Goal: Task Accomplishment & Management: Contribute content

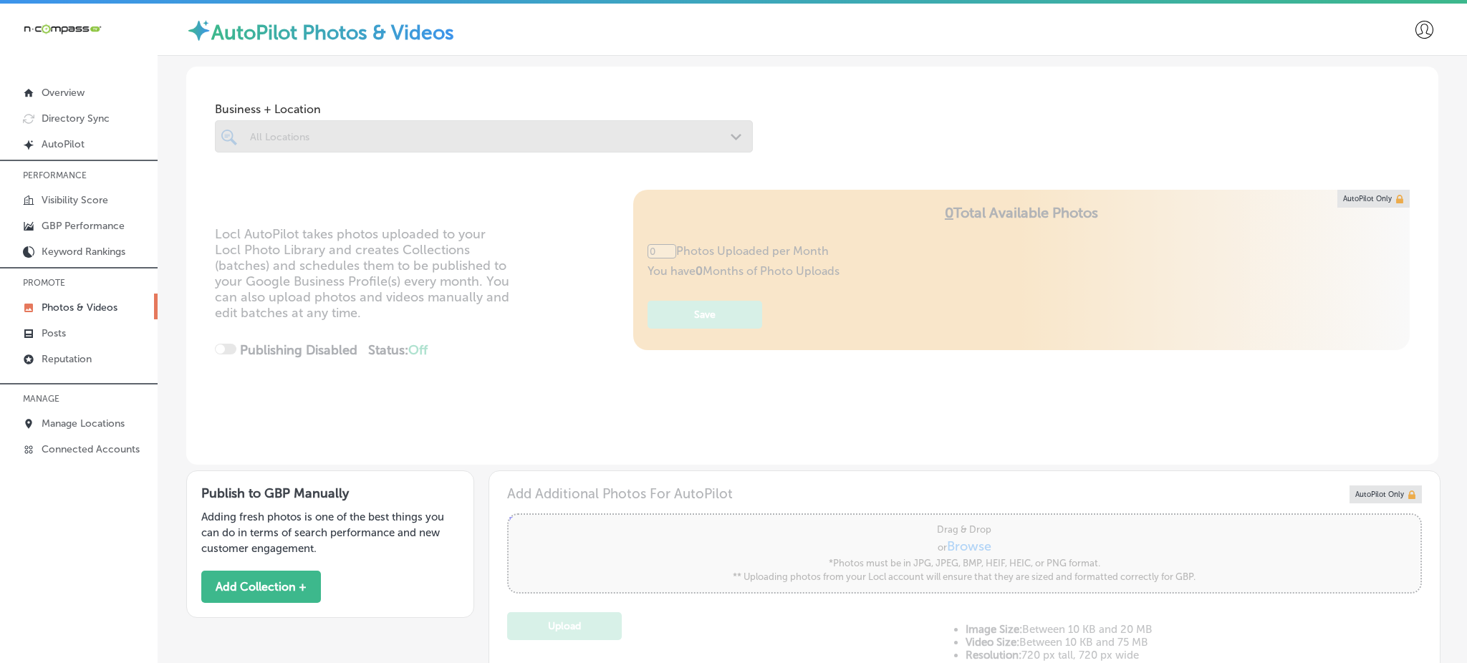
type input "5"
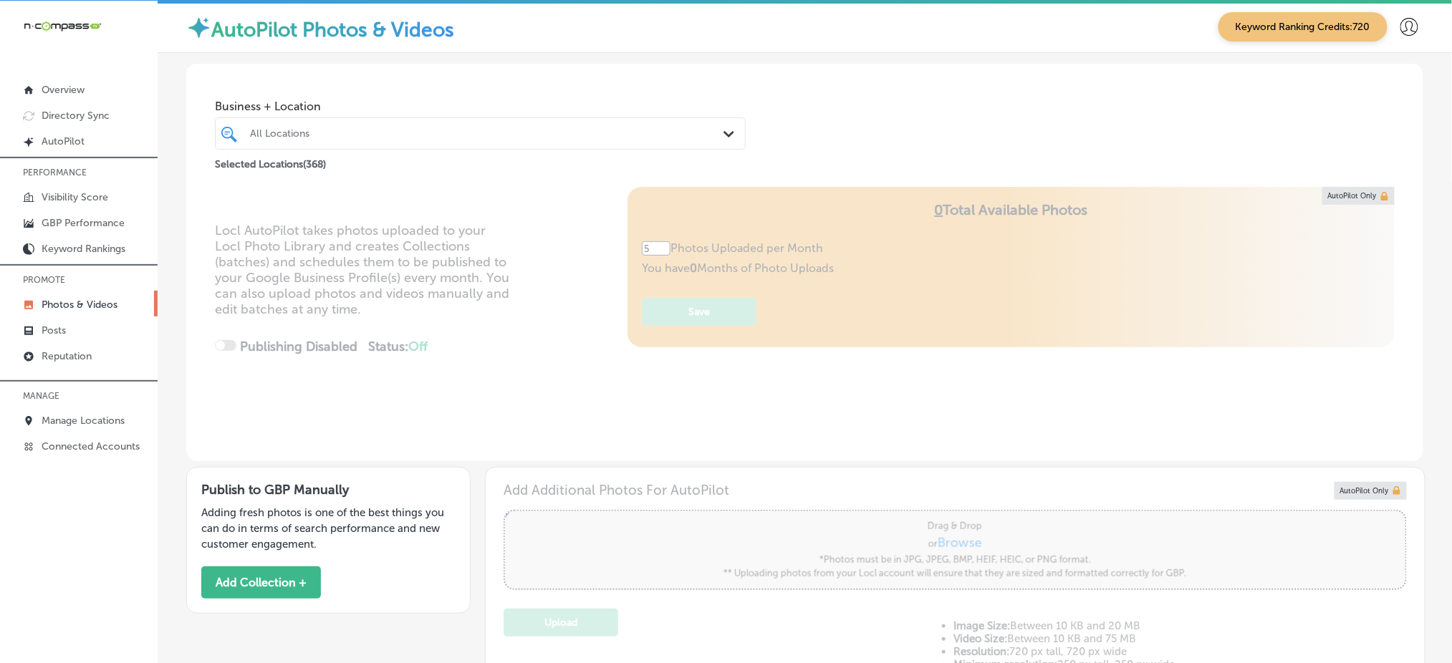
click at [282, 125] on div at bounding box center [457, 133] width 417 height 19
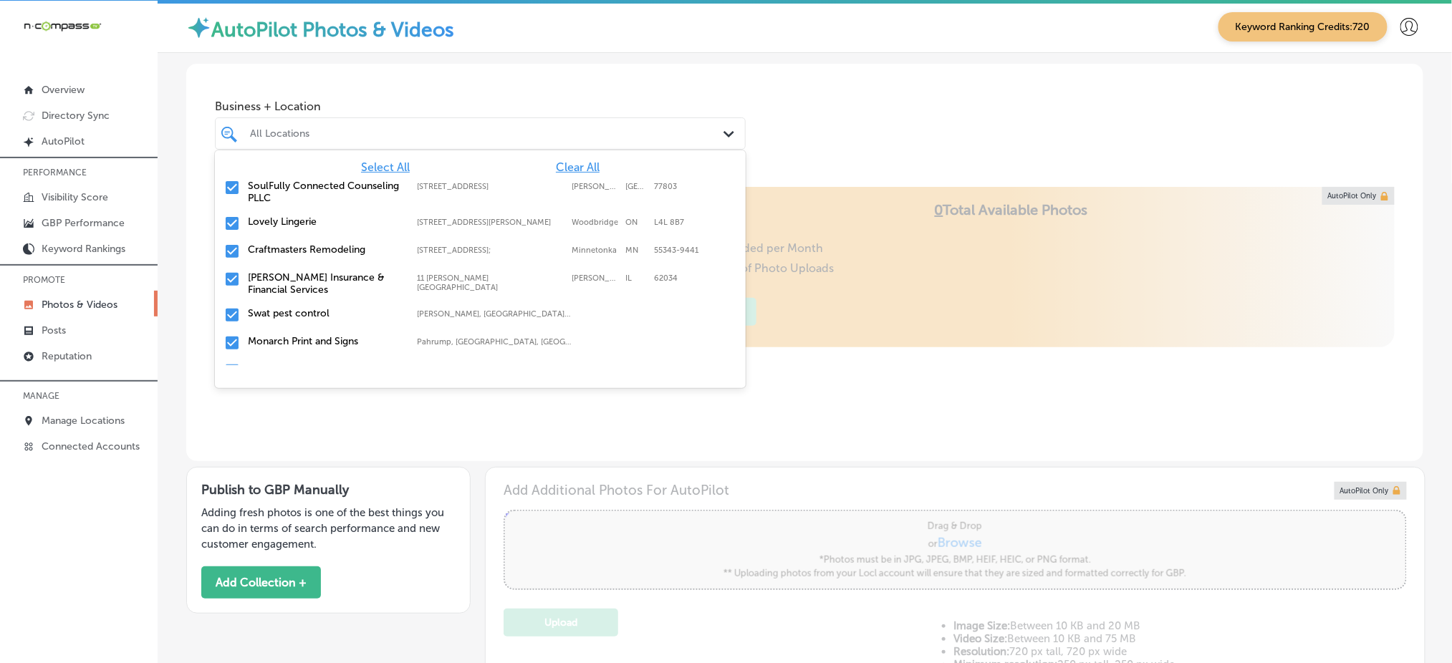
click at [557, 168] on span "Clear All" at bounding box center [578, 167] width 44 height 14
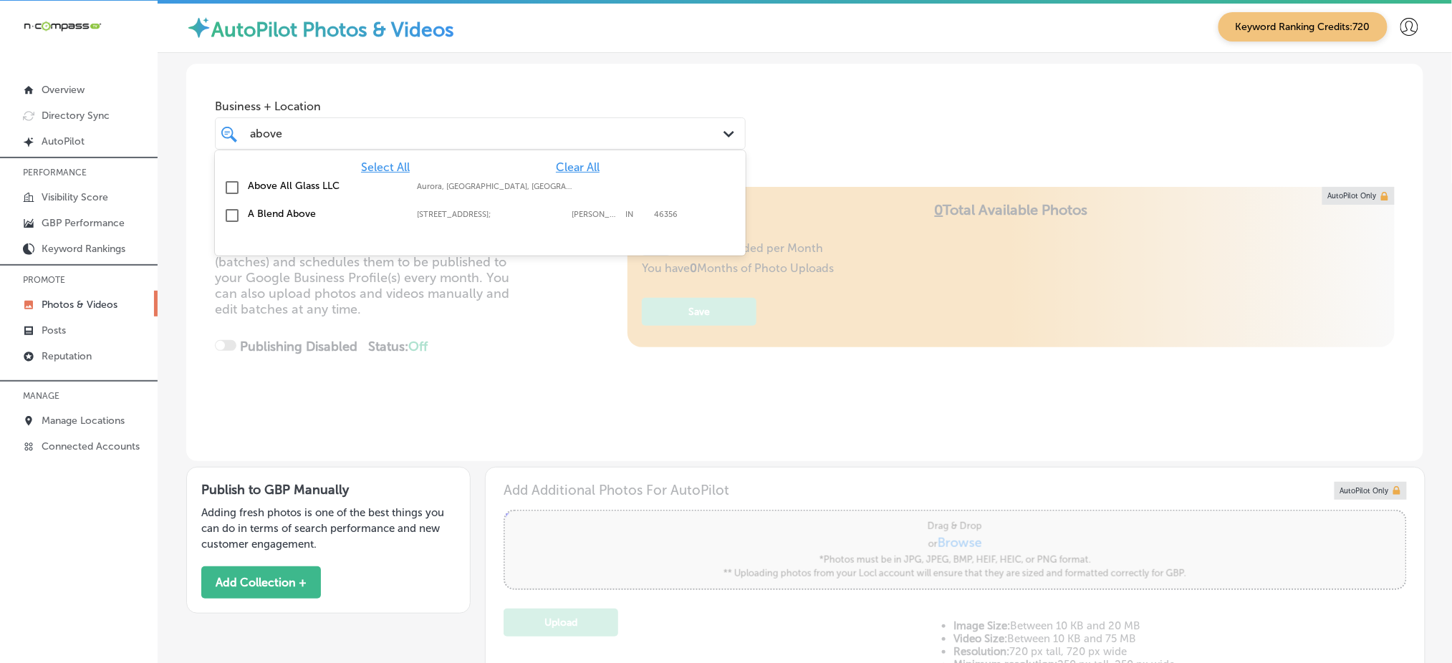
click at [377, 181] on label "Above All Glass LLC" at bounding box center [325, 186] width 155 height 12
type input "above"
click at [704, 87] on div "Business + Location option focused, 2 of 369. 3 results available for search te…" at bounding box center [804, 118] width 1237 height 109
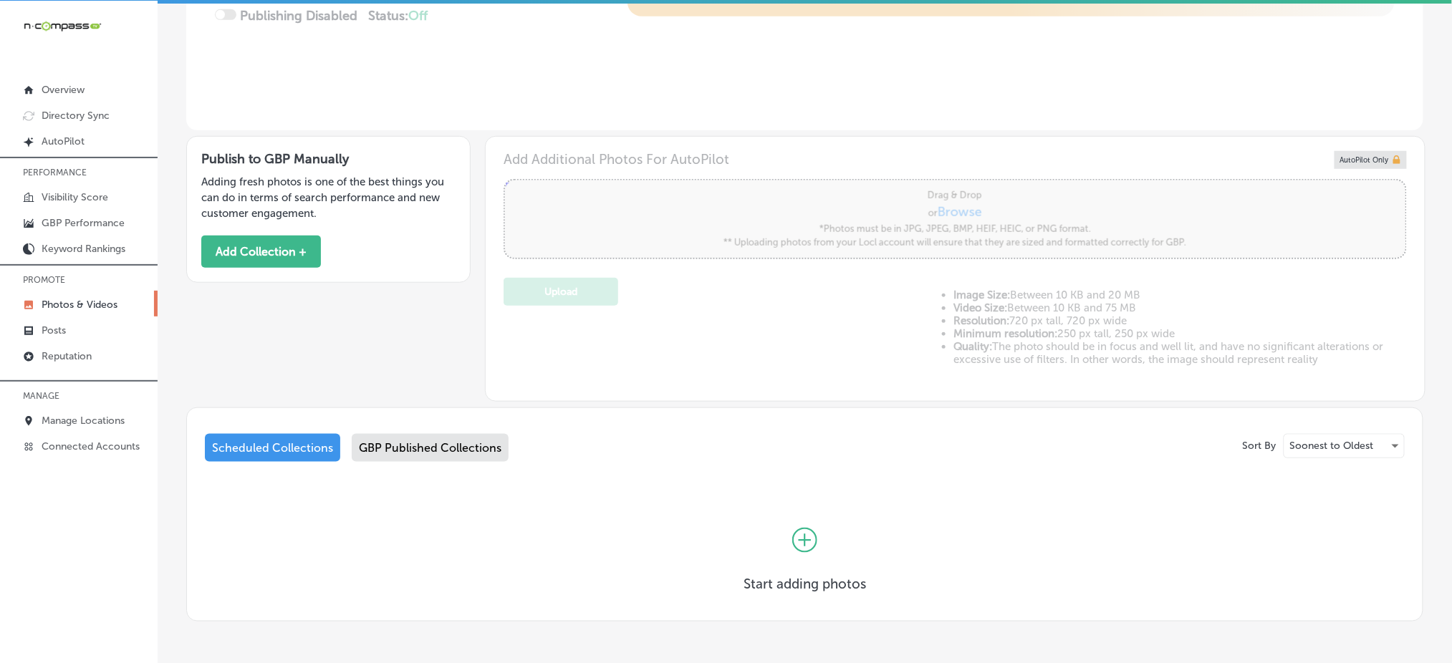
scroll to position [382, 0]
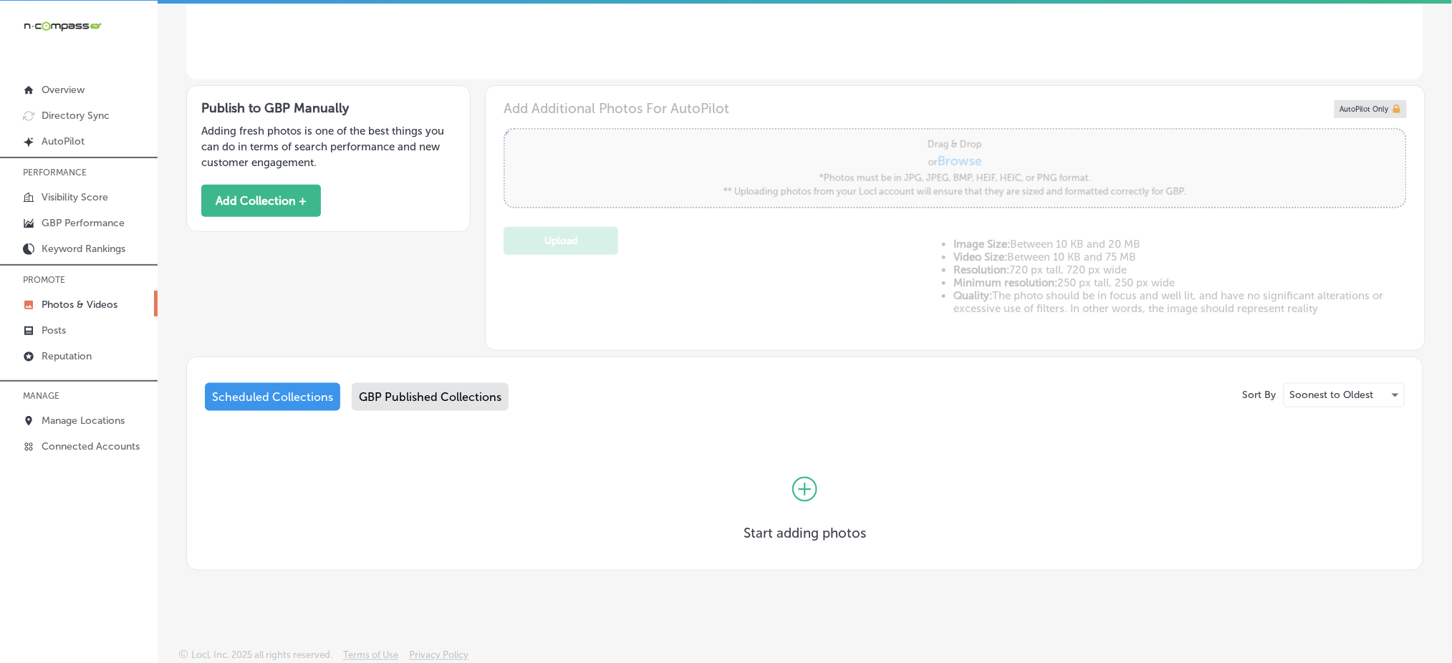
click at [459, 391] on div "GBP Published Collections" at bounding box center [430, 397] width 157 height 28
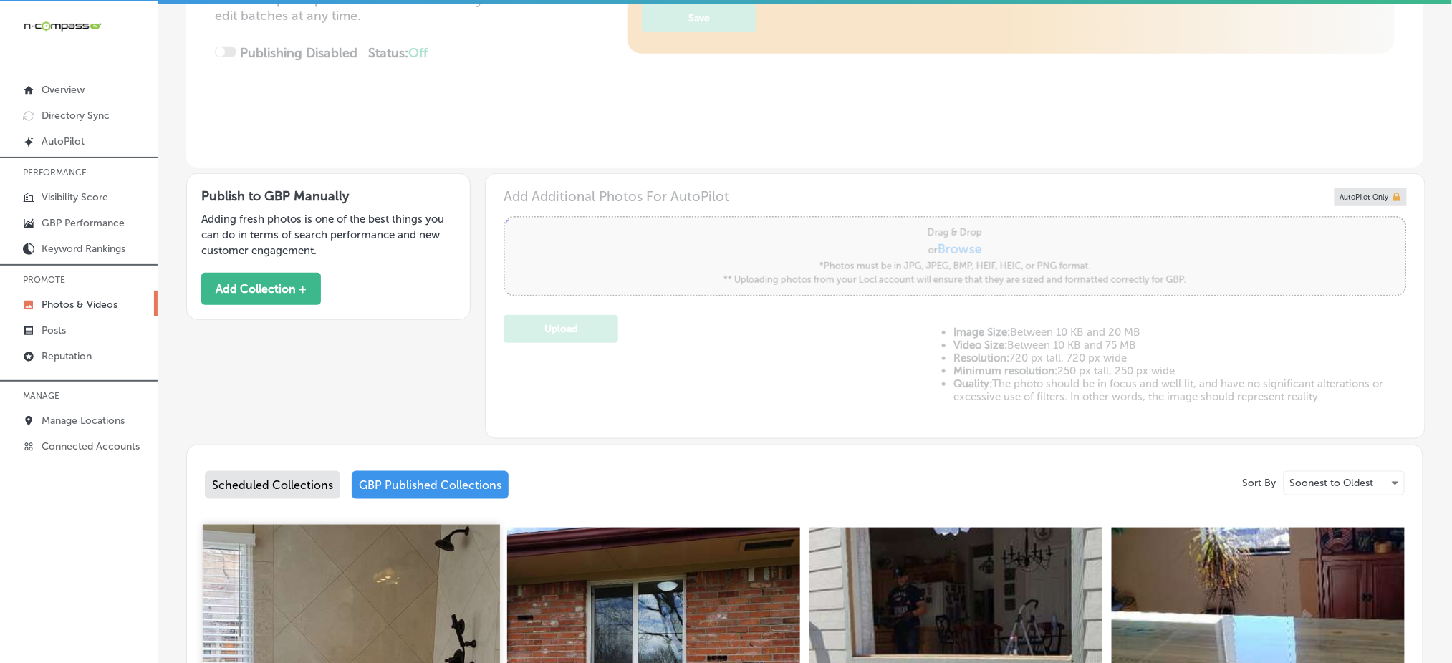
scroll to position [287, 0]
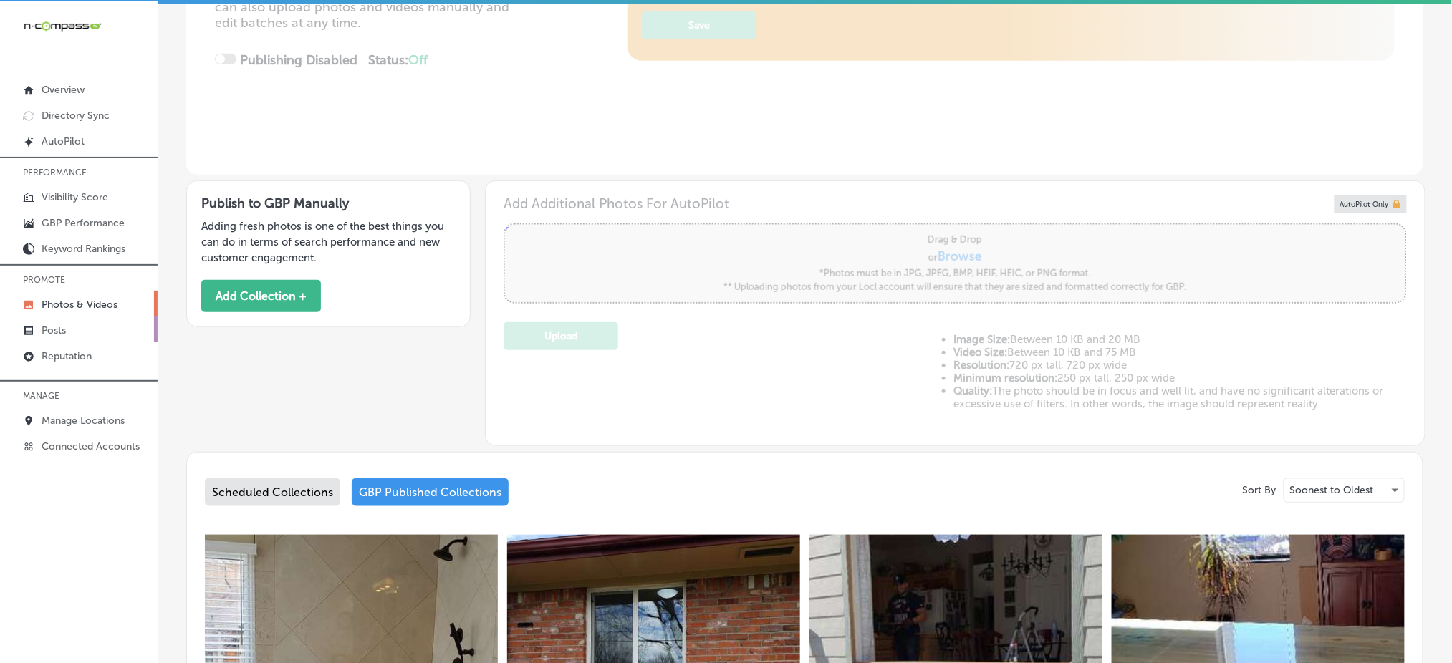
click at [108, 322] on link "Posts" at bounding box center [79, 330] width 158 height 26
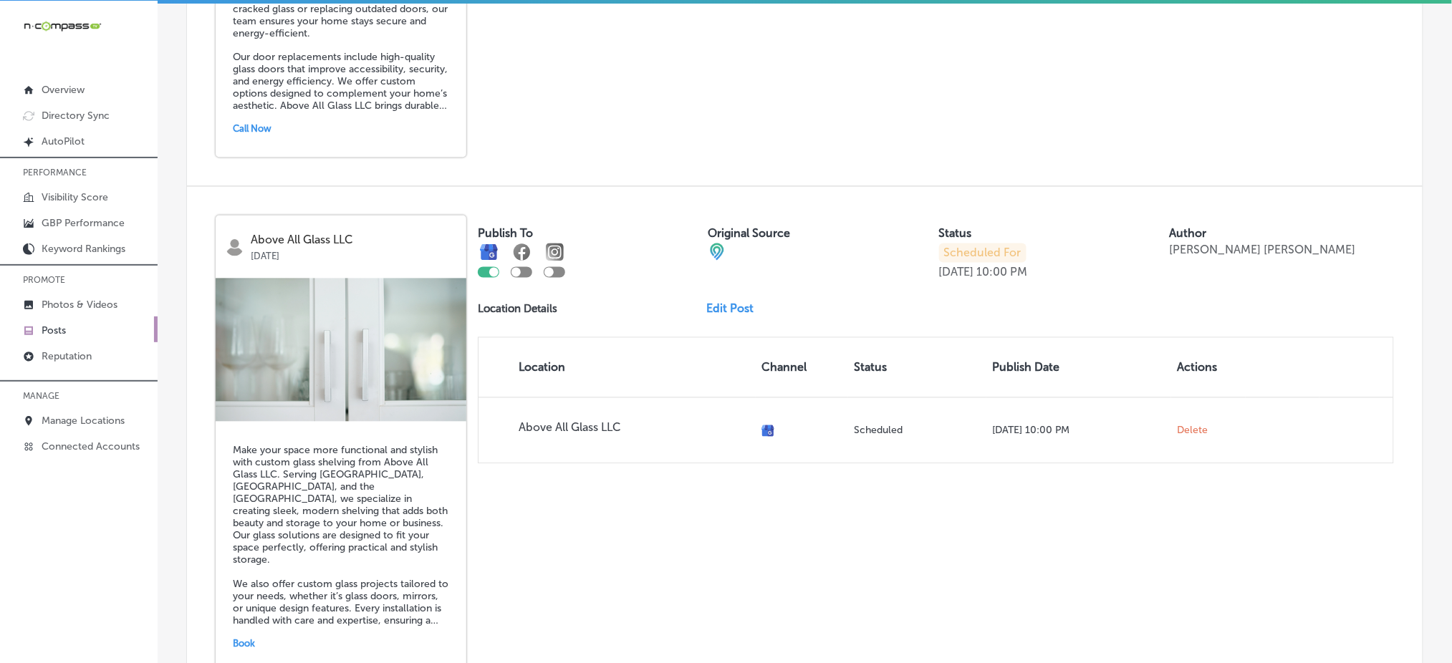
scroll to position [3054, 0]
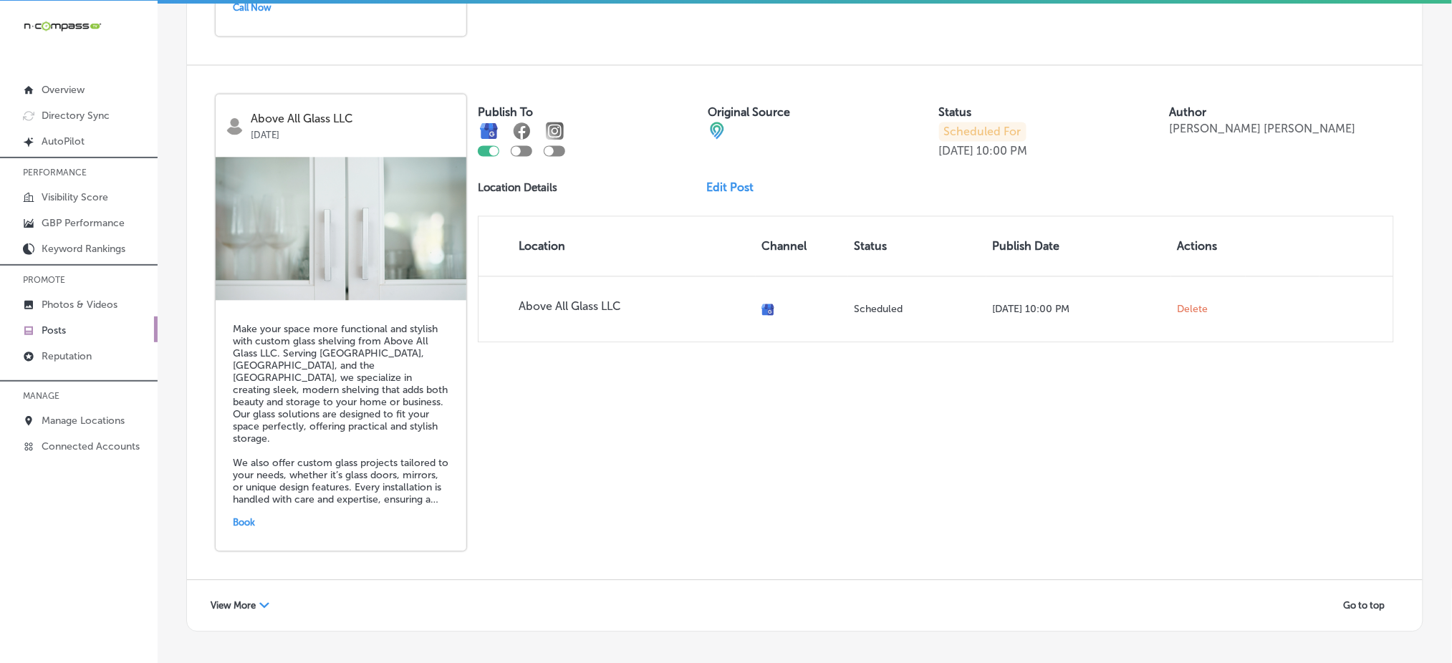
click at [236, 600] on span "View More" at bounding box center [233, 605] width 45 height 11
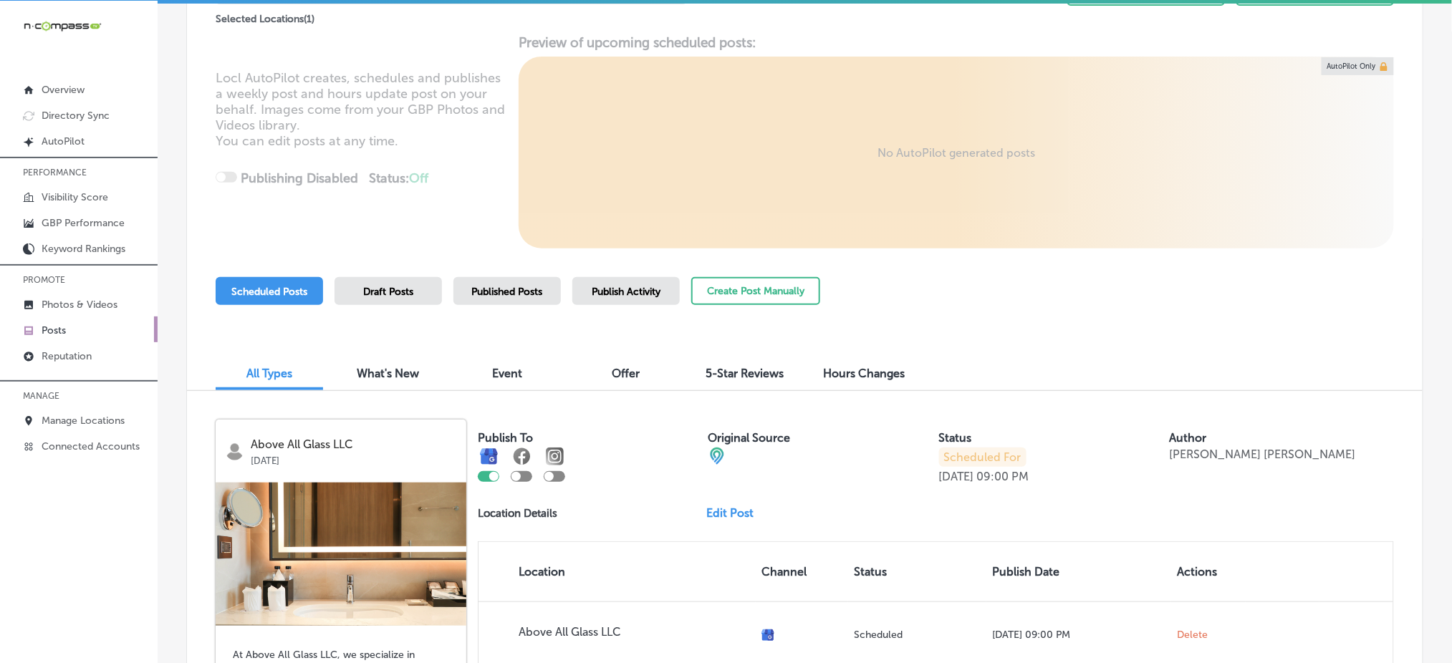
scroll to position [287, 0]
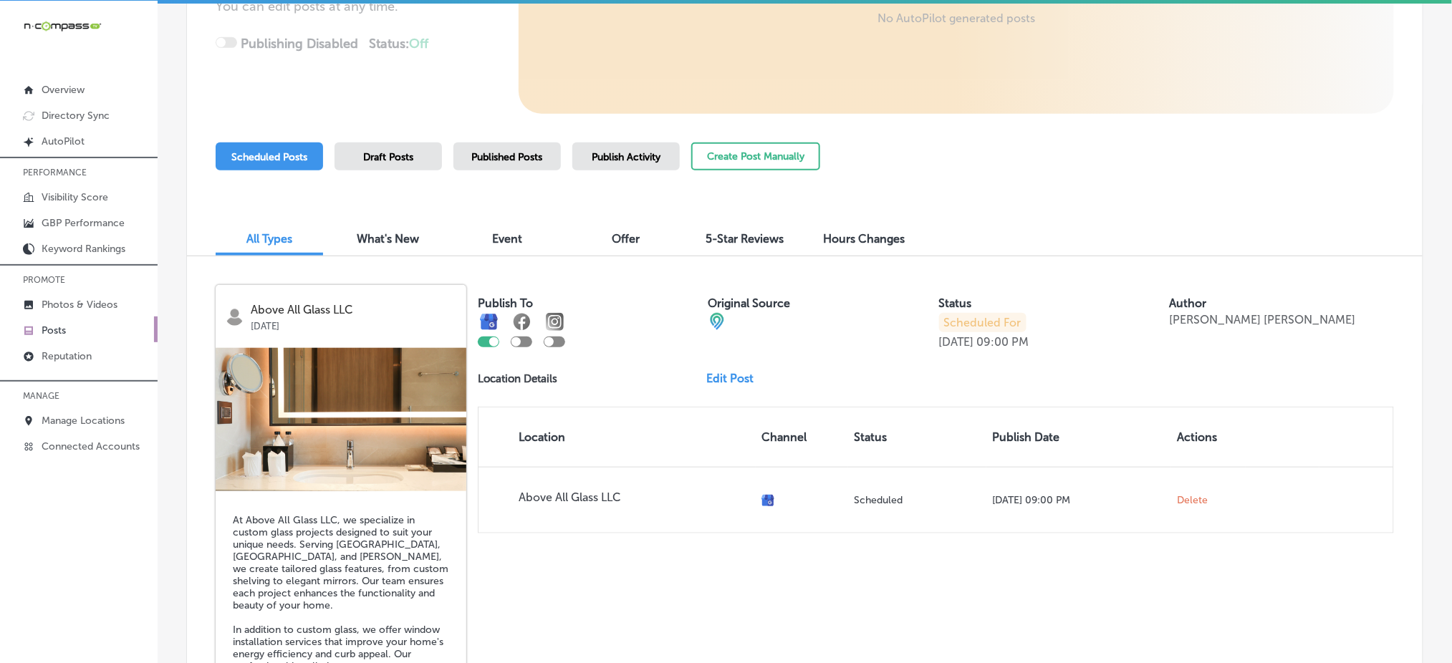
click at [523, 159] on span "Published Posts" at bounding box center [507, 157] width 71 height 12
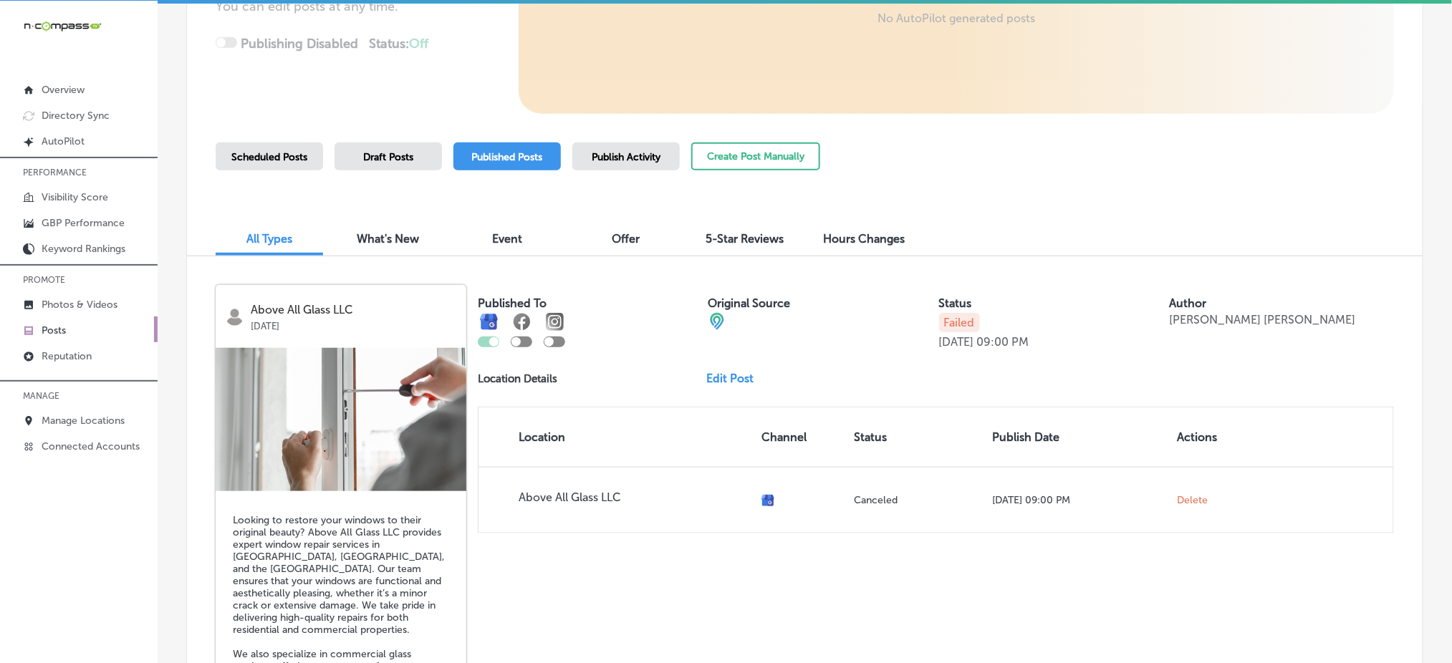
scroll to position [382, 0]
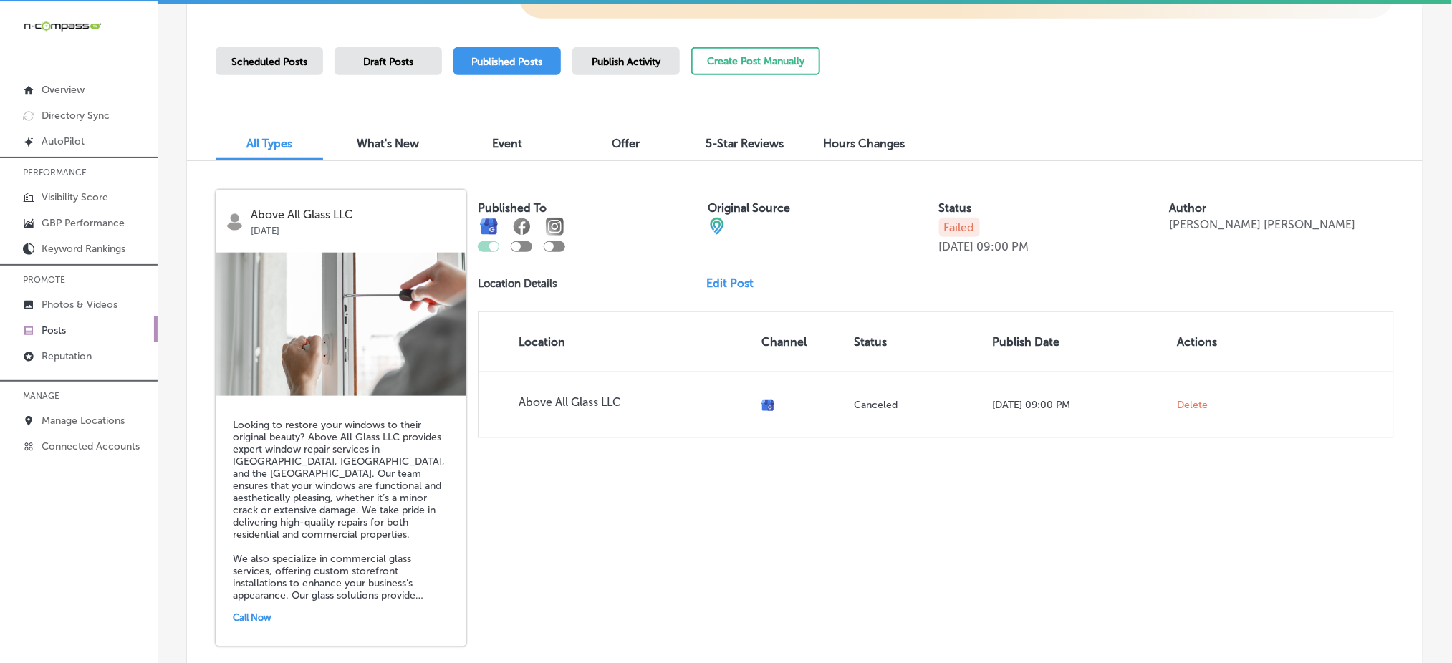
click at [351, 355] on img at bounding box center [341, 324] width 251 height 143
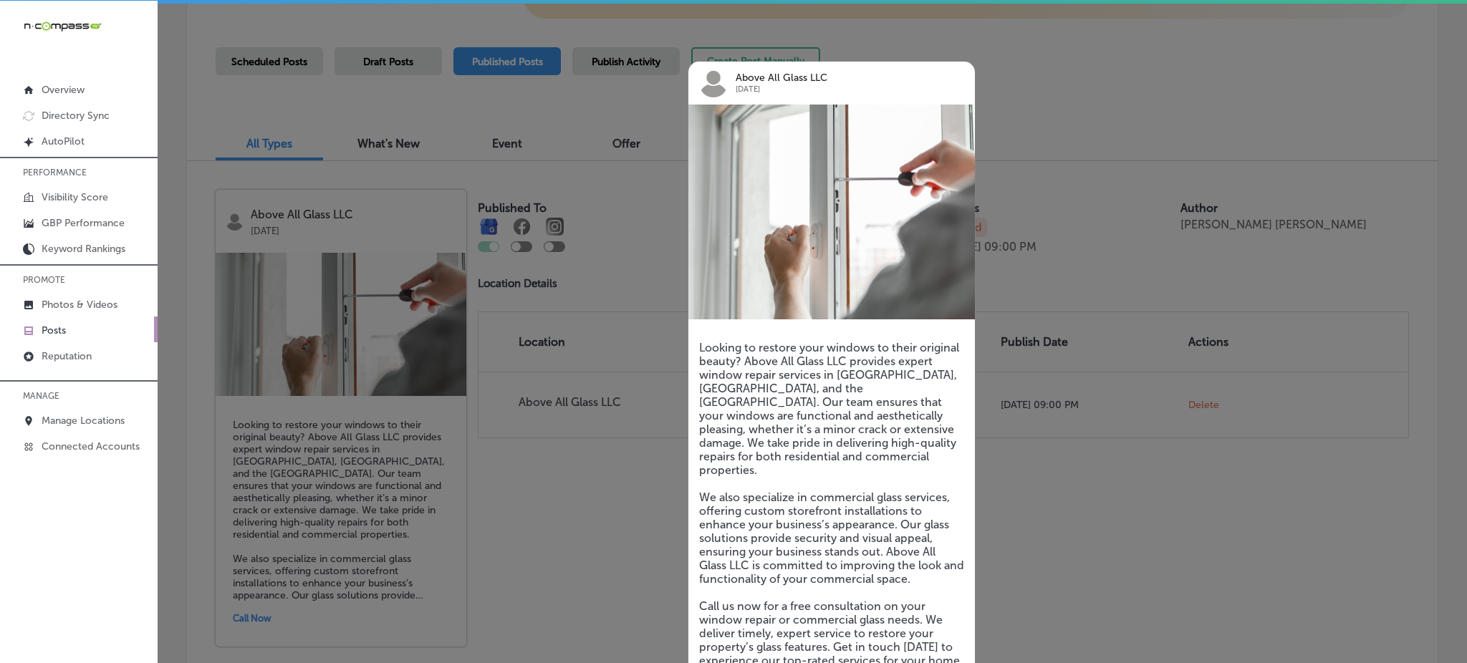
click at [501, 305] on div at bounding box center [733, 331] width 1467 height 663
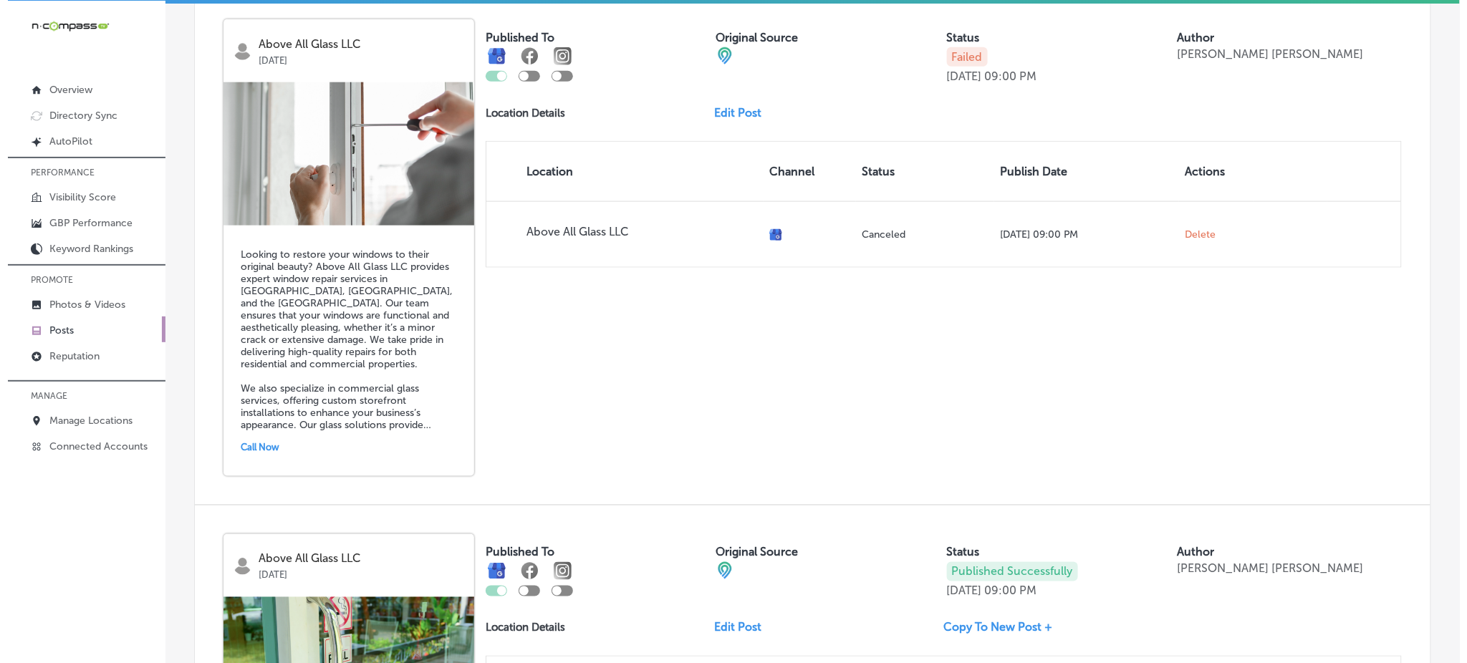
scroll to position [573, 0]
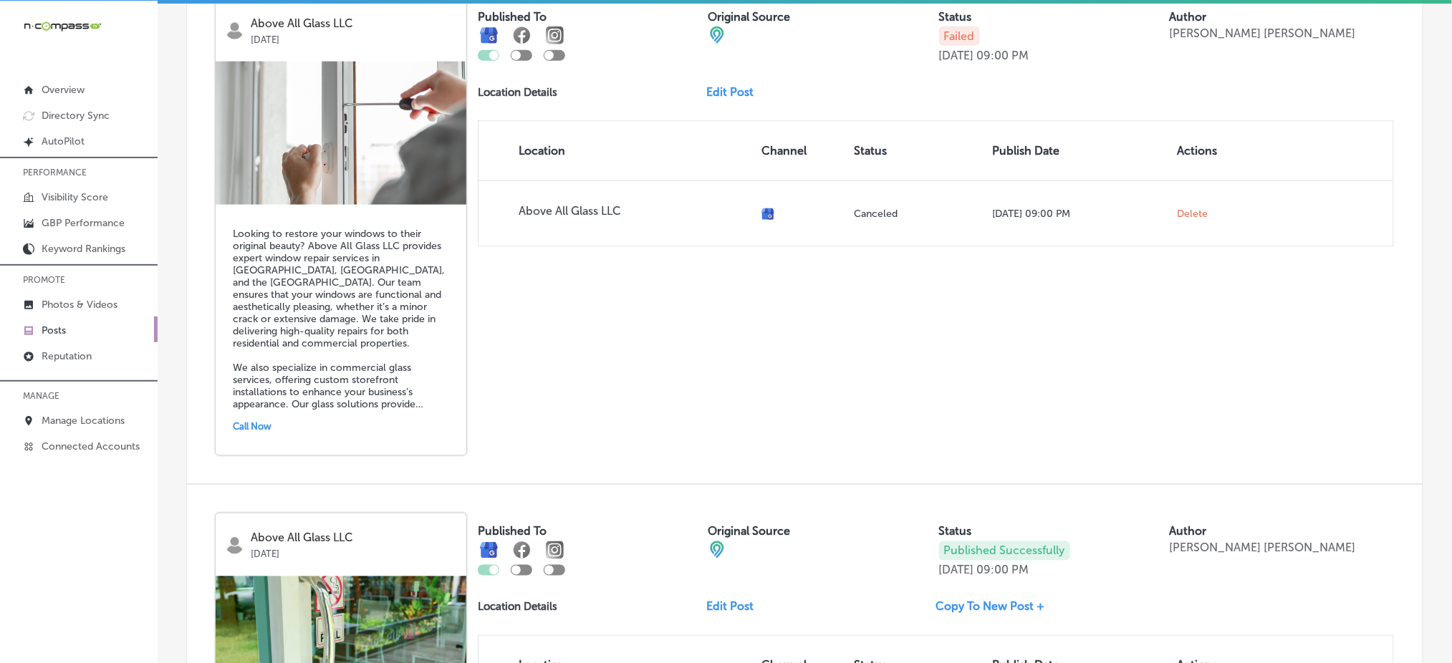
click at [403, 302] on h5 "Looking to restore your windows to their original beauty? Above All Glass LLC p…" at bounding box center [341, 319] width 216 height 183
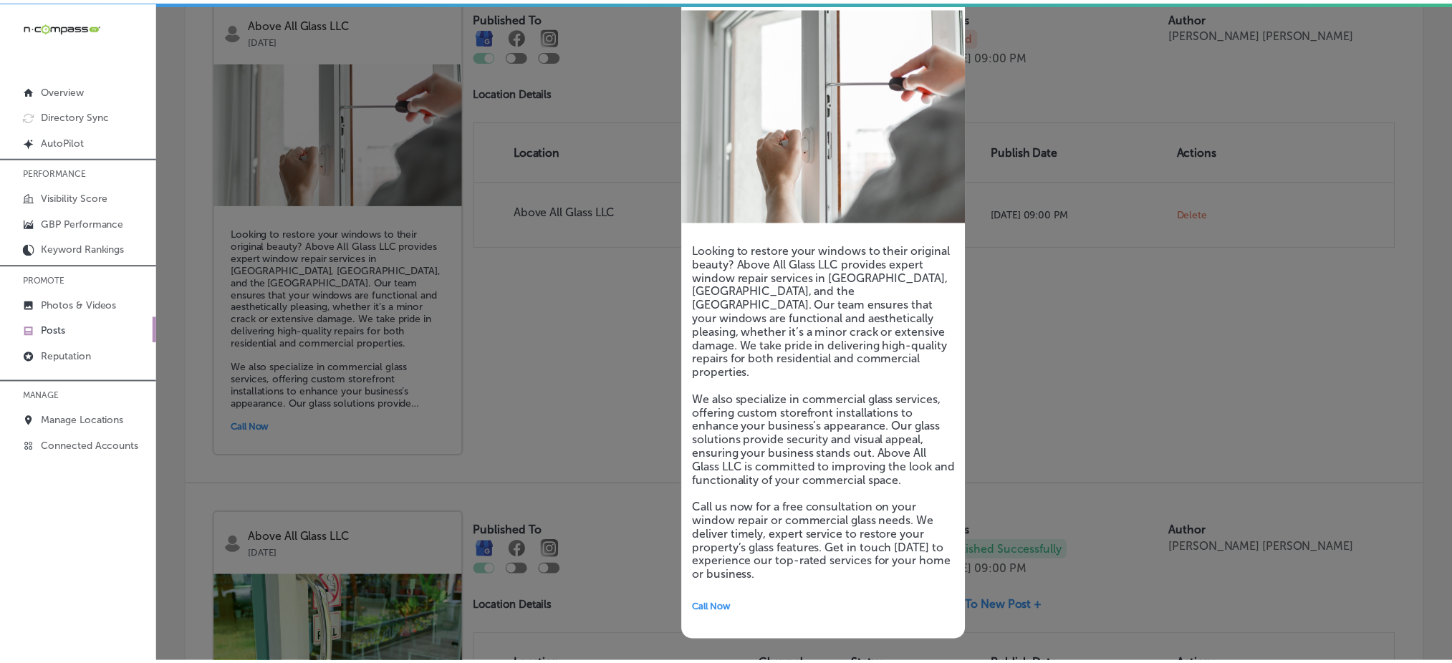
scroll to position [0, 0]
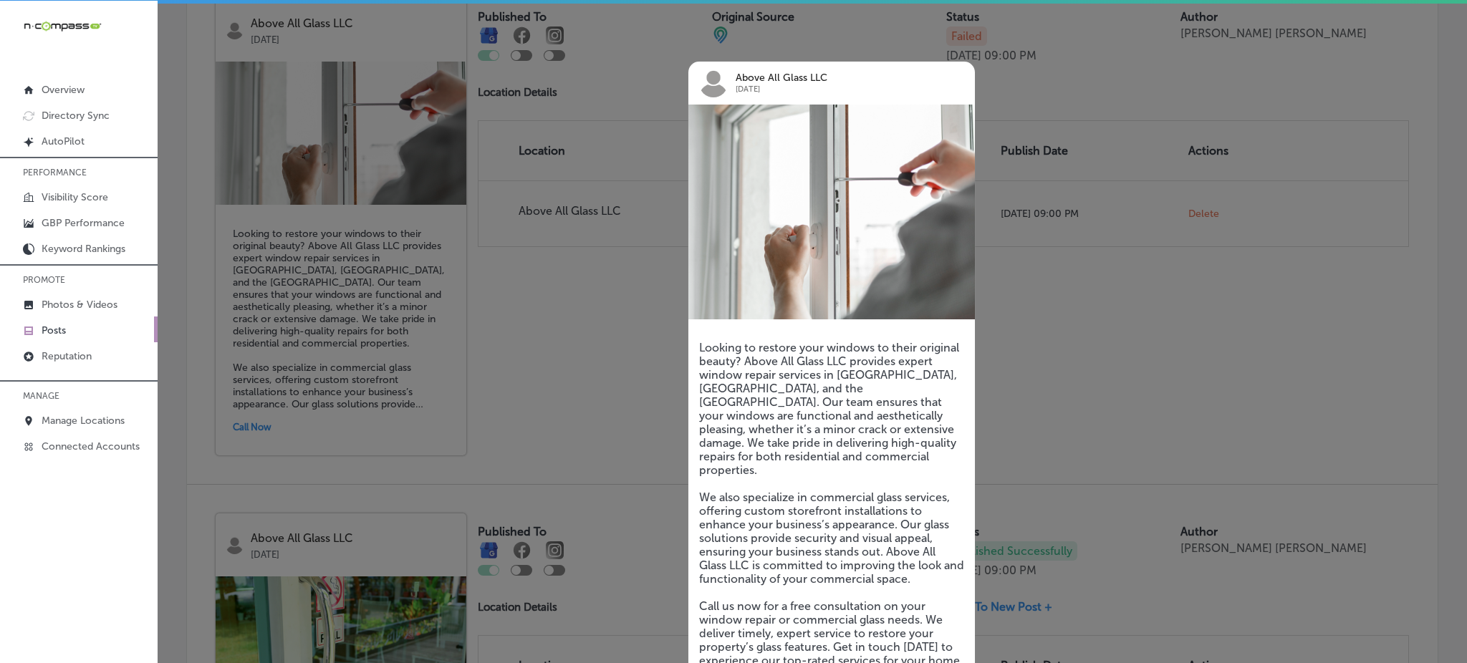
click at [527, 272] on div at bounding box center [733, 331] width 1467 height 663
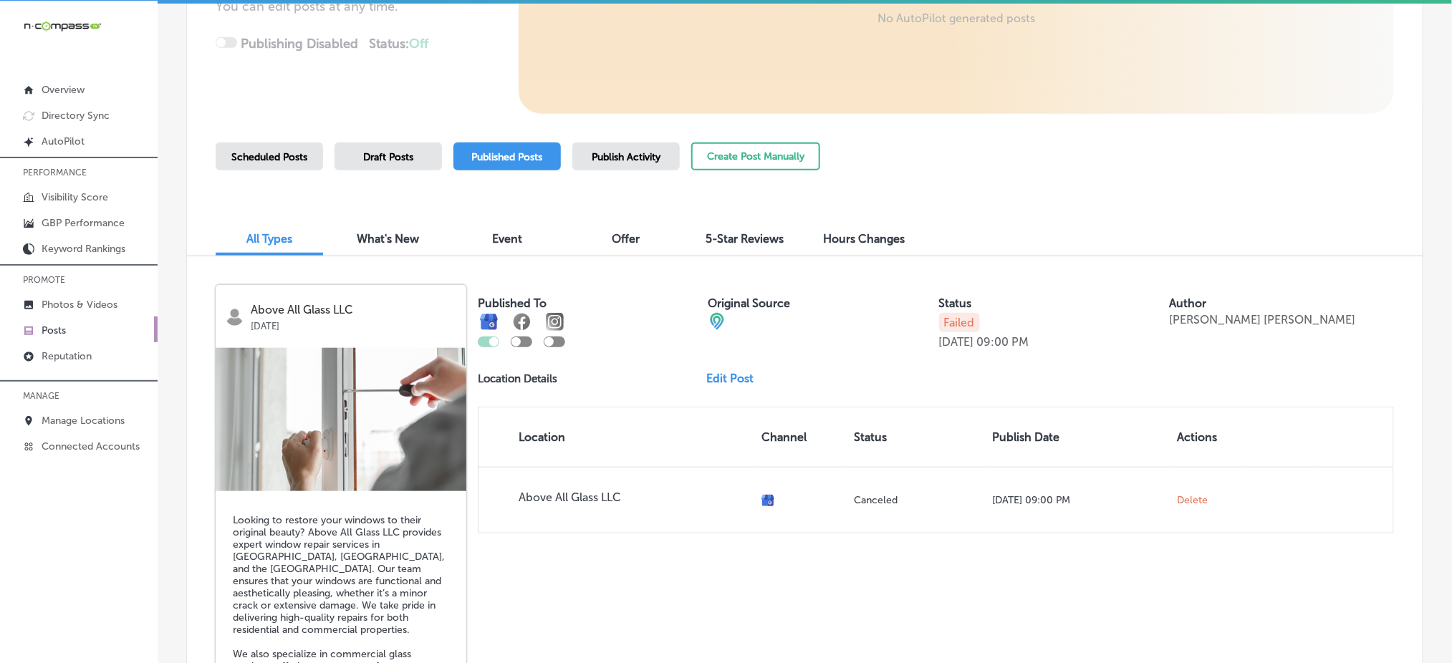
scroll to position [191, 0]
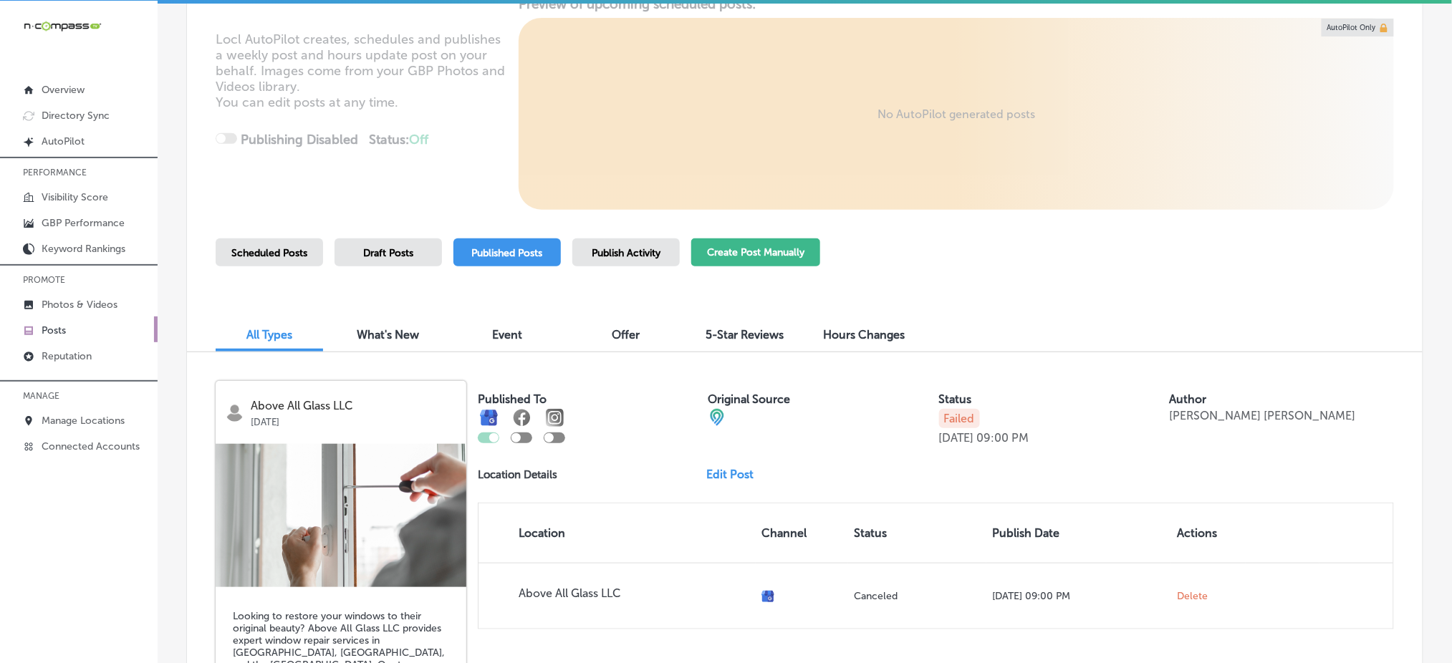
click at [744, 244] on button "Create Post Manually" at bounding box center [755, 253] width 129 height 28
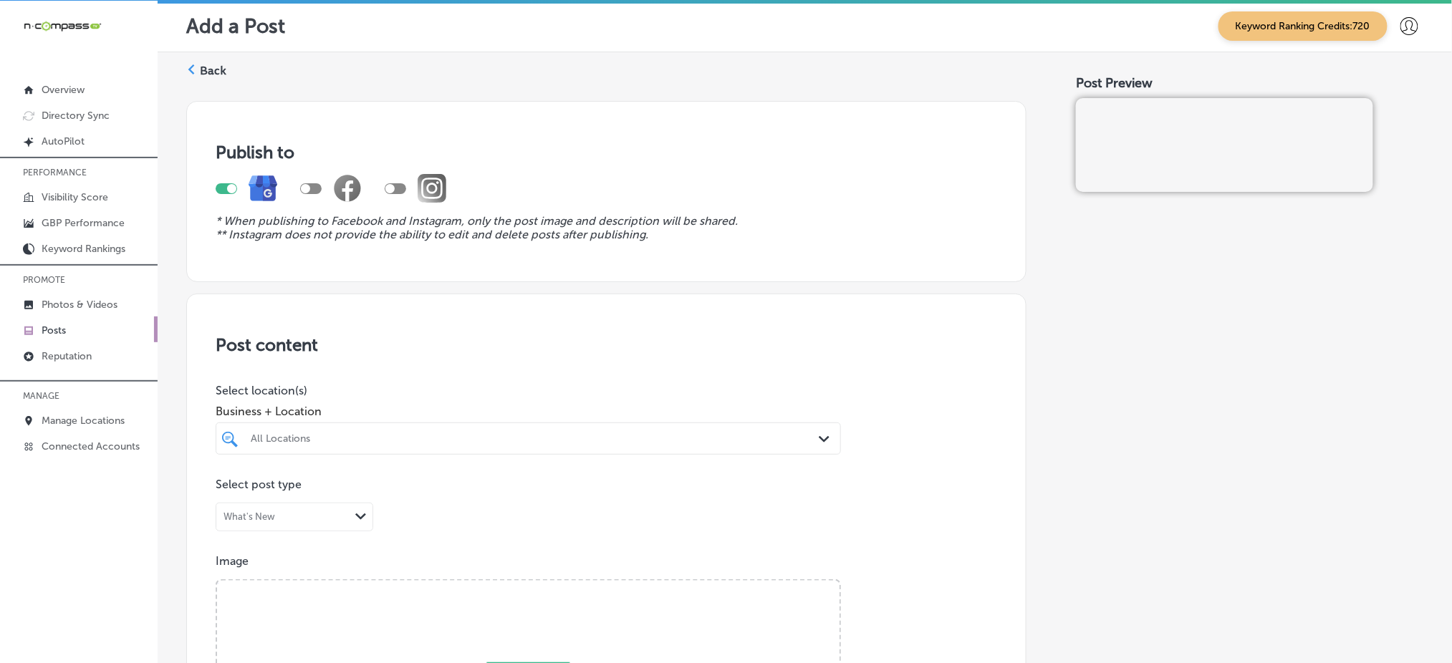
click at [323, 440] on div "All Locations" at bounding box center [529, 439] width 570 height 22
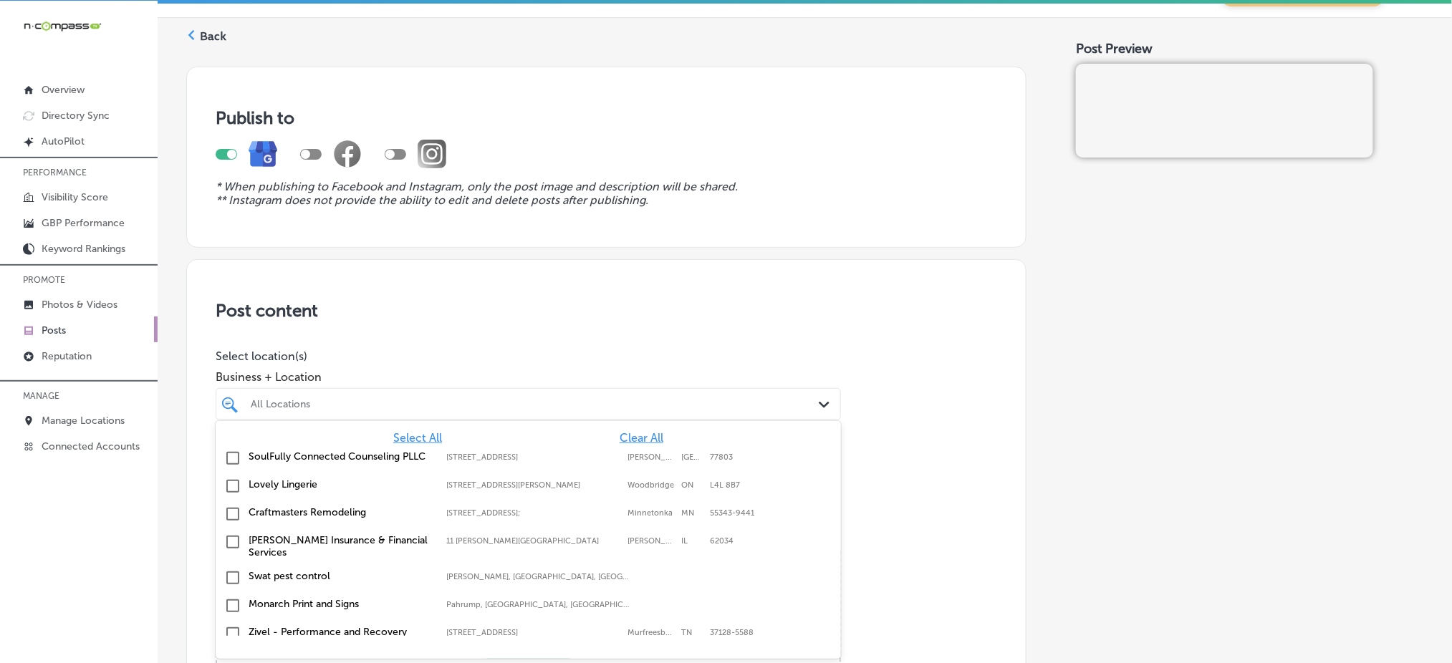
scroll to position [35, 0]
click at [626, 432] on span "Clear All" at bounding box center [642, 438] width 44 height 14
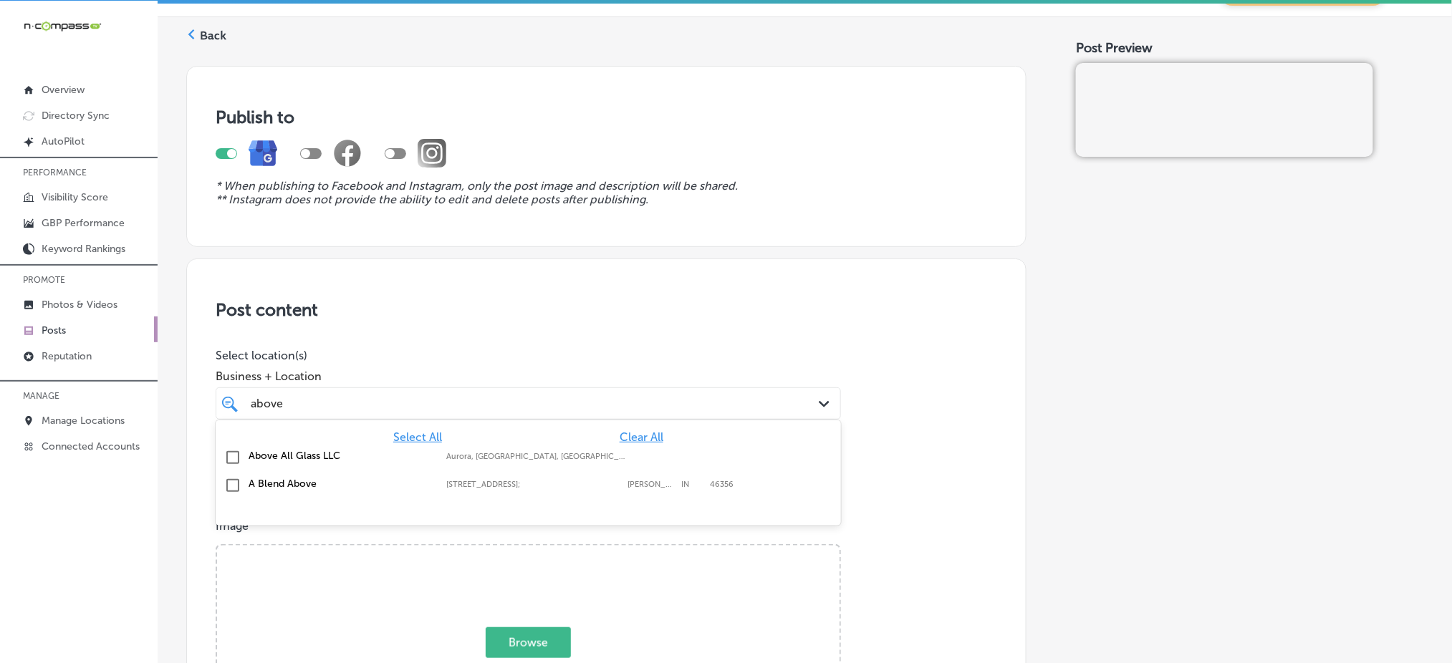
click at [619, 450] on div "Above All Glass LLC [GEOGRAPHIC_DATA], [GEOGRAPHIC_DATA], [GEOGRAPHIC_DATA] | […" at bounding box center [478, 456] width 459 height 12
type input "above"
click at [632, 353] on p "Select location(s)" at bounding box center [529, 356] width 626 height 14
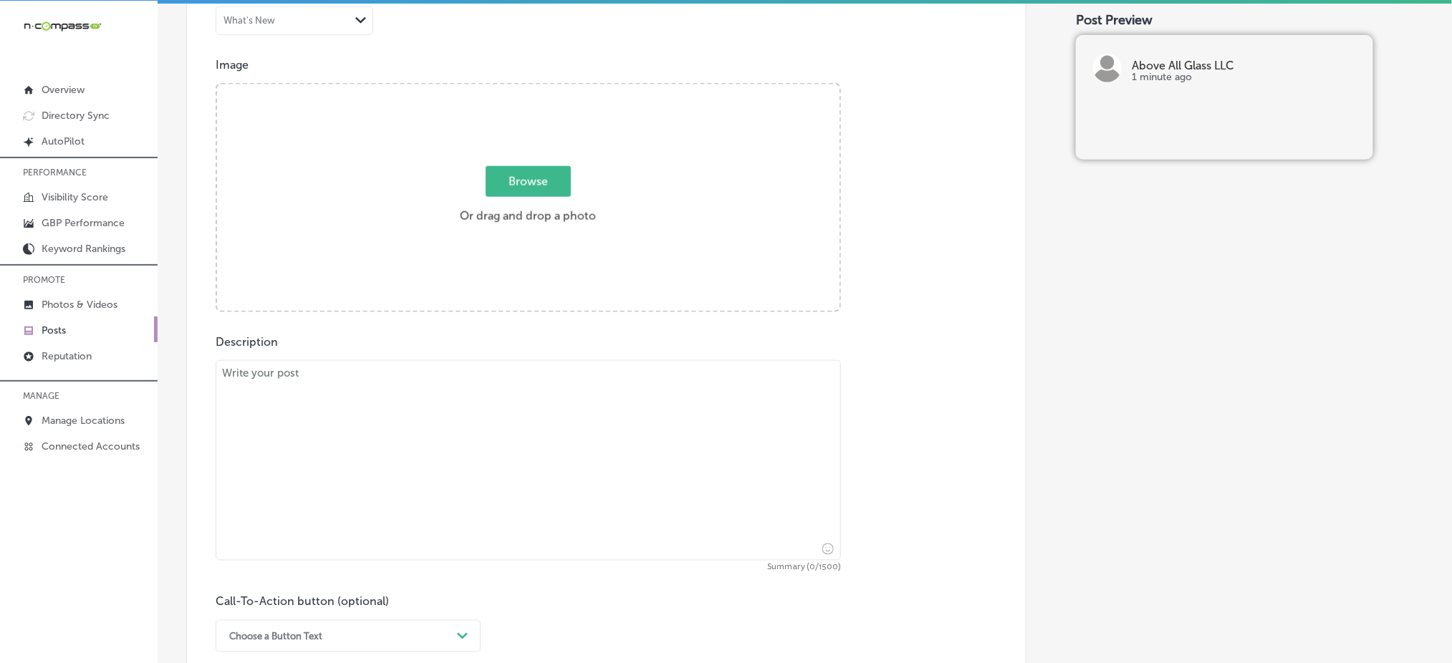
scroll to position [512, 0]
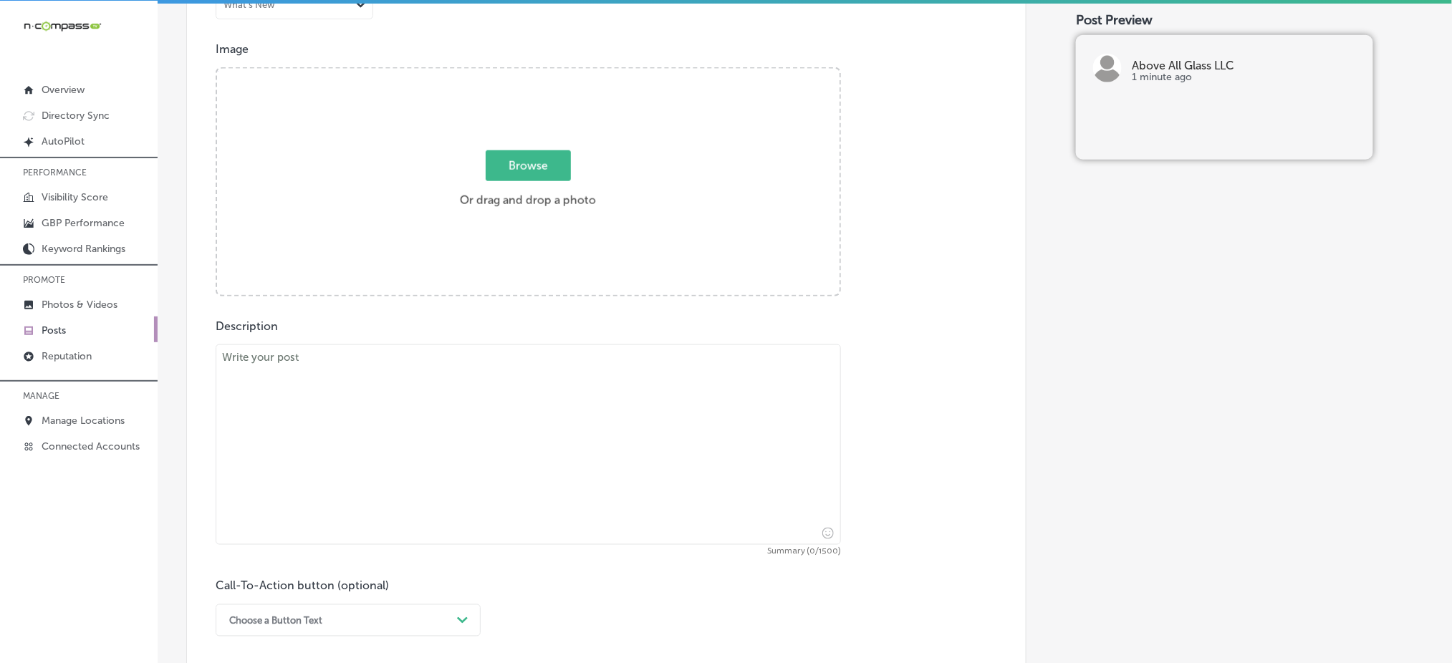
click at [410, 476] on textarea at bounding box center [529, 445] width 626 height 201
paste textarea "Looking to restore your windows to their original beauty? Above All Glass LLC p…"
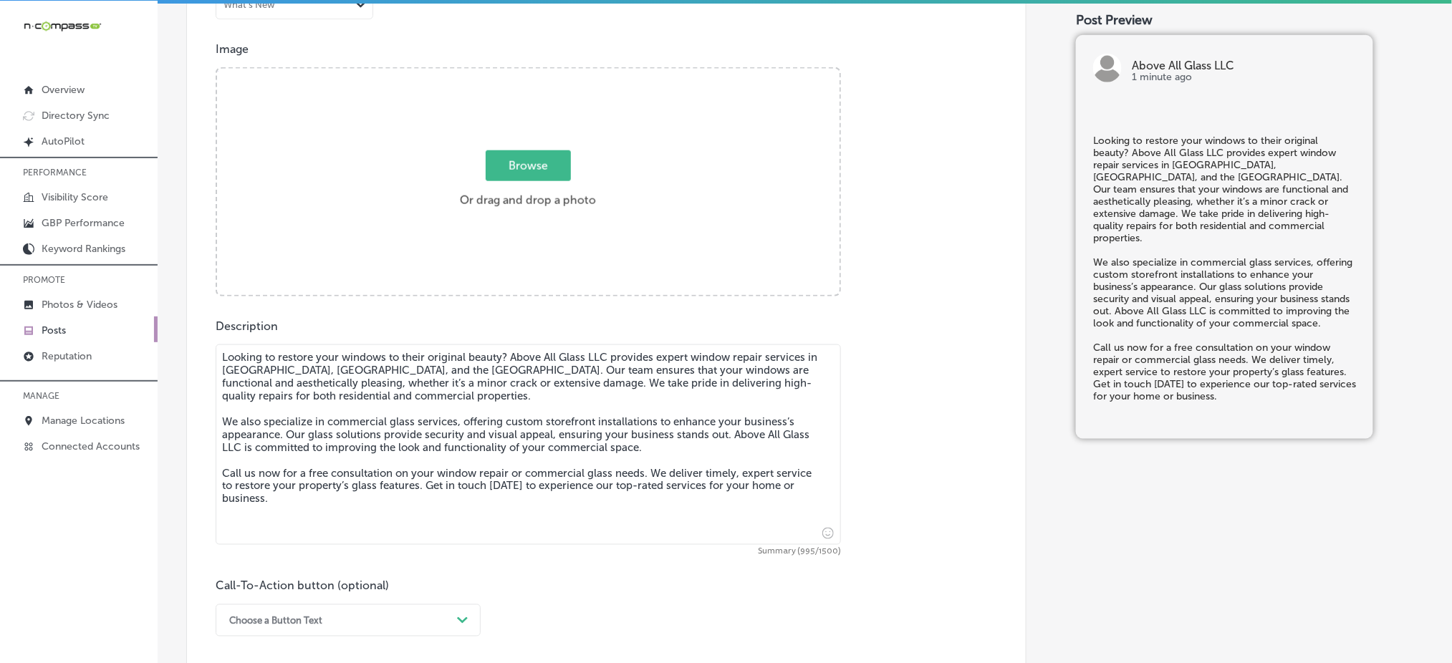
type textarea "Looking to restore your windows to their original beauty? Above All Glass LLC p…"
click at [517, 163] on span "Browse" at bounding box center [528, 165] width 85 height 31
click at [517, 73] on input "Browse Or drag and drop a photo" at bounding box center [528, 71] width 623 height 4
type input "C:\fakepath\window-repair-services-capitol-hill-above-all-glass-[GEOGRAPHIC_DAT…"
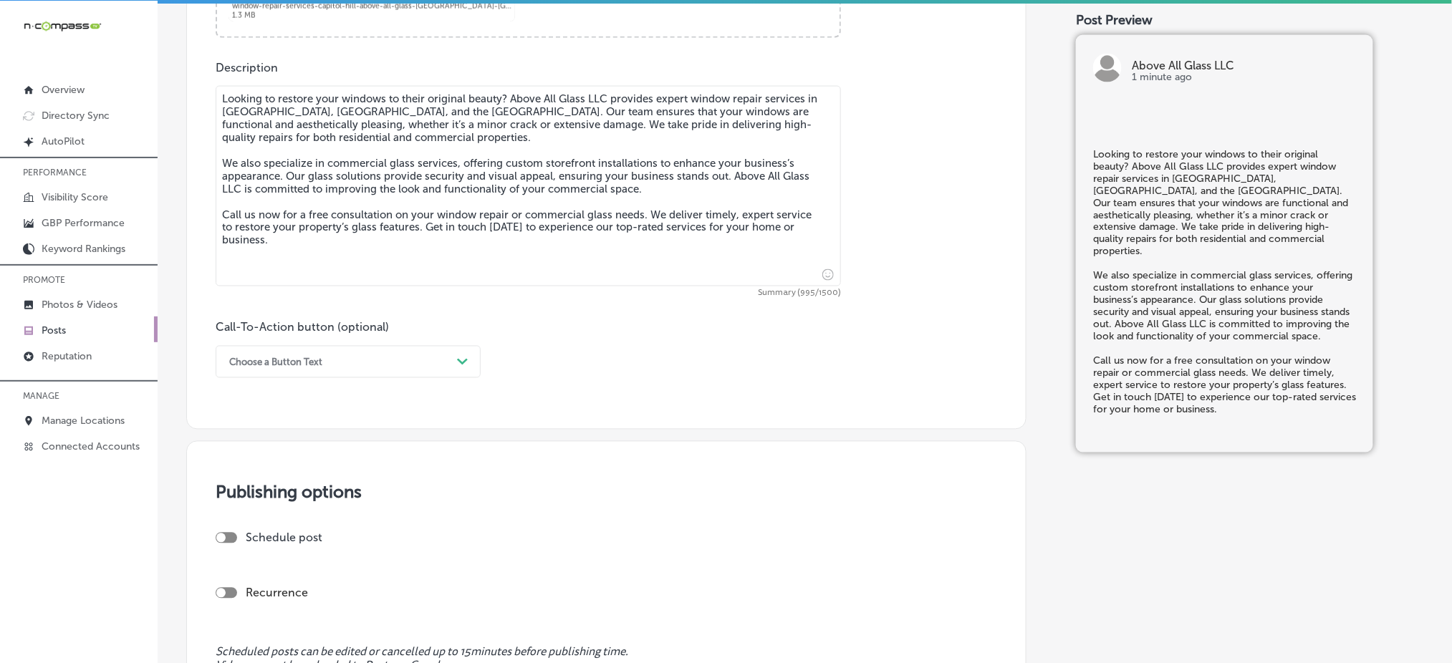
scroll to position [799, 0]
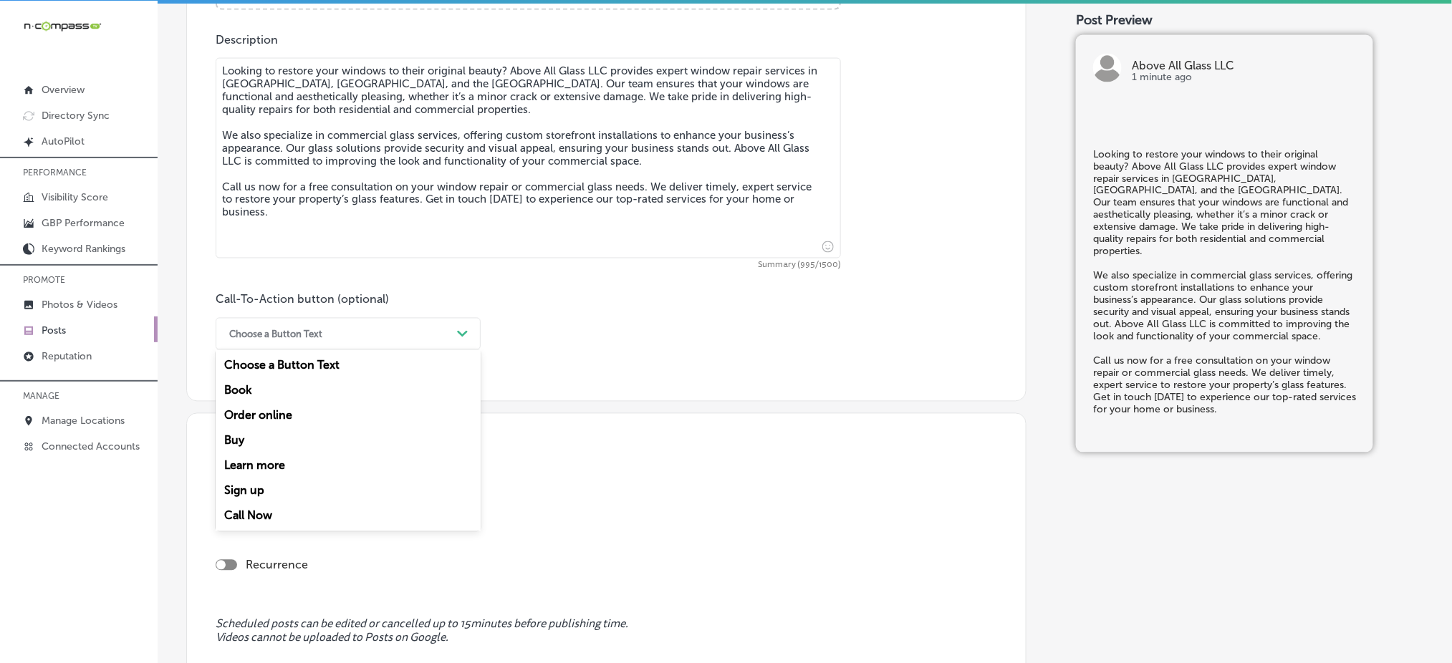
click at [405, 321] on div "Choose a Button Text Path Created with Sketch." at bounding box center [348, 334] width 265 height 32
click at [279, 515] on div "Call Now" at bounding box center [348, 516] width 265 height 25
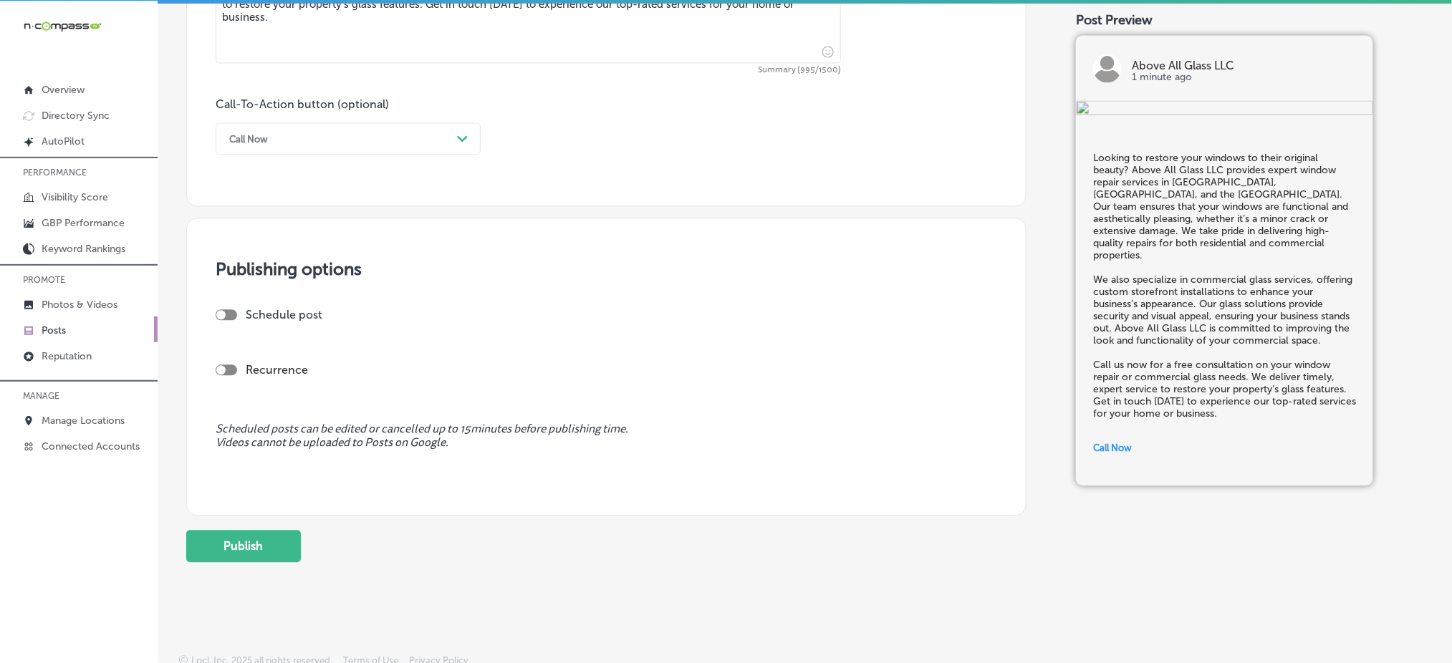
scroll to position [1004, 0]
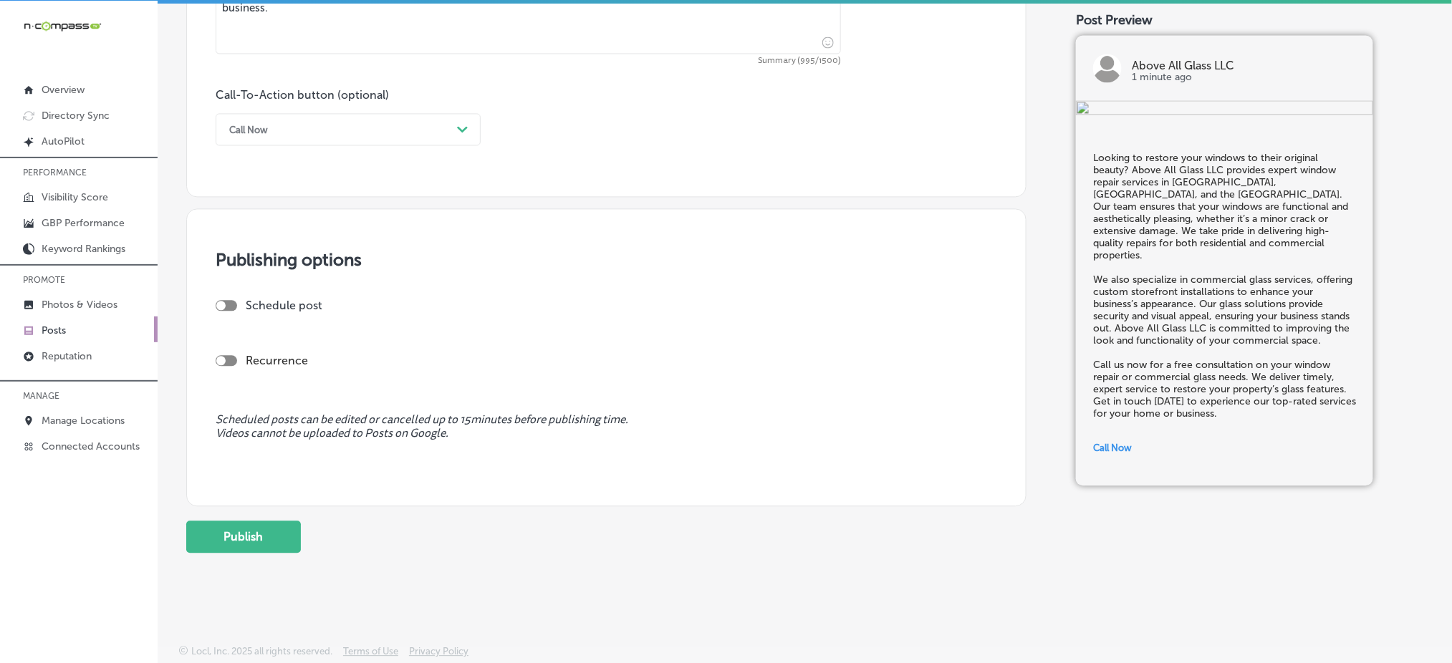
click at [233, 305] on div at bounding box center [226, 305] width 21 height 11
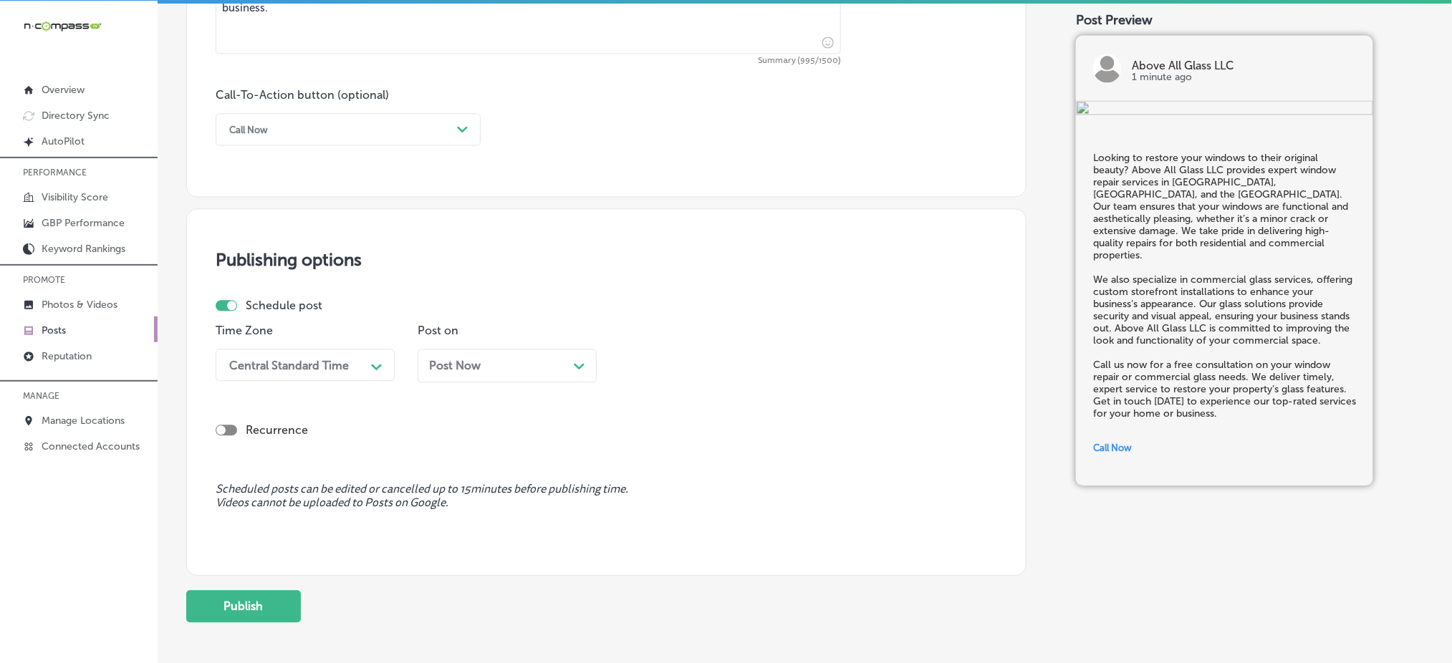
click at [222, 305] on div at bounding box center [226, 305] width 21 height 11
checkbox input "false"
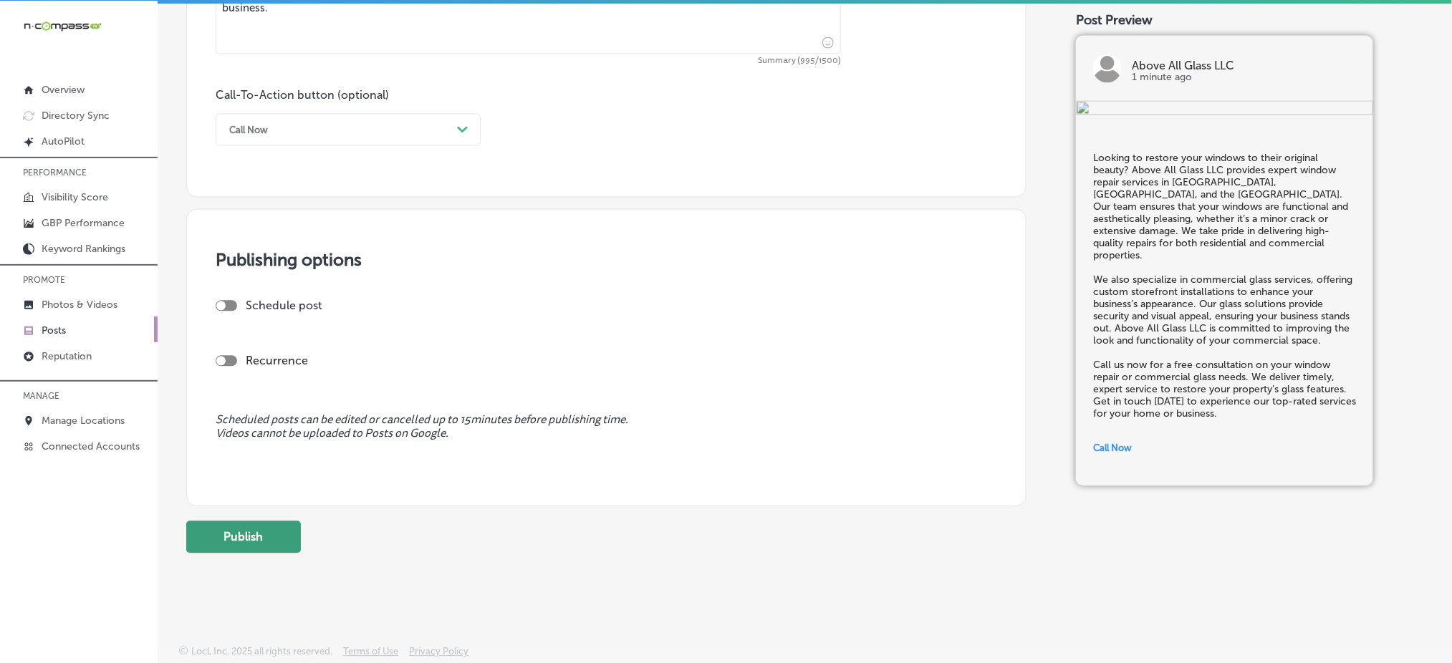
click at [221, 533] on button "Publish" at bounding box center [243, 537] width 115 height 32
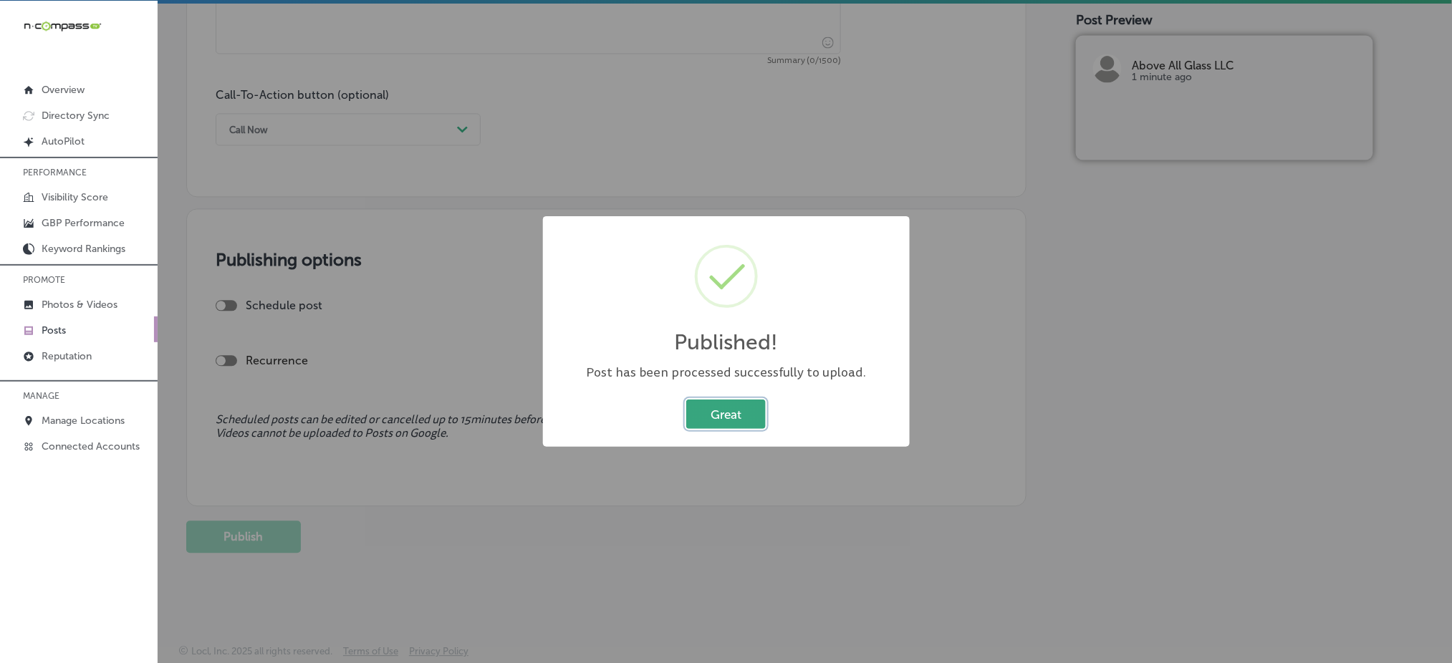
click at [697, 423] on button "Great" at bounding box center [726, 414] width 80 height 29
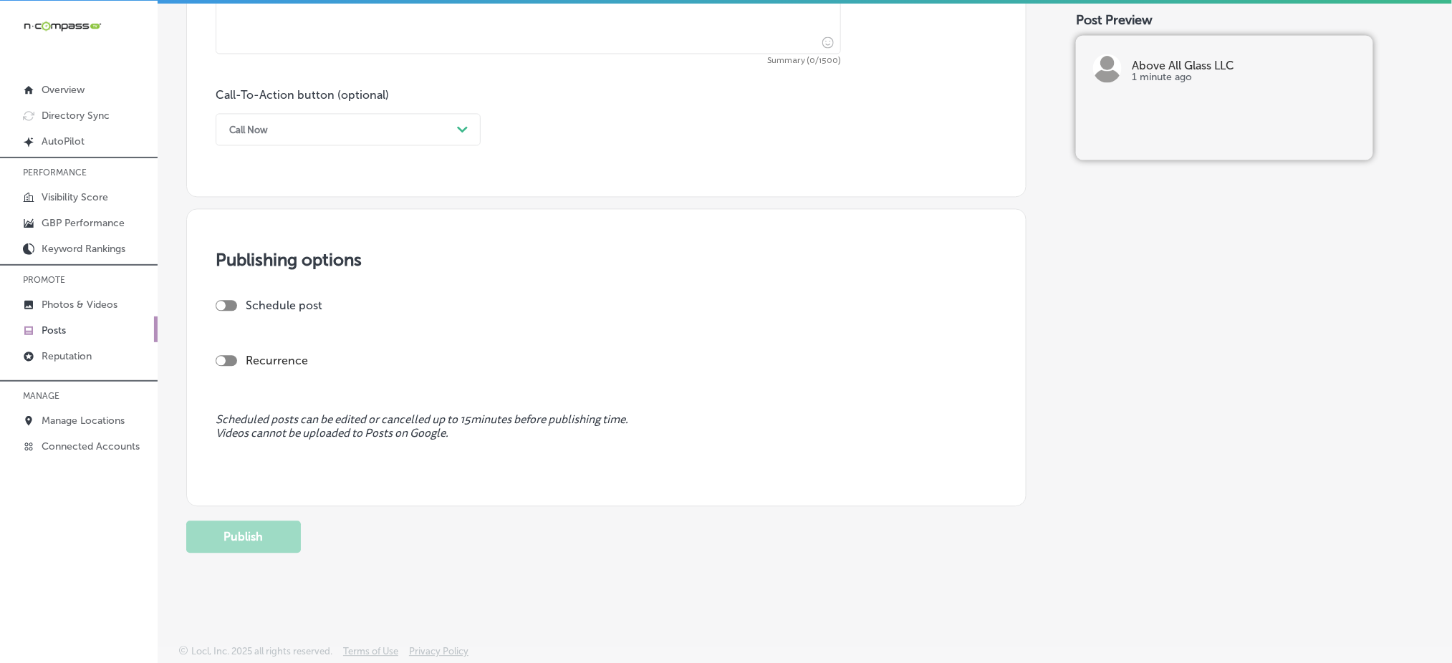
scroll to position [526, 0]
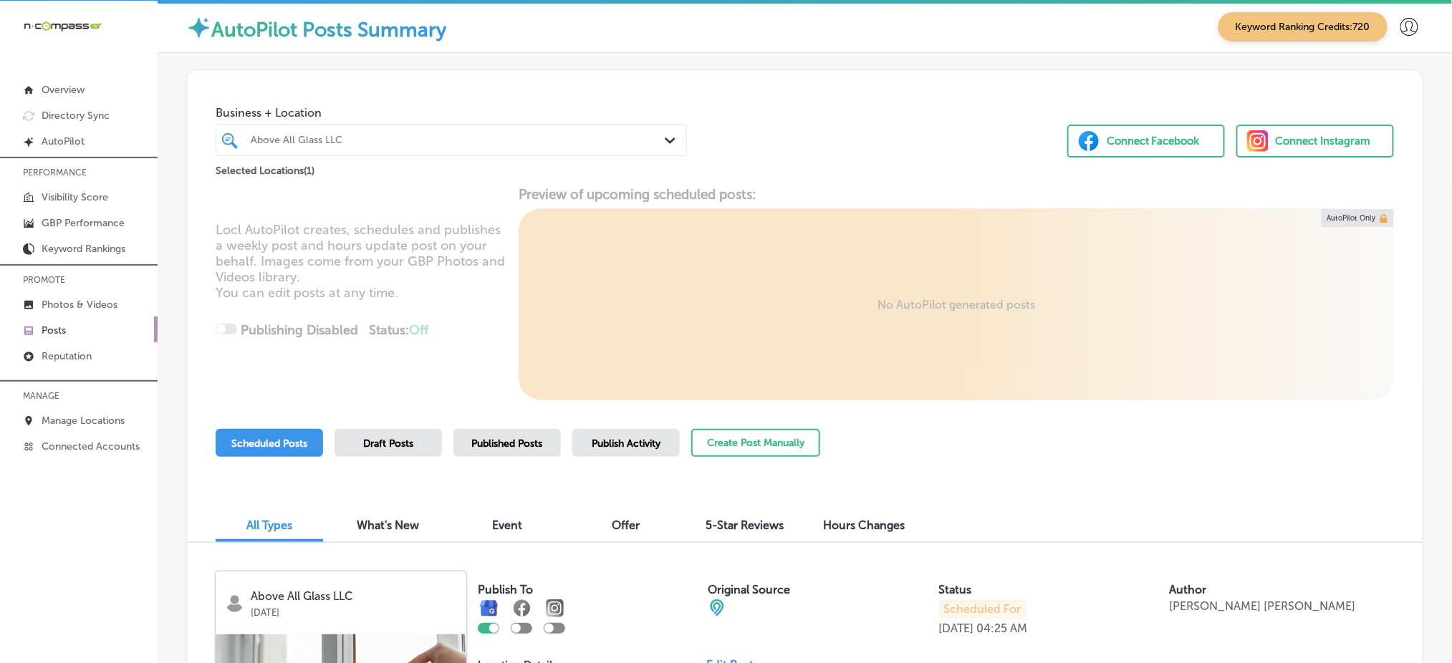
click at [502, 452] on div "Published Posts" at bounding box center [507, 443] width 107 height 28
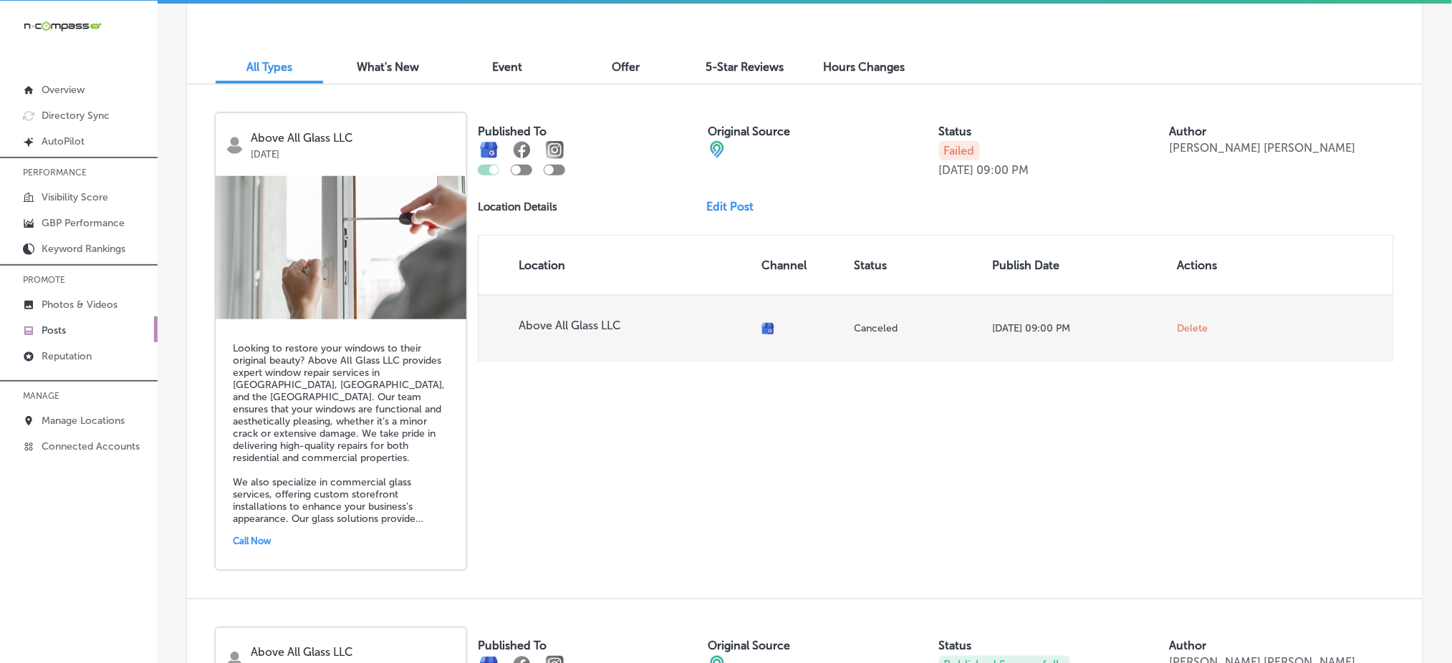
scroll to position [382, 0]
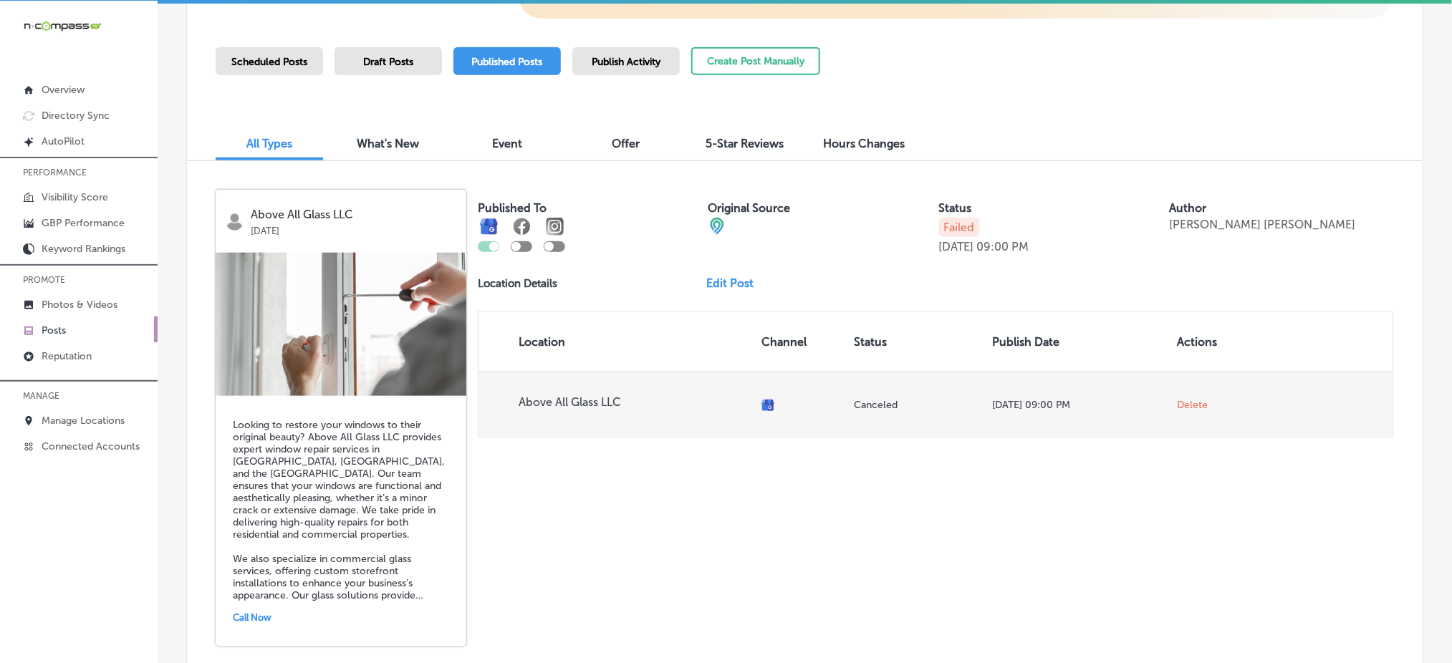
click at [1177, 406] on span "Delete" at bounding box center [1192, 405] width 31 height 13
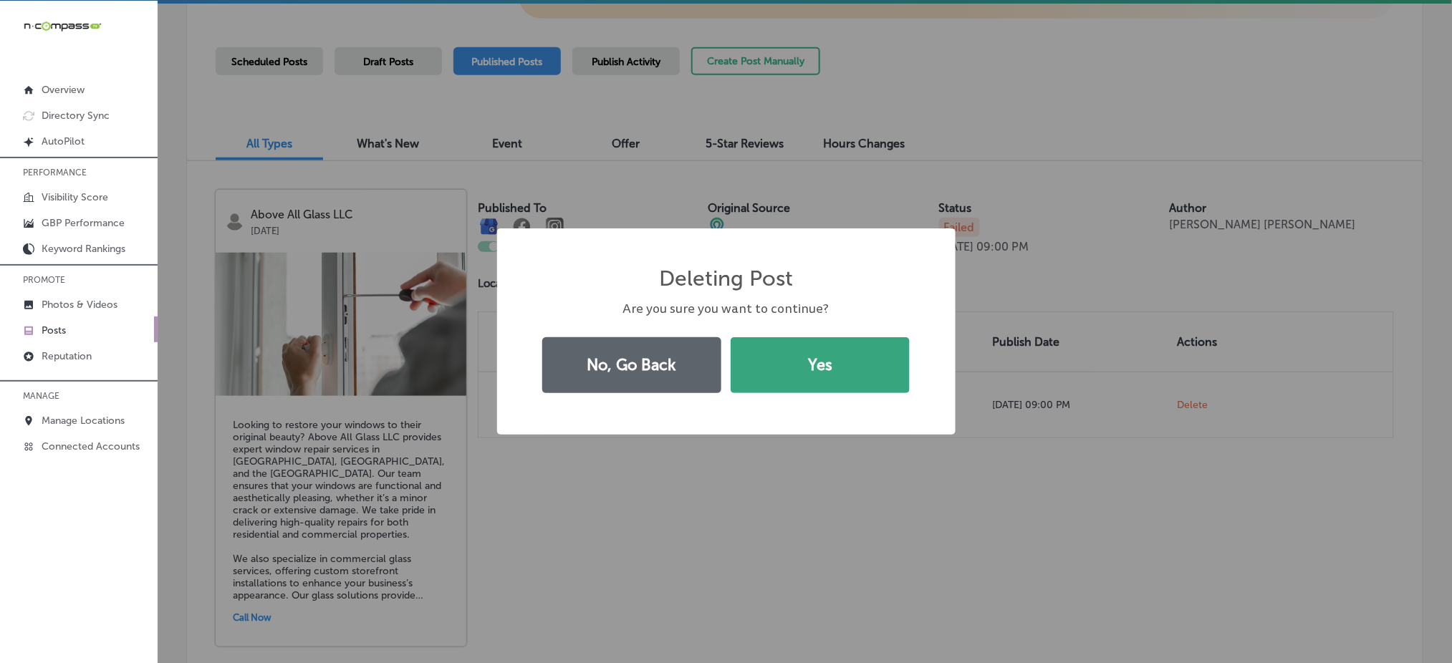
click at [833, 384] on button "Yes" at bounding box center [820, 365] width 179 height 56
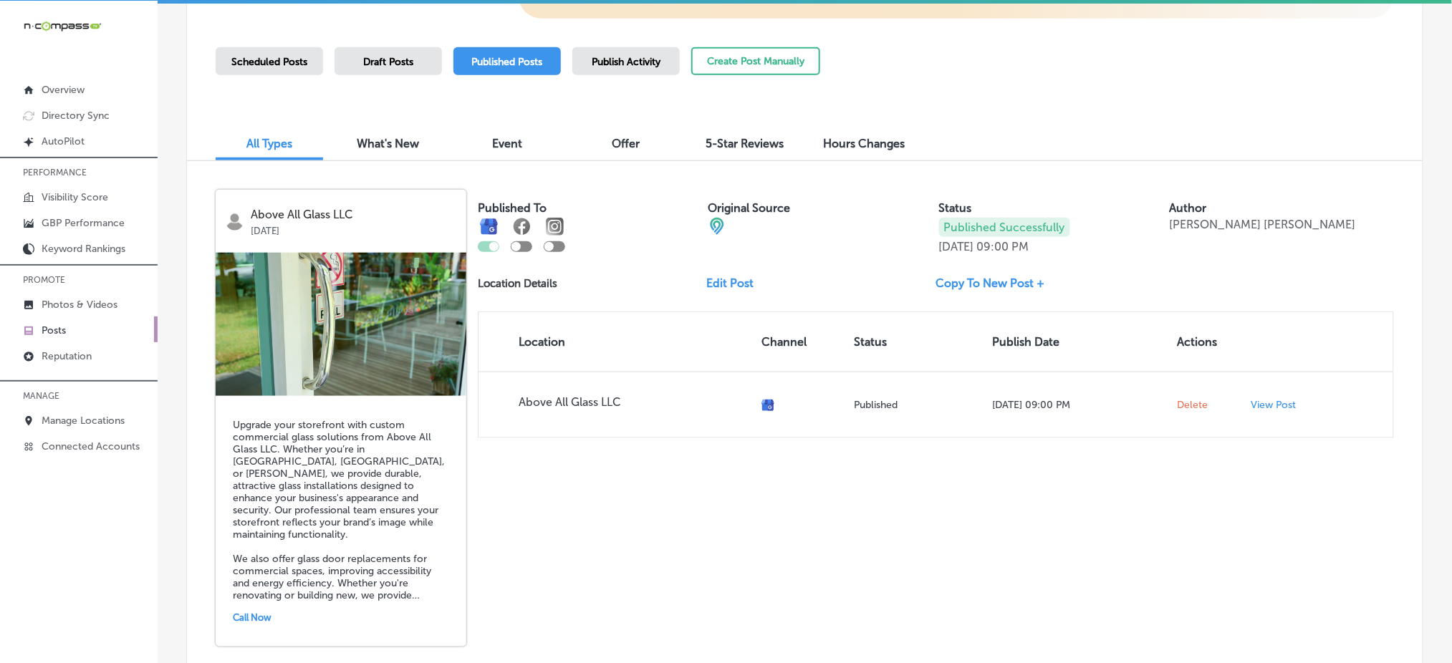
click at [252, 61] on span "Scheduled Posts" at bounding box center [269, 62] width 76 height 12
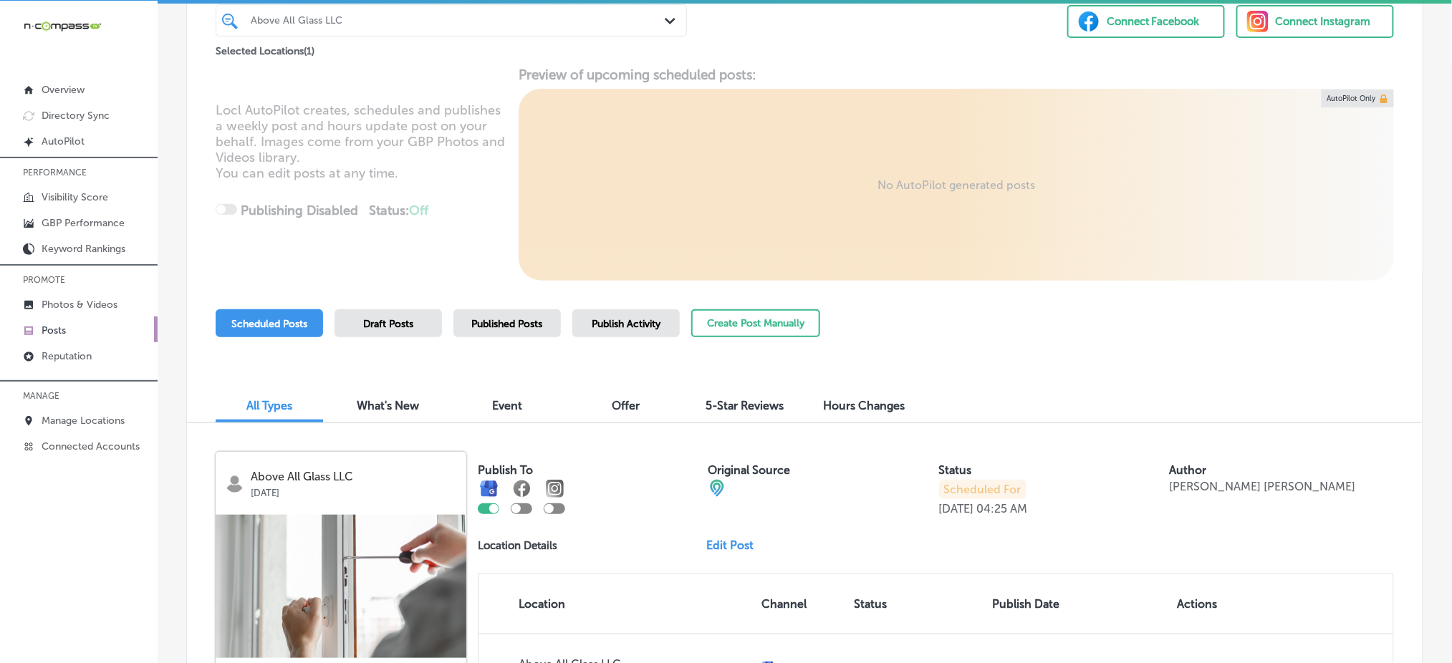
scroll to position [0, 0]
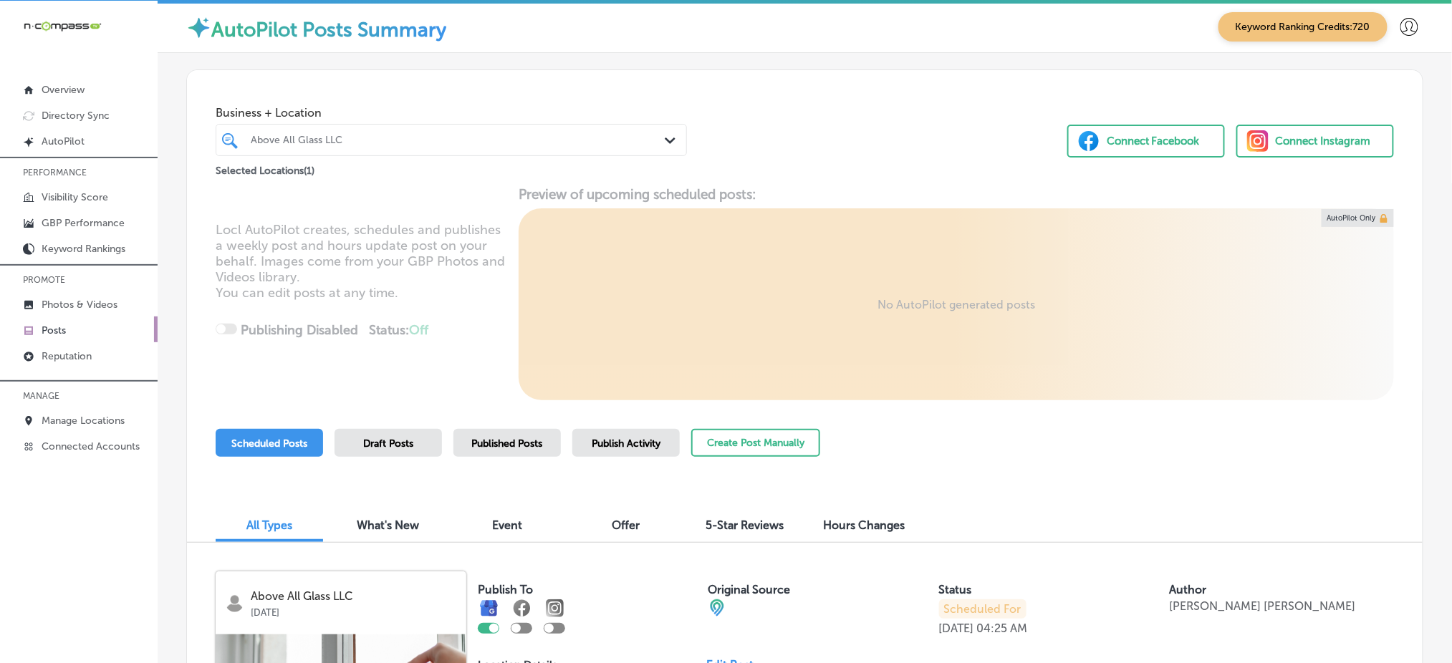
click at [460, 130] on div at bounding box center [431, 139] width 364 height 19
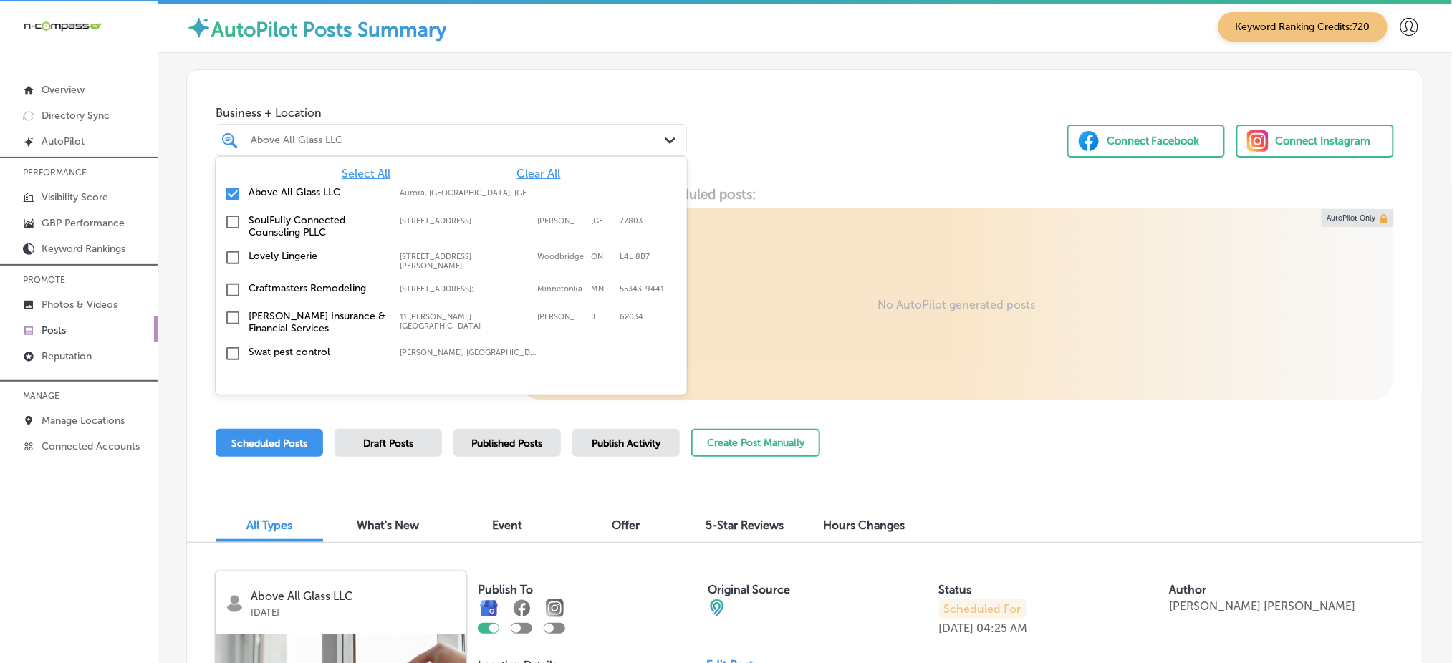
click at [533, 168] on span "Clear All" at bounding box center [539, 174] width 44 height 14
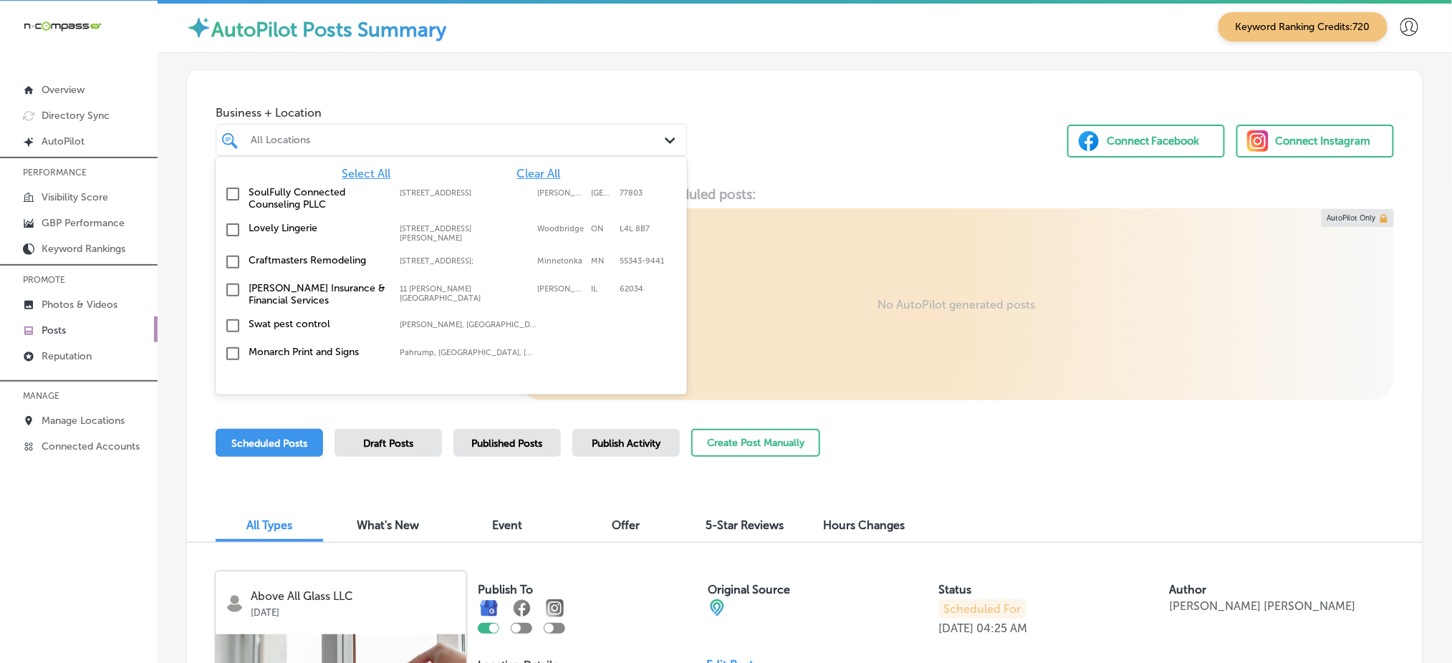
click at [290, 254] on label "Craftmasters Remodeling" at bounding box center [317, 260] width 137 height 12
click at [782, 155] on div "Business + Location option [STREET_ADDRESS]. 369 results available. Use Up and …" at bounding box center [805, 124] width 1236 height 109
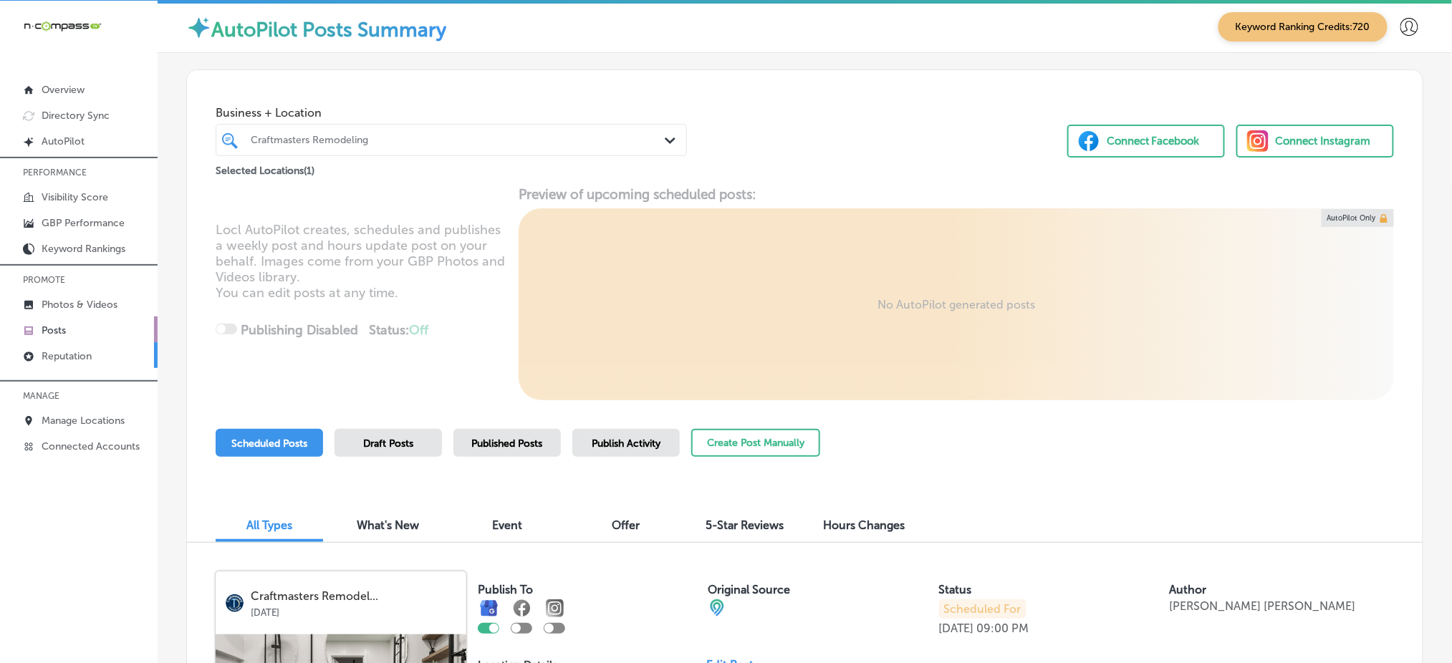
click at [93, 343] on link "Reputation" at bounding box center [79, 355] width 158 height 26
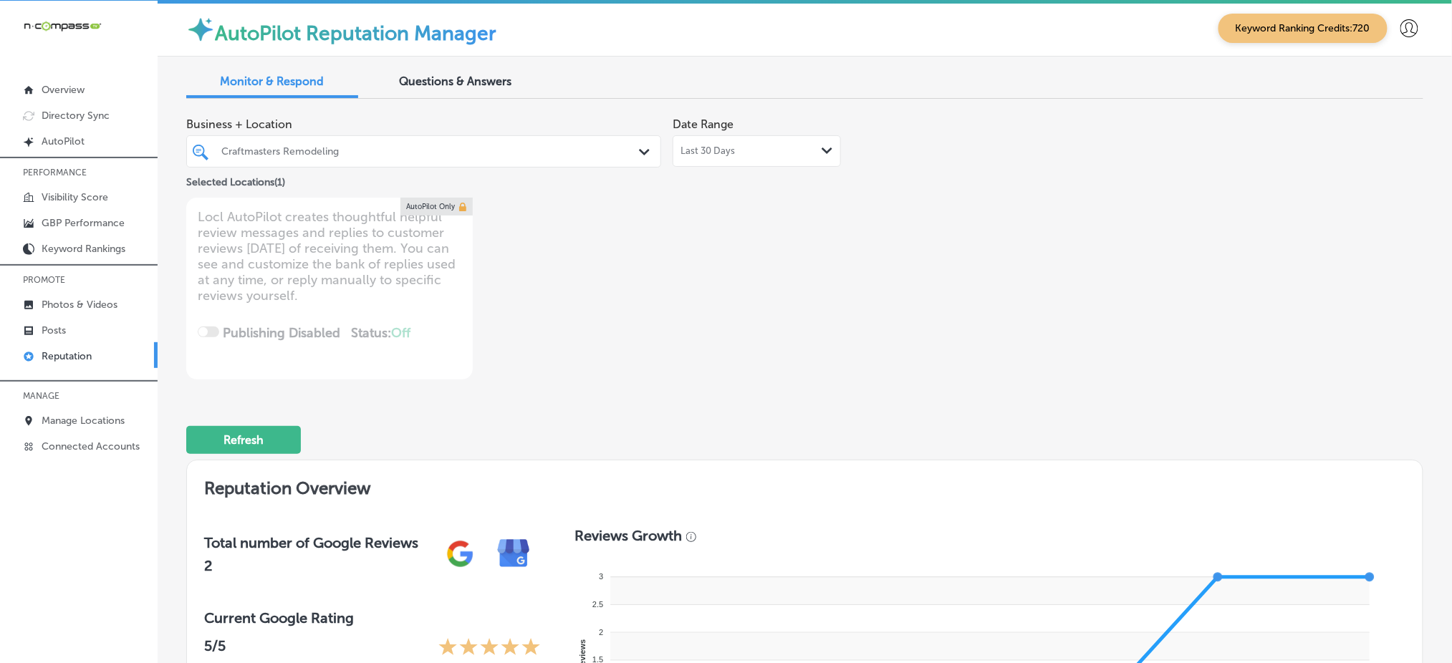
click at [489, 158] on div at bounding box center [403, 151] width 367 height 19
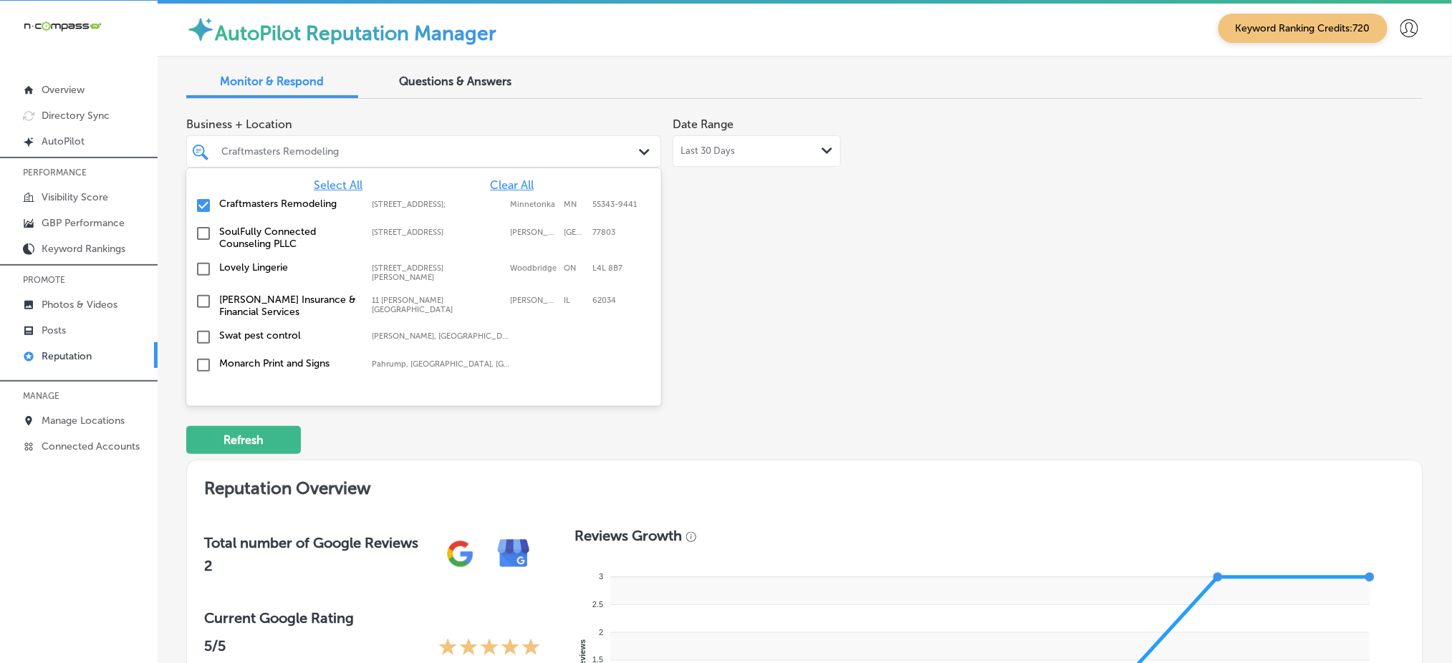
click at [323, 183] on span "Select All" at bounding box center [338, 185] width 49 height 14
click at [917, 150] on div "Business + Location option [STREET_ADDRESS]. 369 results available. Use Up and …" at bounding box center [557, 150] width 742 height 80
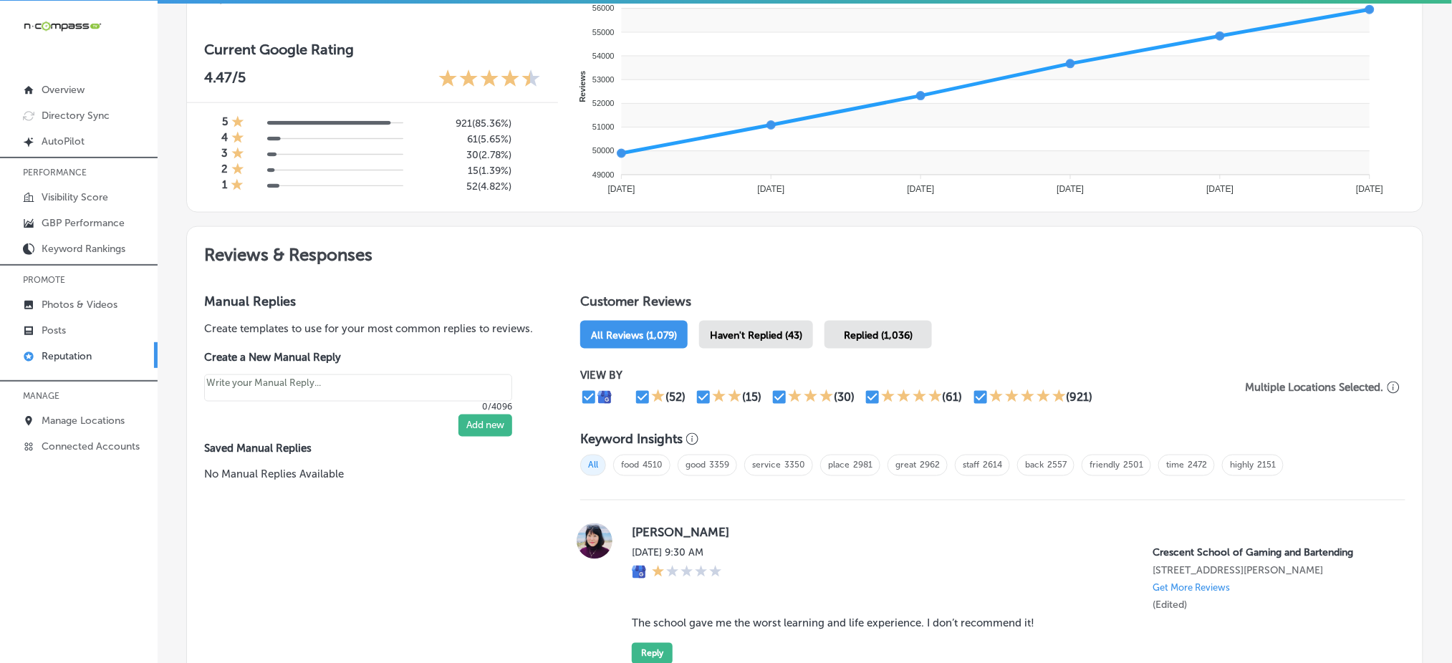
scroll to position [573, 0]
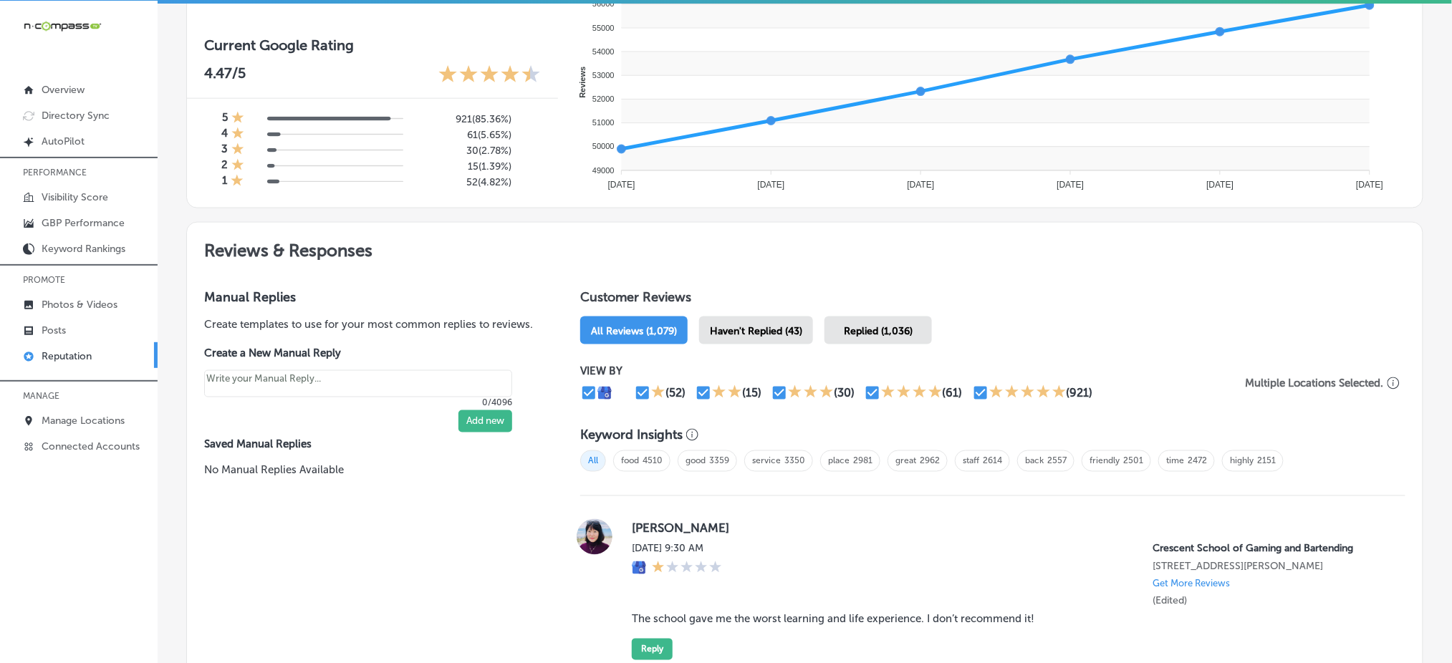
click at [764, 325] on span "Haven't Replied (43)" at bounding box center [756, 331] width 92 height 12
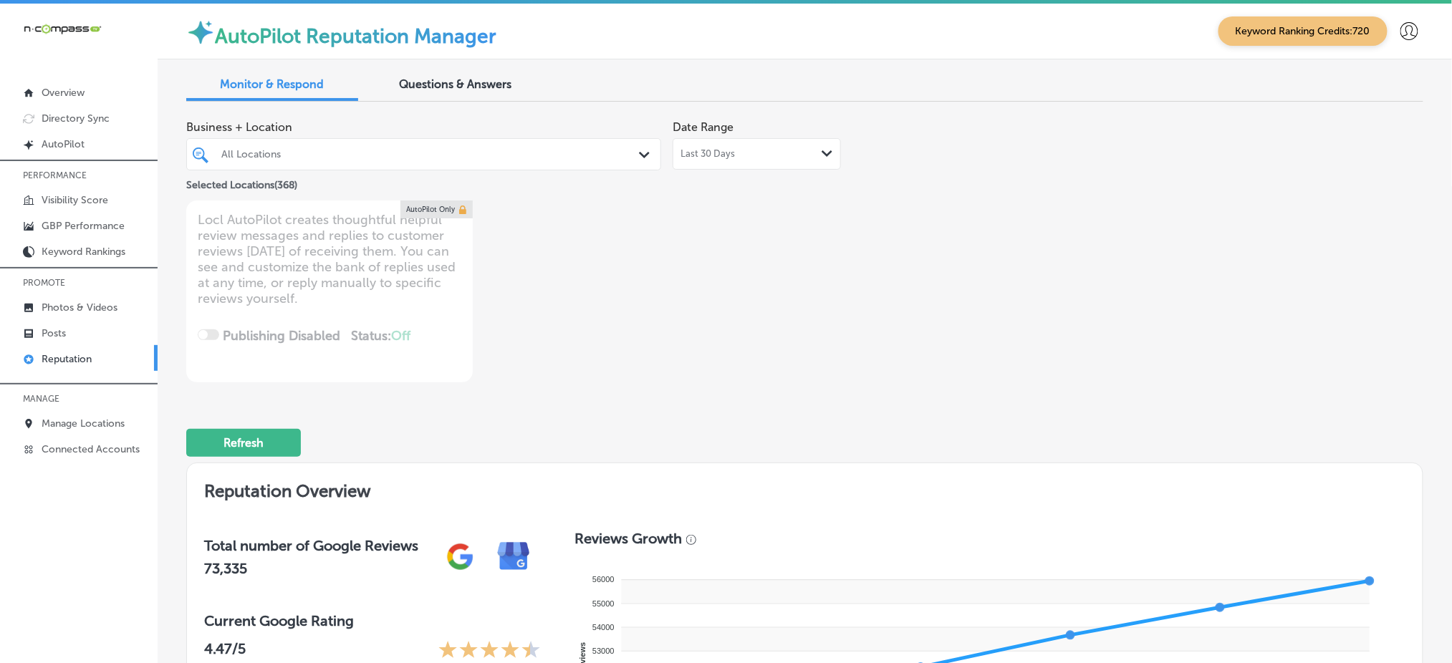
drag, startPoint x: 397, startPoint y: 147, endPoint x: 513, endPoint y: 168, distance: 118.0
click at [397, 147] on div at bounding box center [403, 154] width 367 height 19
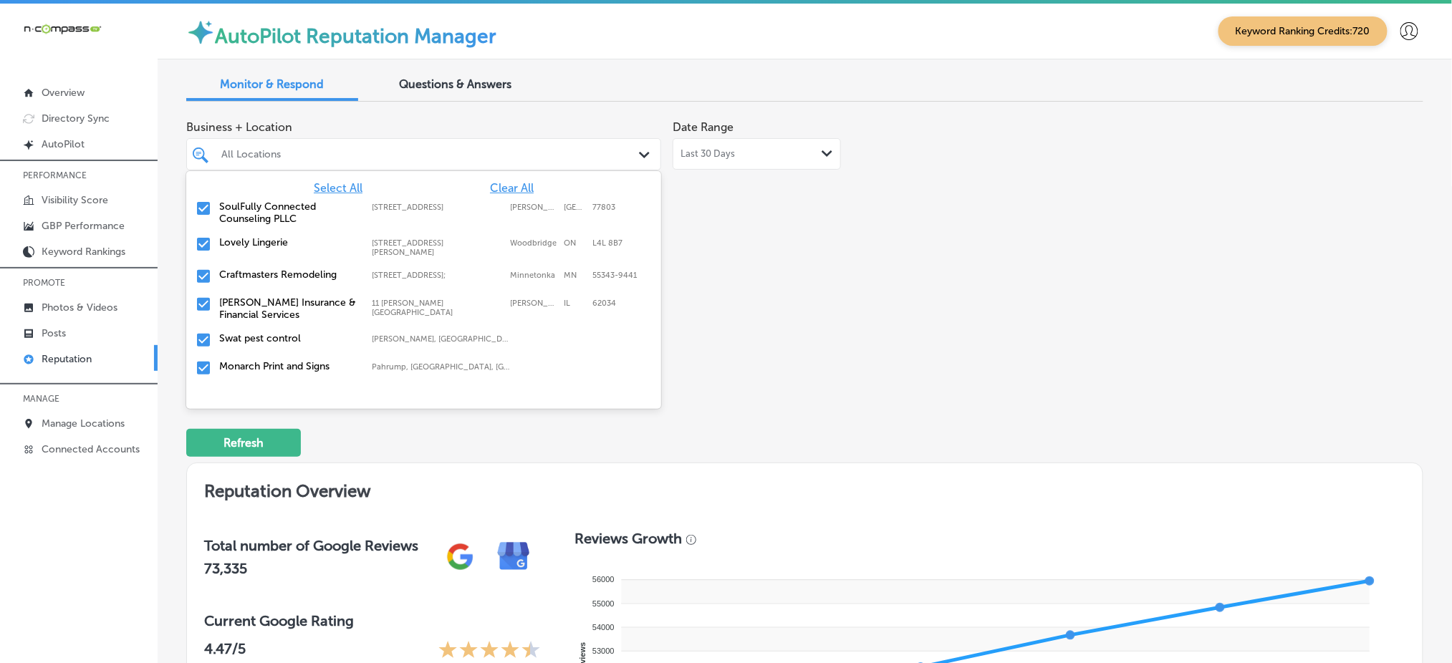
click at [503, 183] on span "Clear All" at bounding box center [512, 188] width 44 height 14
type textarea "x"
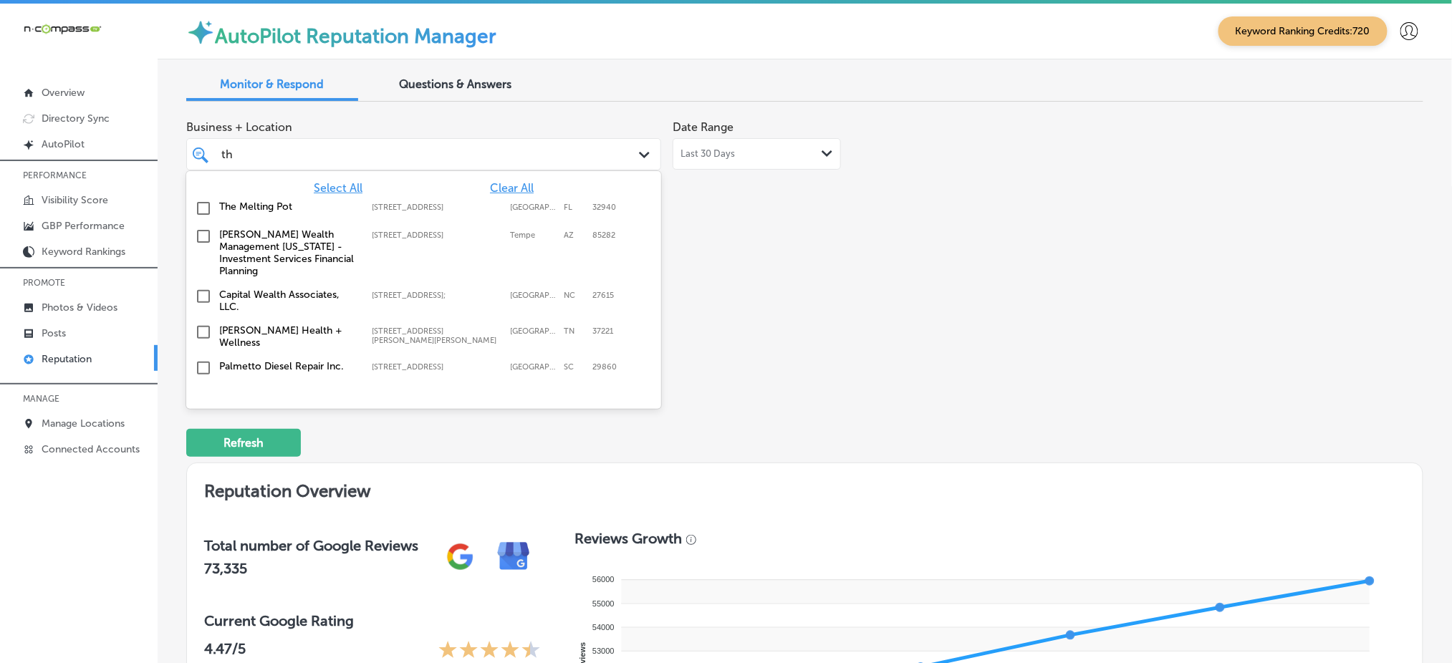
type input "thr"
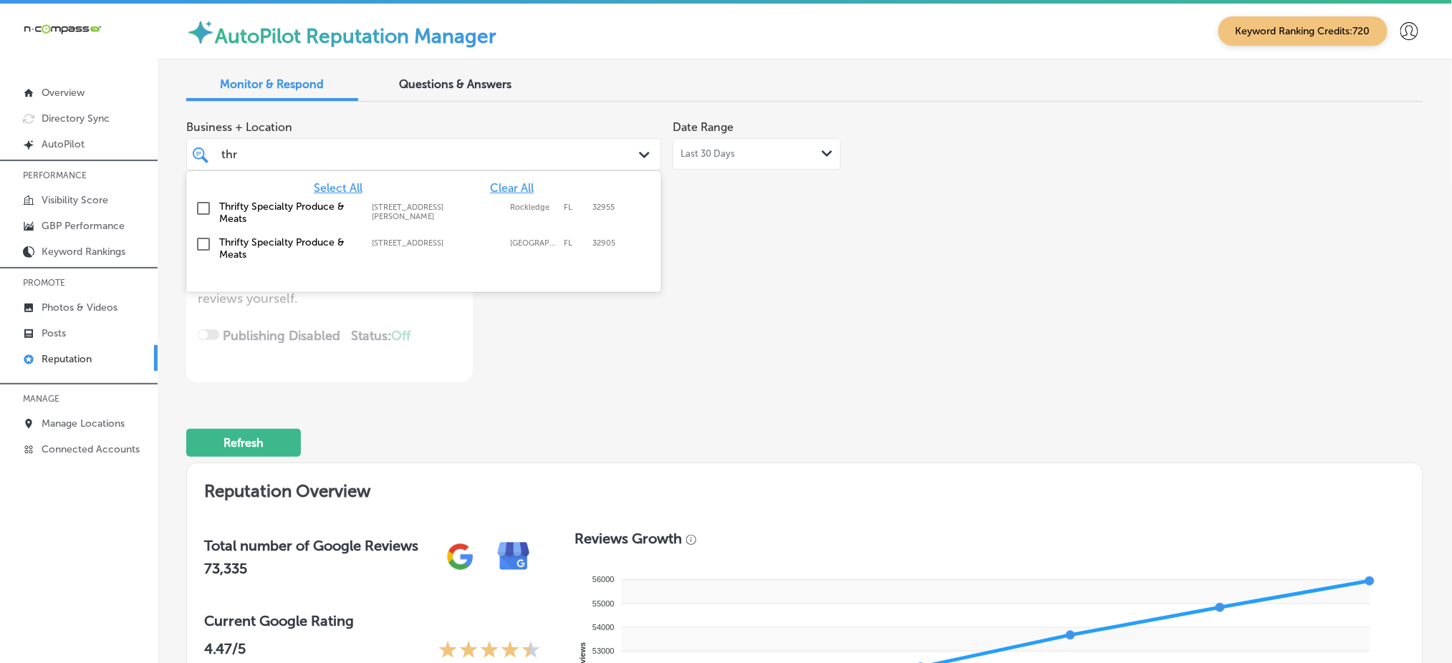
click at [439, 211] on label "[STREET_ADDRESS][PERSON_NAME]" at bounding box center [437, 212] width 131 height 19
type textarea "x"
type input "thr"
click at [852, 250] on div "Business + Location option [STREET_ADDRESS][PERSON_NAME]. option [STREET_ADDRES…" at bounding box center [557, 247] width 742 height 269
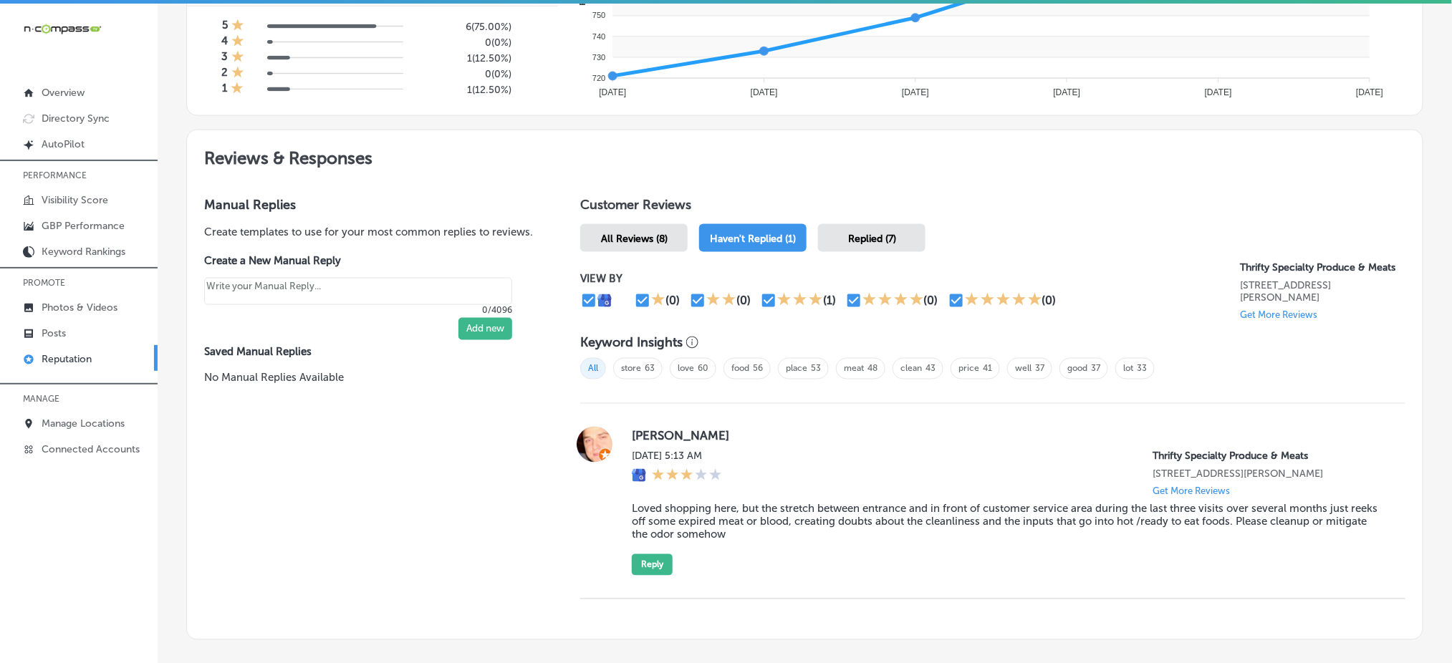
scroll to position [748, 0]
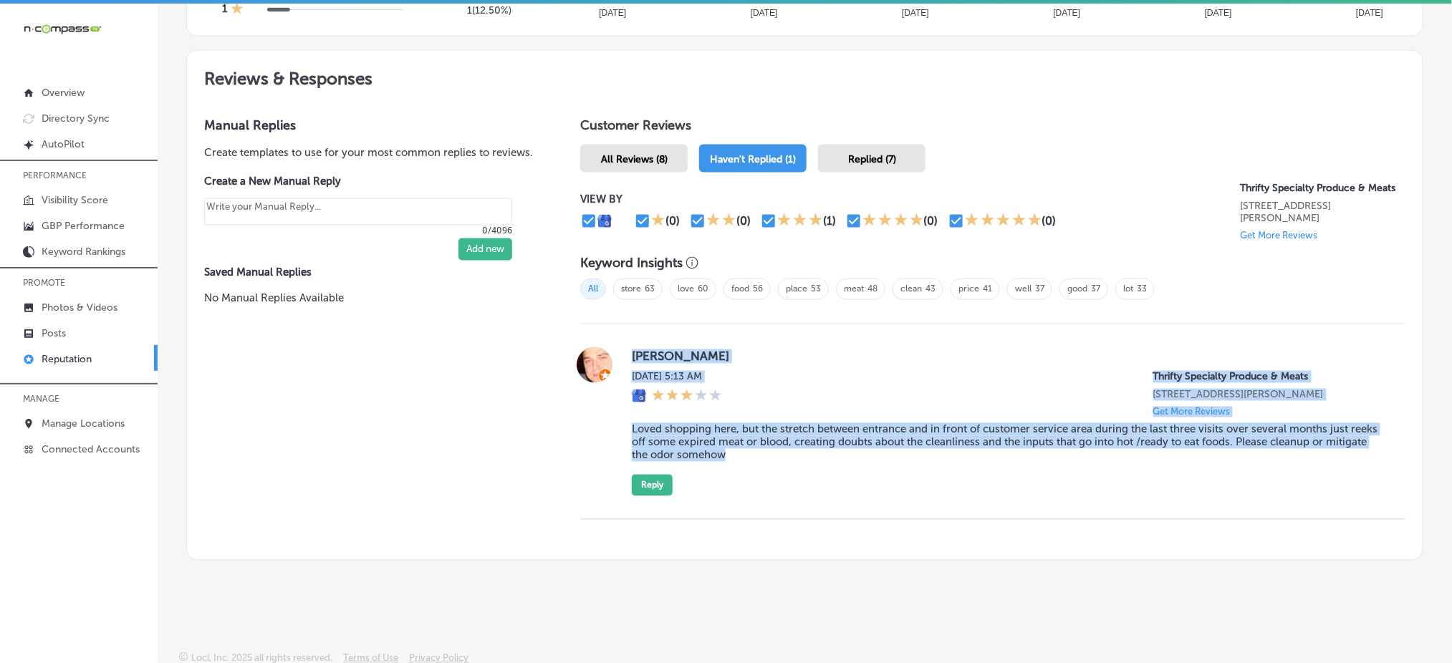
drag, startPoint x: 625, startPoint y: 349, endPoint x: 782, endPoint y: 459, distance: 191.4
click at [782, 459] on div "[PERSON_NAME] [DATE] 5:13 AM Thrifty Specialty Produce & Meats [STREET_ADDRESS]…" at bounding box center [992, 422] width 825 height 149
copy div "[PERSON_NAME] [DATE] 5:13 AM Thrifty Specialty Produce & Meats [STREET_ADDRESS]…"
click at [902, 348] on div "[PERSON_NAME] [DATE] 5:13 AM Thrifty Specialty Produce & Meats [STREET_ADDRESS]…" at bounding box center [1007, 422] width 751 height 149
click at [782, 406] on div "[DATE] 5:13 AM Thrifty Specialty Produce & Meats [STREET_ADDRESS][PERSON_NAME] …" at bounding box center [1007, 394] width 751 height 47
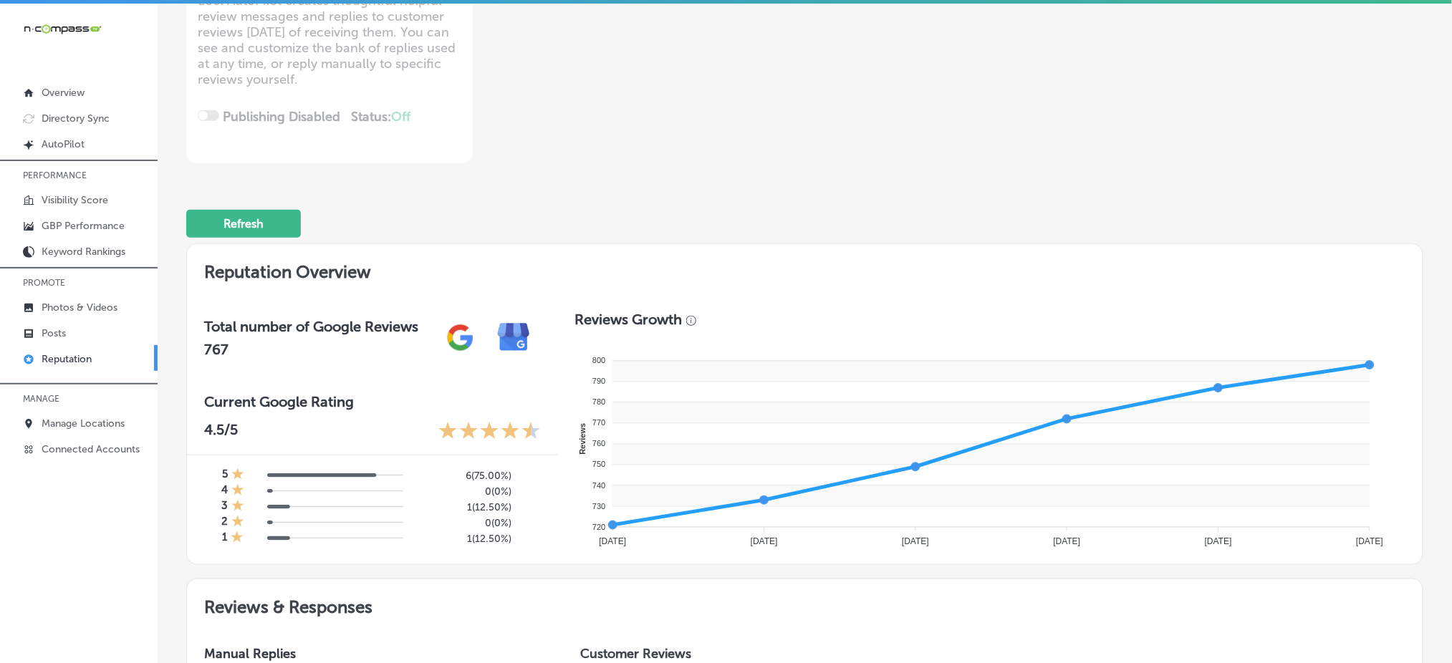
scroll to position [0, 0]
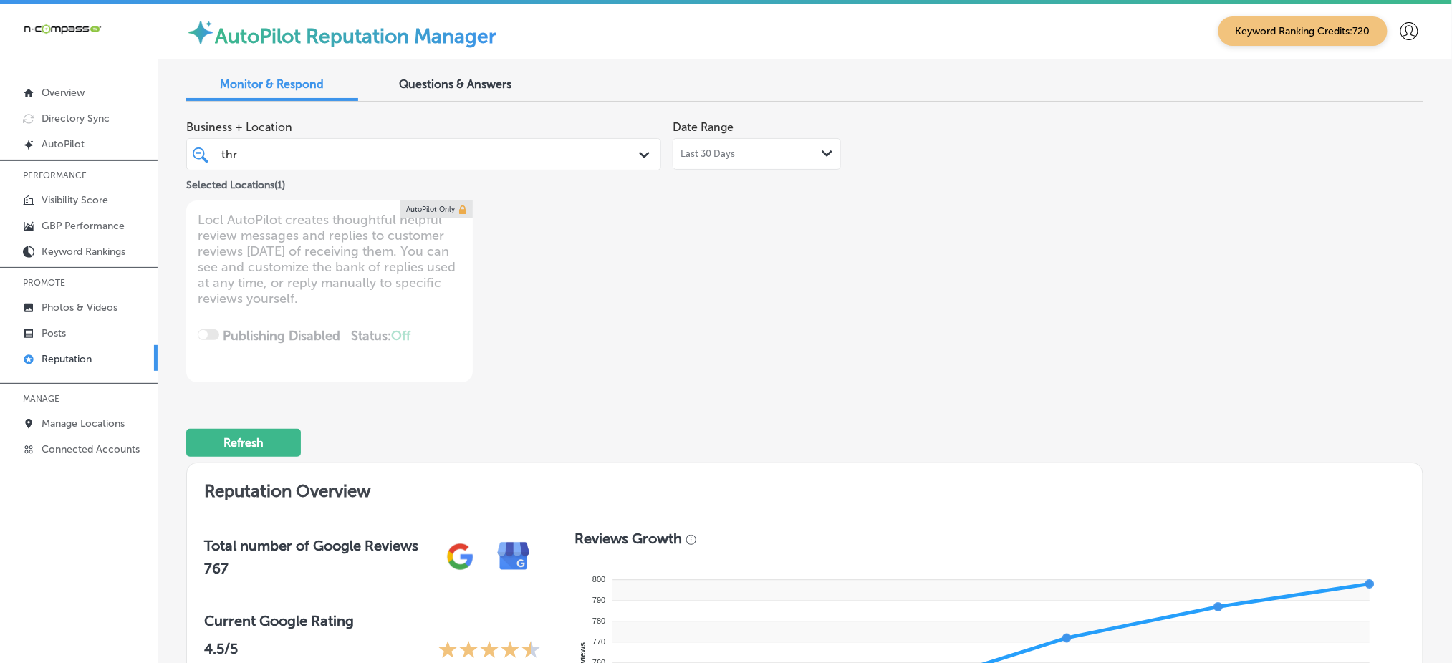
click at [398, 153] on div "thr thr" at bounding box center [403, 154] width 367 height 19
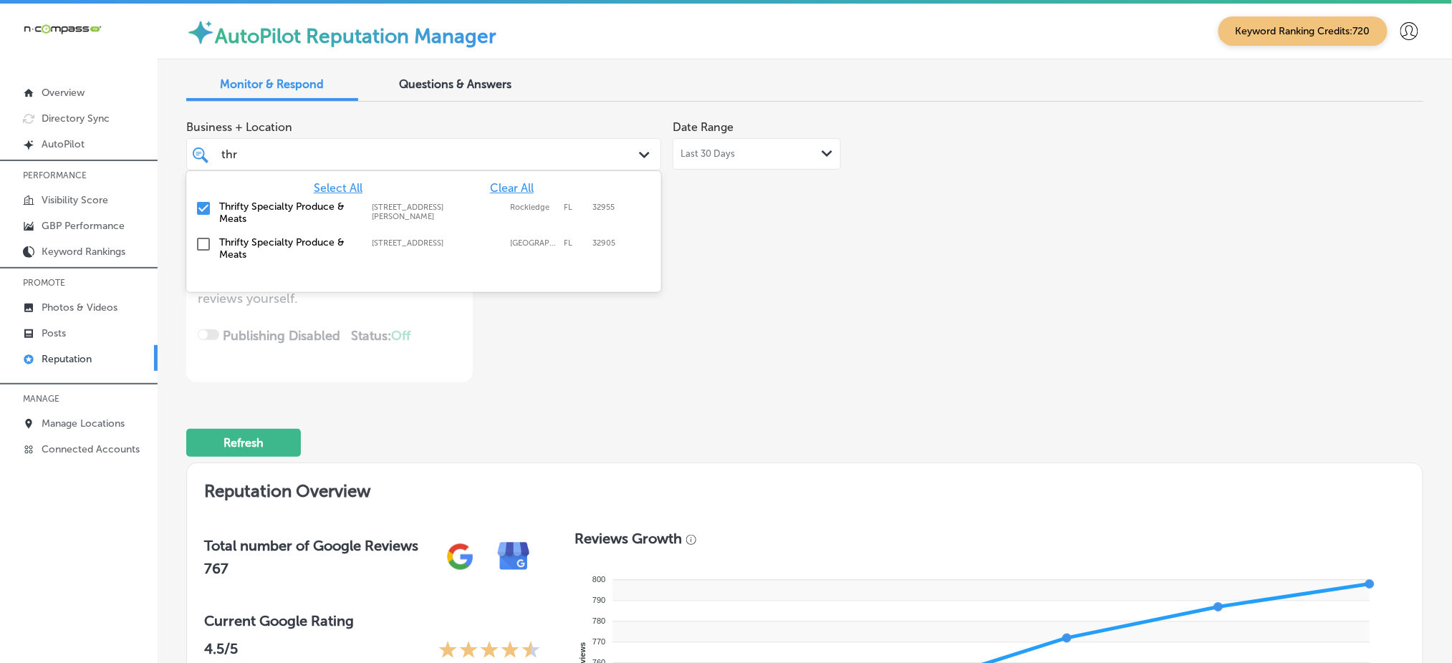
click at [517, 183] on span "Clear All" at bounding box center [512, 188] width 44 height 14
type textarea "x"
type input "t"
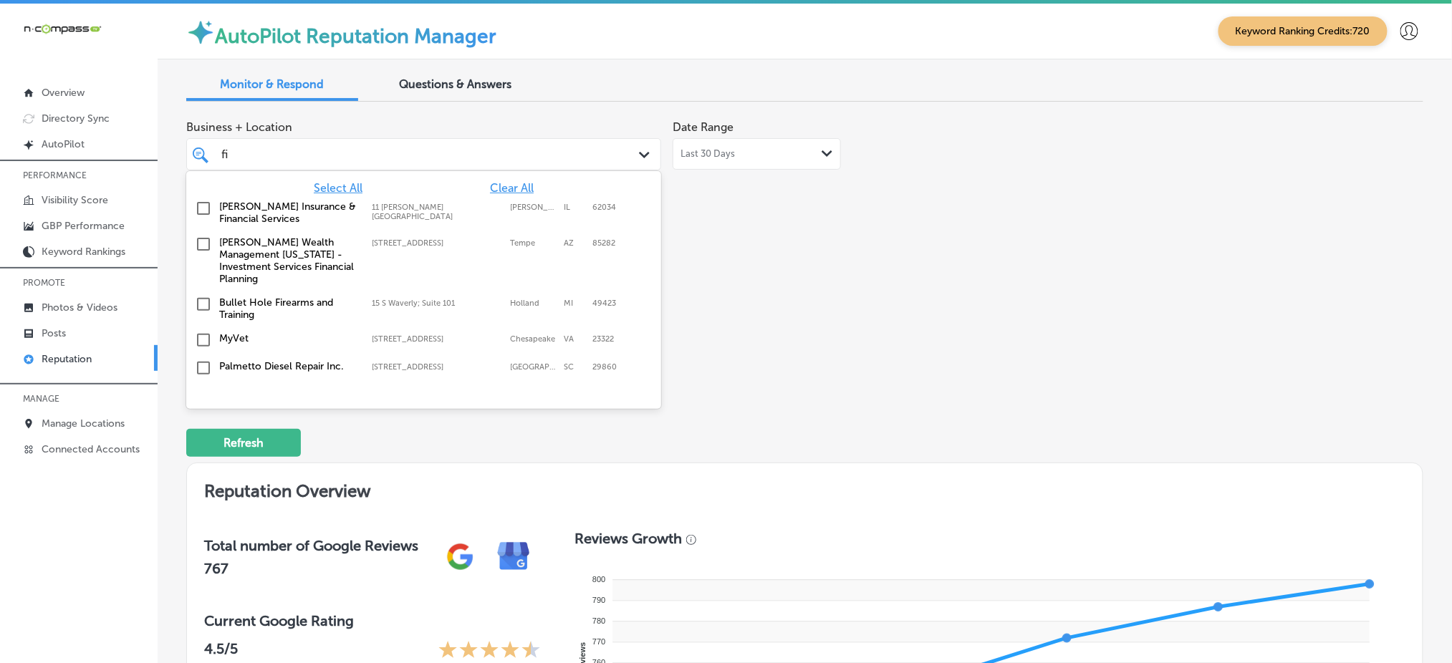
type input "fix"
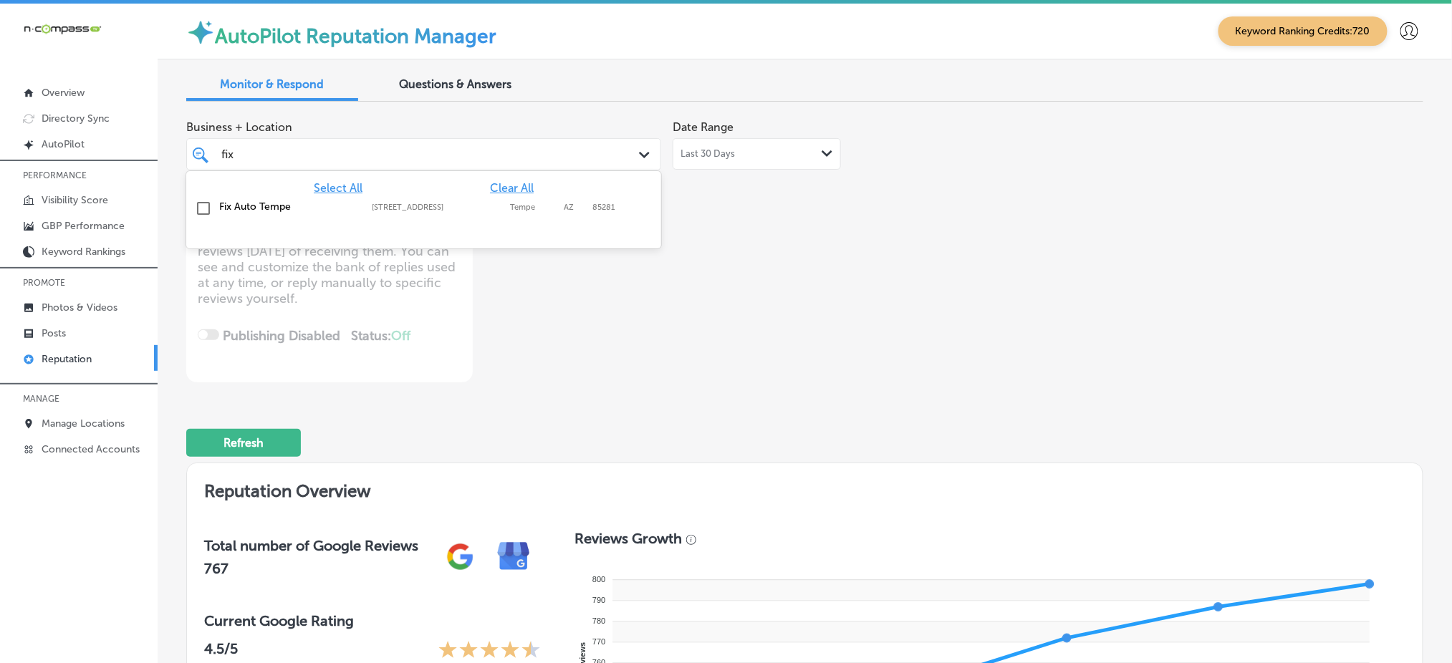
click at [521, 211] on label "Tempe" at bounding box center [533, 207] width 47 height 9
type textarea "x"
type input "fix"
click at [801, 282] on div "Business + Location option [STREET_ADDRESS]. option [STREET_ADDRESS]. 2 results…" at bounding box center [557, 247] width 742 height 269
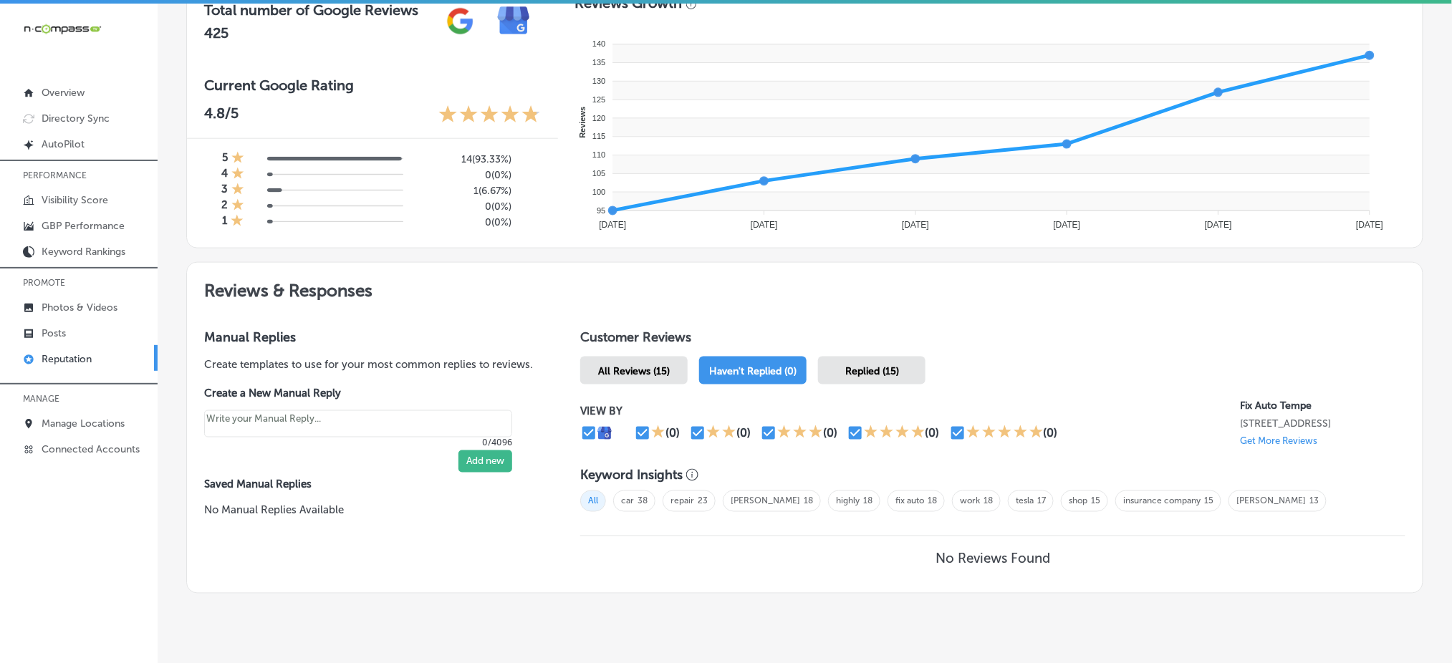
scroll to position [569, 0]
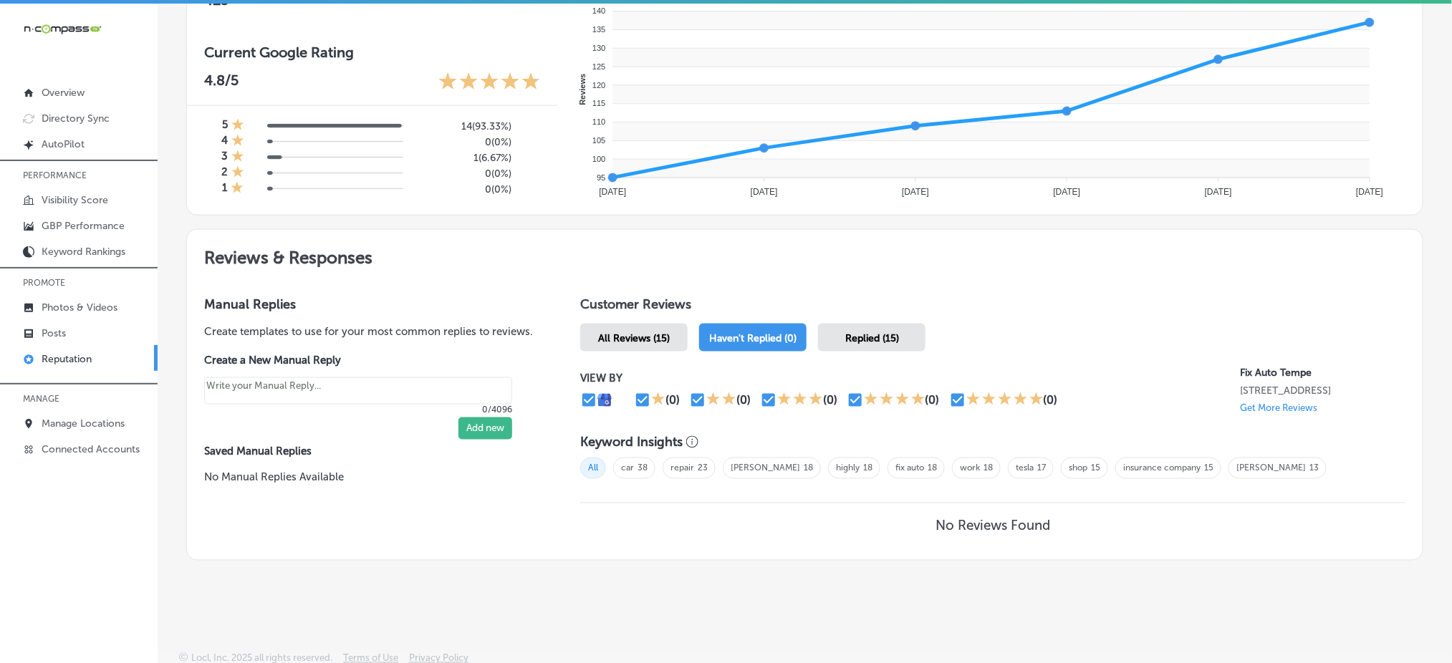
click at [834, 328] on div "Replied (15)" at bounding box center [871, 338] width 107 height 28
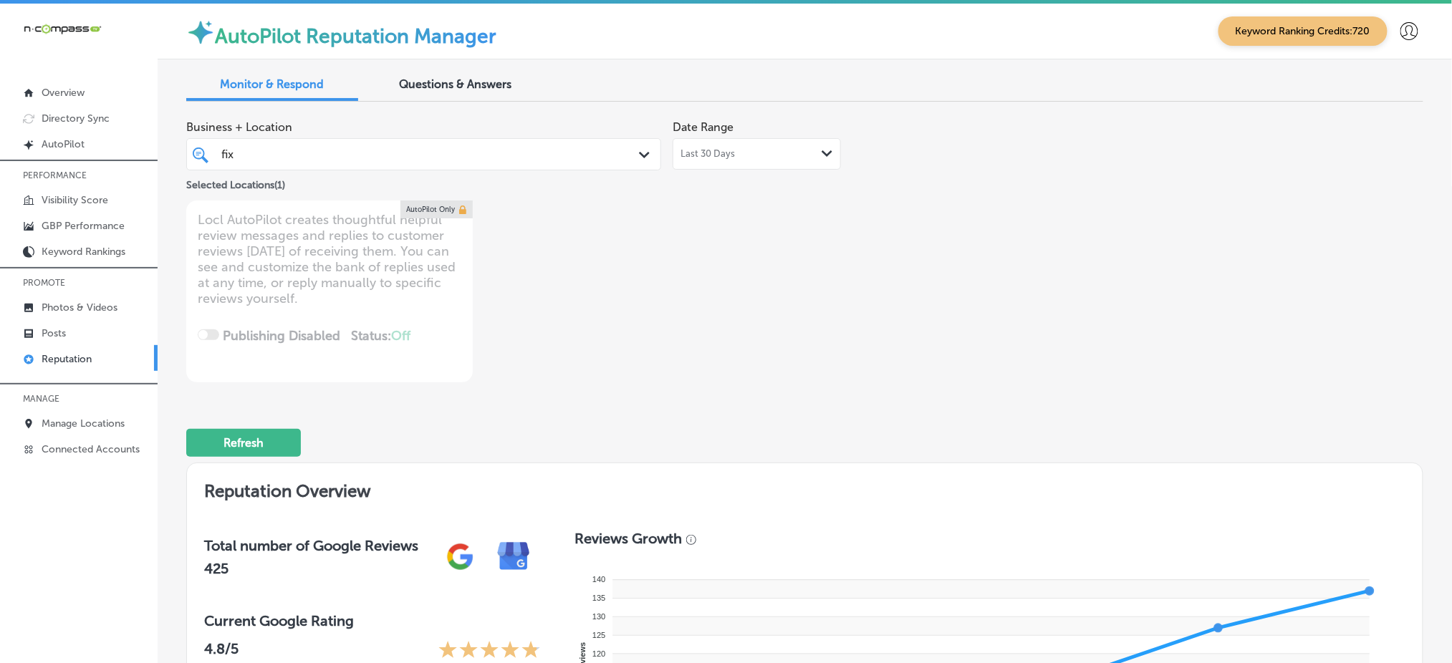
click at [376, 145] on div "fix fix" at bounding box center [403, 154] width 367 height 19
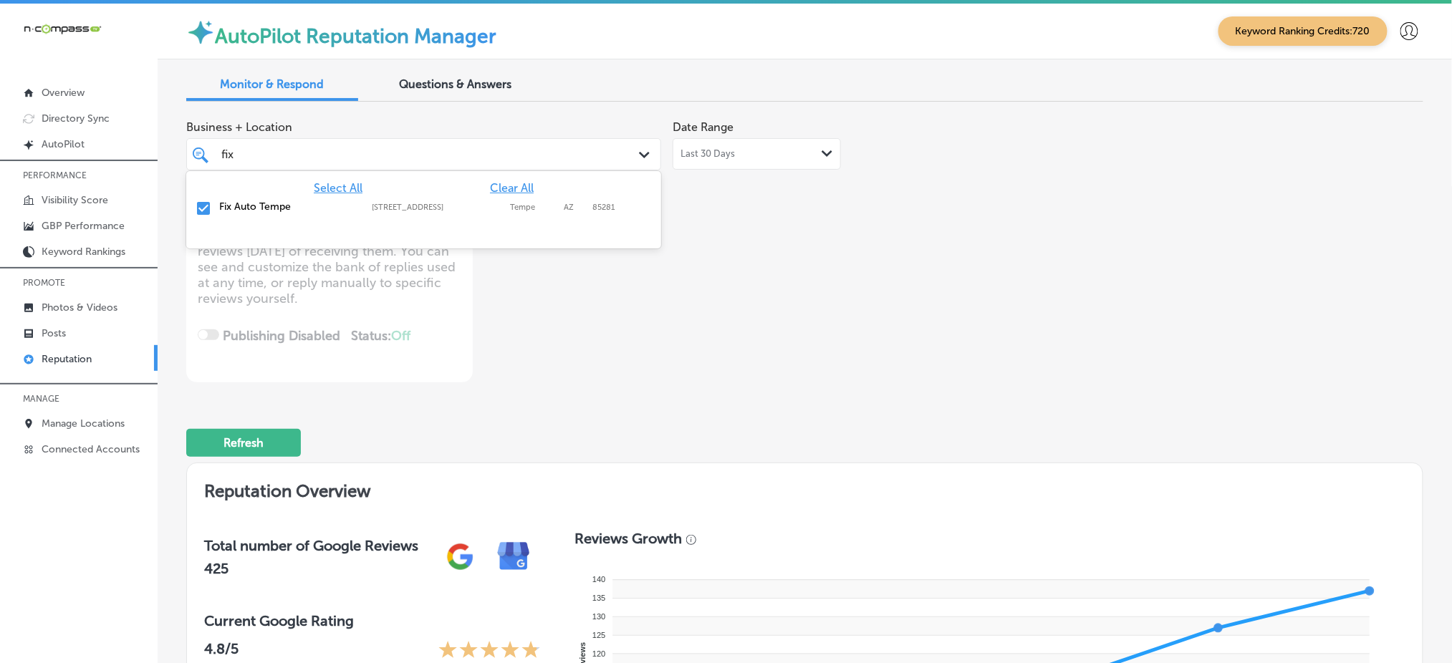
click at [518, 184] on span "Clear All" at bounding box center [512, 188] width 44 height 14
type textarea "x"
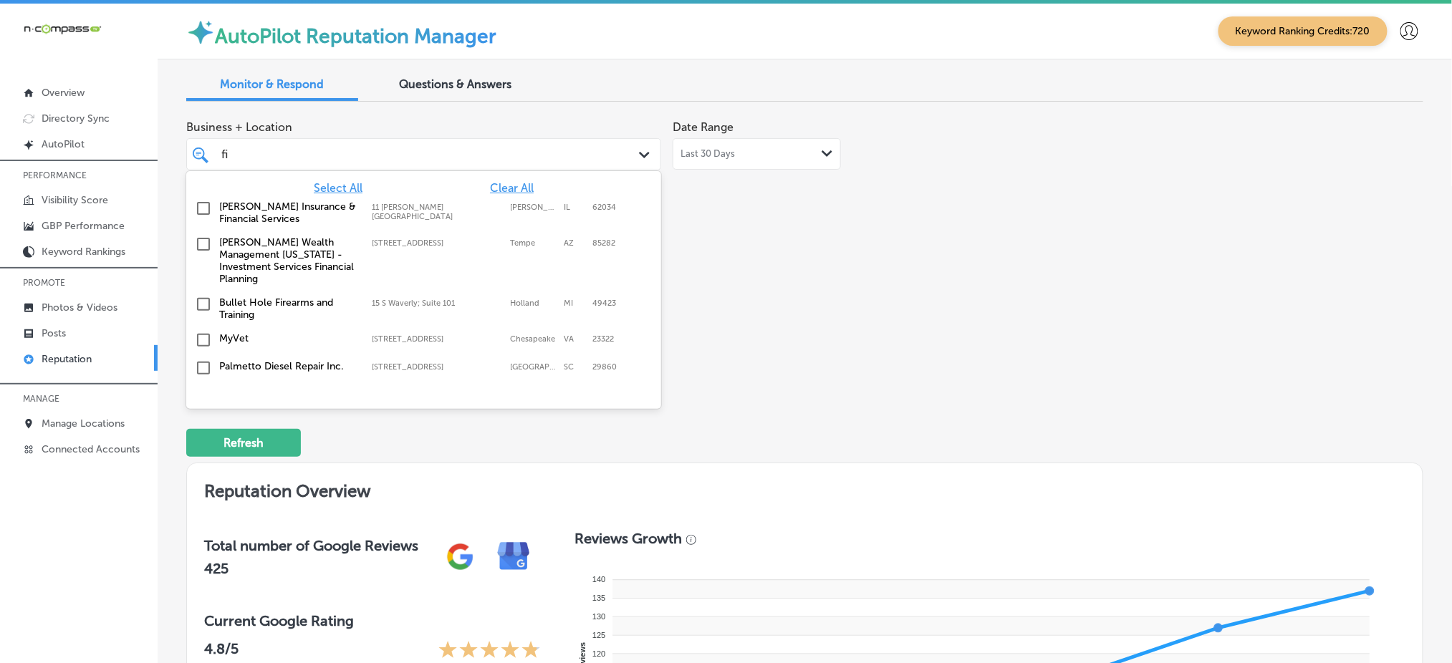
type input "f"
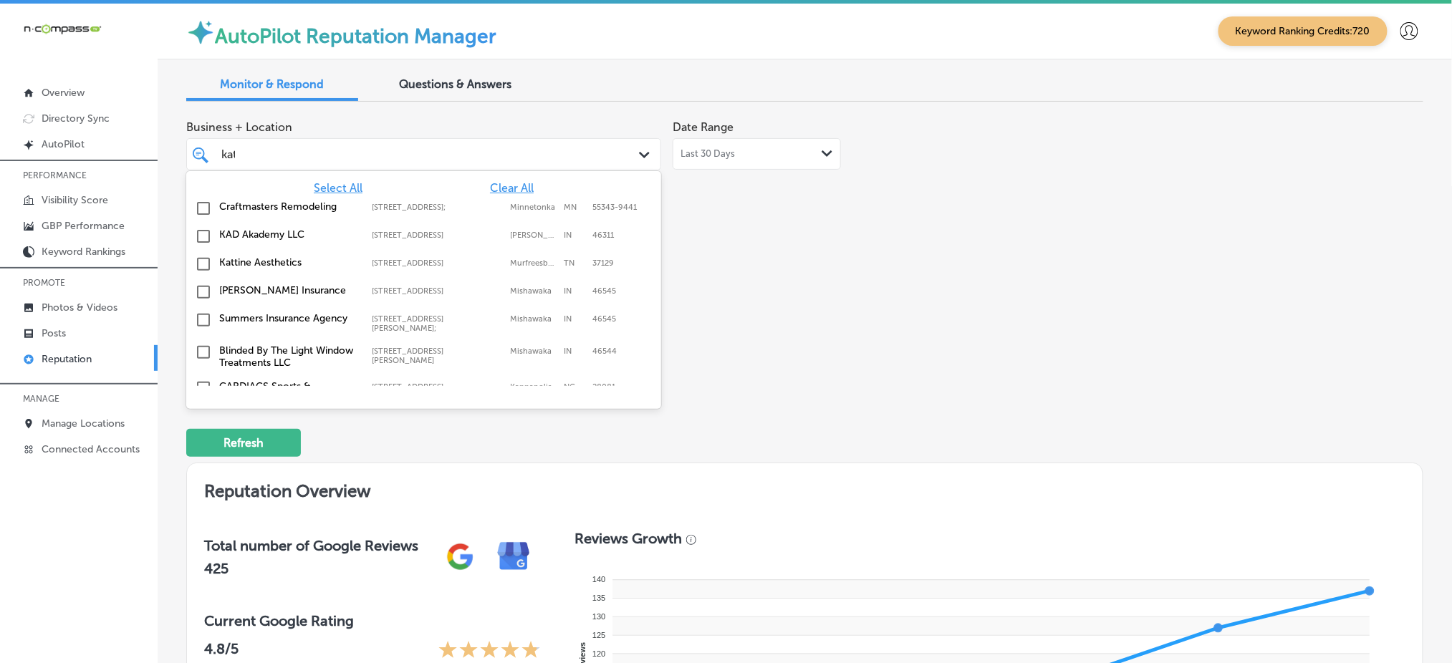
type input "katt"
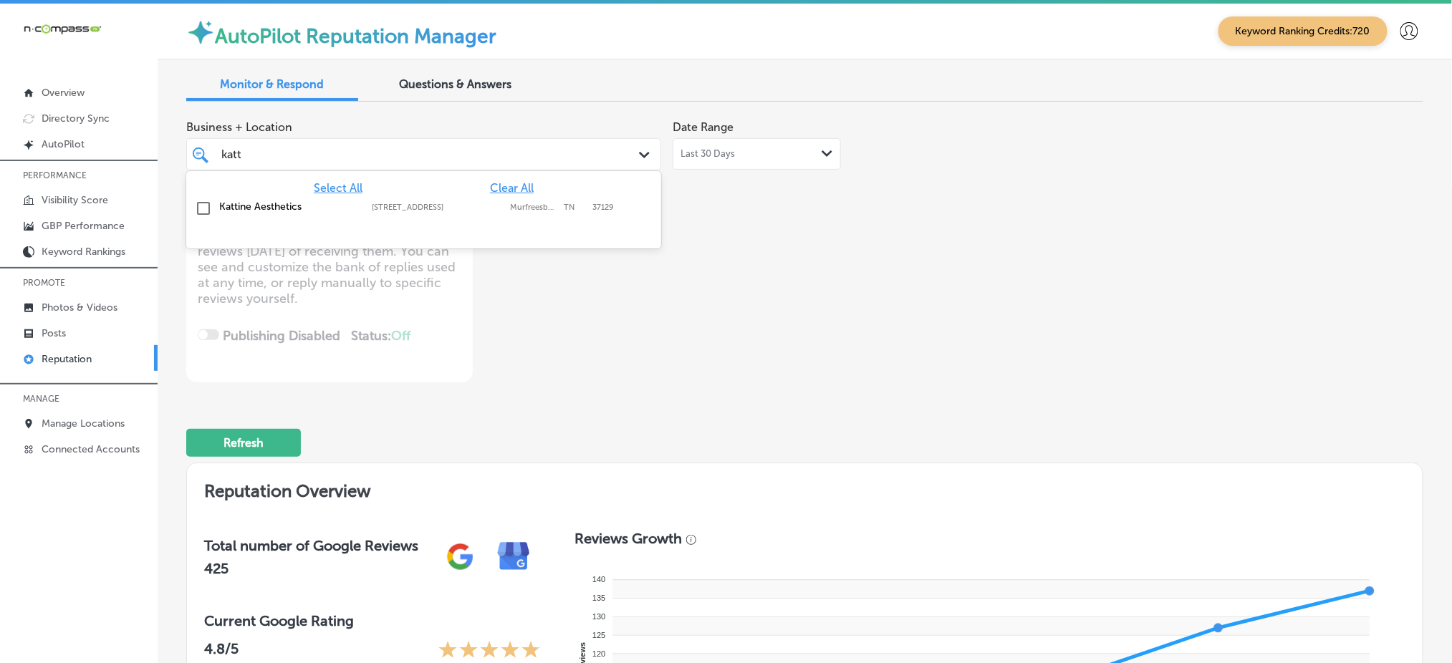
click at [525, 203] on label "Murfreesboro" at bounding box center [533, 207] width 47 height 9
type textarea "x"
type input "katt"
click at [887, 370] on div "Business + Location option [STREET_ADDRESS]. option [STREET_ADDRESS]. 2 results…" at bounding box center [557, 247] width 742 height 269
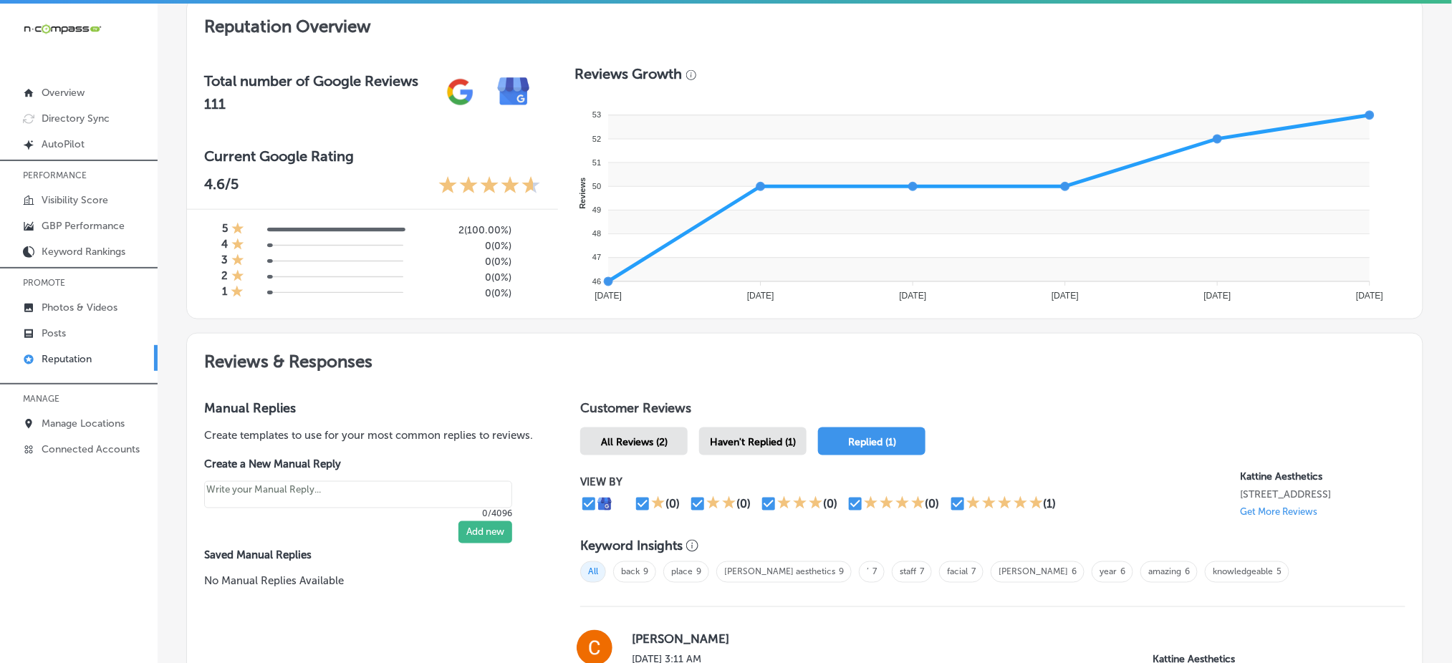
scroll to position [573, 0]
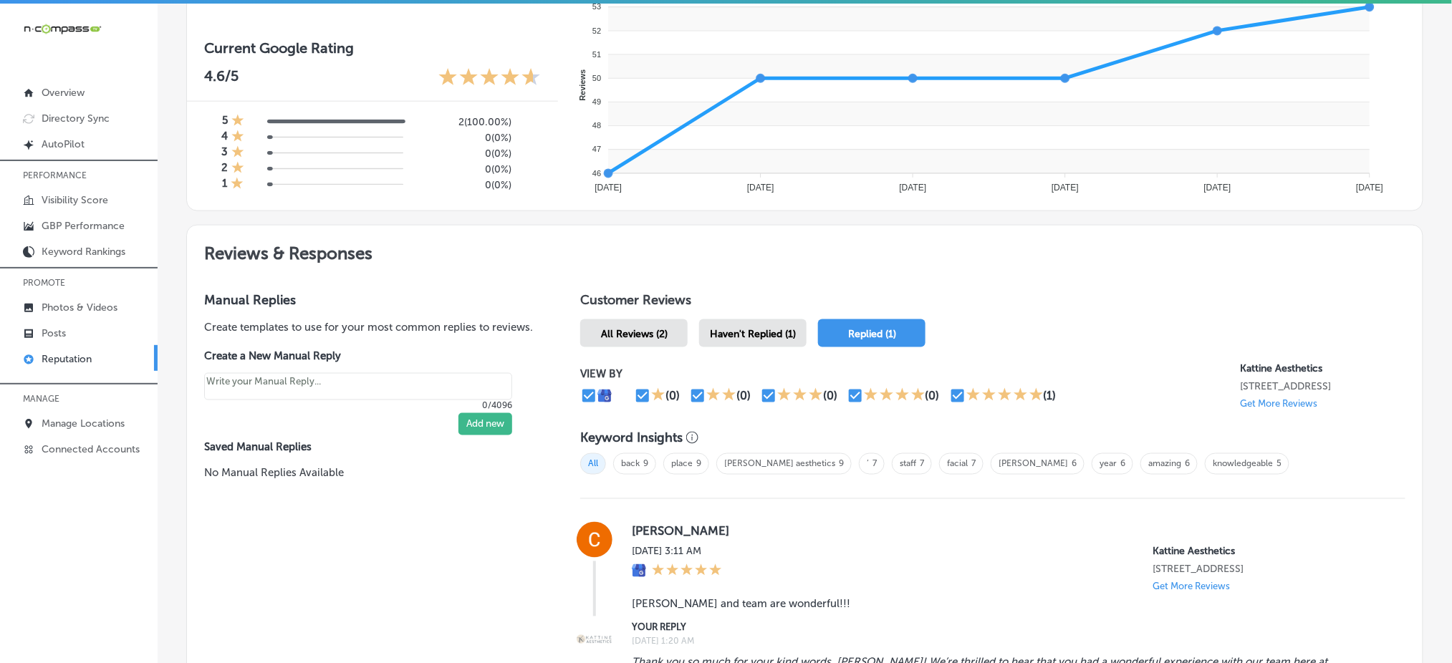
click at [754, 330] on span "Haven't Replied (1)" at bounding box center [753, 334] width 86 height 12
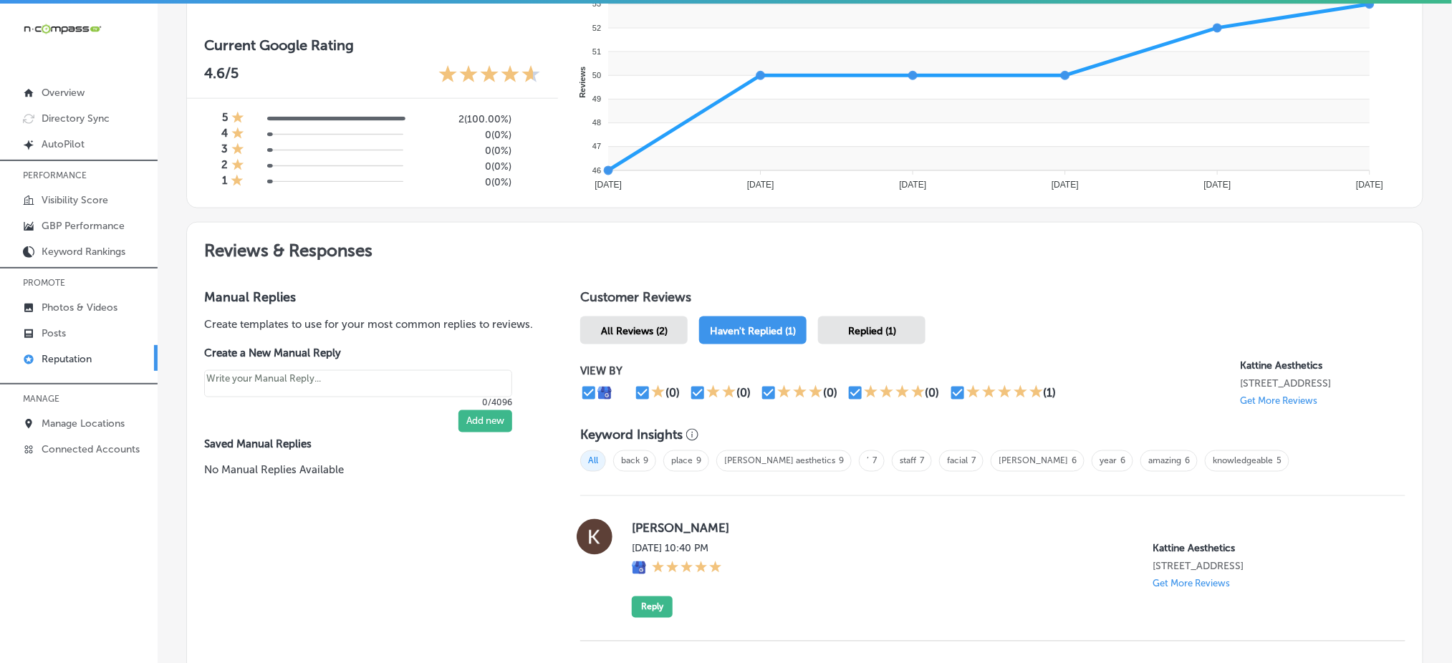
scroll to position [711, 0]
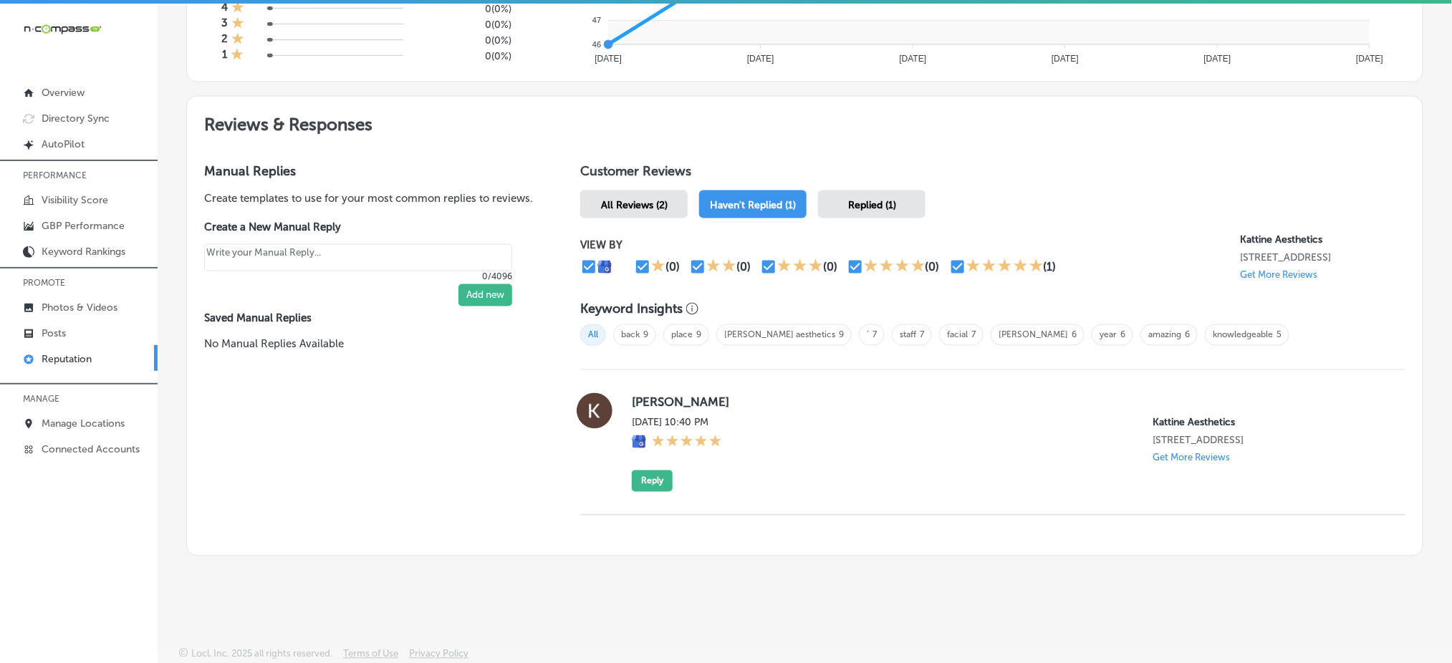
click at [864, 201] on div "Replied (1)" at bounding box center [871, 205] width 107 height 28
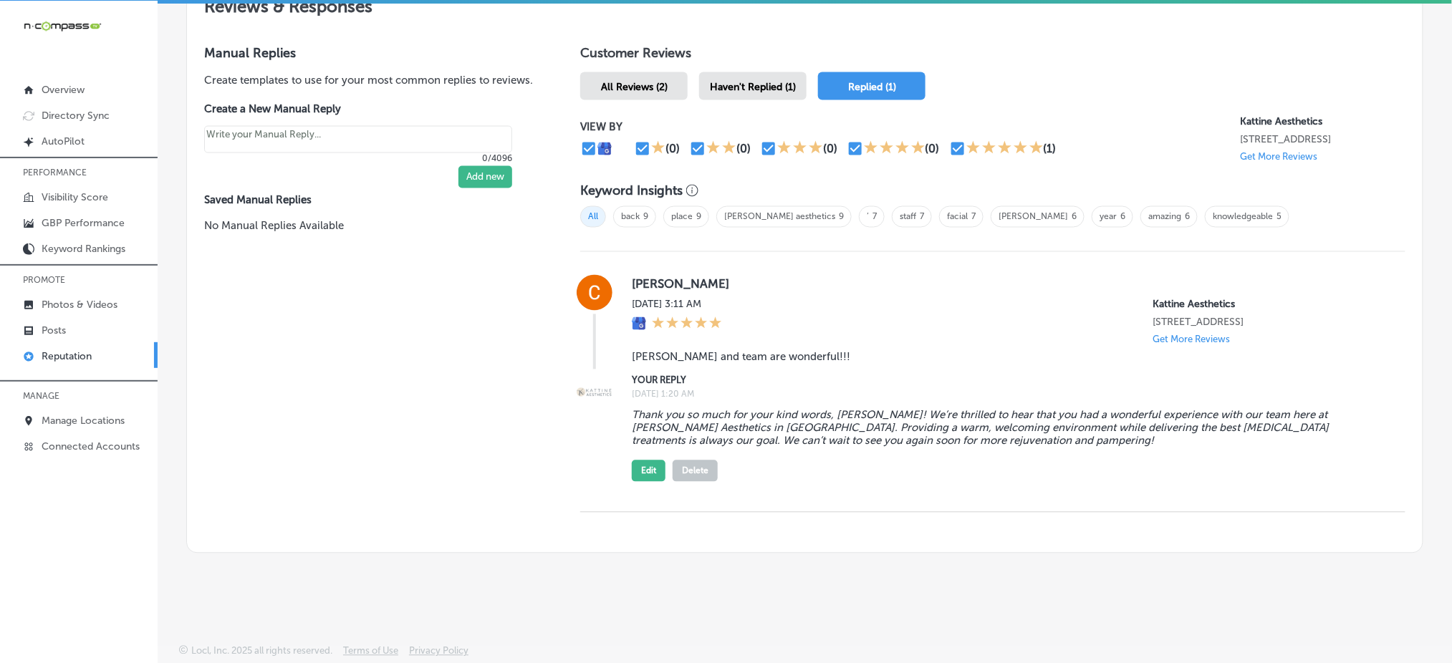
scroll to position [828, 0]
click at [737, 81] on span "Haven't Replied (1)" at bounding box center [753, 87] width 86 height 12
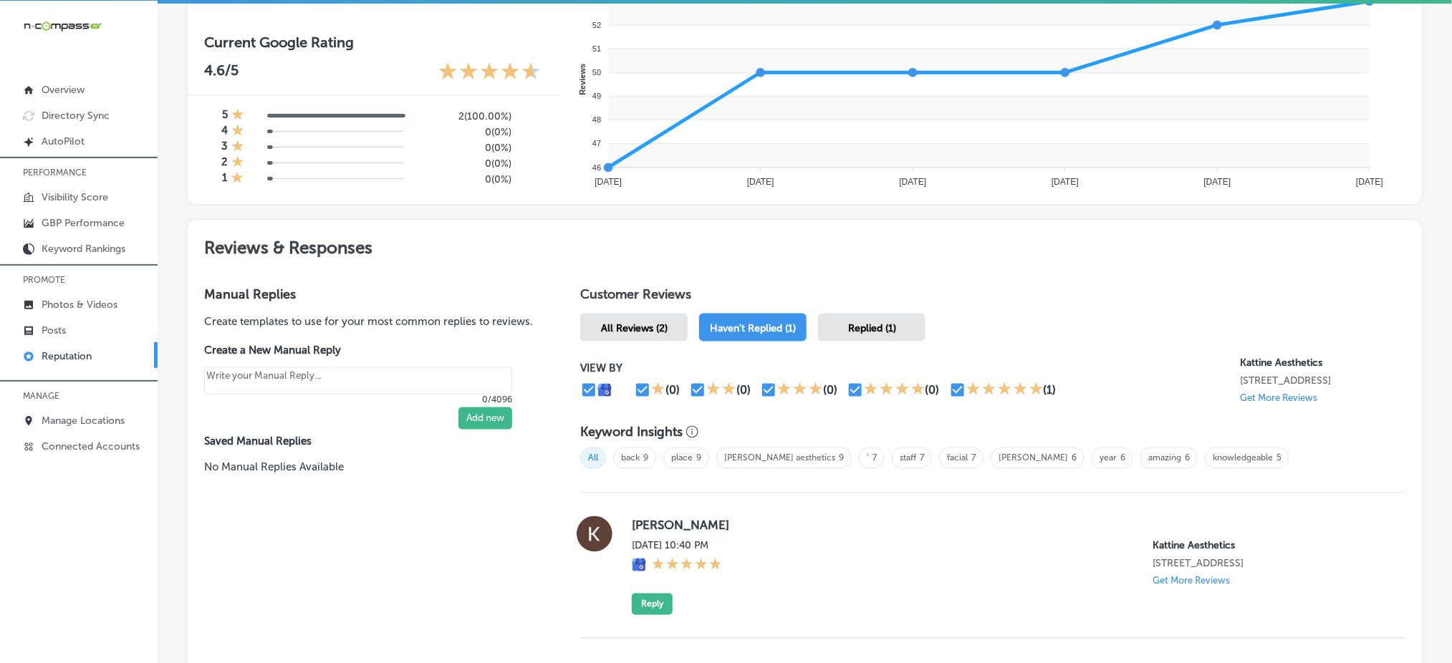
scroll to position [711, 0]
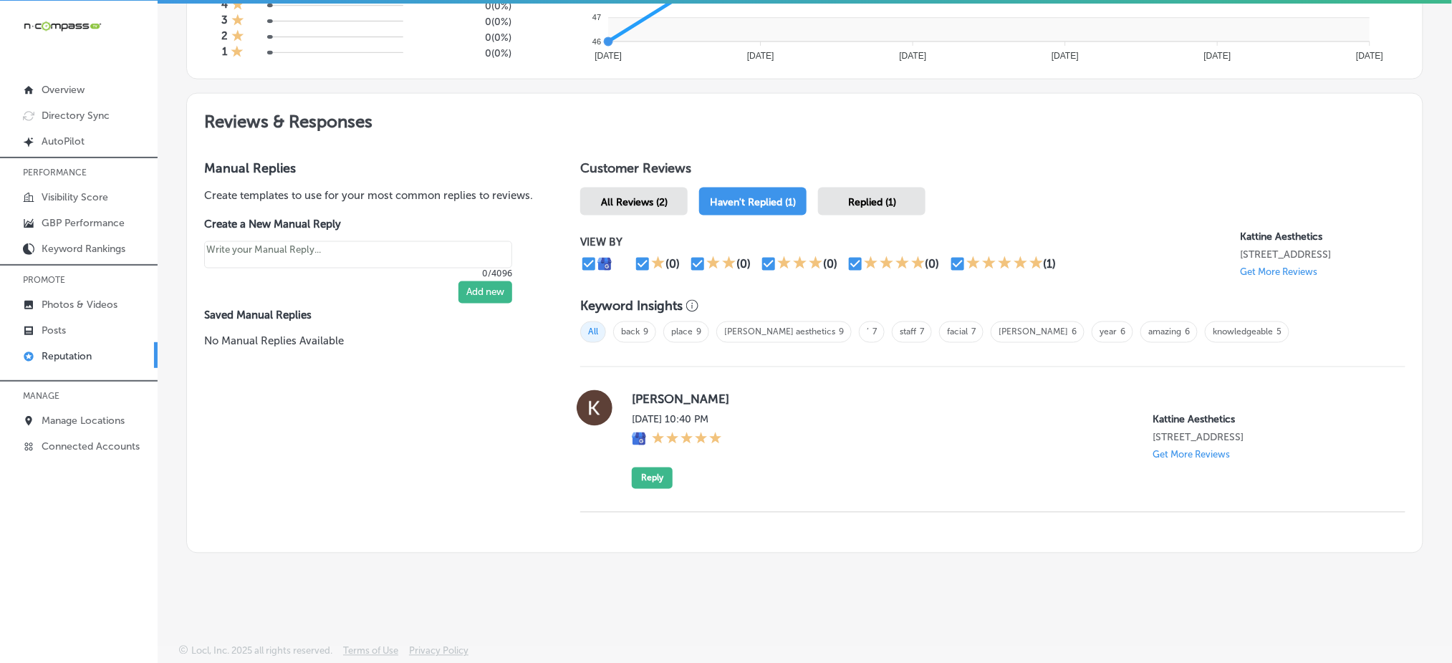
drag, startPoint x: 625, startPoint y: 385, endPoint x: 1288, endPoint y: 441, distance: 665.8
click at [1288, 441] on div "[PERSON_NAME] [DATE] 10:40 PM [PERSON_NAME] Aesthetics [STREET_ADDRESS] Get Mor…" at bounding box center [992, 439] width 825 height 99
copy div "[PERSON_NAME] [DATE] 10:40 PM [PERSON_NAME] Aesthetics [STREET_ADDRESS]"
click at [869, 196] on div "Replied (1)" at bounding box center [871, 202] width 107 height 28
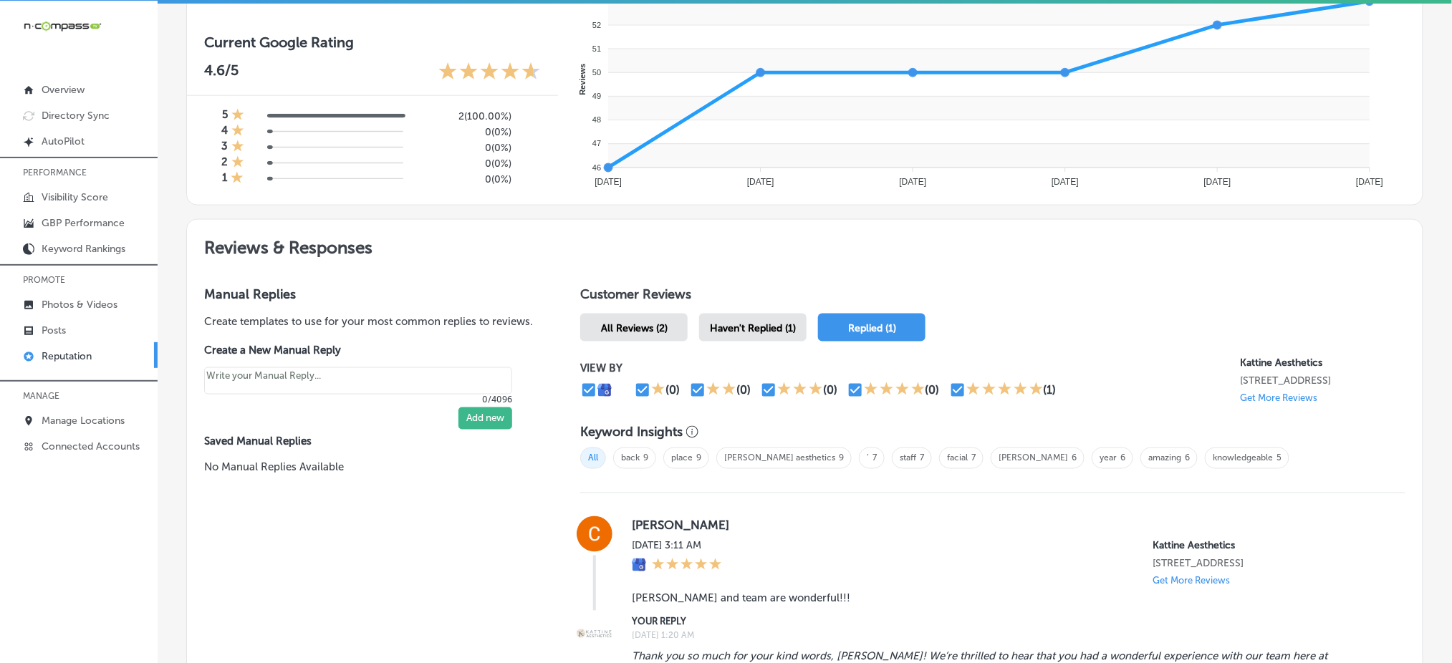
scroll to position [828, 0]
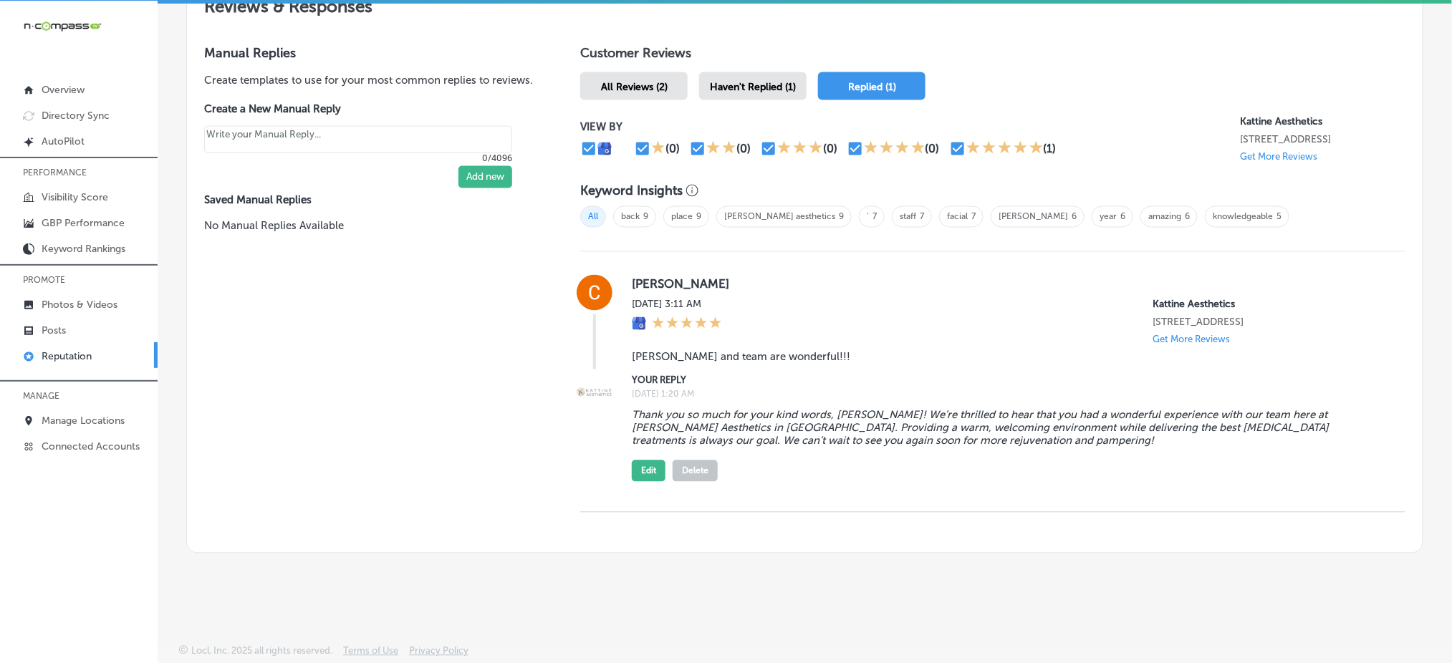
click at [785, 86] on div "Customer Reviews All Reviews (2) Haven't Replied (1) Replied (1) VIEW BY (0) (0…" at bounding box center [993, 290] width 860 height 525
click at [780, 81] on span "Haven't Replied (1)" at bounding box center [753, 87] width 86 height 12
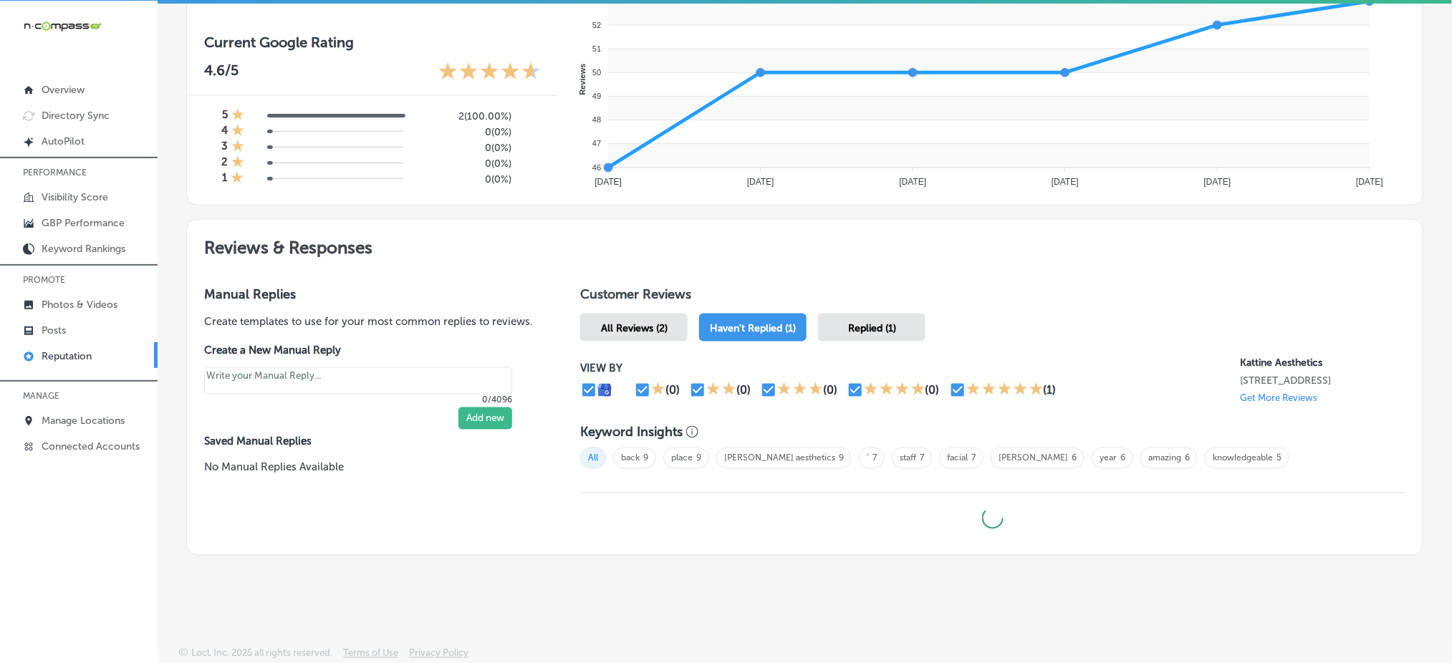
type textarea "x"
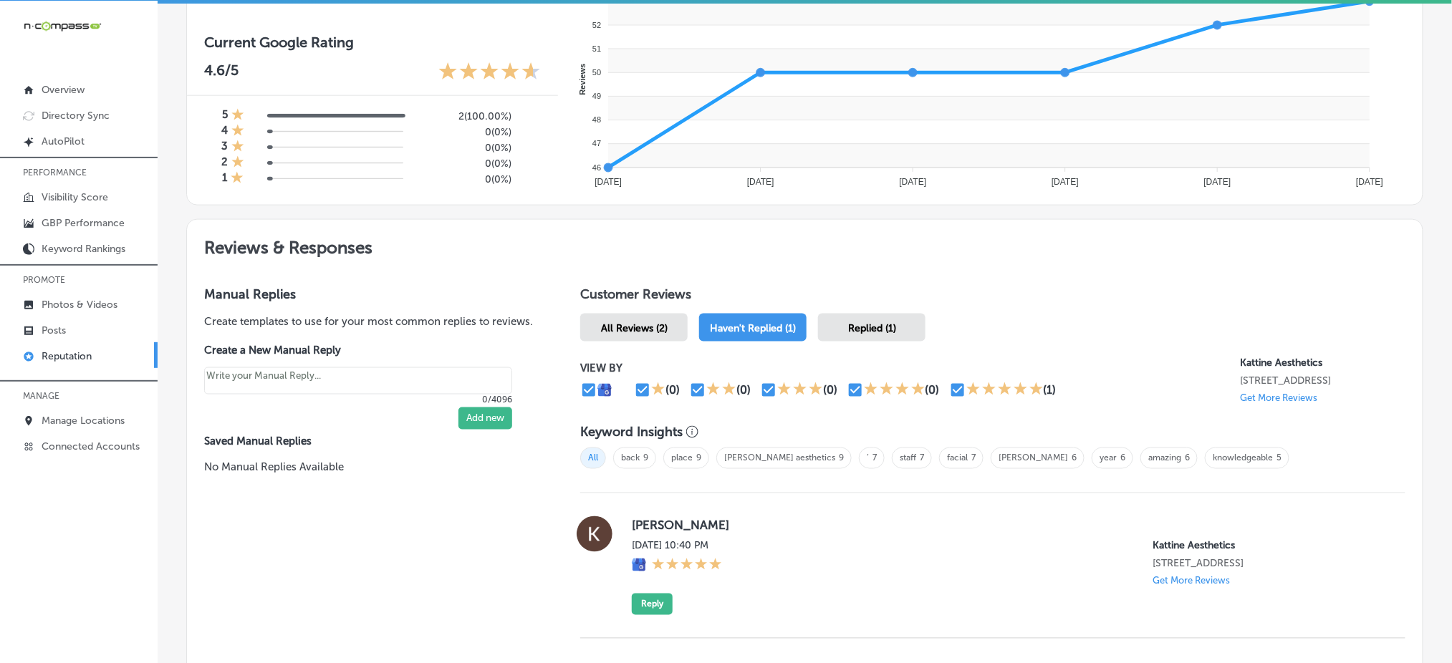
scroll to position [711, 0]
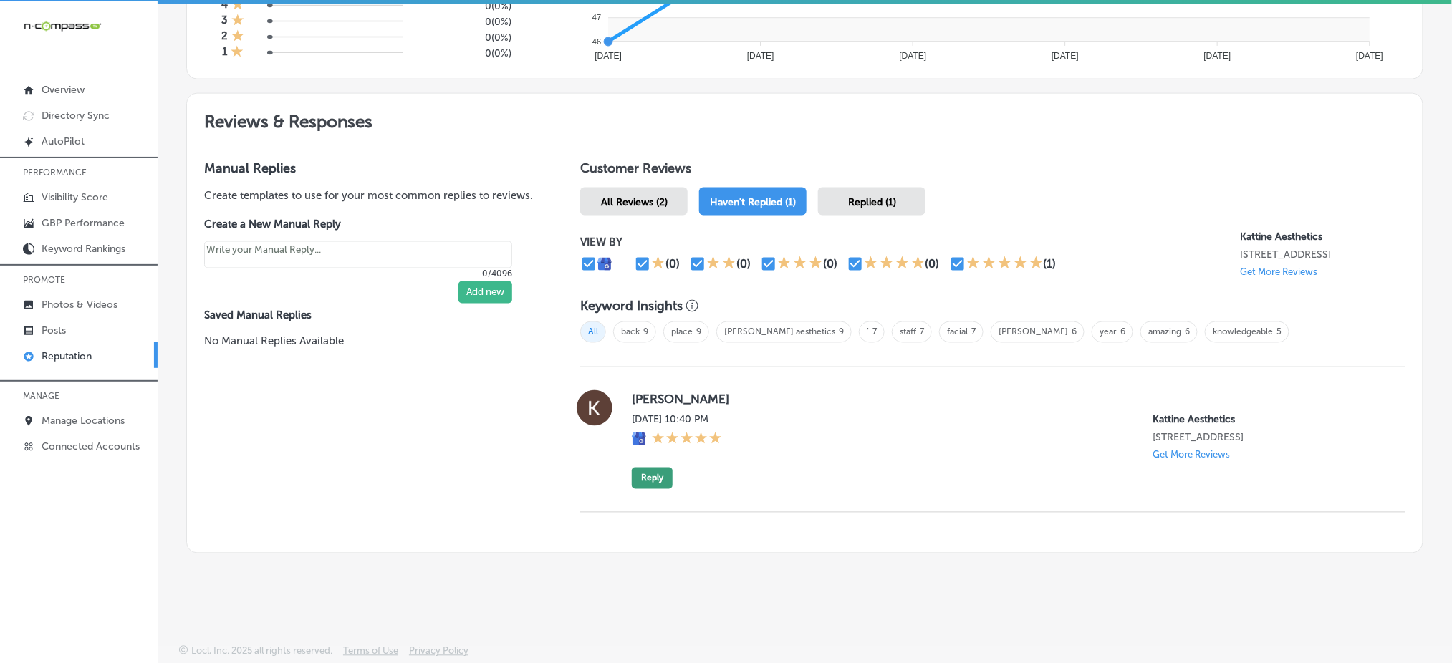
click at [652, 471] on button "Reply" at bounding box center [652, 478] width 41 height 21
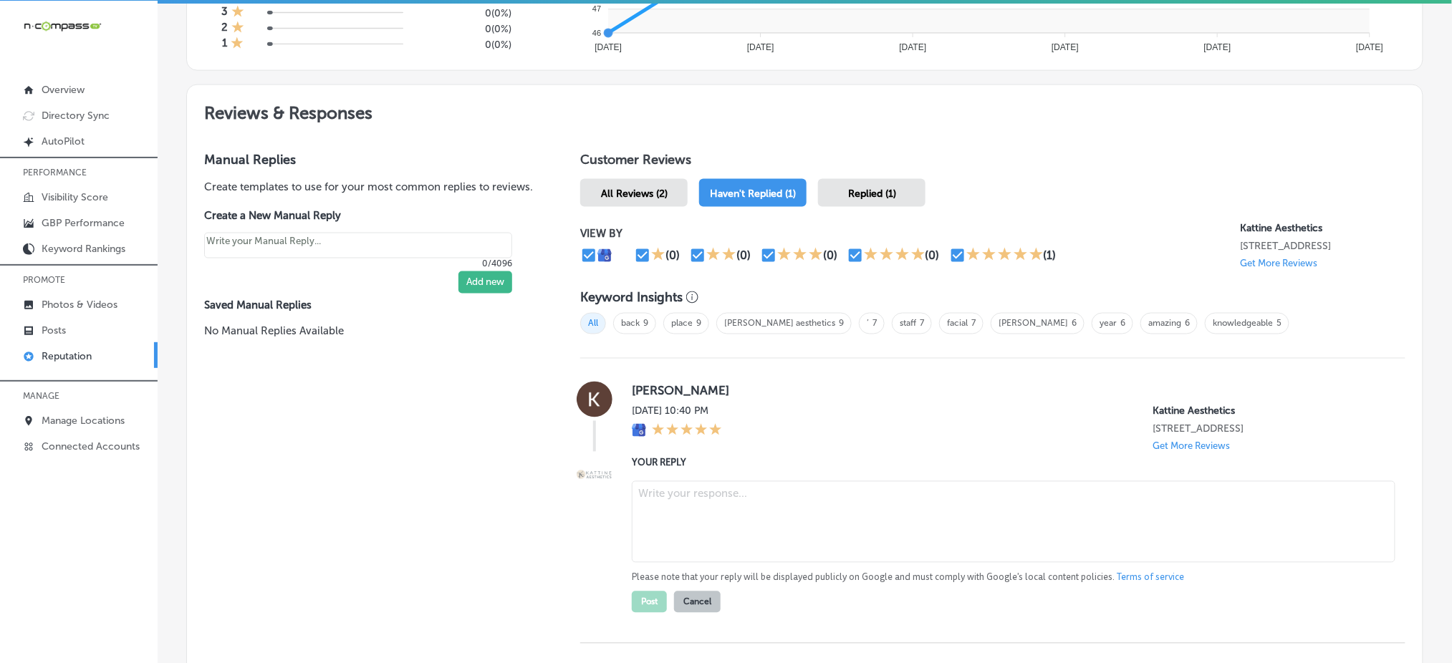
click at [667, 525] on textarea at bounding box center [1014, 522] width 764 height 82
paste textarea "Thank you for the five-star review, [PERSON_NAME]! We’re so glad to hear you ha…"
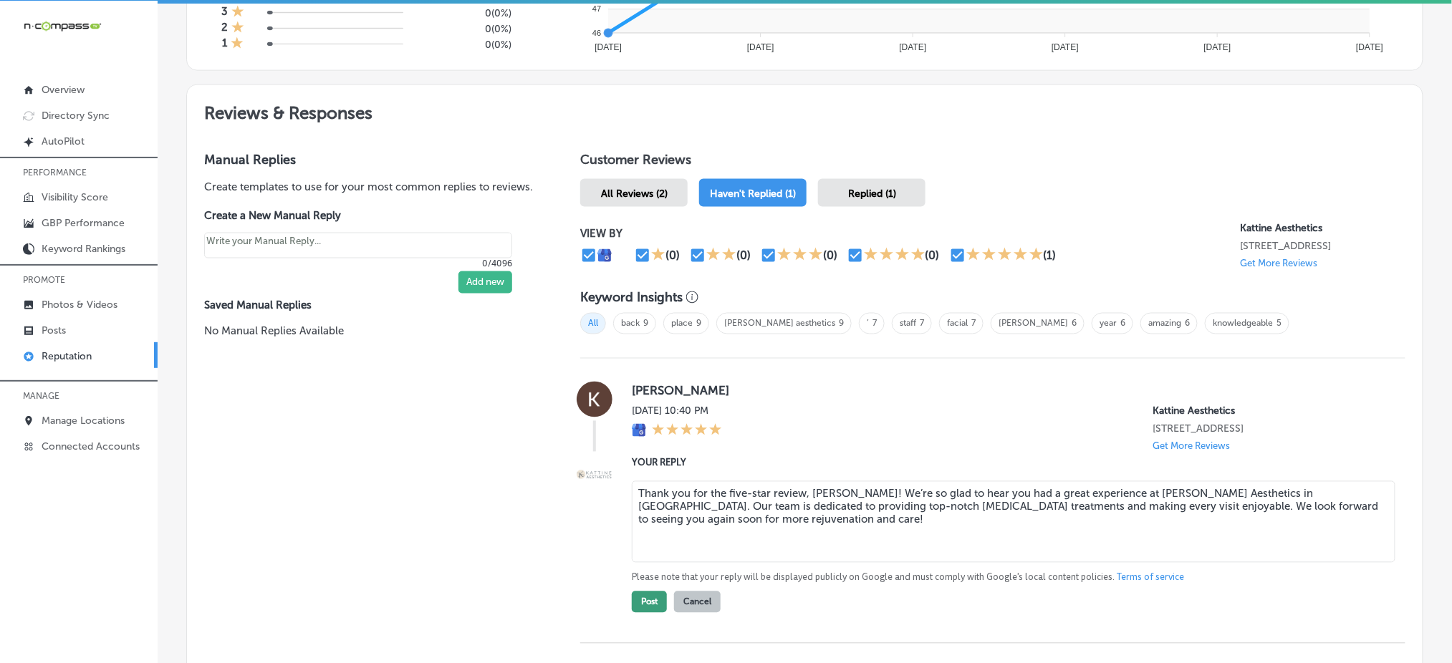
type textarea "Thank you for the five-star review, [PERSON_NAME]! We’re so glad to hear you ha…"
click at [651, 612] on button "Post" at bounding box center [649, 602] width 35 height 21
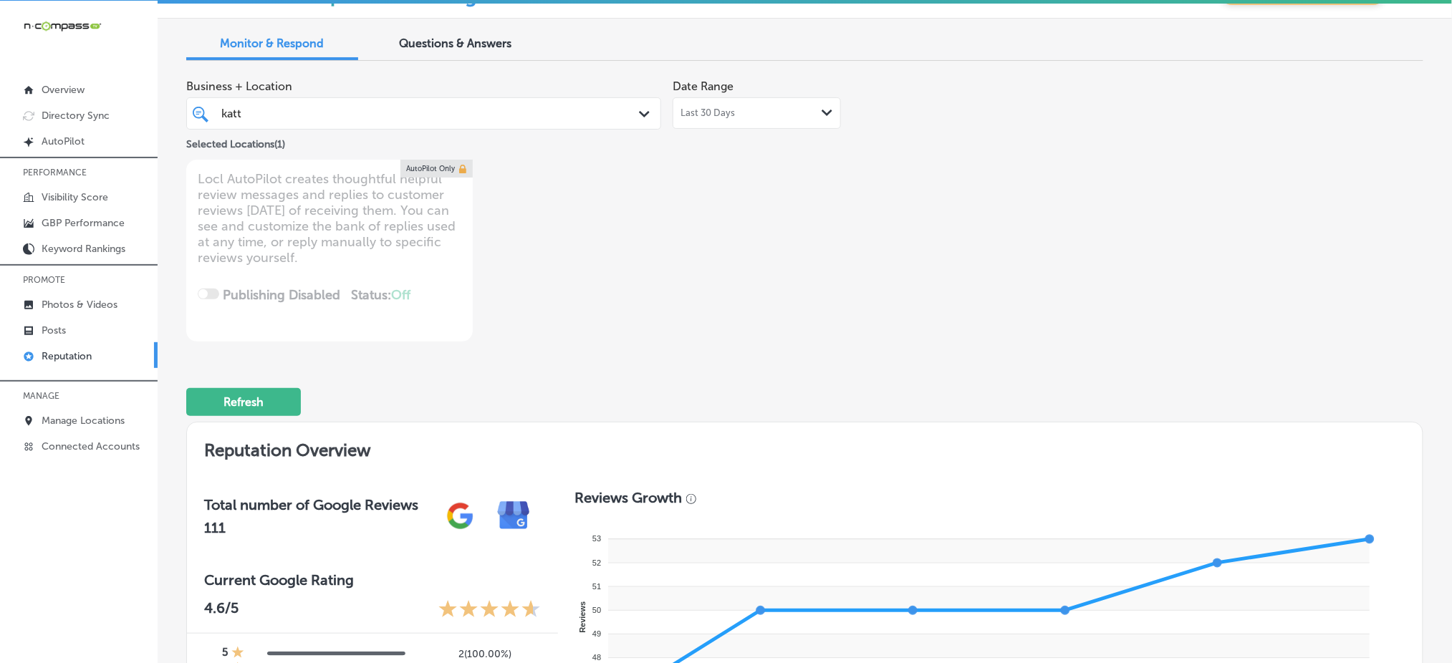
scroll to position [0, 0]
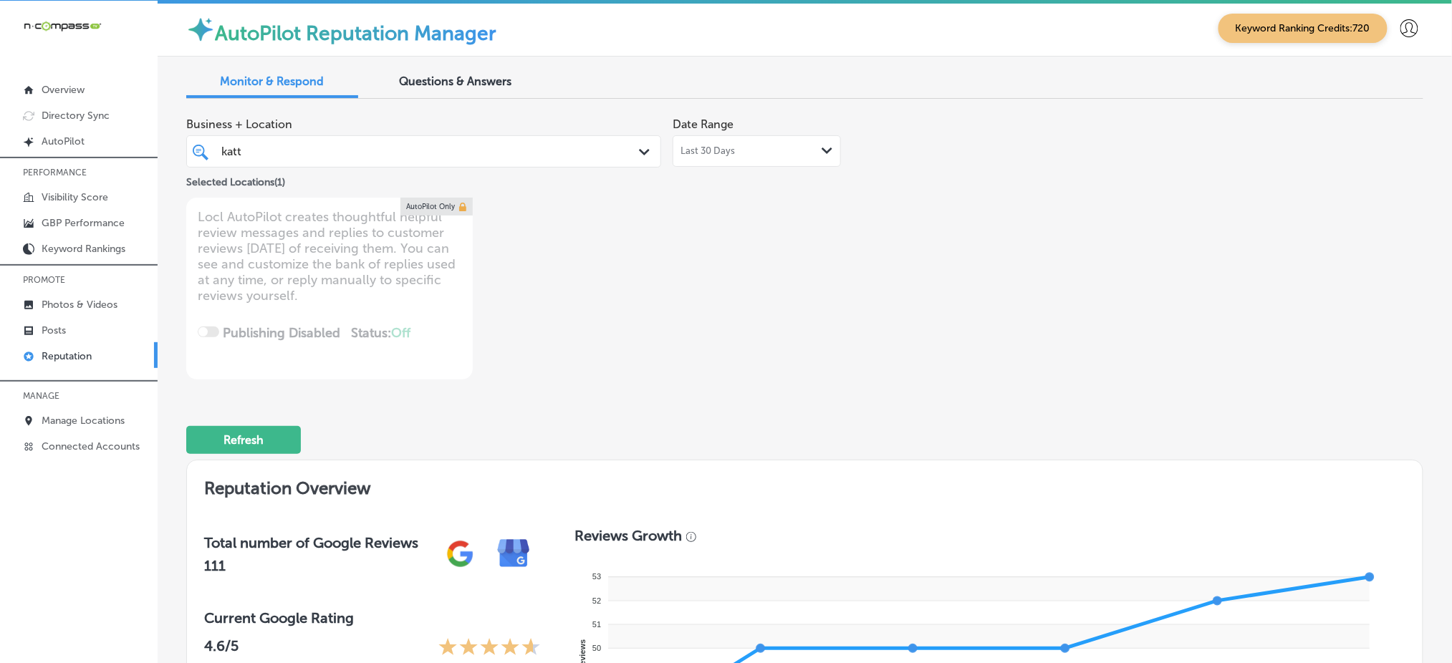
click at [519, 150] on div "katt katt" at bounding box center [403, 151] width 367 height 19
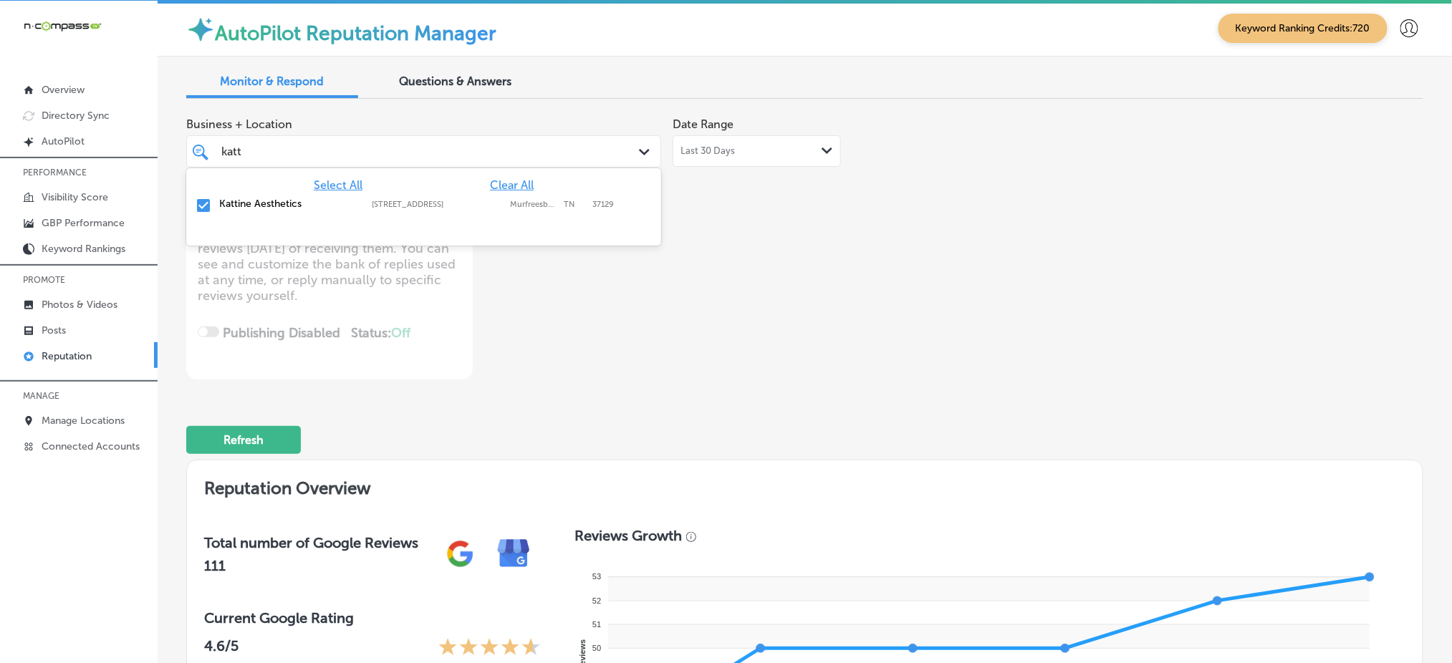
click at [522, 184] on span "Clear All" at bounding box center [512, 185] width 44 height 14
type textarea "x"
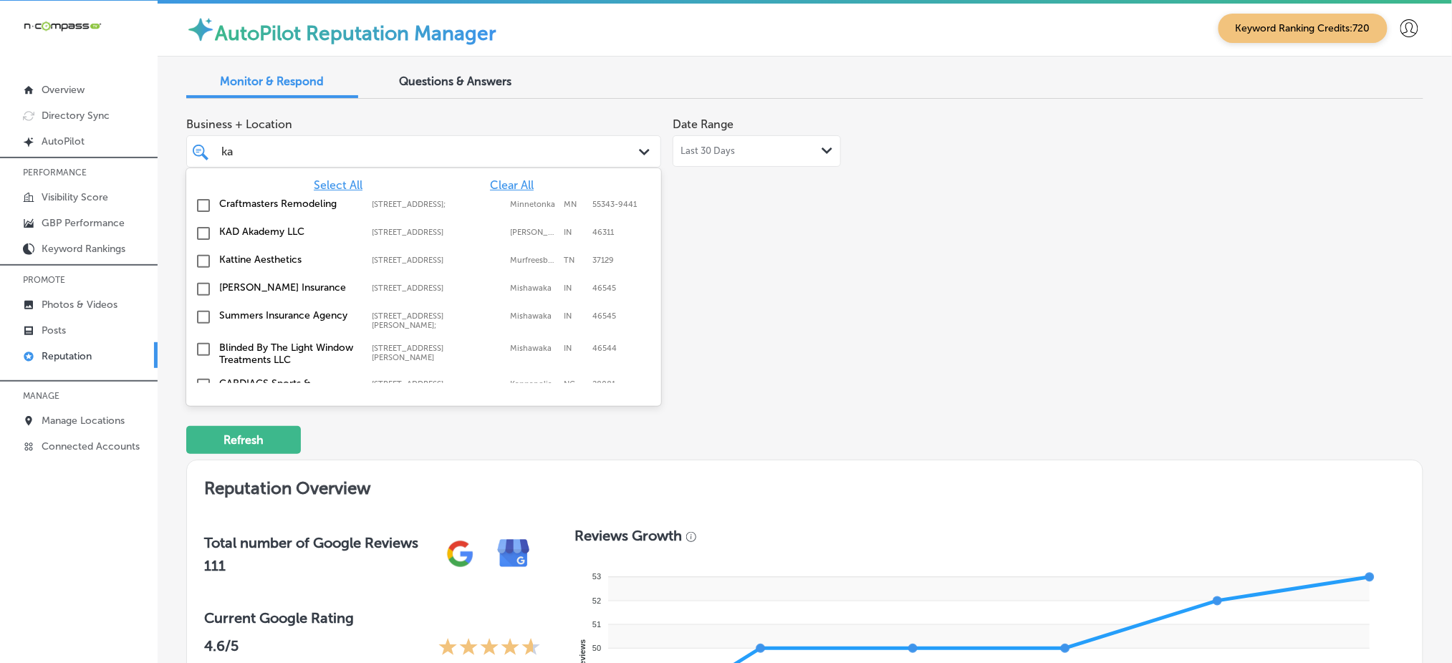
type input "k"
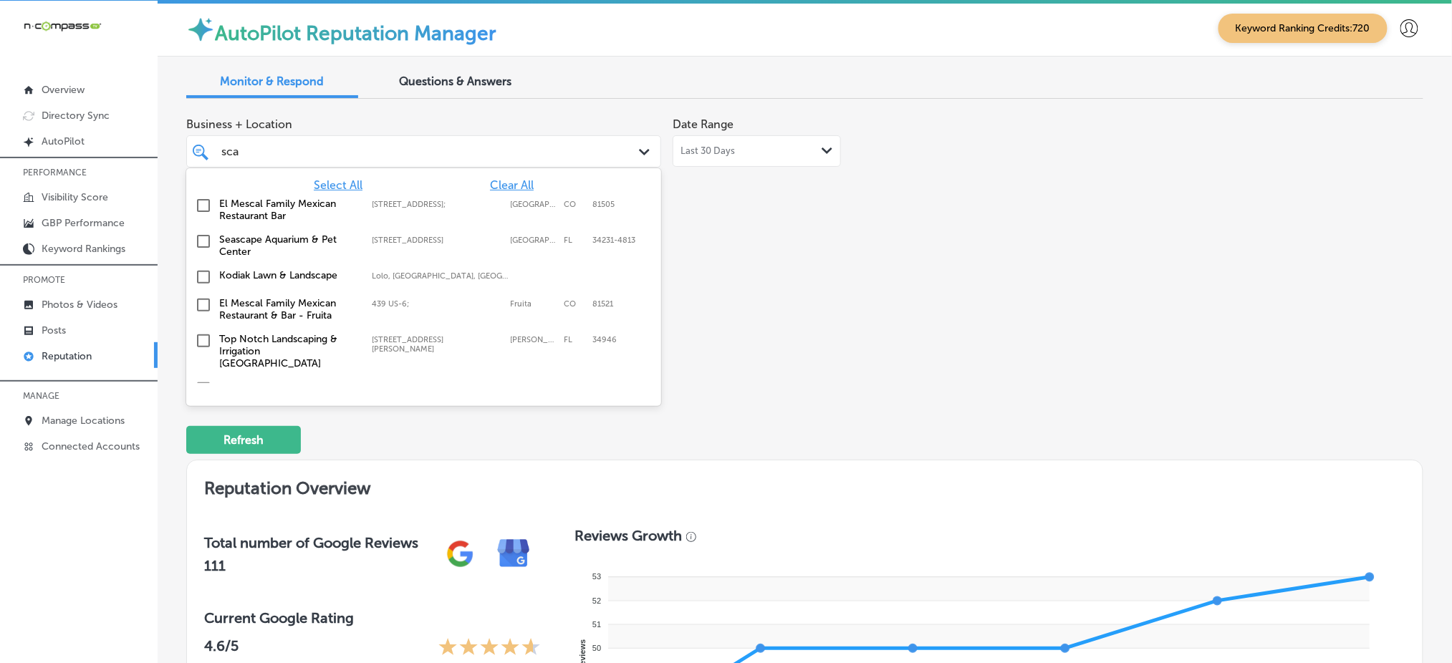
type input "scal"
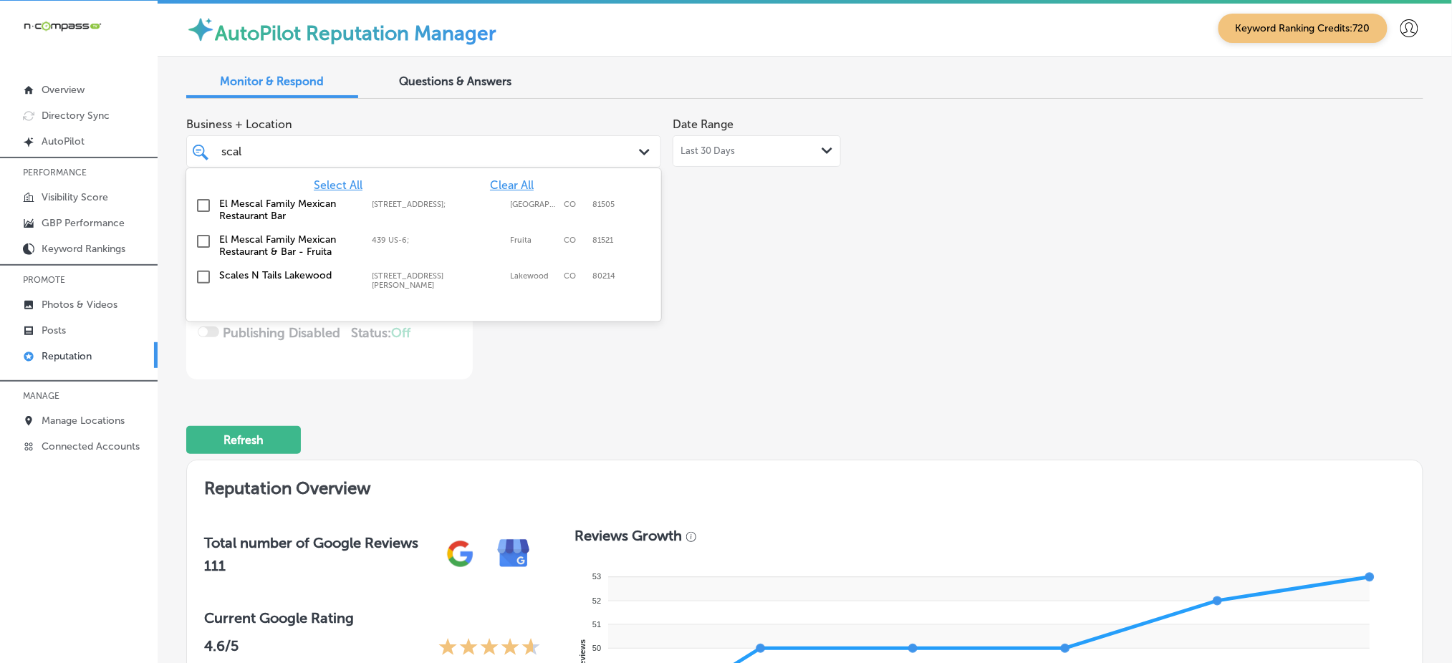
click at [413, 272] on label "[STREET_ADDRESS][PERSON_NAME]" at bounding box center [437, 281] width 131 height 19
type textarea "x"
type input "scal"
click at [822, 279] on div "Business + Location option [STREET_ADDRESS][PERSON_NAME]. option 439 US-6; focu…" at bounding box center [557, 244] width 742 height 269
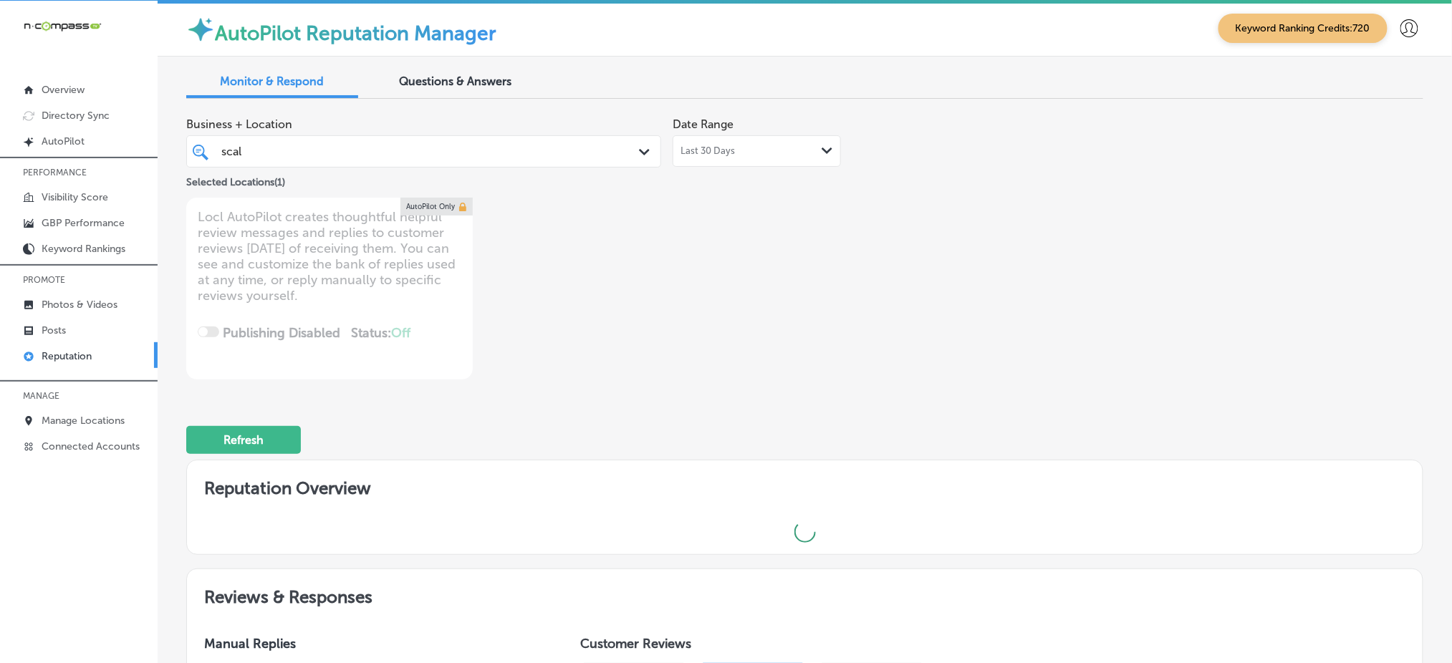
type textarea "x"
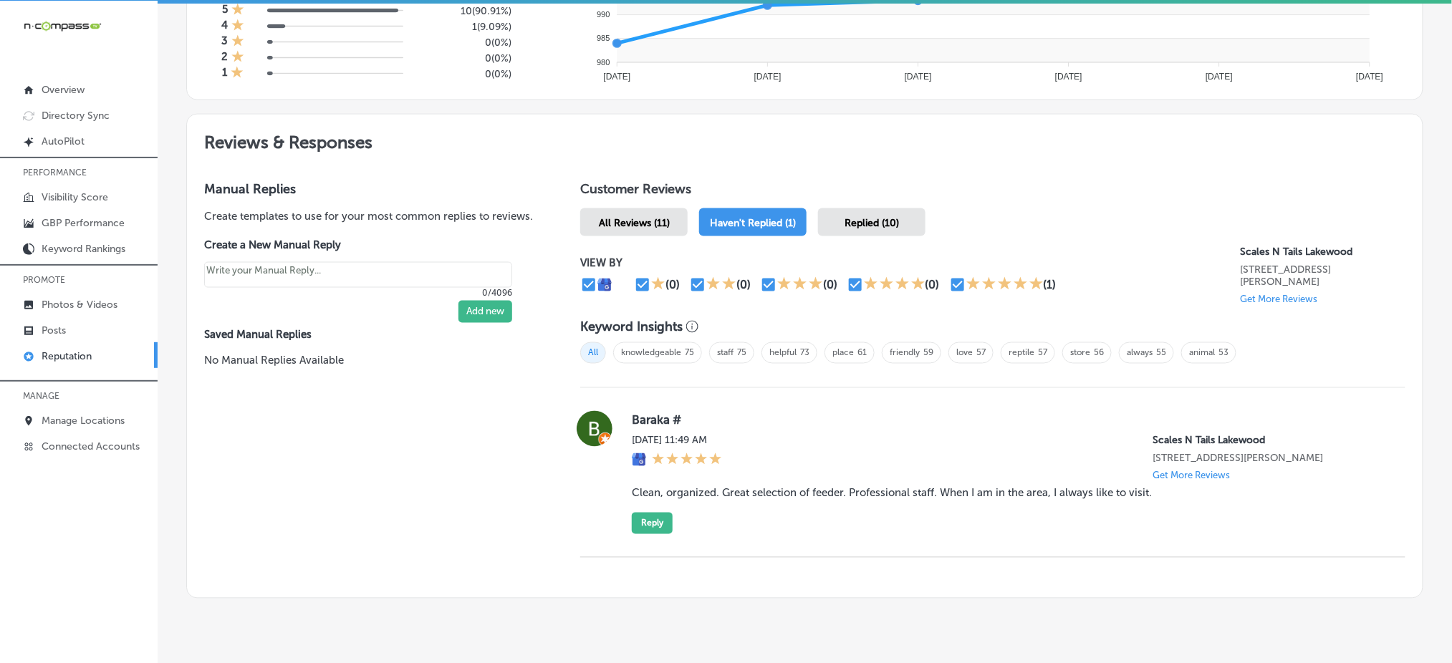
scroll to position [722, 0]
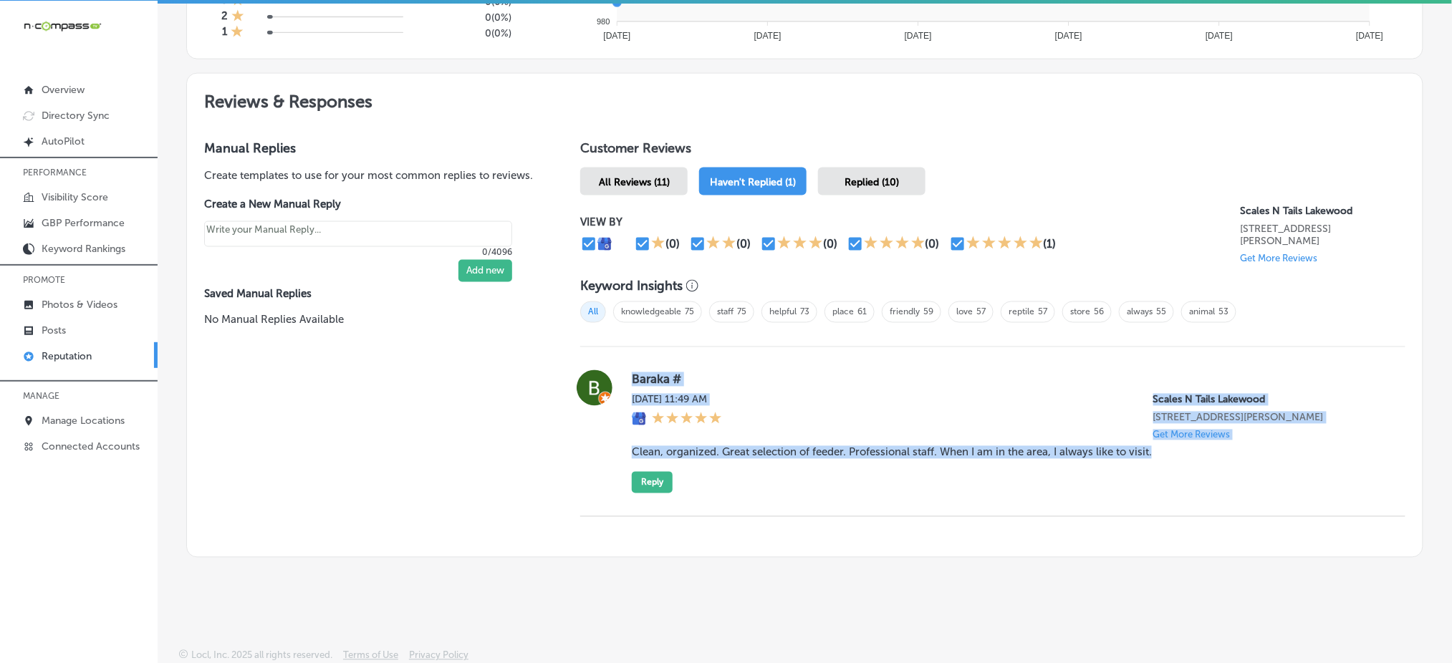
drag, startPoint x: 623, startPoint y: 368, endPoint x: 1189, endPoint y: 479, distance: 577.5
click at [1189, 479] on div "Baraka # [DATE] 11:49 AM Scales [GEOGRAPHIC_DATA] [STREET_ADDRESS][PERSON_NAME]…" at bounding box center [992, 431] width 825 height 123
copy div "Baraka # [DATE] 11:49 AM Scales [GEOGRAPHIC_DATA] [STREET_ADDRESS][PERSON_NAME]…"
click at [638, 476] on button "Reply" at bounding box center [652, 482] width 41 height 21
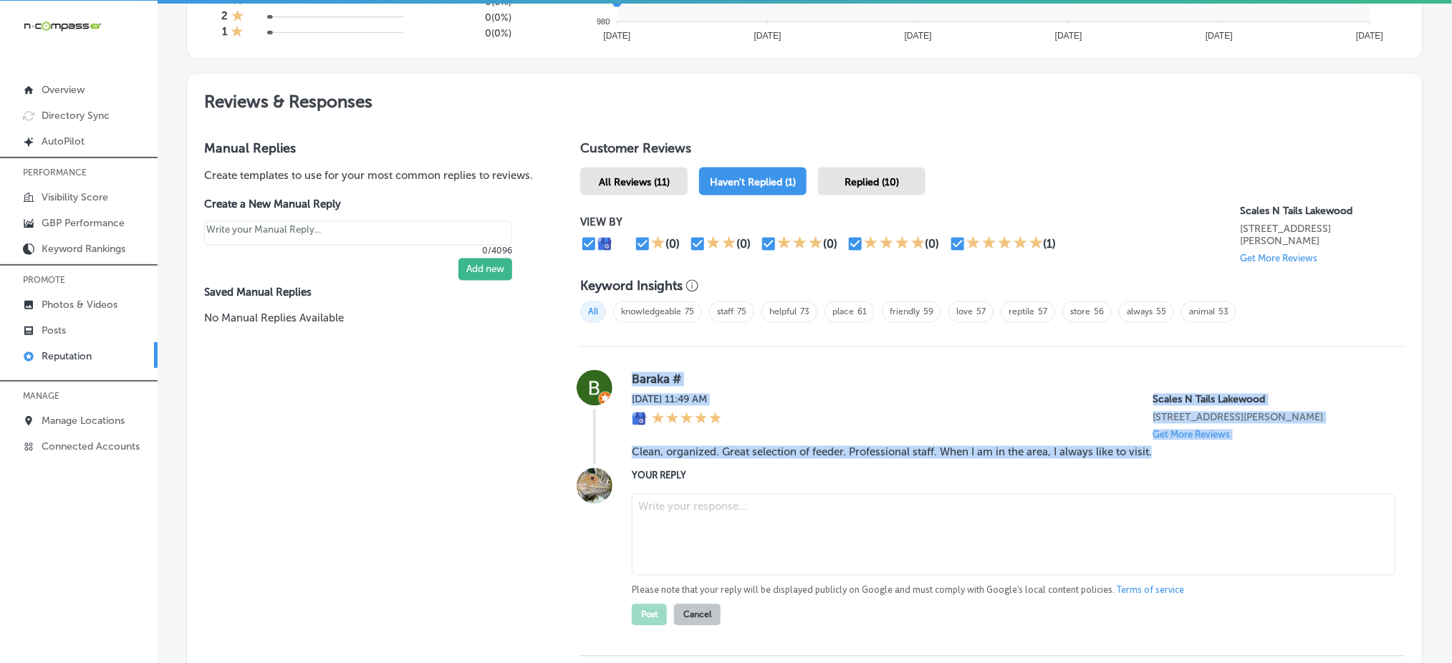
click at [679, 513] on textarea at bounding box center [1014, 535] width 764 height 82
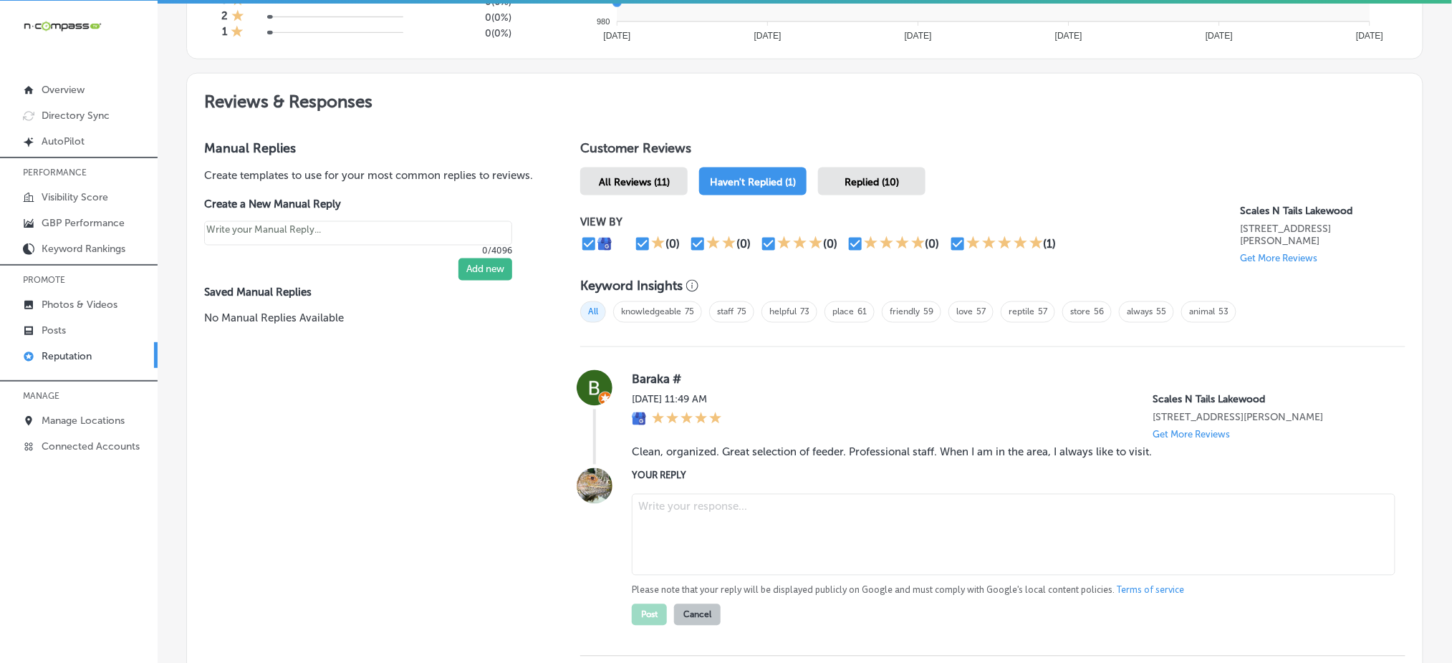
click at [694, 532] on textarea at bounding box center [1014, 535] width 764 height 82
paste textarea "Thank you for the wonderful review, [PERSON_NAME]! We're so happy to hear that …"
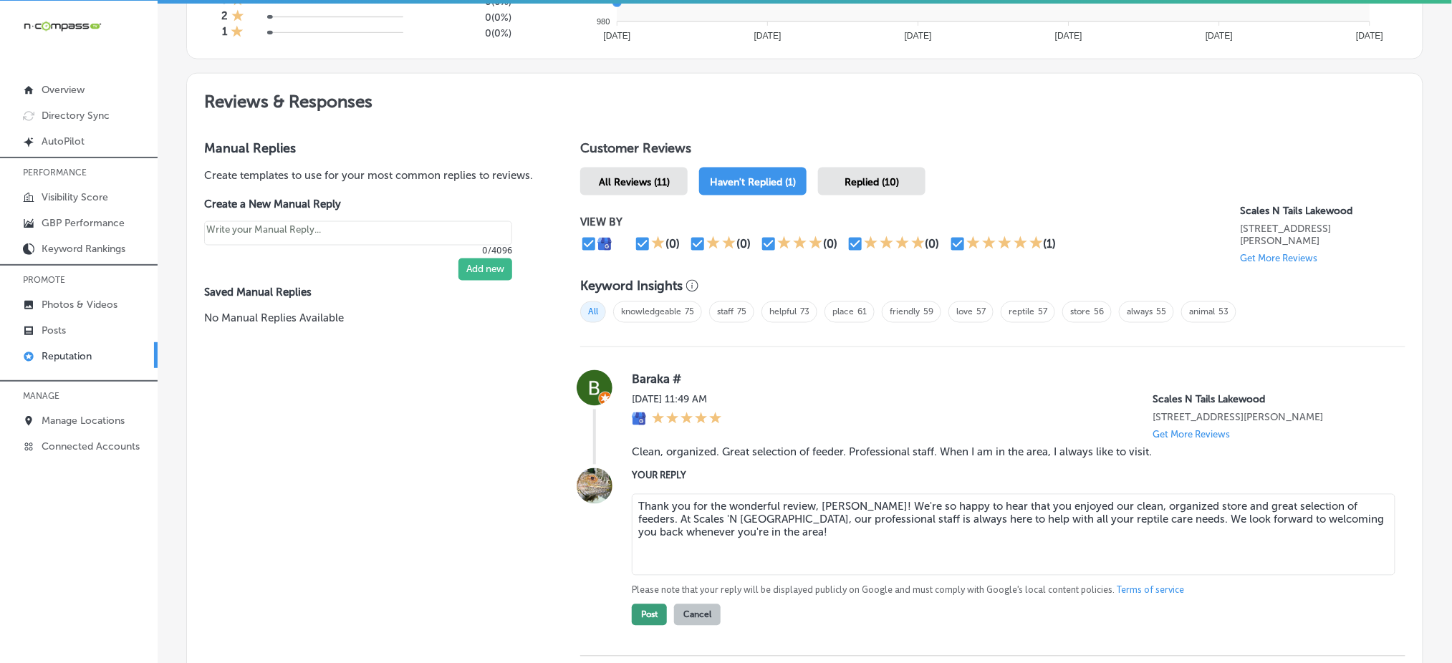
type textarea "Thank you for the wonderful review, [PERSON_NAME]! We're so happy to hear that …"
click at [639, 613] on button "Post" at bounding box center [649, 615] width 35 height 21
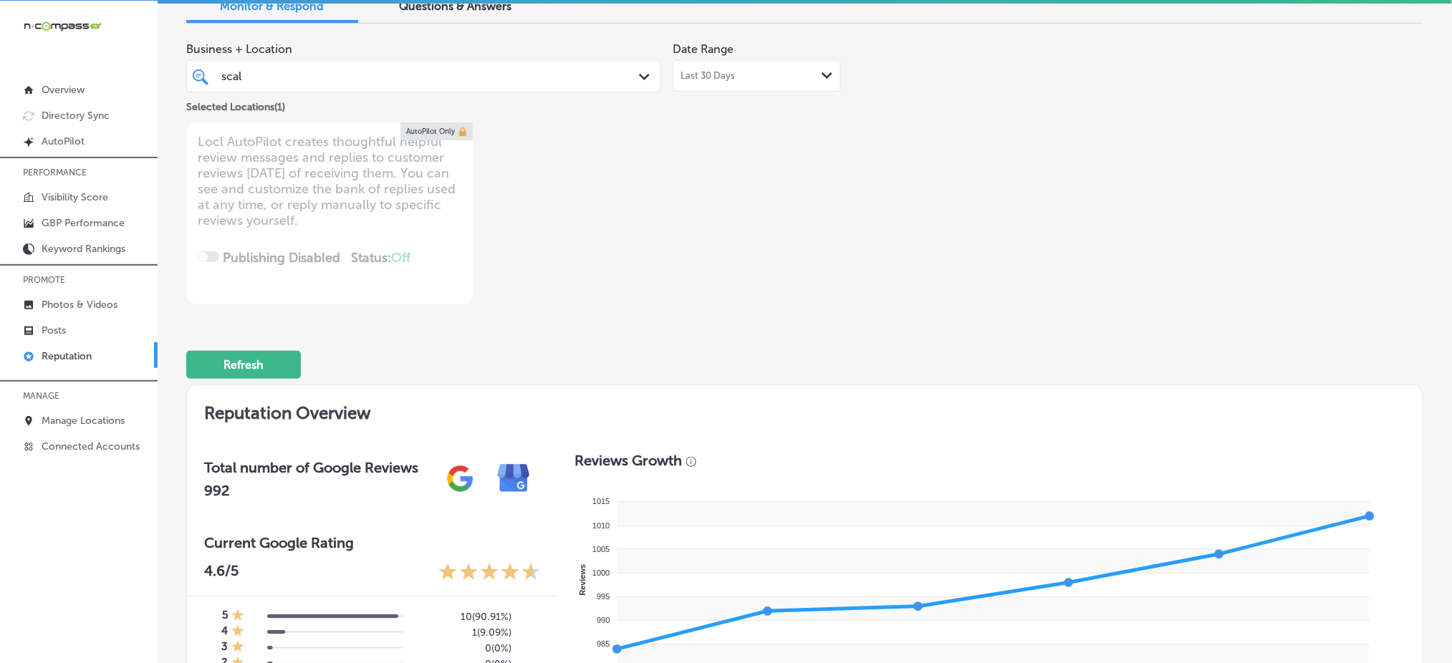
scroll to position [0, 0]
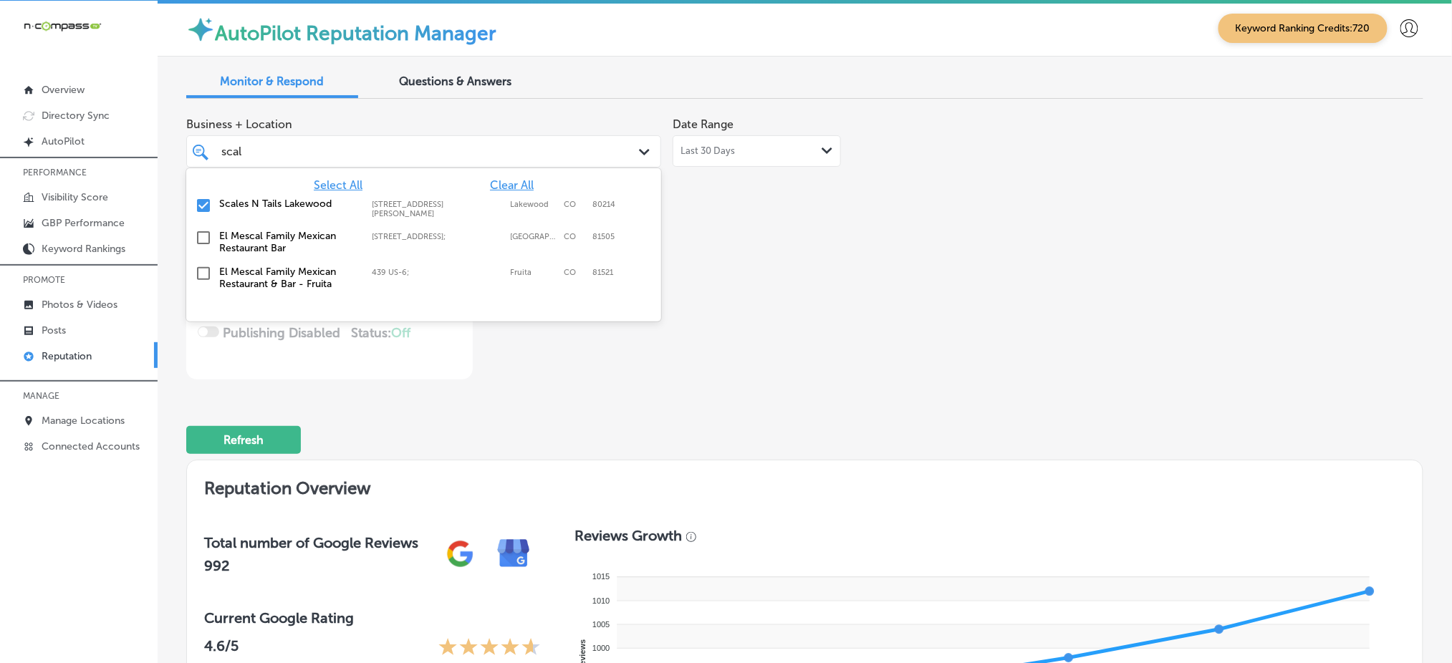
click at [416, 160] on div "scal scal" at bounding box center [423, 151] width 419 height 22
click at [500, 184] on span "Clear All" at bounding box center [512, 185] width 44 height 14
type textarea "x"
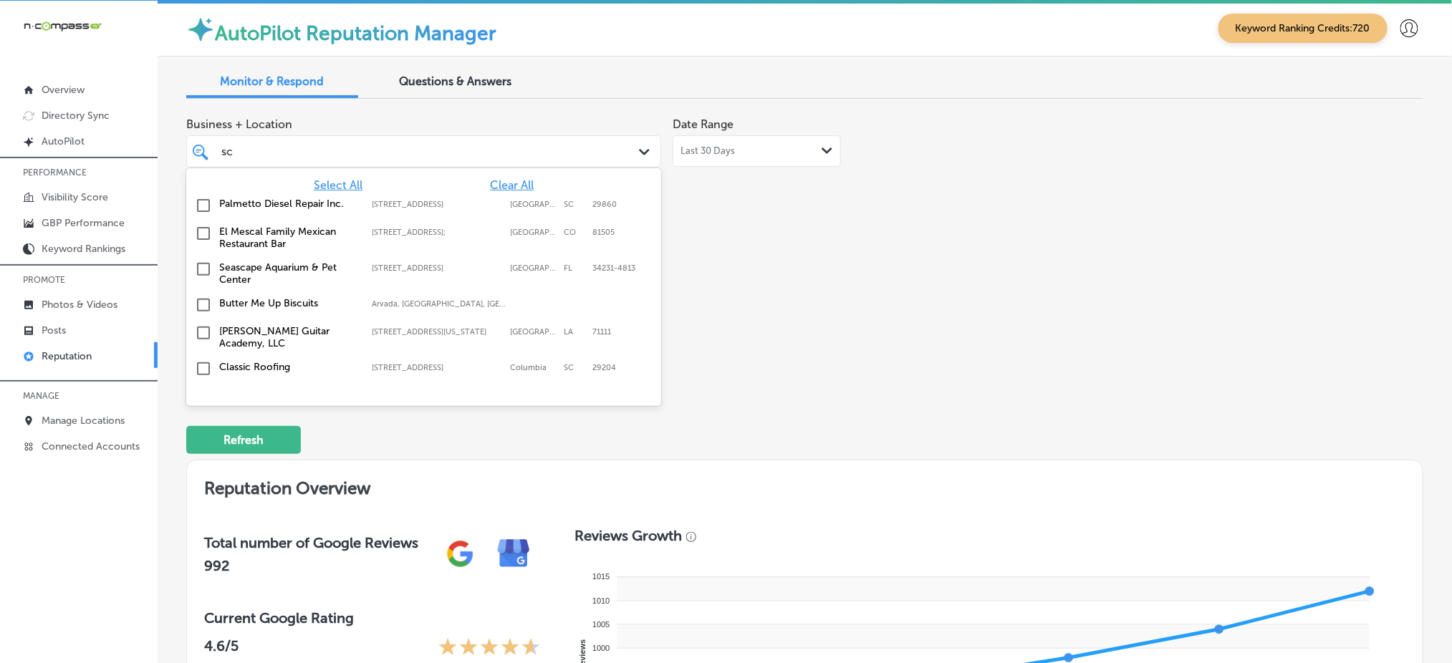
type input "s"
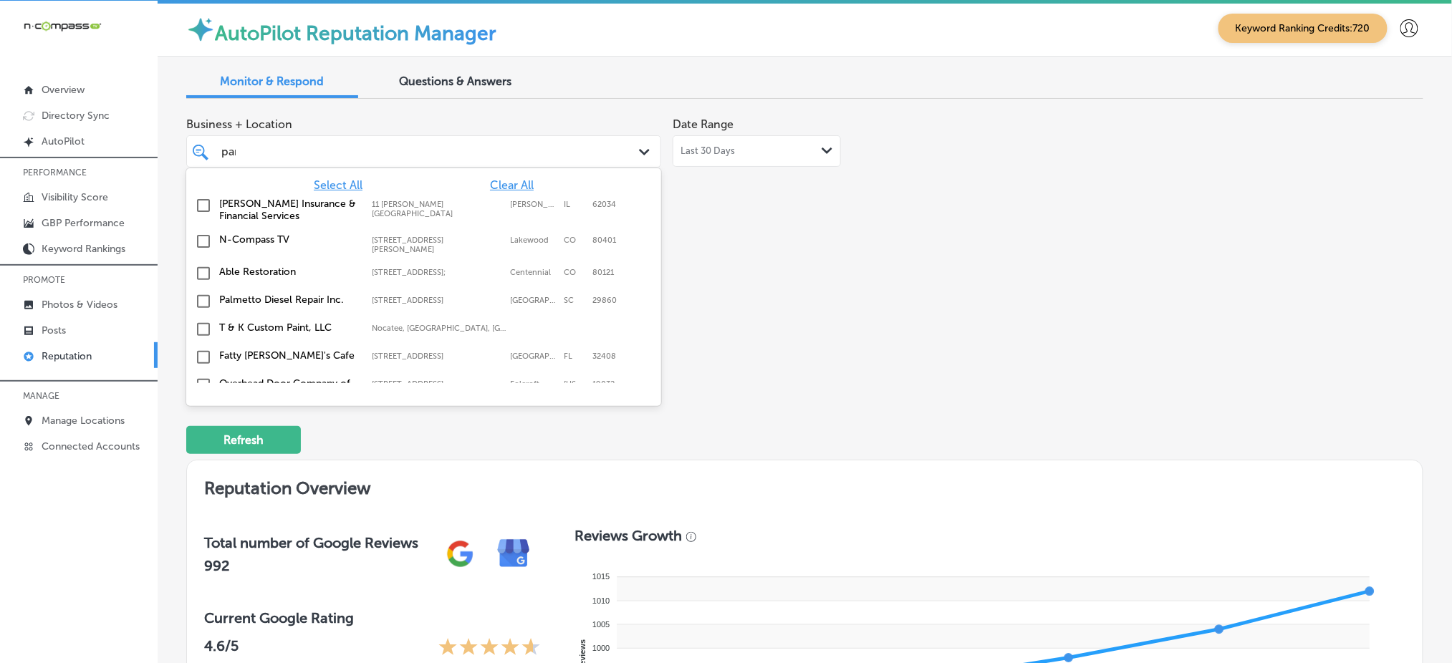
type input "parc"
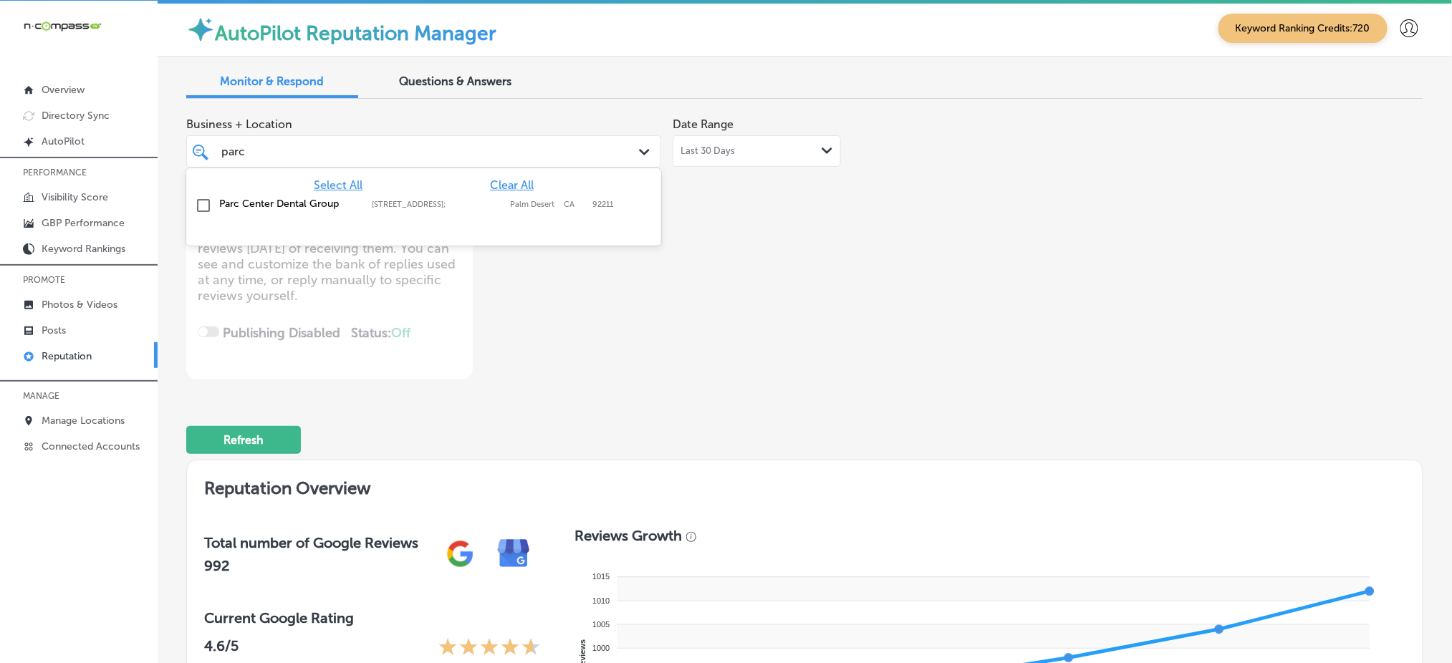
click at [503, 203] on div "[STREET_ADDRESS] [STREET_ADDRESS]" at bounding box center [441, 204] width 138 height 9
type textarea "x"
type input "parc"
click at [837, 267] on div "Business + Location option [STREET_ADDRESS]. option [STREET_ADDRESS]. 2 results…" at bounding box center [557, 244] width 742 height 269
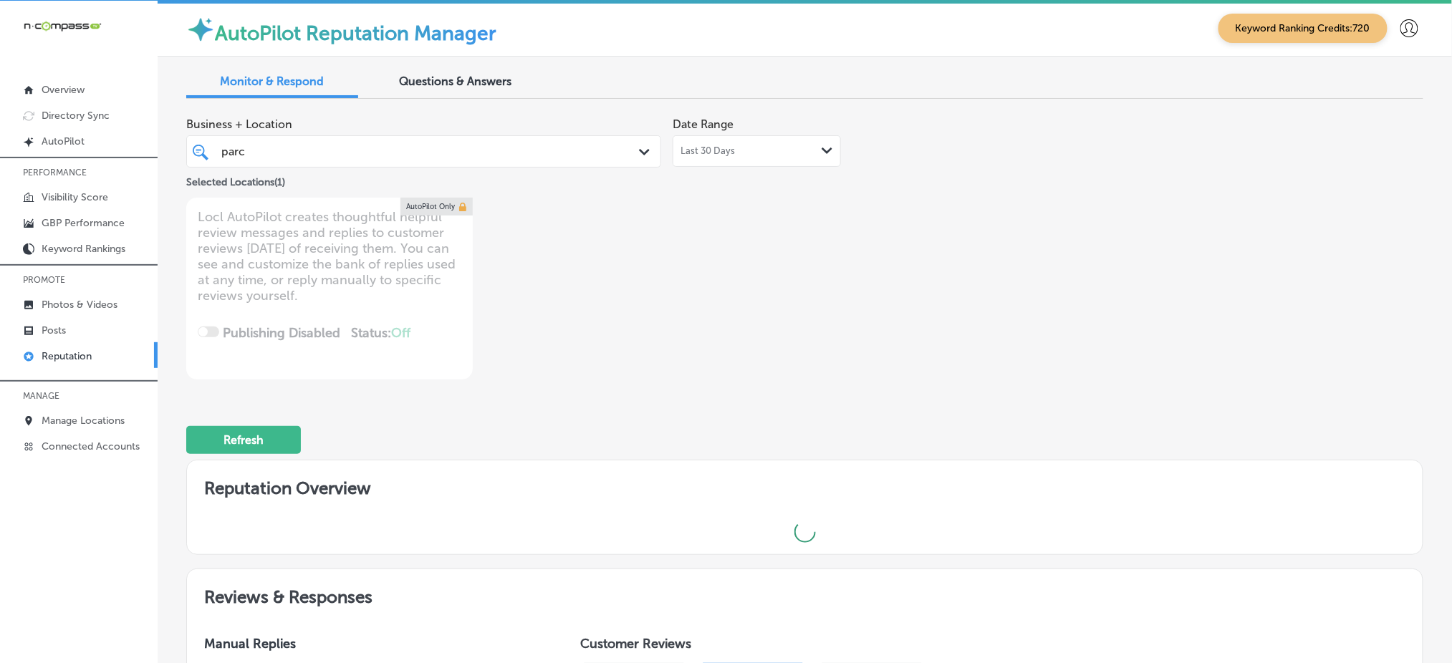
type textarea "x"
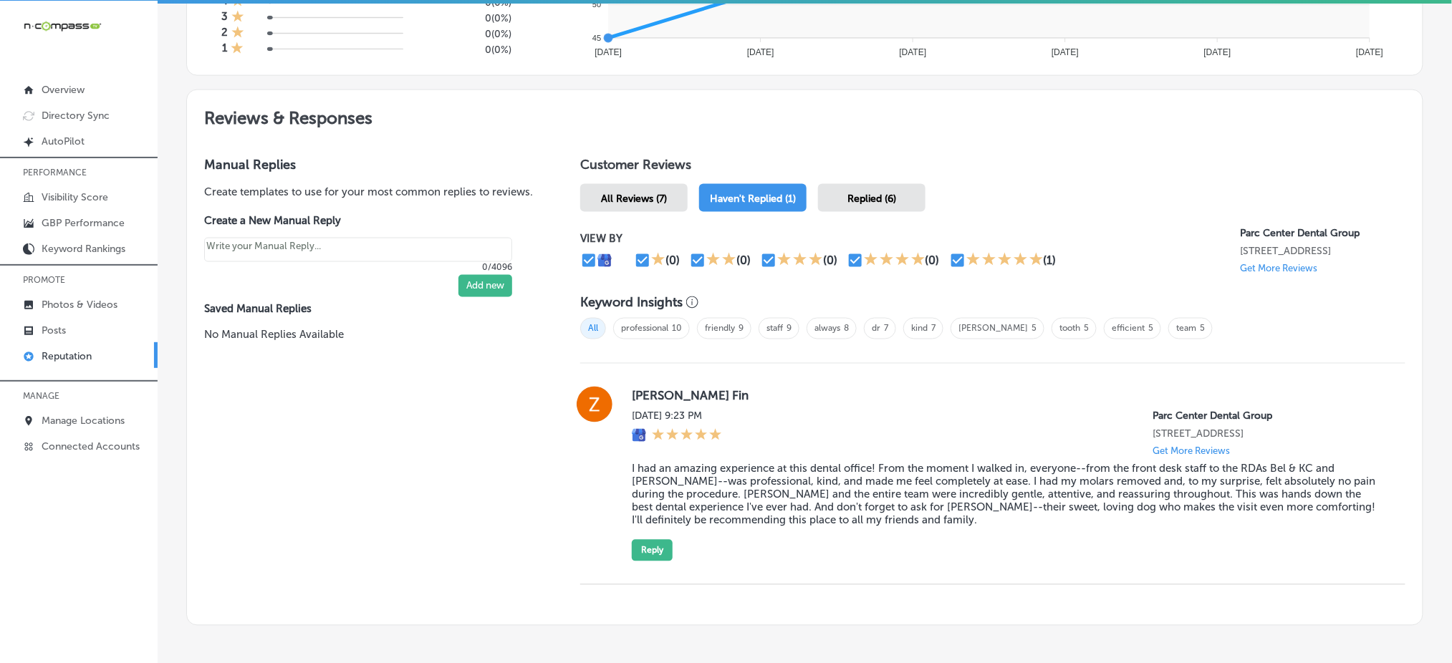
scroll to position [764, 0]
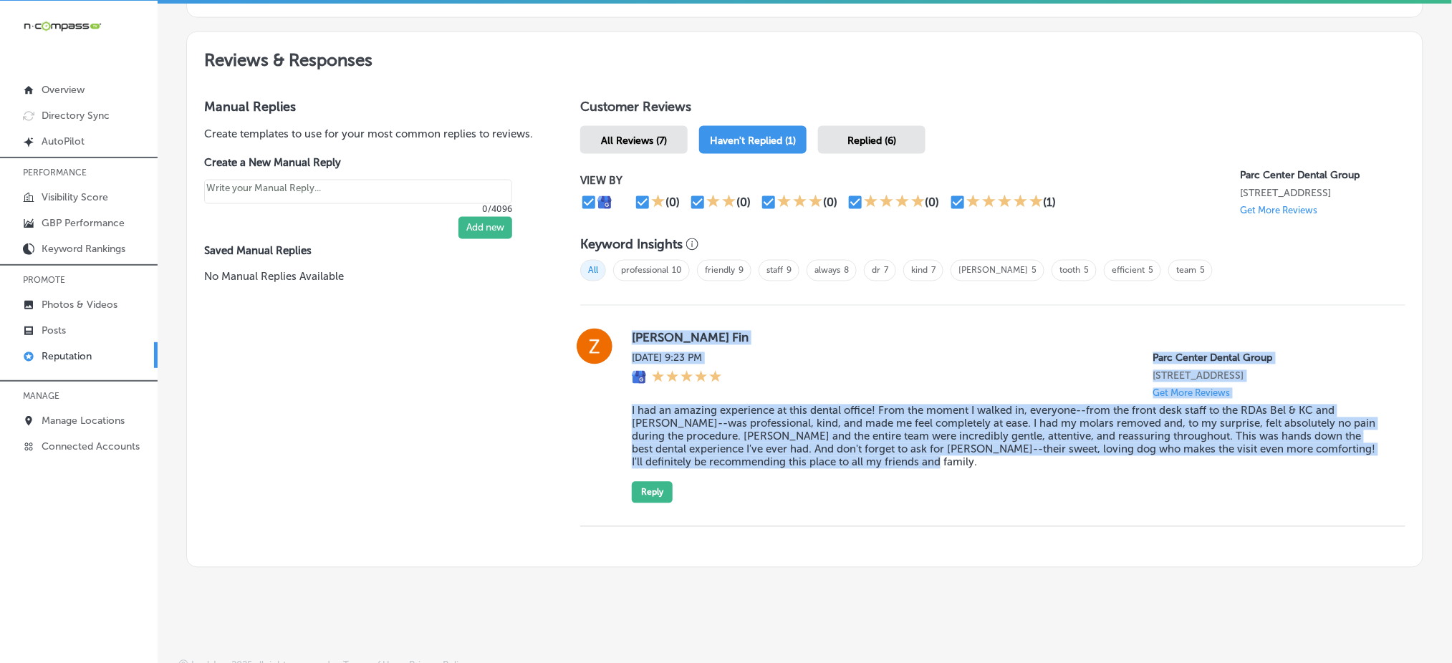
drag, startPoint x: 623, startPoint y: 330, endPoint x: 924, endPoint y: 470, distance: 332.1
click at [924, 470] on div "[PERSON_NAME] Fin [DATE] 9:23 PM Parc Center Dental Group [STREET_ADDRESS] Get …" at bounding box center [992, 416] width 825 height 175
copy div "[PERSON_NAME] Fin [DATE] 9:23 PM Parc Center Dental Group [STREET_ADDRESS] Get …"
click at [658, 496] on button "Reply" at bounding box center [652, 492] width 41 height 21
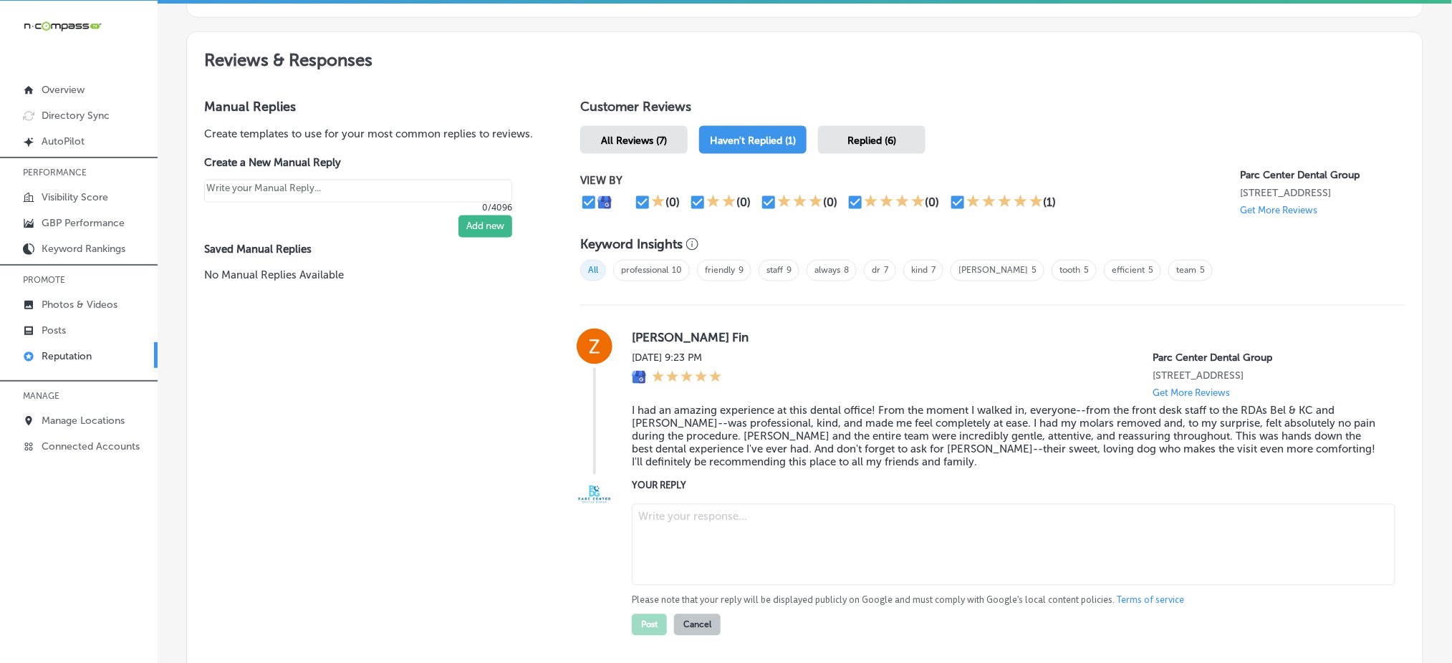
click at [686, 531] on textarea at bounding box center [1014, 545] width 764 height 82
paste textarea "Thank you so much for your wonderful review, [PERSON_NAME]! We’re so glad to he…"
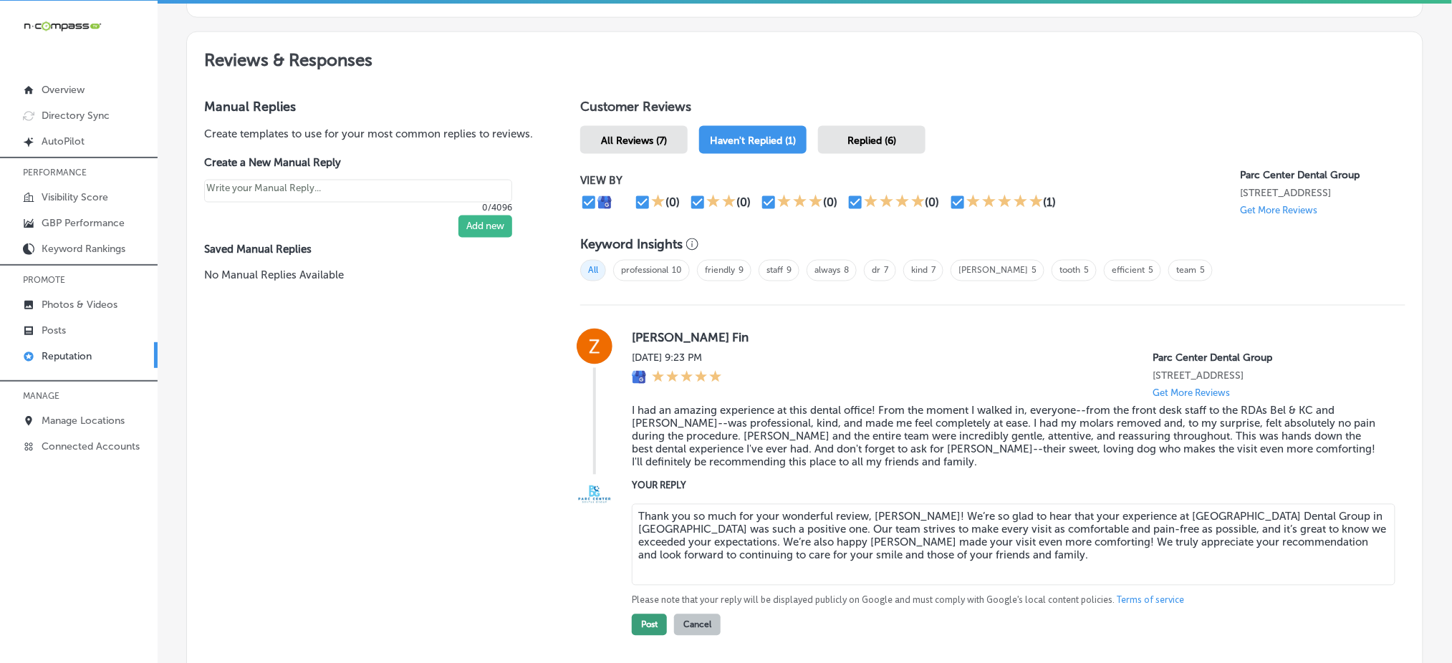
type textarea "Thank you so much for your wonderful review, [PERSON_NAME]! We’re so glad to he…"
click at [651, 630] on button "Post" at bounding box center [649, 625] width 35 height 21
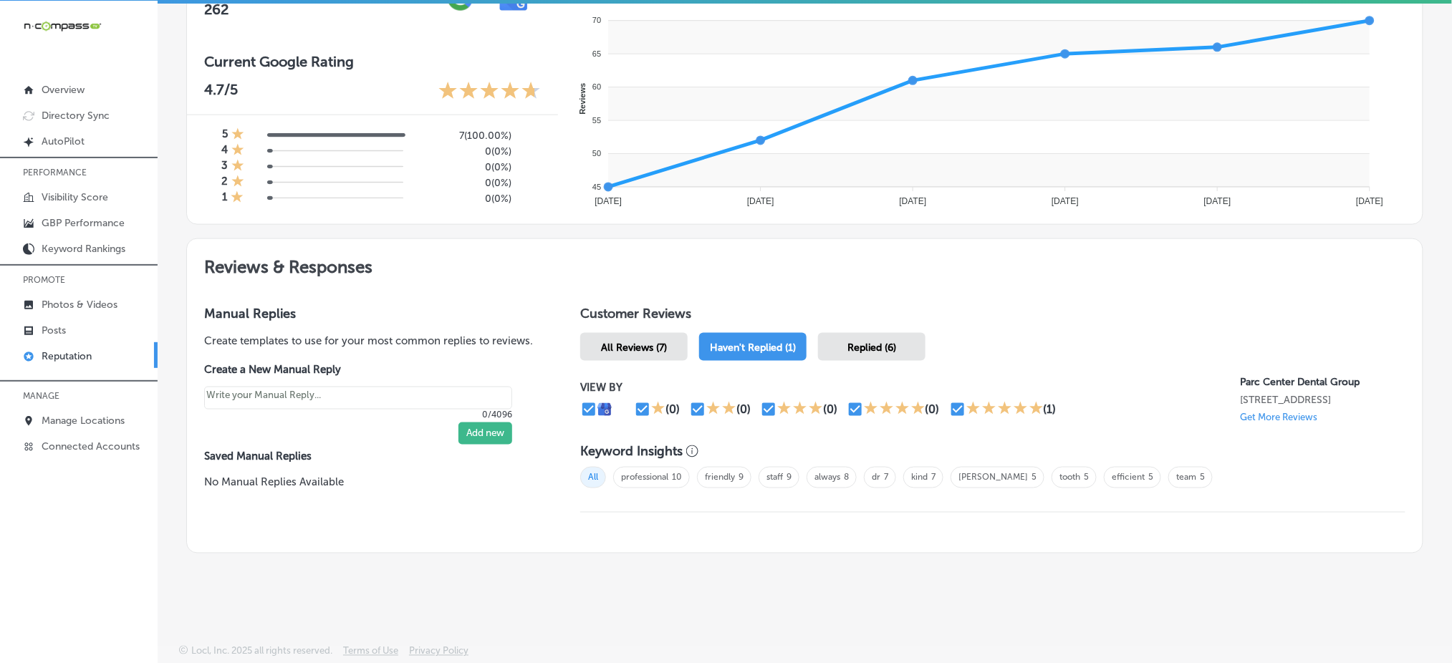
scroll to position [553, 0]
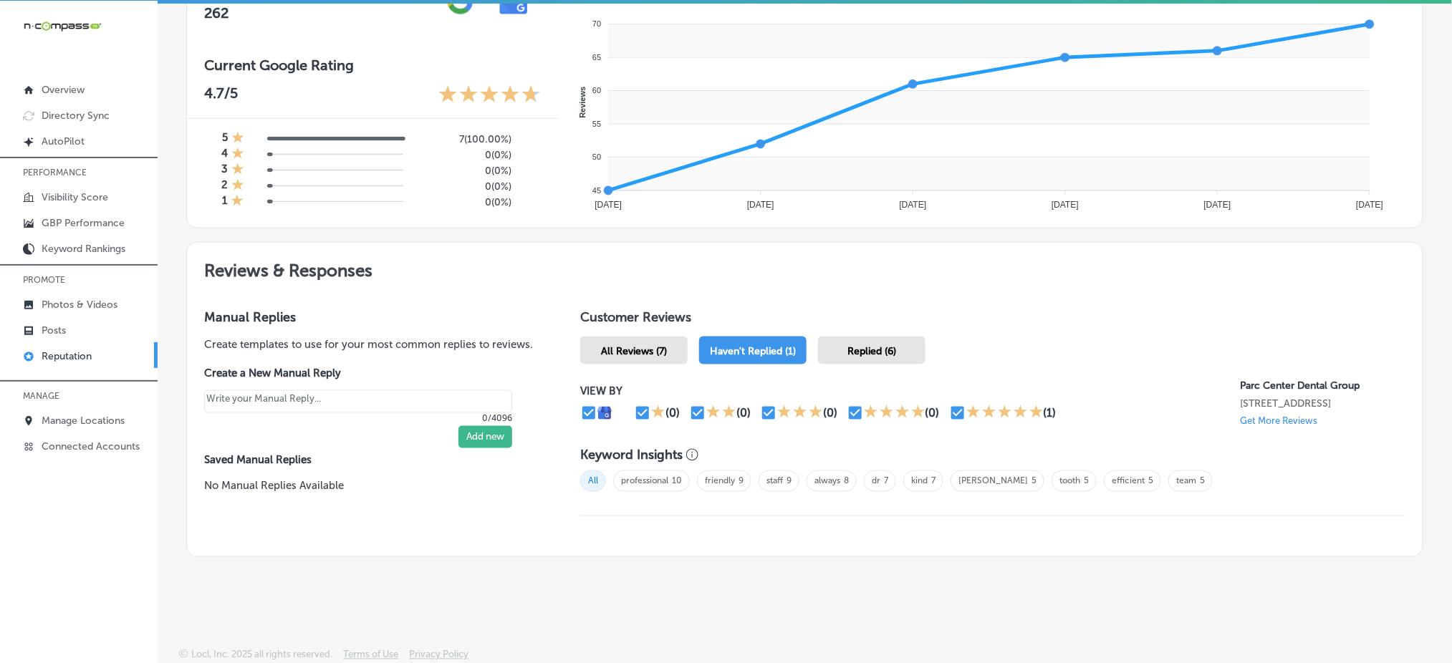
click at [857, 350] on span "Replied (6)" at bounding box center [872, 351] width 49 height 12
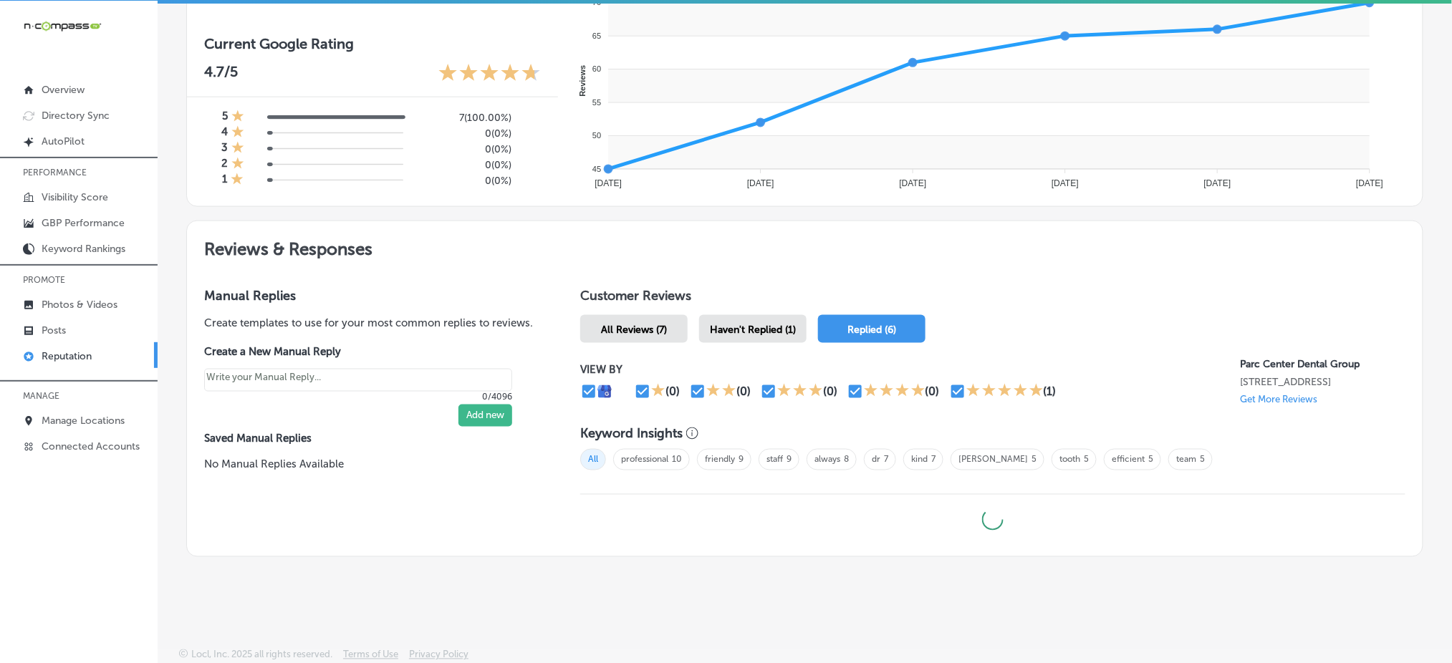
type textarea "x"
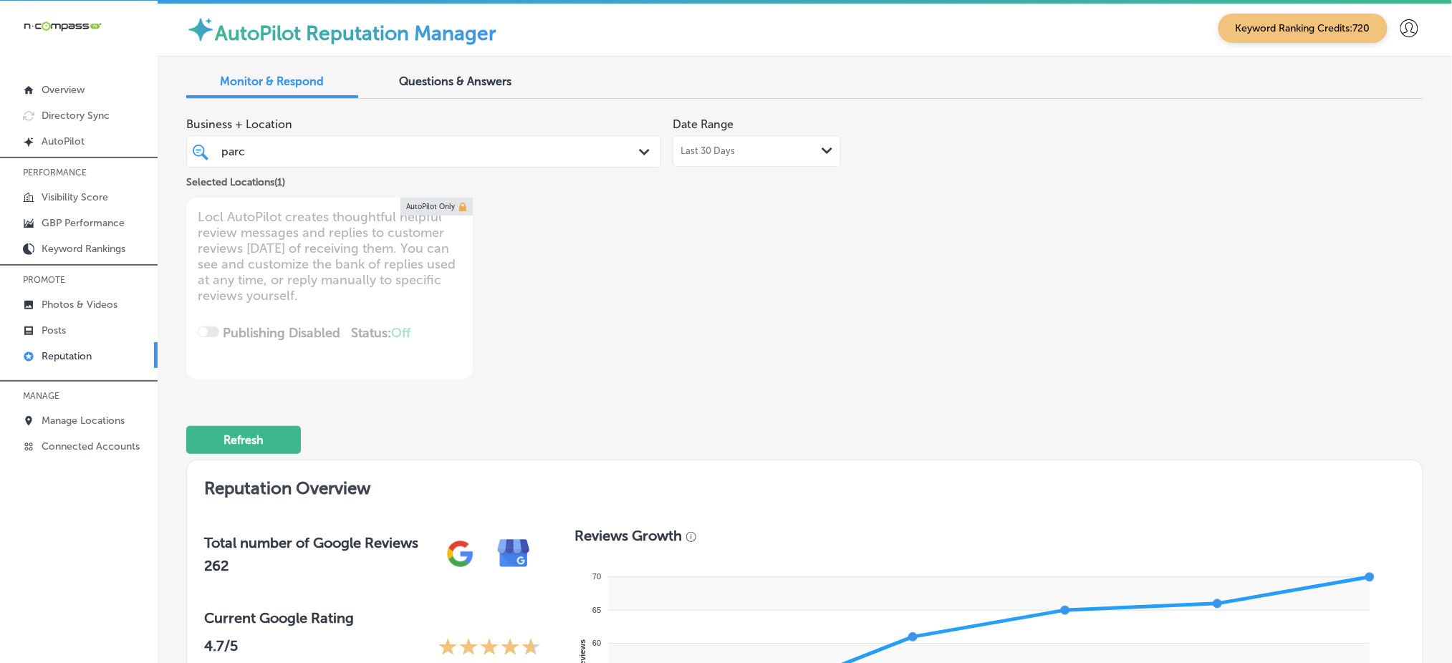
click at [426, 160] on div "parc parc" at bounding box center [423, 151] width 419 height 22
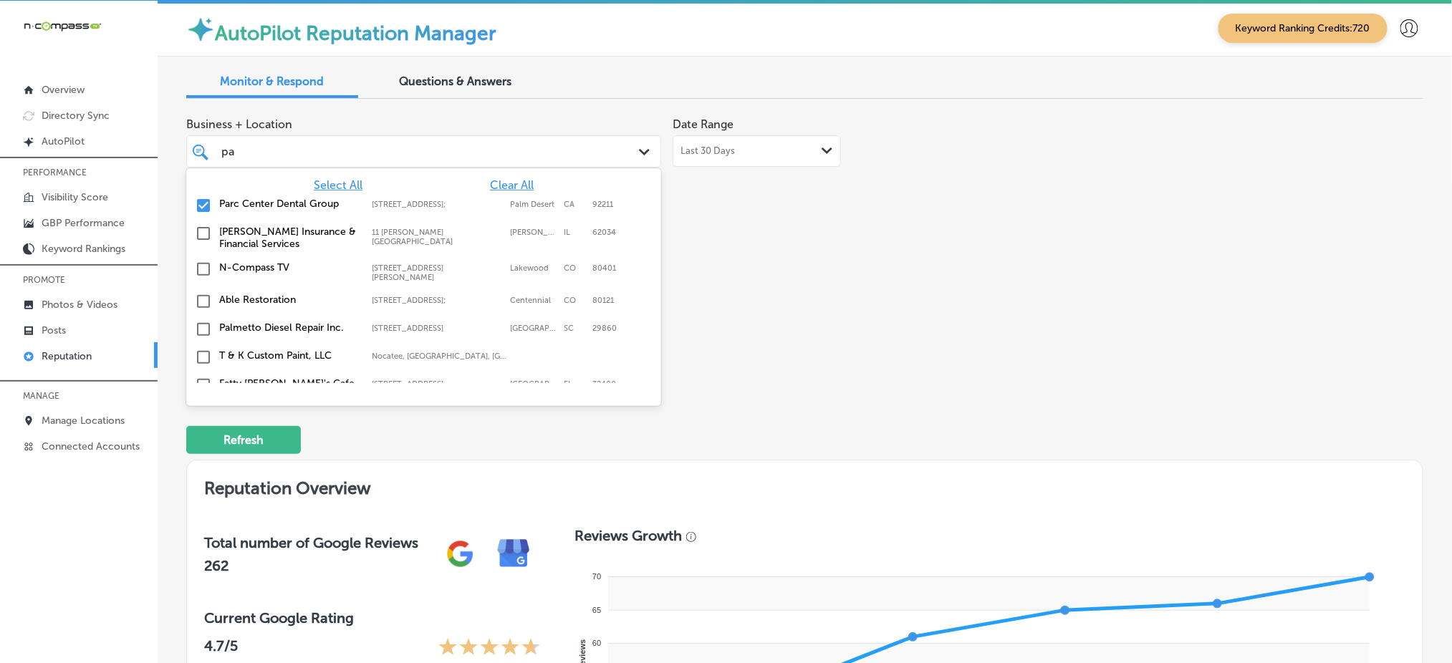
type input "p"
click at [347, 183] on span "Select All" at bounding box center [338, 185] width 49 height 14
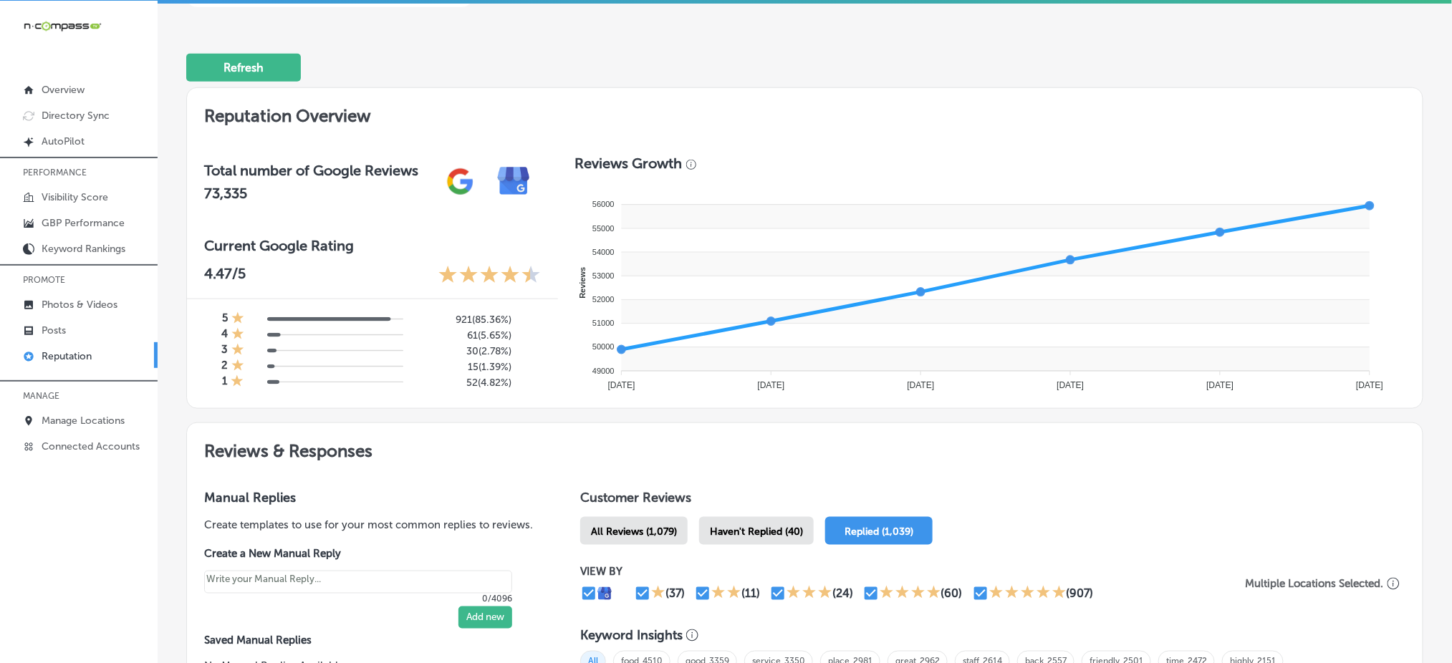
scroll to position [382, 0]
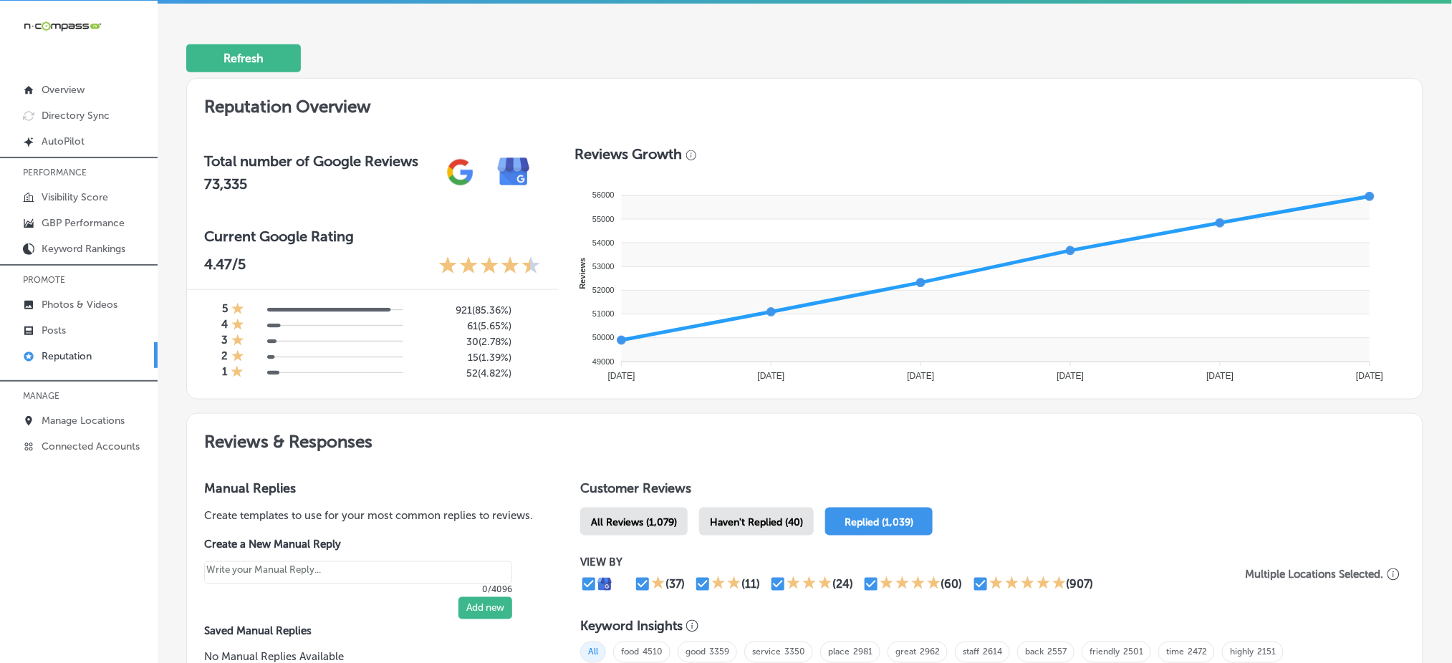
click at [749, 509] on div "Haven't Replied (40)" at bounding box center [756, 522] width 115 height 28
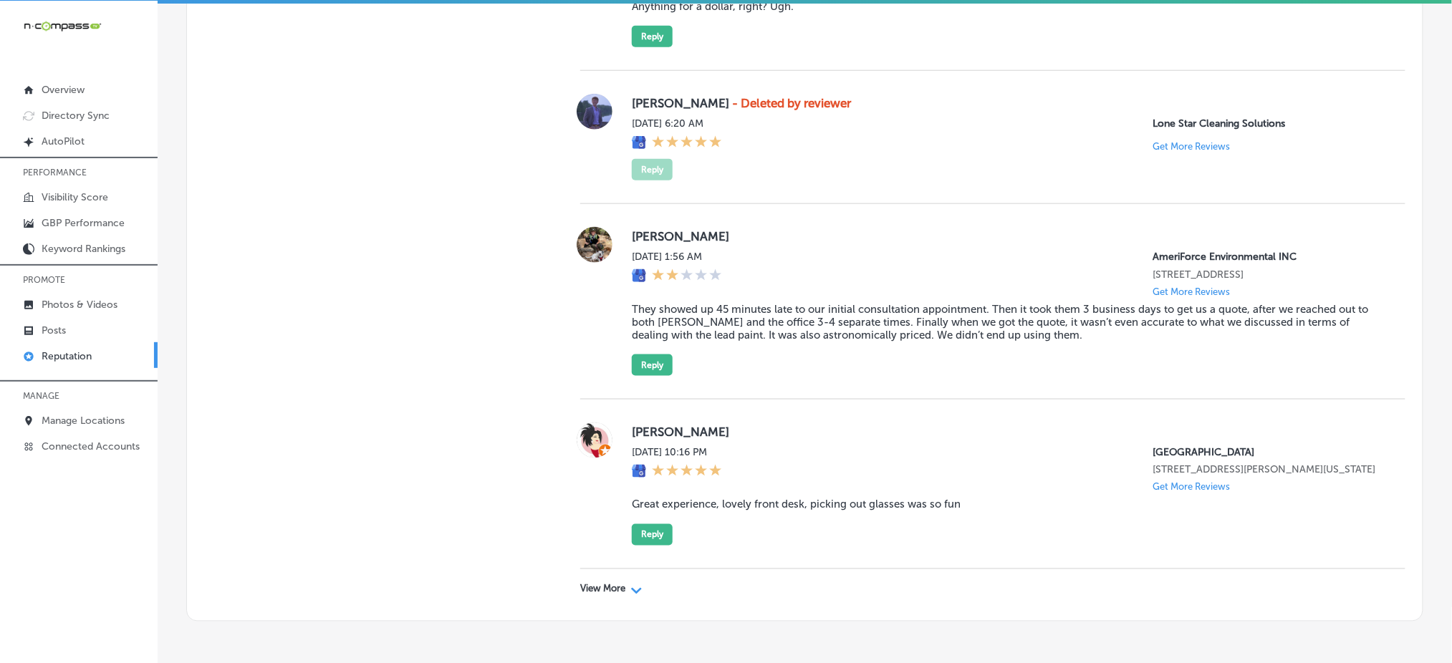
scroll to position [4682, 0]
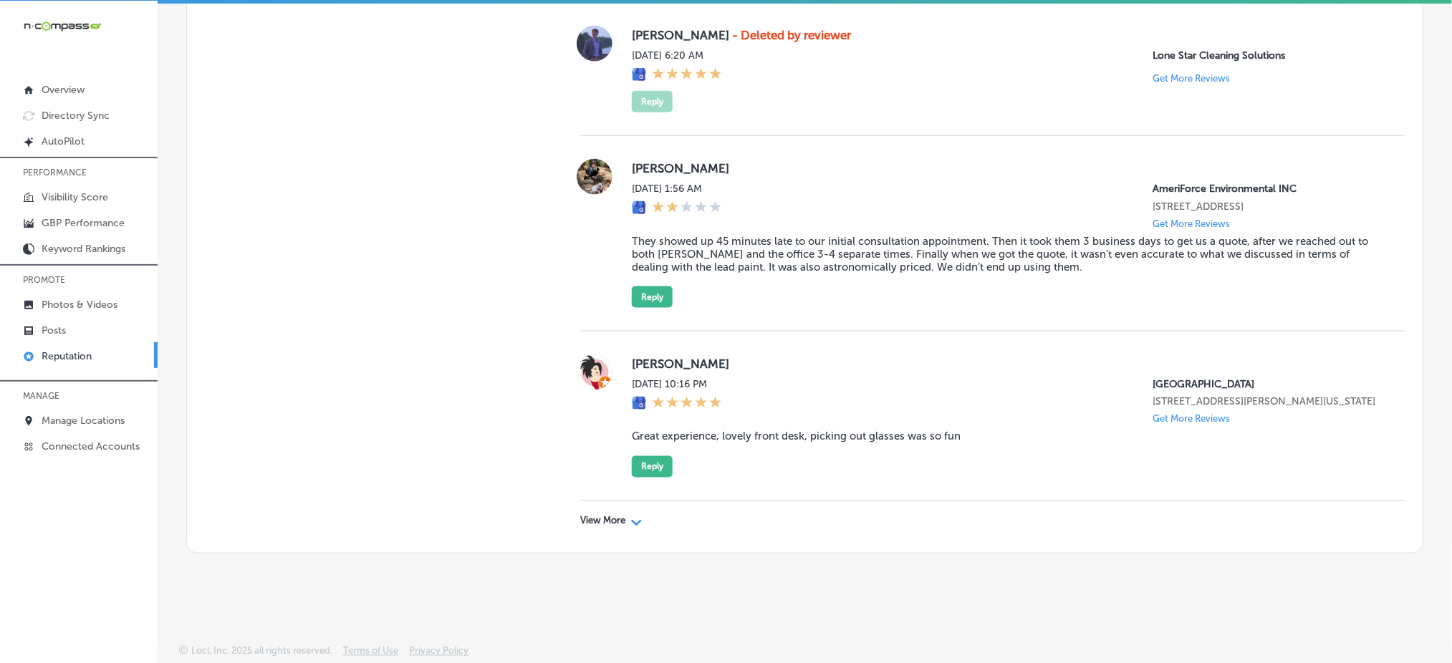
click at [605, 516] on p "View More" at bounding box center [602, 521] width 45 height 11
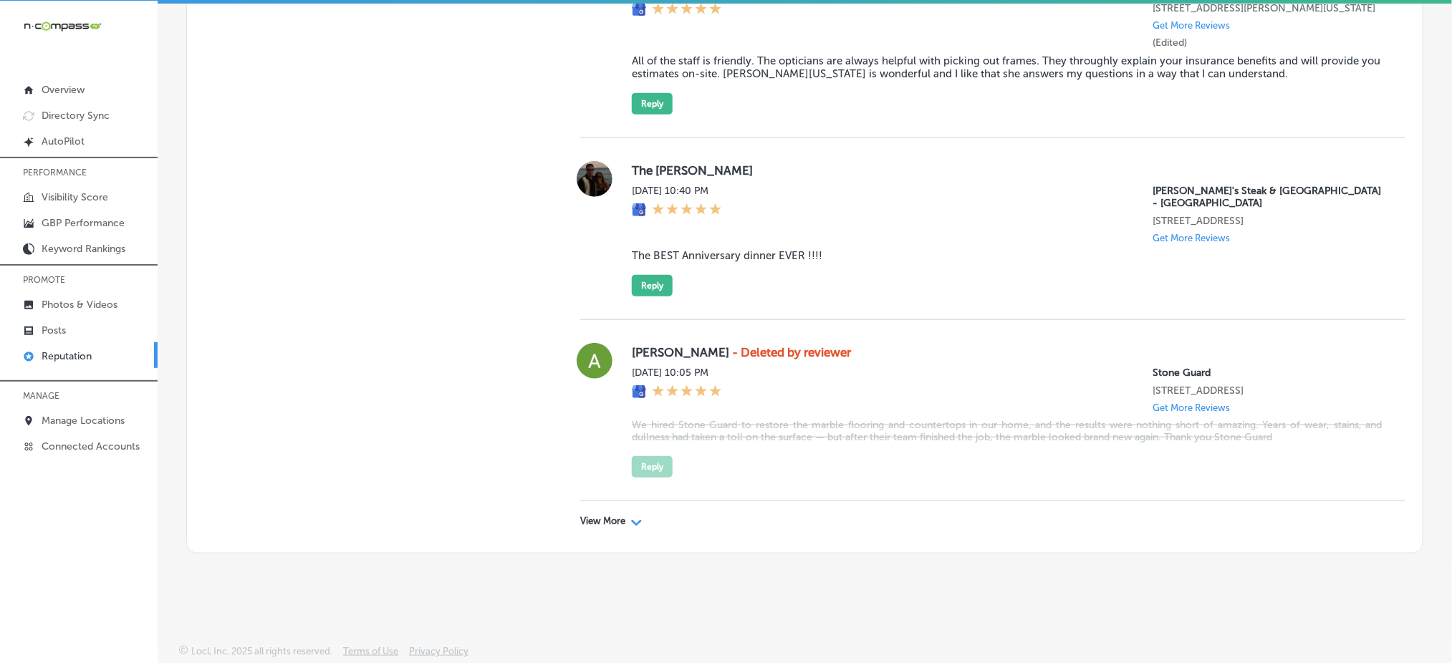
scroll to position [8246, 0]
click at [623, 522] on div "View More Path Created with Sketch." at bounding box center [611, 521] width 62 height 11
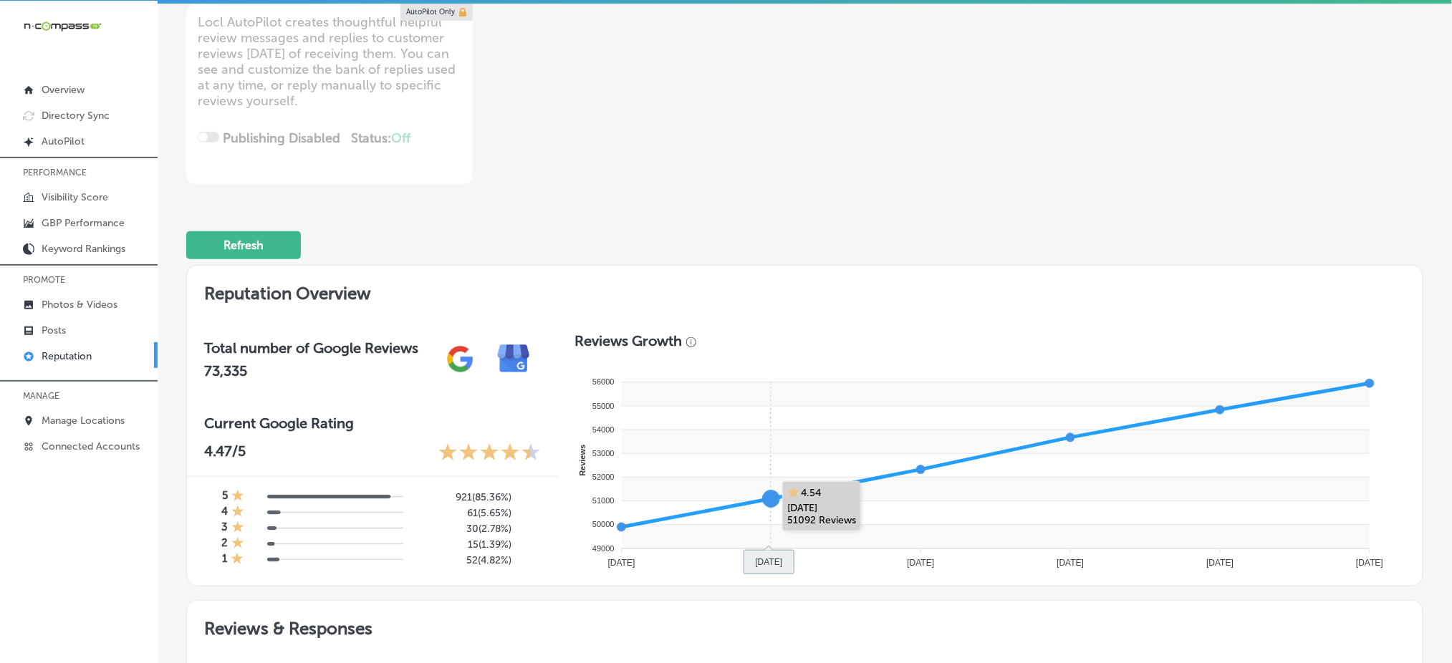
scroll to position [0, 0]
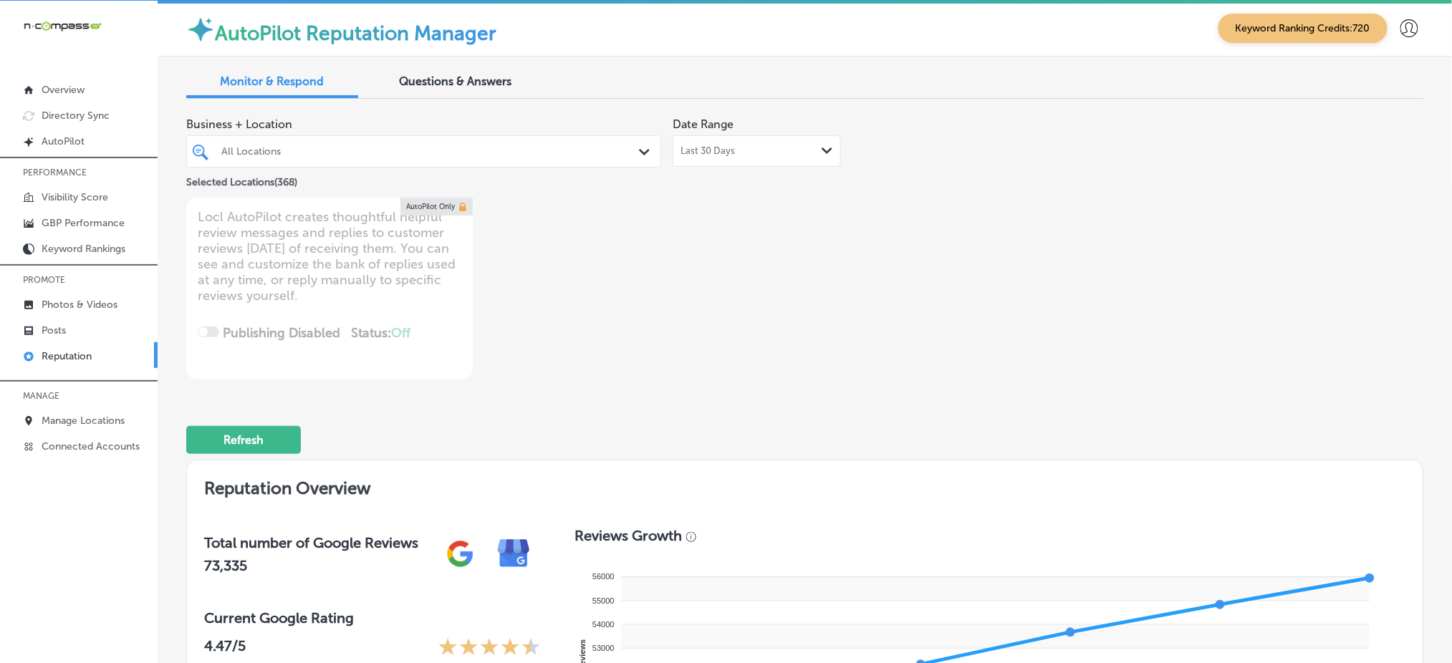
click at [519, 161] on div "All Locations" at bounding box center [423, 151] width 419 height 22
click at [519, 152] on div "All Locations" at bounding box center [430, 151] width 419 height 12
click at [280, 148] on div "All Locations" at bounding box center [430, 151] width 419 height 12
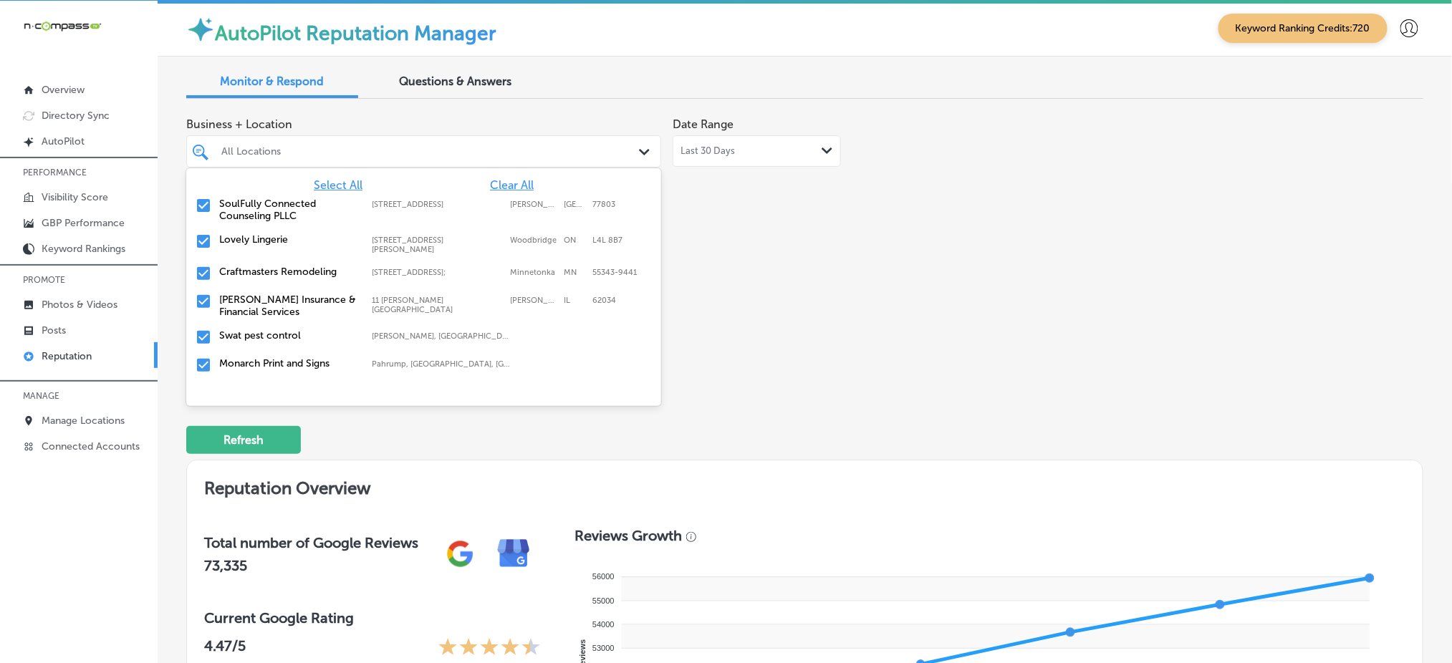
click at [493, 179] on span "Clear All" at bounding box center [512, 185] width 44 height 14
type textarea "x"
type input "el"
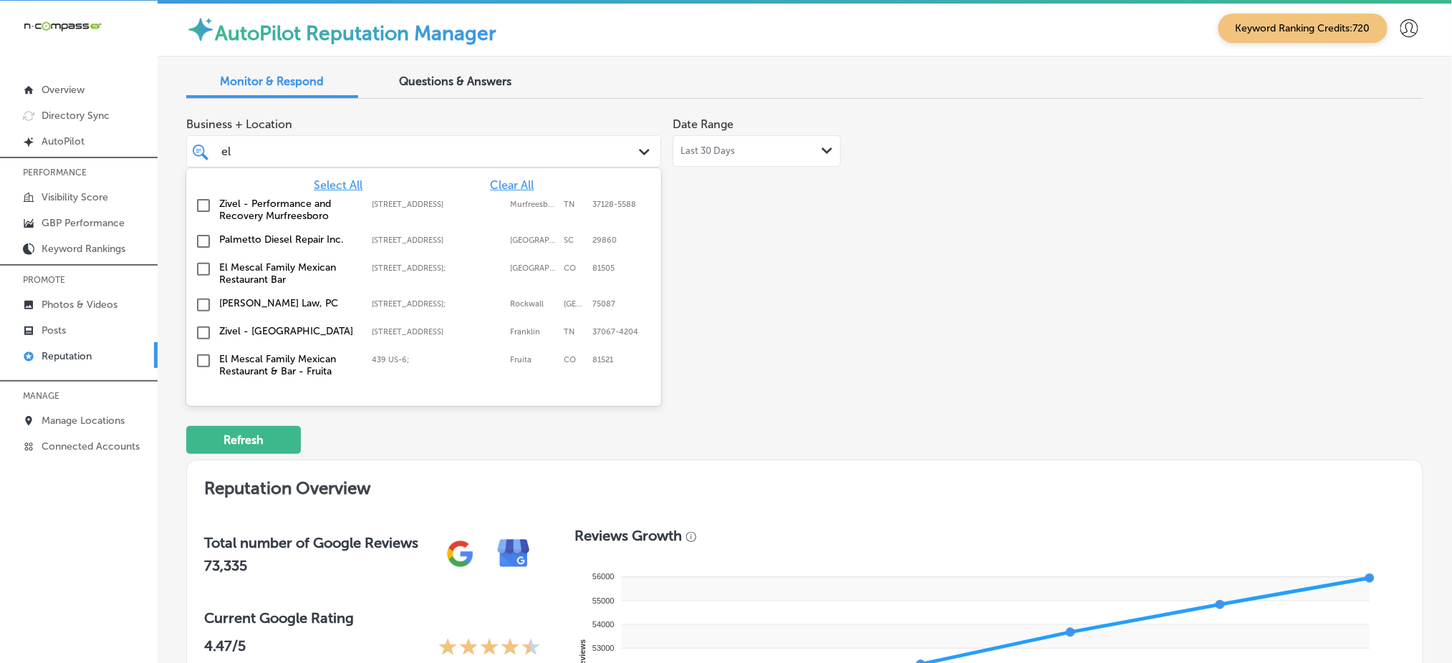
click at [384, 274] on div "El Mescal Family Mexican Restaurant Bar [STREET_ADDRESS][GEOGRAPHIC_DATA][STREE…" at bounding box center [391, 274] width 345 height 24
type textarea "x"
type input "el"
click at [795, 239] on div "Business + Location option [STREET_ADDRESS]; , selected. option [STREET_ADDRESS…" at bounding box center [557, 244] width 742 height 269
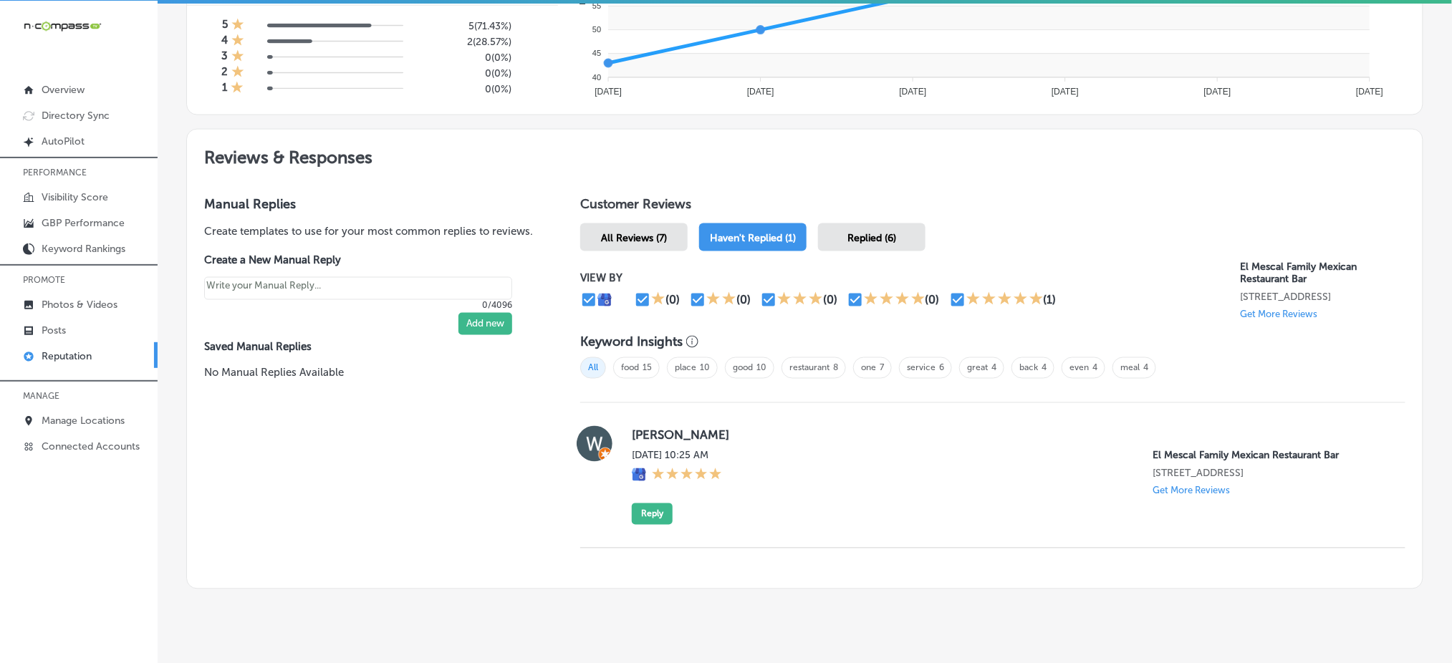
scroll to position [711, 0]
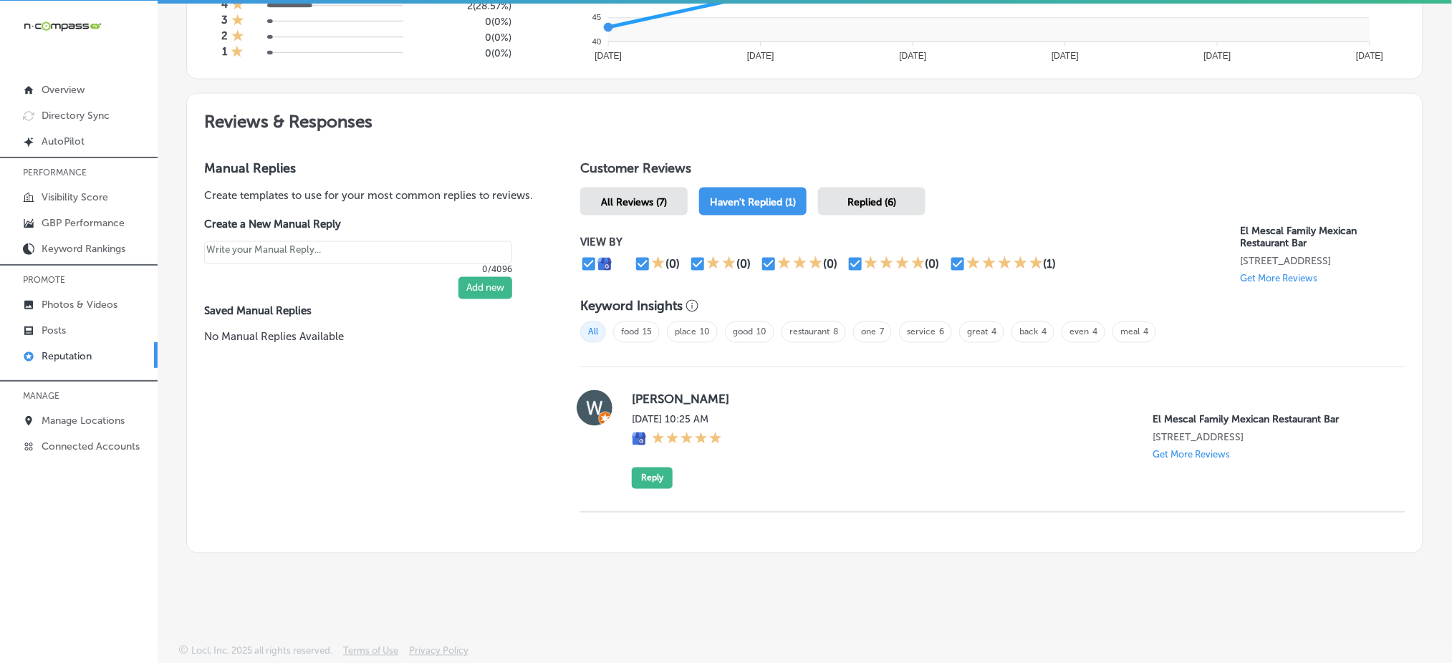
drag, startPoint x: 626, startPoint y: 389, endPoint x: 1235, endPoint y: 439, distance: 611.0
click at [1235, 439] on div "[PERSON_NAME][DATE] 10:25 AM El Mescal Family Mexican Restaurant Bar [STREET_AD…" at bounding box center [992, 439] width 825 height 99
copy div "[PERSON_NAME][DATE] 10:25 AM El Mescal Family Mexican Restaurant Bar [STREET_AD…"
click at [665, 502] on div "[PERSON_NAME][DATE] 10:25 AM El Mescal Family Mexican Restaurant Bar [STREET_AD…" at bounding box center [992, 440] width 825 height 145
click at [868, 198] on div "Replied (6)" at bounding box center [871, 202] width 107 height 28
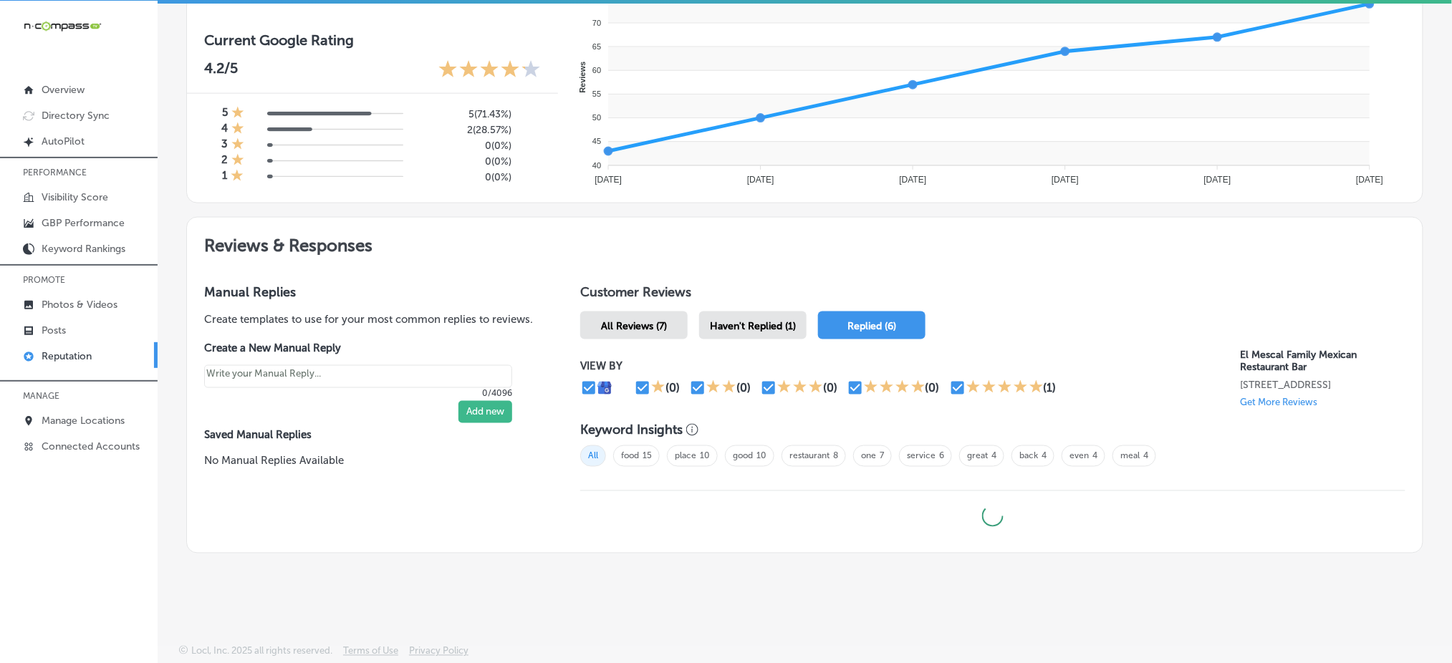
scroll to position [576, 0]
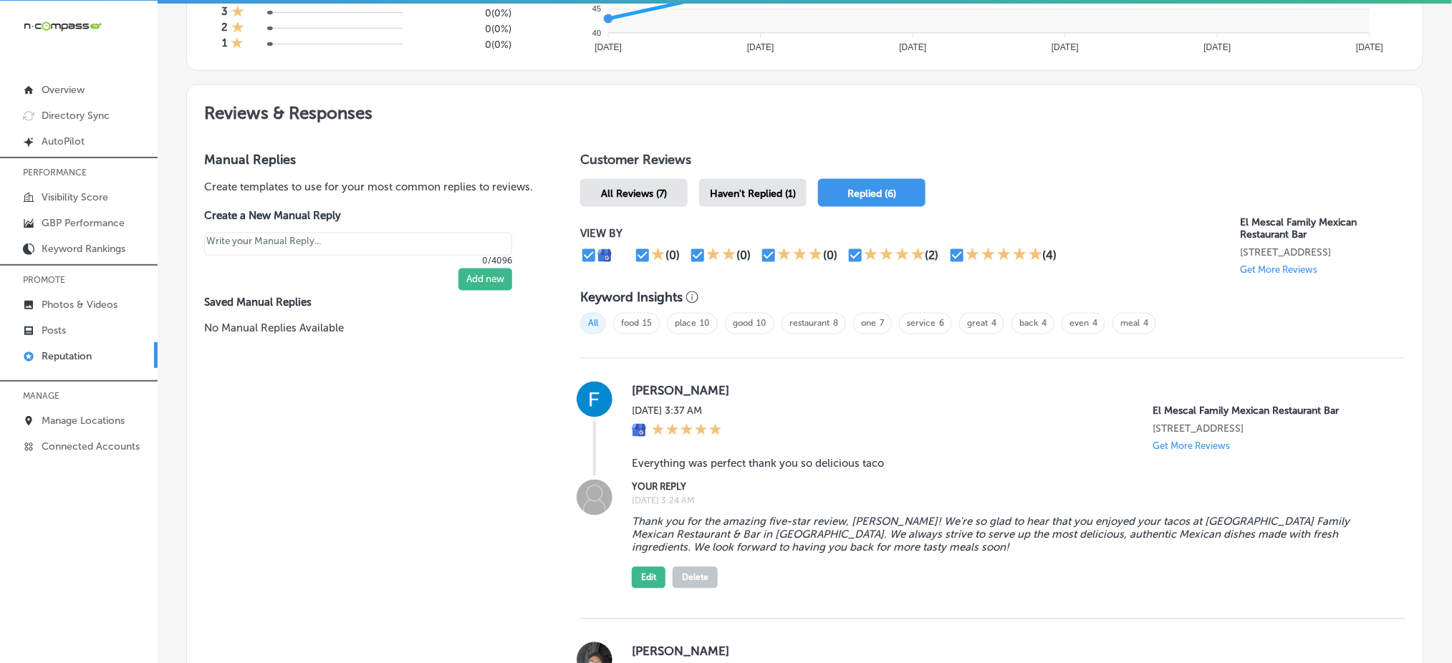
click at [790, 196] on div "Haven't Replied (1)" at bounding box center [752, 193] width 107 height 28
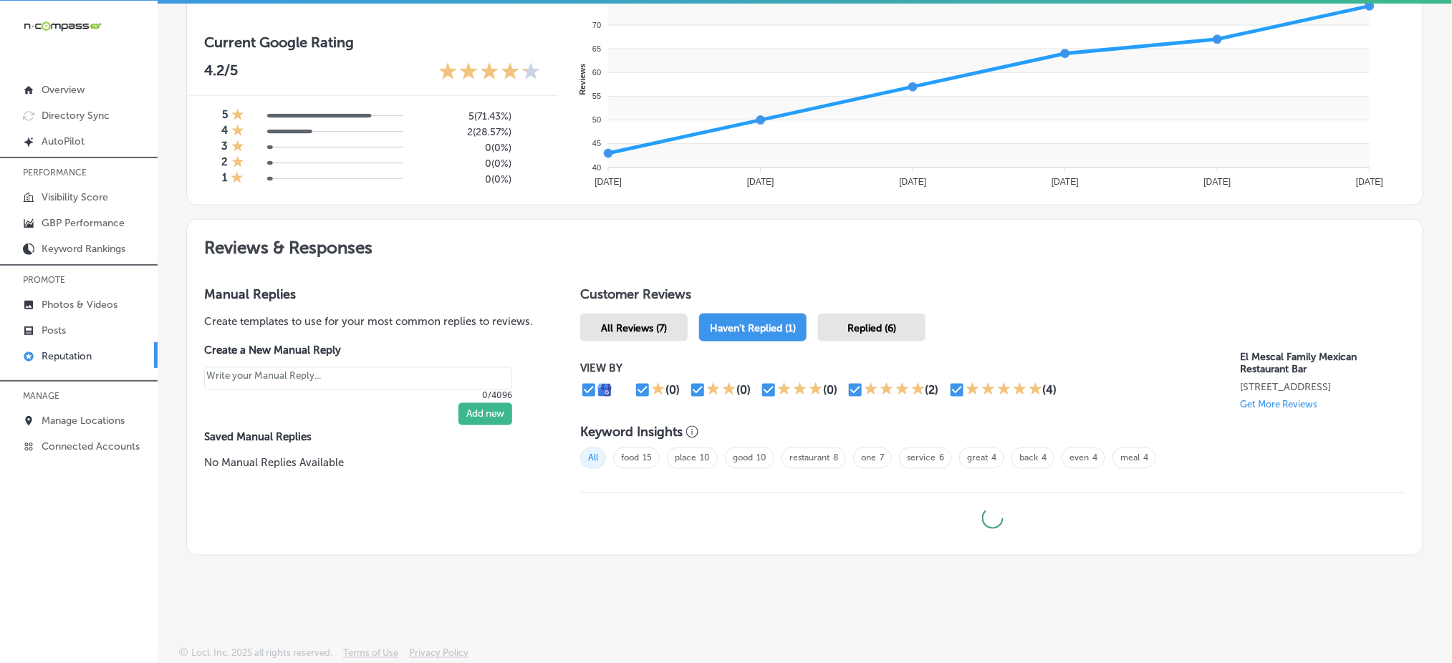
type textarea "x"
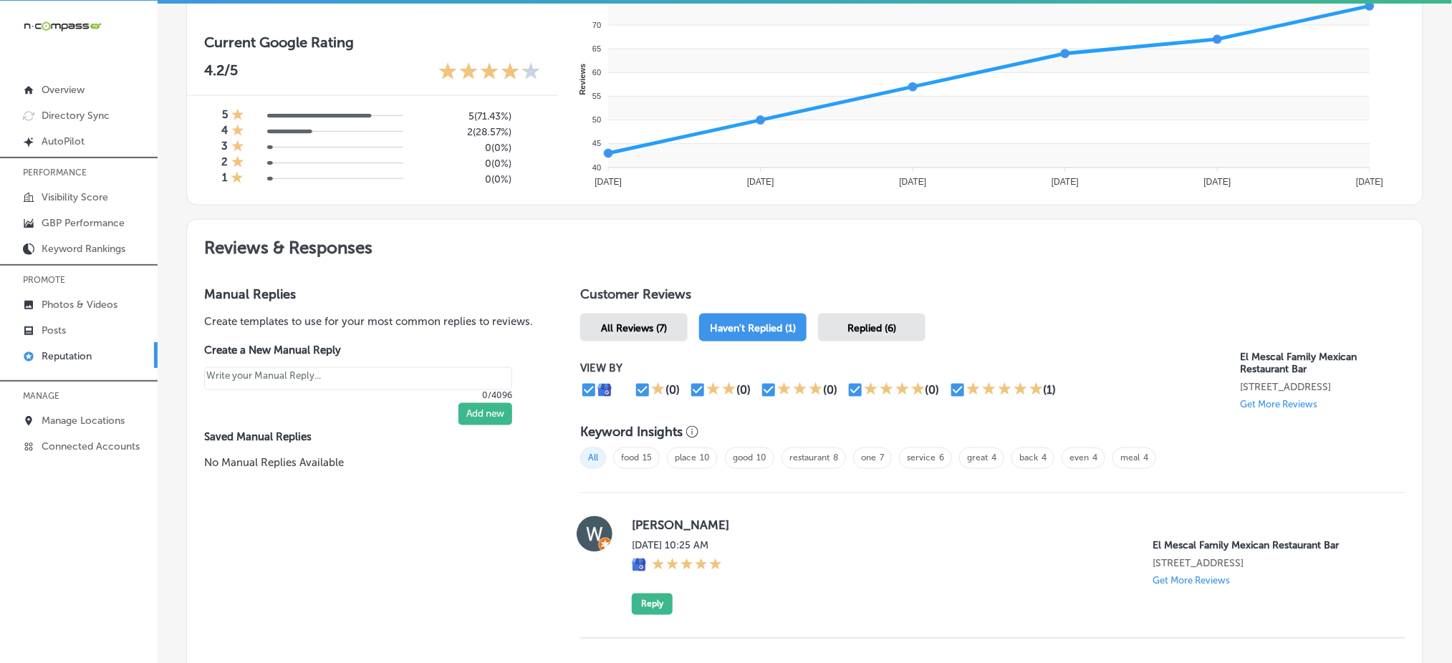
scroll to position [711, 0]
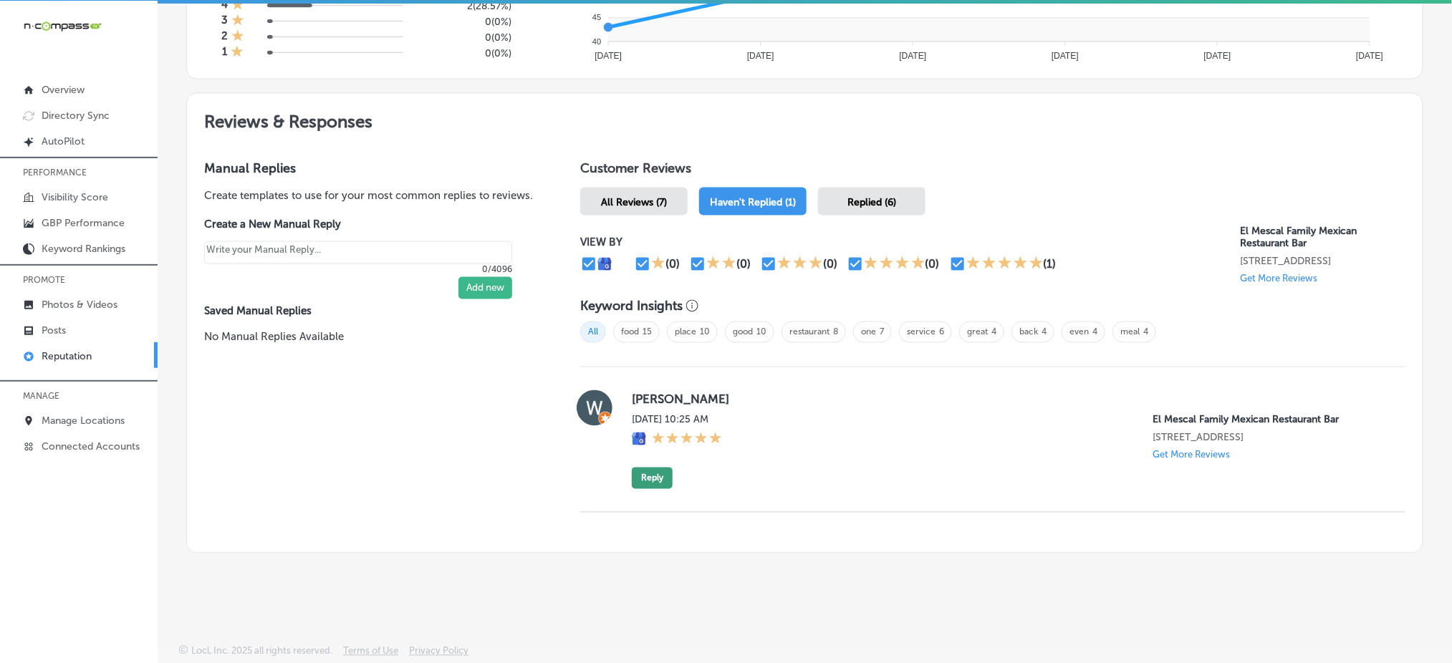
click at [662, 478] on button "Reply" at bounding box center [652, 478] width 41 height 21
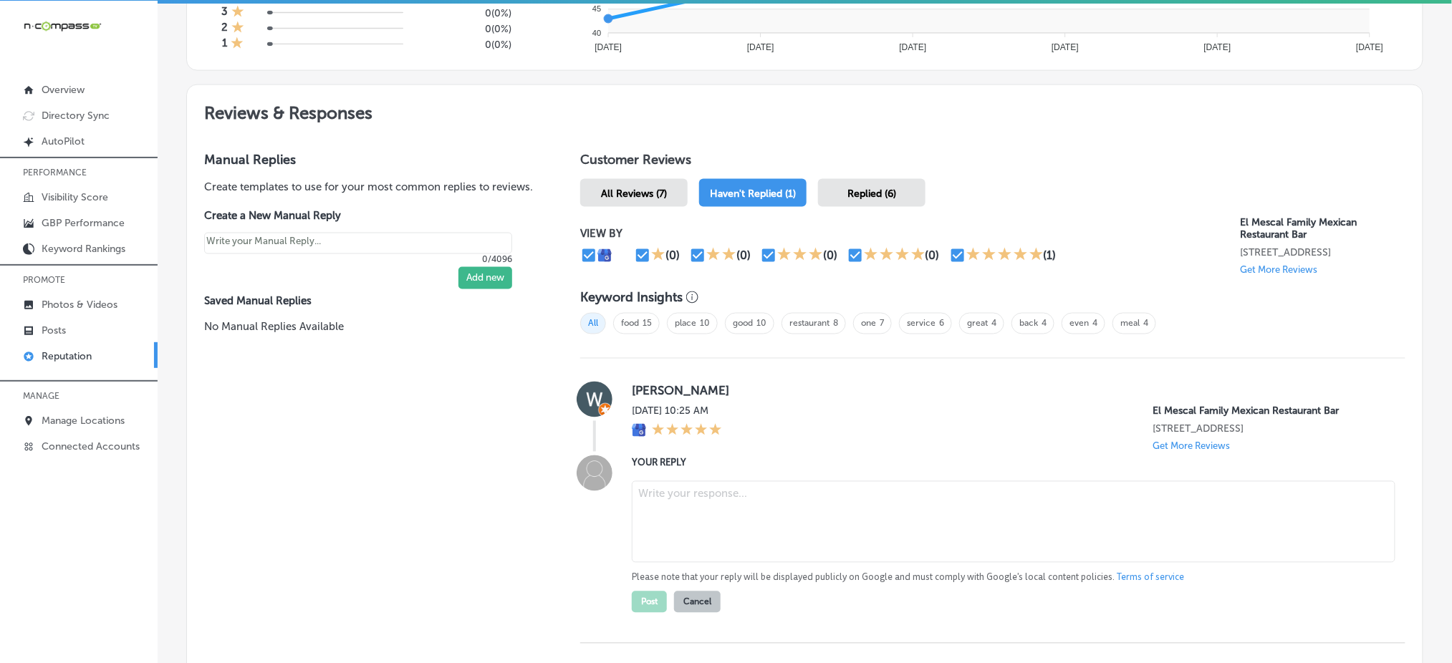
click at [668, 524] on textarea at bounding box center [1014, 522] width 764 height 82
paste textarea "Thank you for the fantastic five-star review, [PERSON_NAME]! We’re so glad to h…"
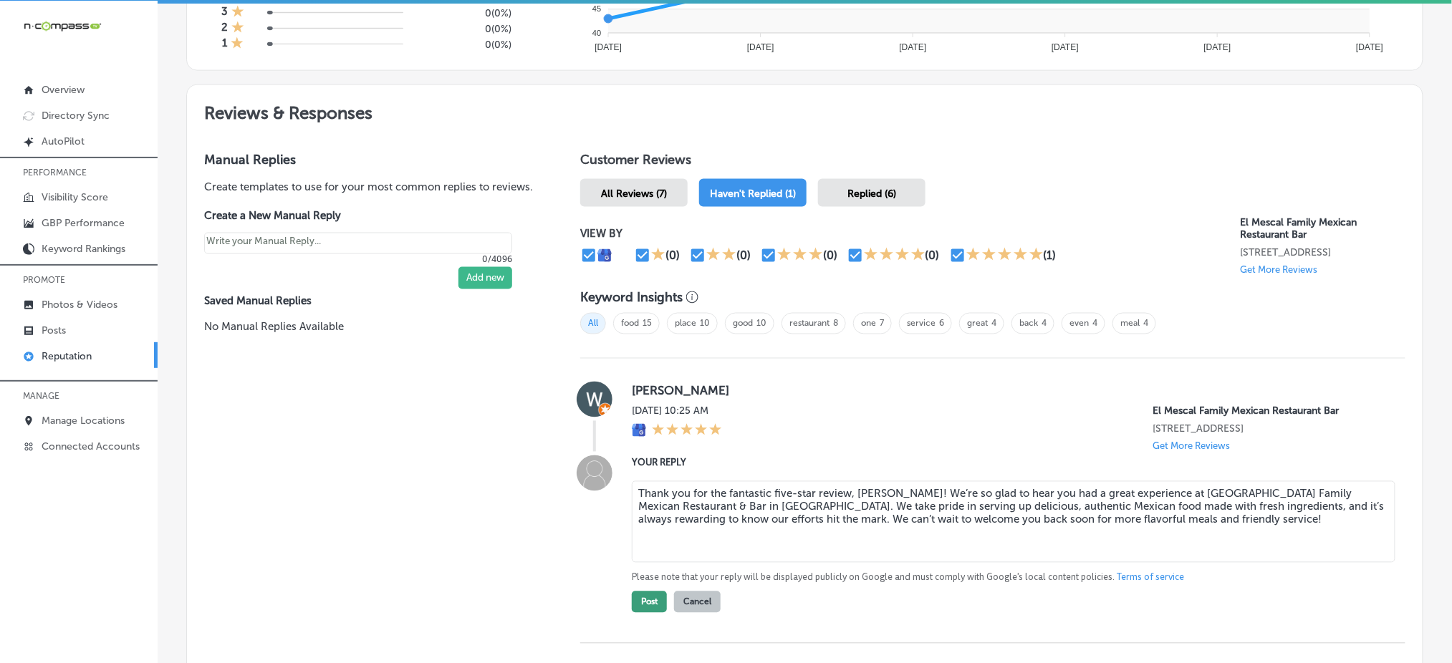
type textarea "Thank you for the fantastic five-star review, [PERSON_NAME]! We’re so glad to h…"
click at [656, 608] on button "Post" at bounding box center [649, 602] width 35 height 21
type textarea "x"
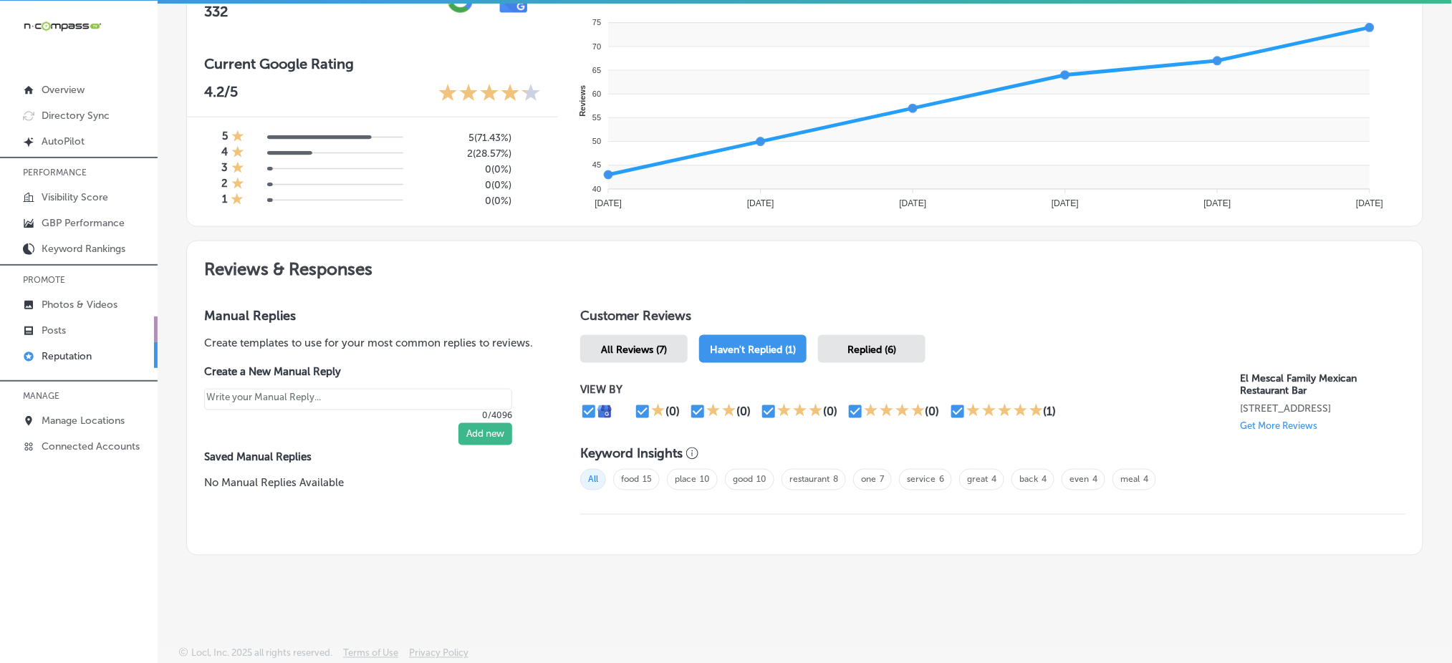
click at [85, 321] on link "Posts" at bounding box center [79, 330] width 158 height 26
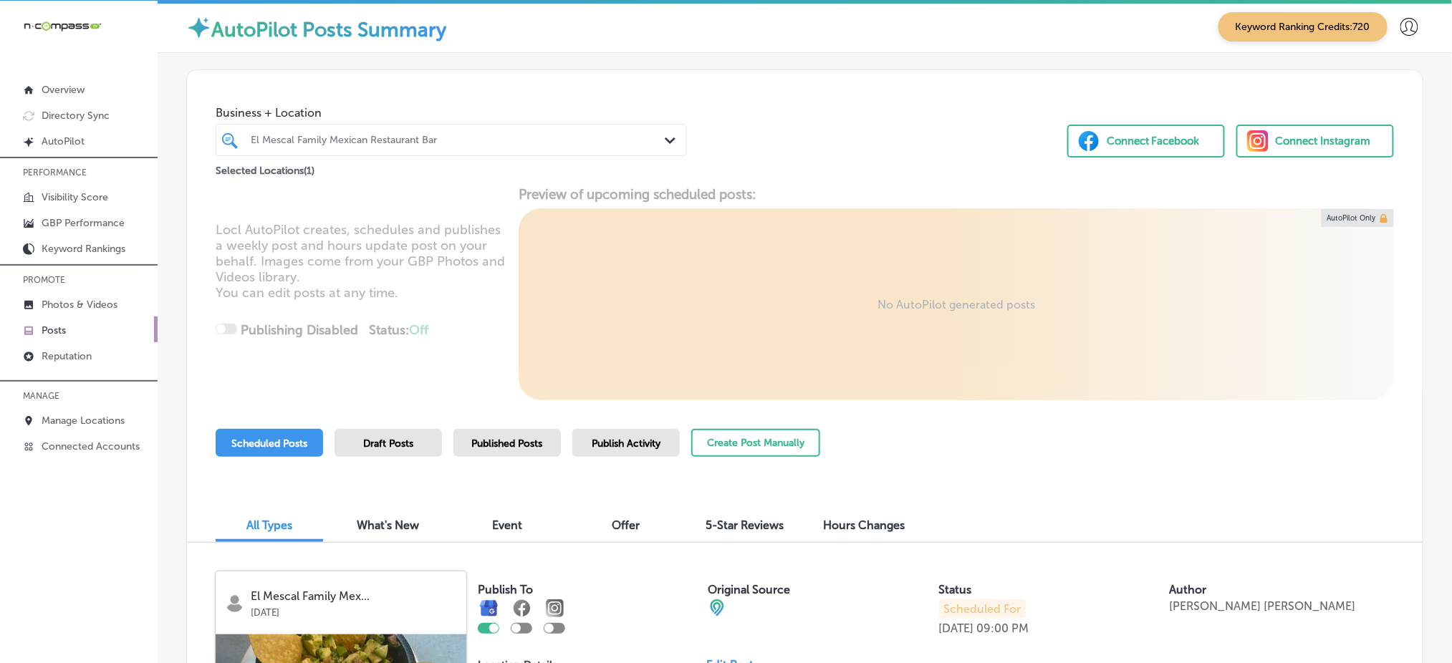
click at [436, 138] on div "El Mescal Family Mexican Restaurant Bar" at bounding box center [459, 140] width 416 height 12
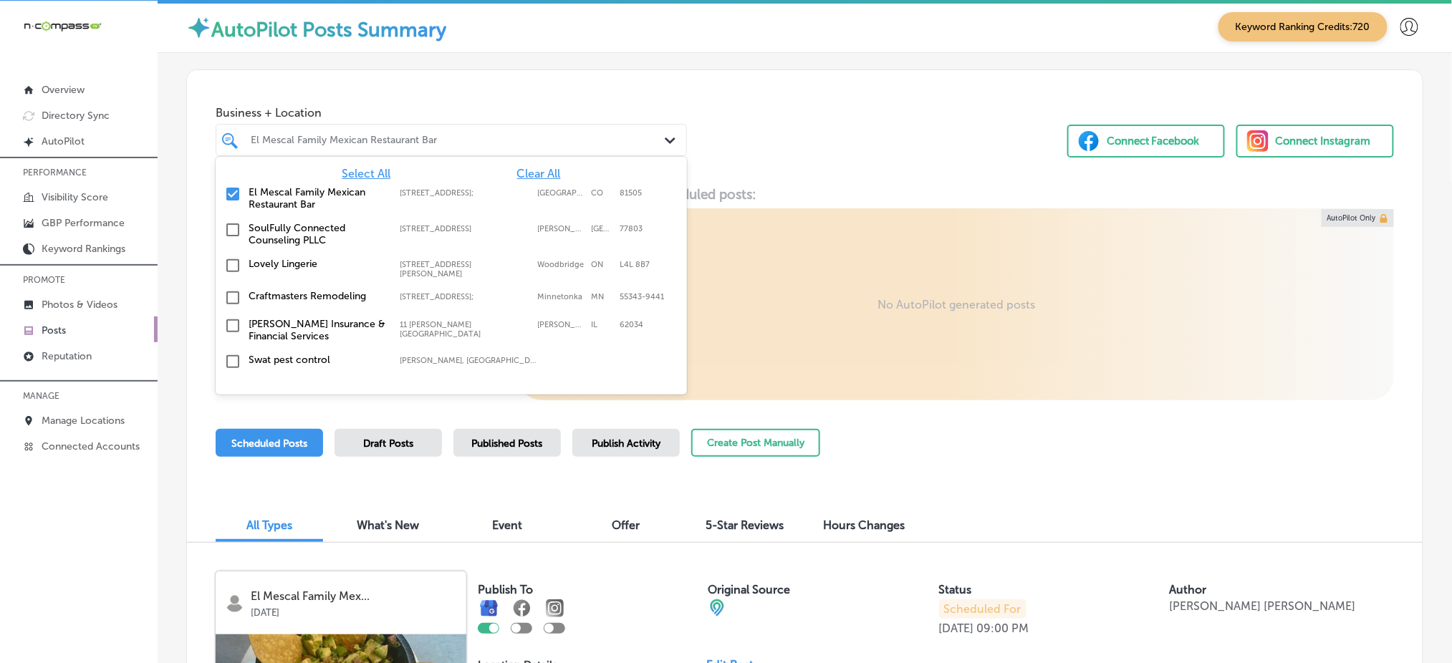
click at [344, 171] on span "Select All" at bounding box center [366, 174] width 49 height 14
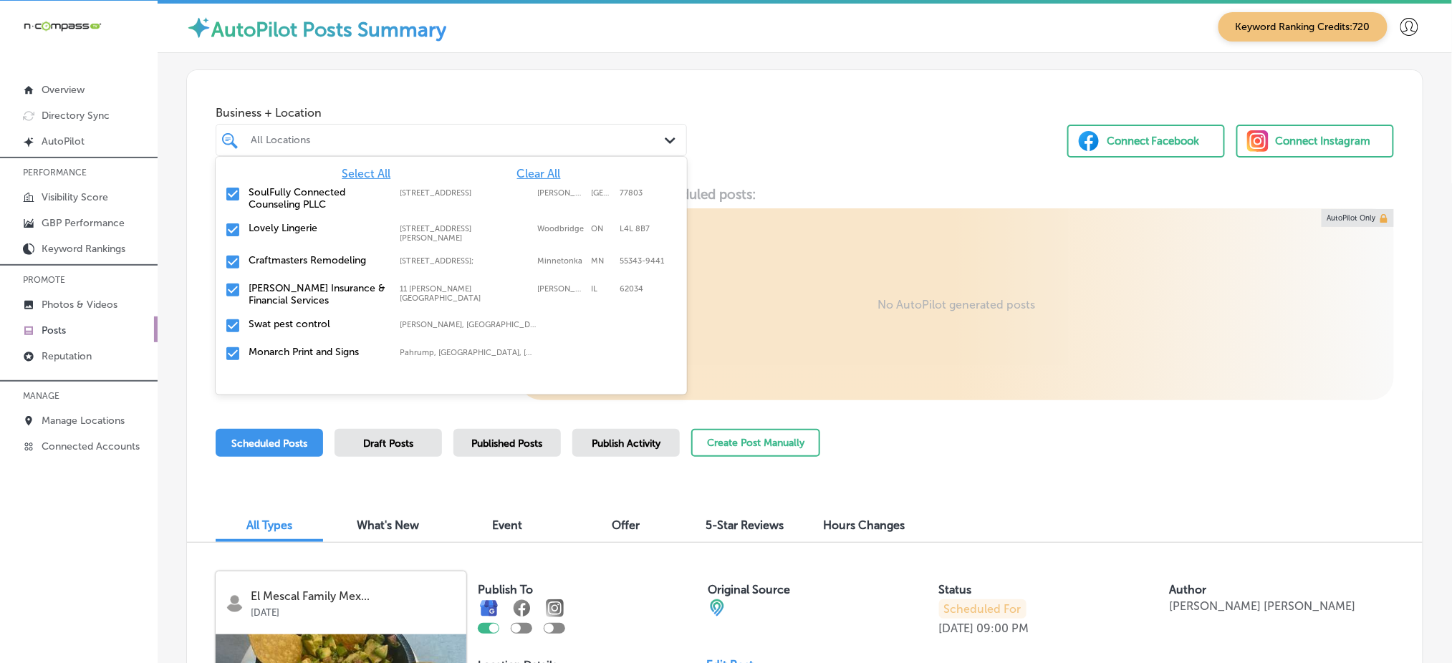
click at [815, 104] on div "Business + Location option focused, 1 of 369. 369 results available. Use Up and…" at bounding box center [805, 124] width 1236 height 109
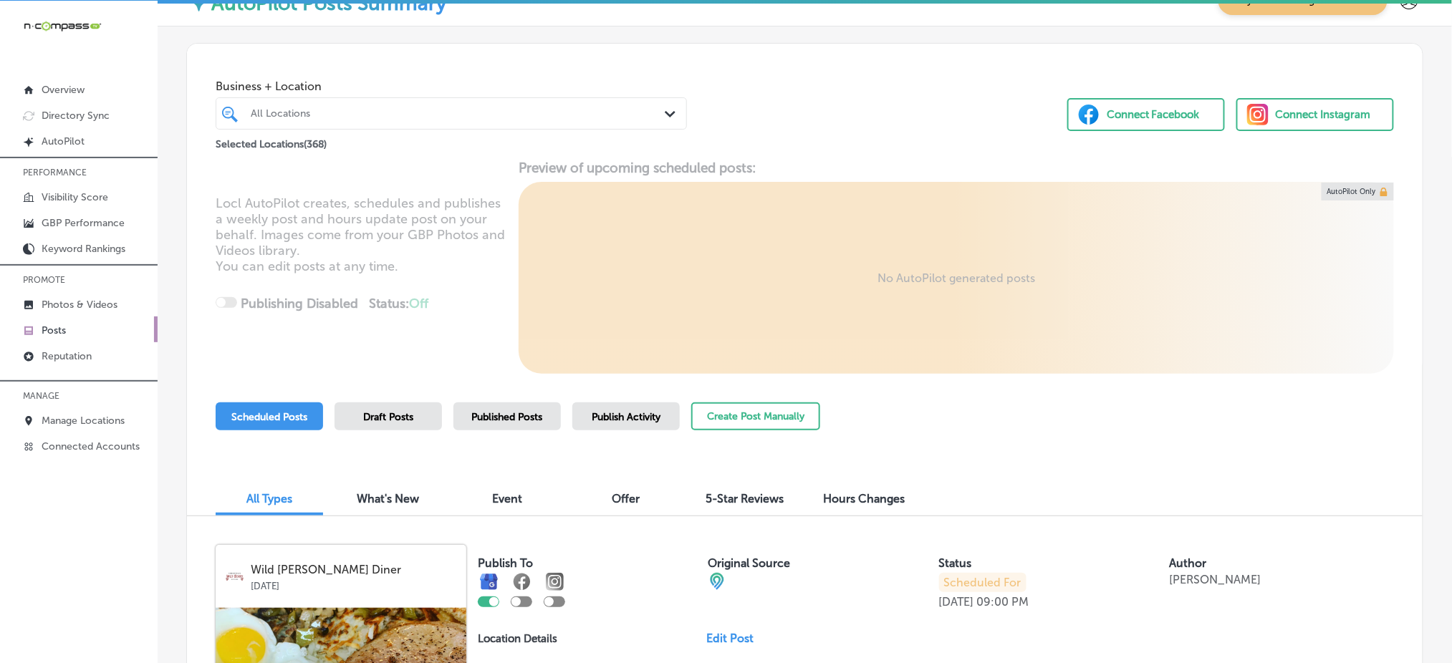
scroll to position [218, 0]
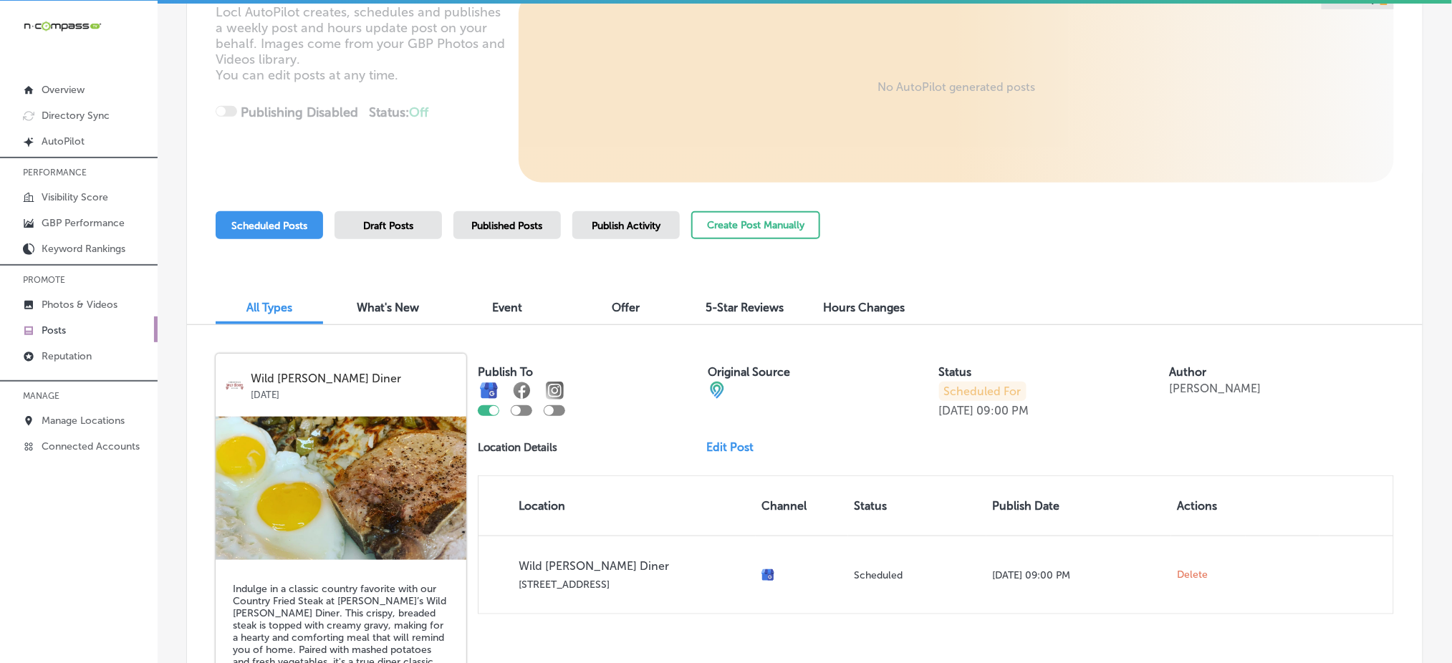
click at [520, 221] on span "Published Posts" at bounding box center [507, 226] width 71 height 12
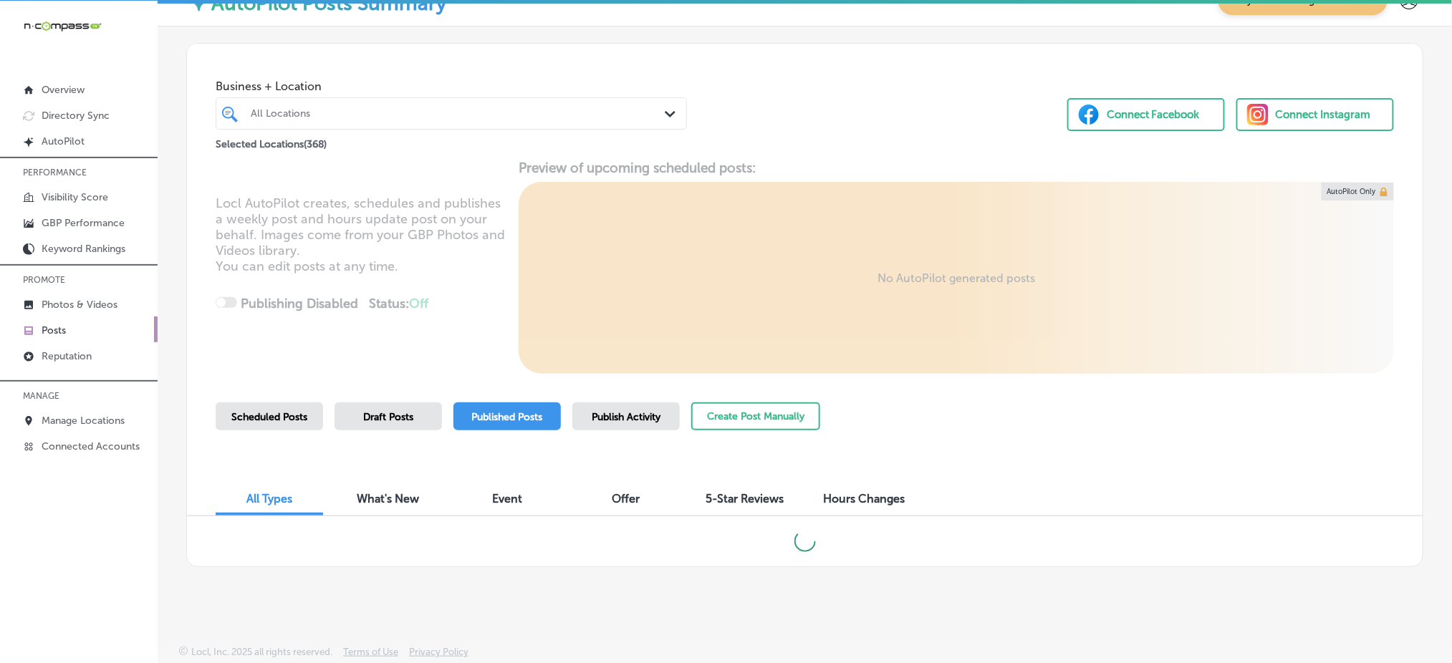
click at [592, 409] on div "Publish Activity" at bounding box center [625, 417] width 107 height 28
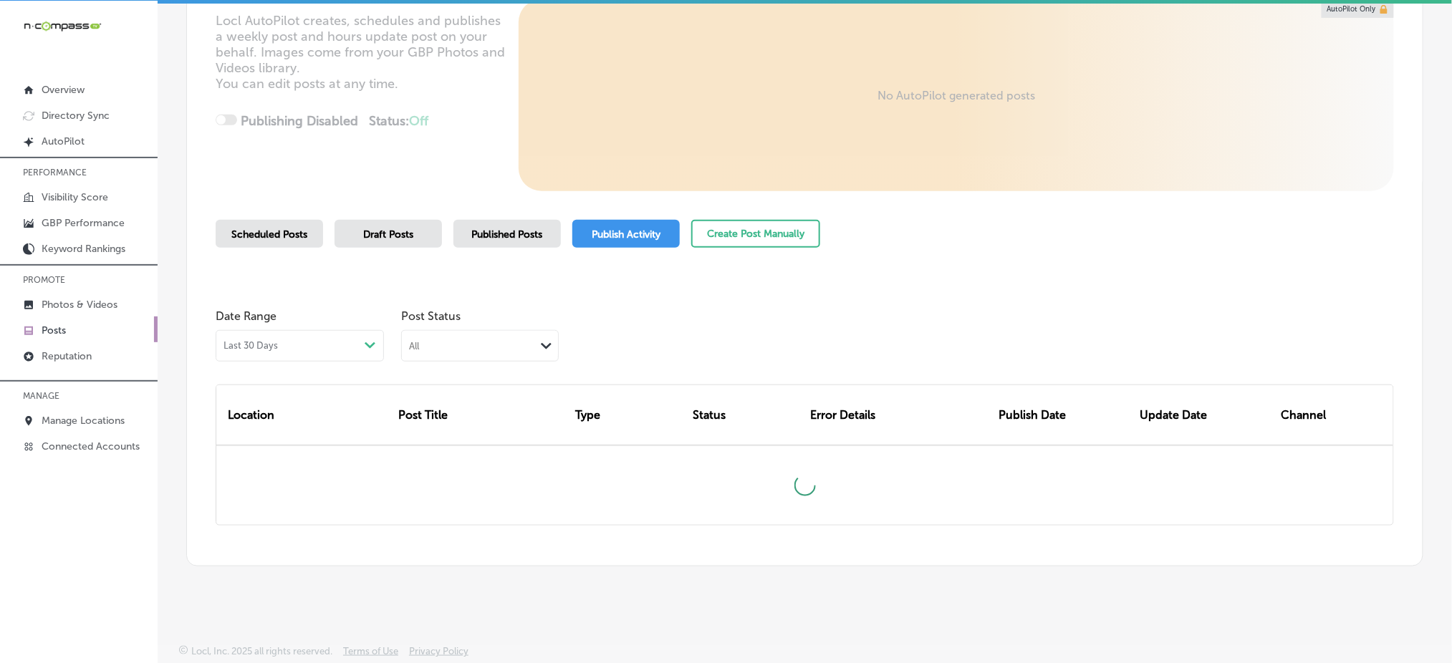
scroll to position [218, 0]
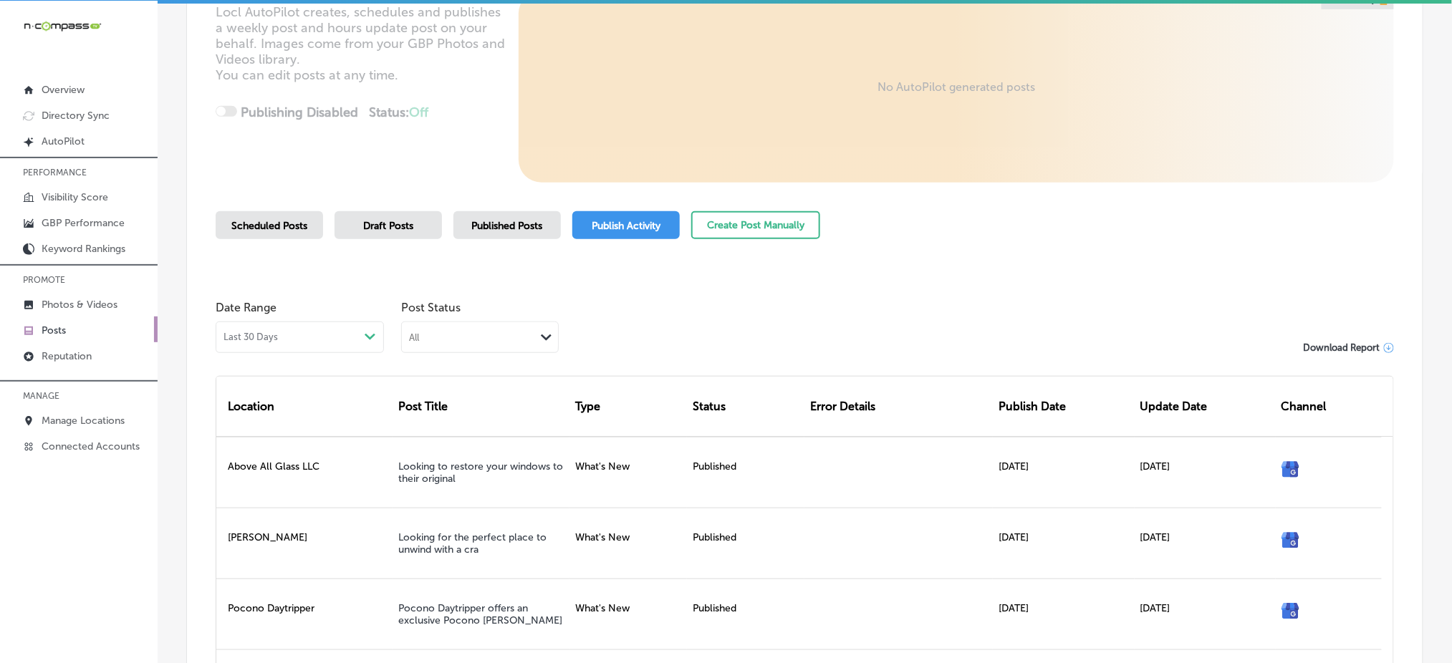
click at [463, 332] on div "All" at bounding box center [468, 337] width 133 height 14
click at [444, 398] on div "Failed" at bounding box center [480, 408] width 156 height 21
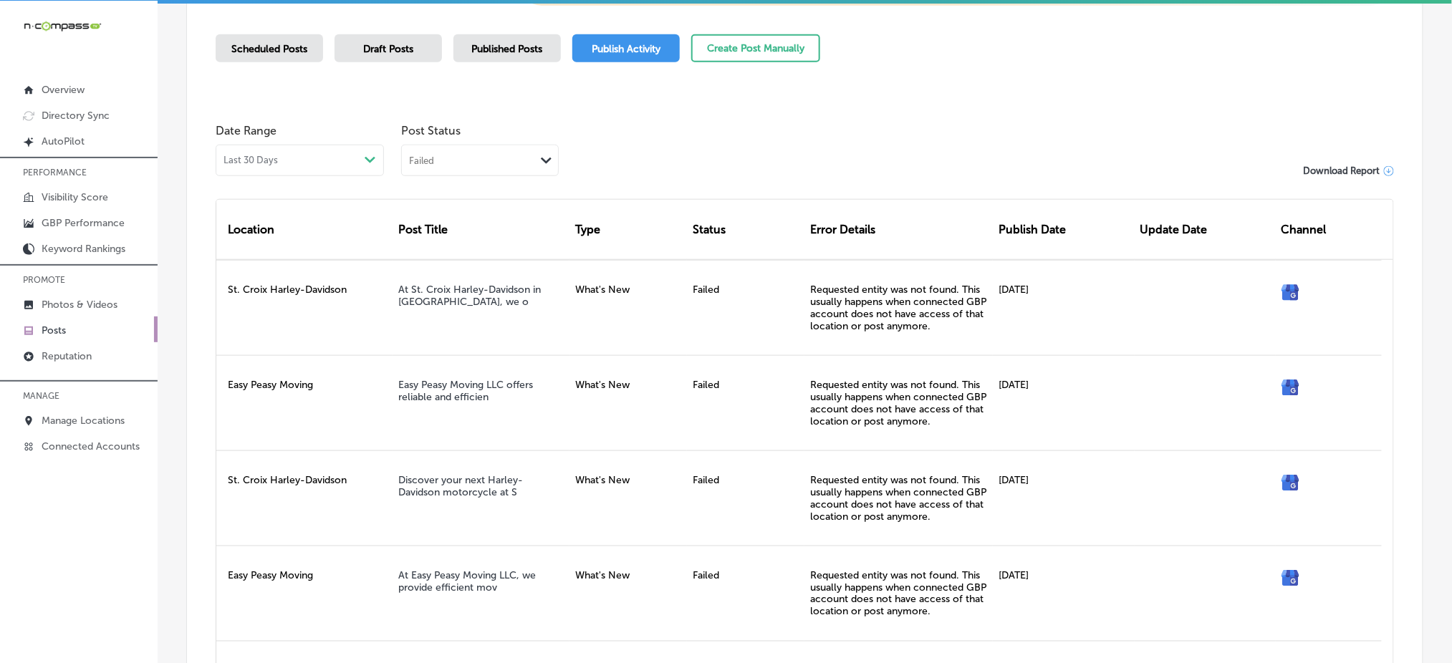
scroll to position [108, 0]
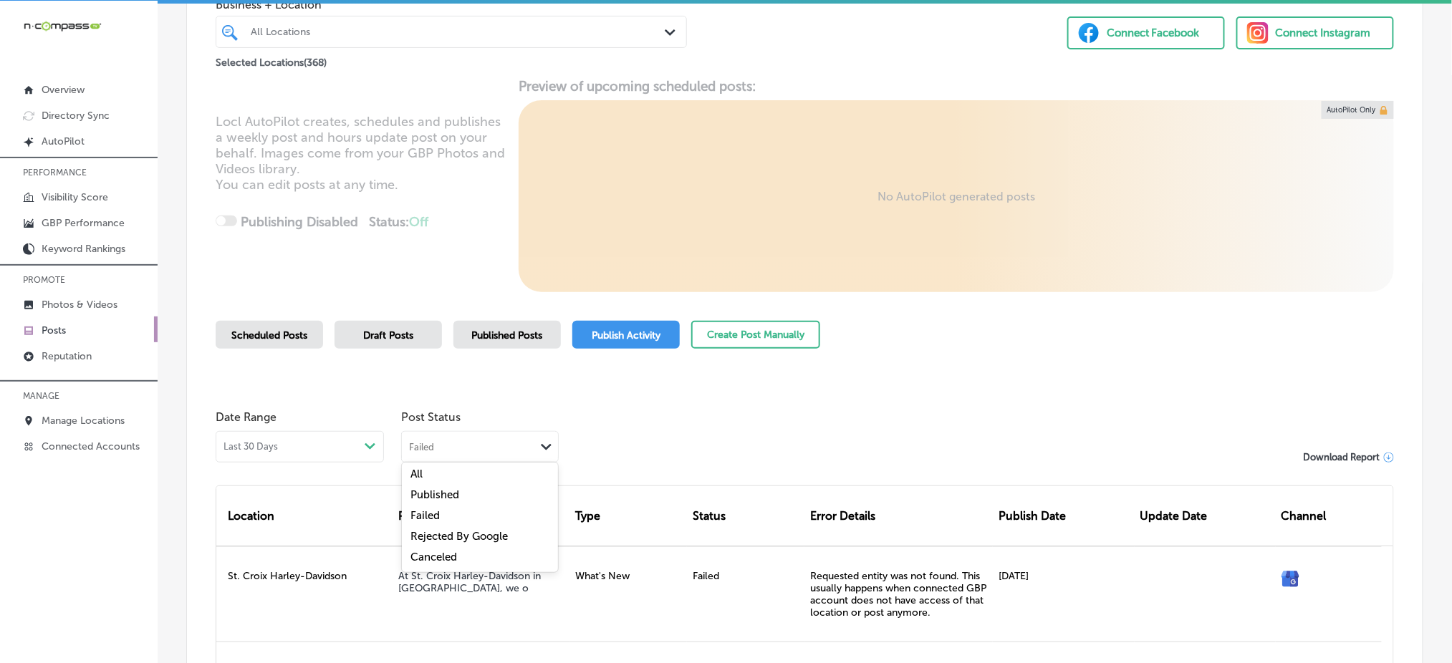
click at [500, 458] on div "Failed Path Created with Sketch." at bounding box center [480, 445] width 156 height 27
click at [463, 555] on div "Canceled" at bounding box center [480, 559] width 156 height 21
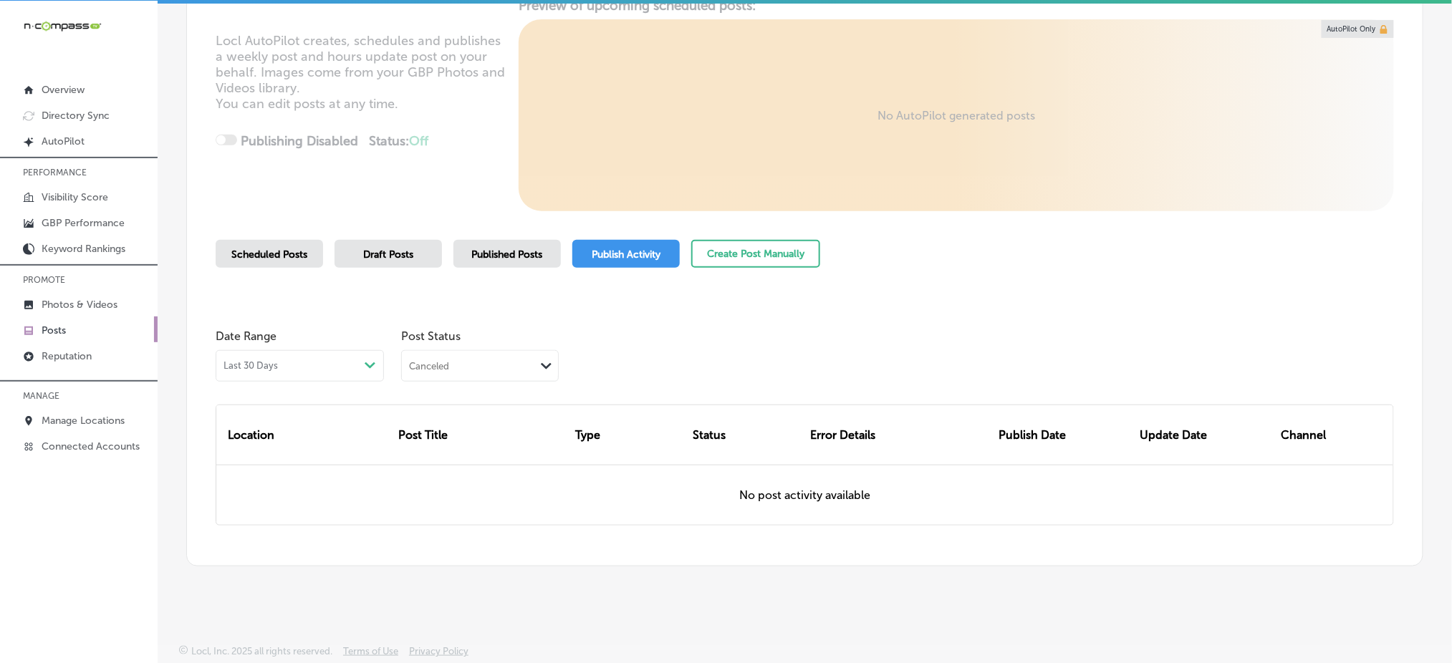
scroll to position [189, 0]
click at [519, 359] on div "Canceled" at bounding box center [468, 366] width 133 height 14
click at [475, 449] on label "Rejected By Google" at bounding box center [459, 455] width 97 height 13
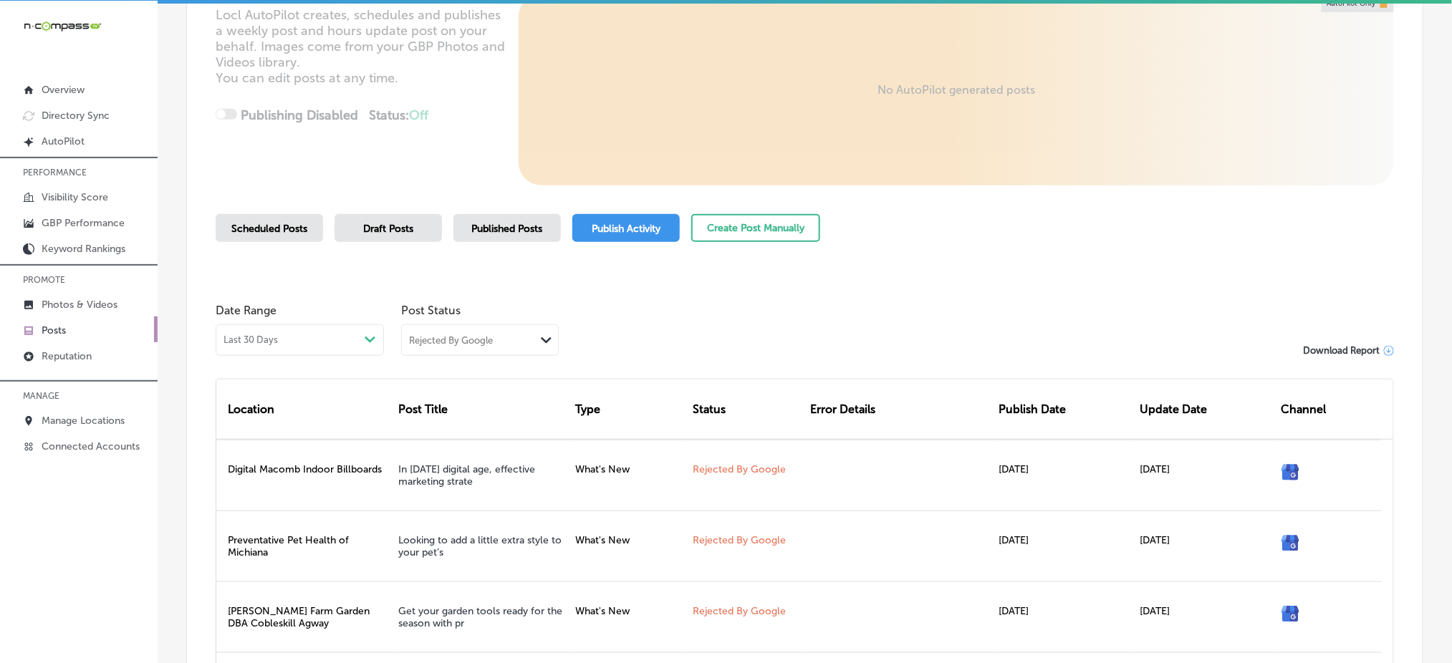
scroll to position [26, 0]
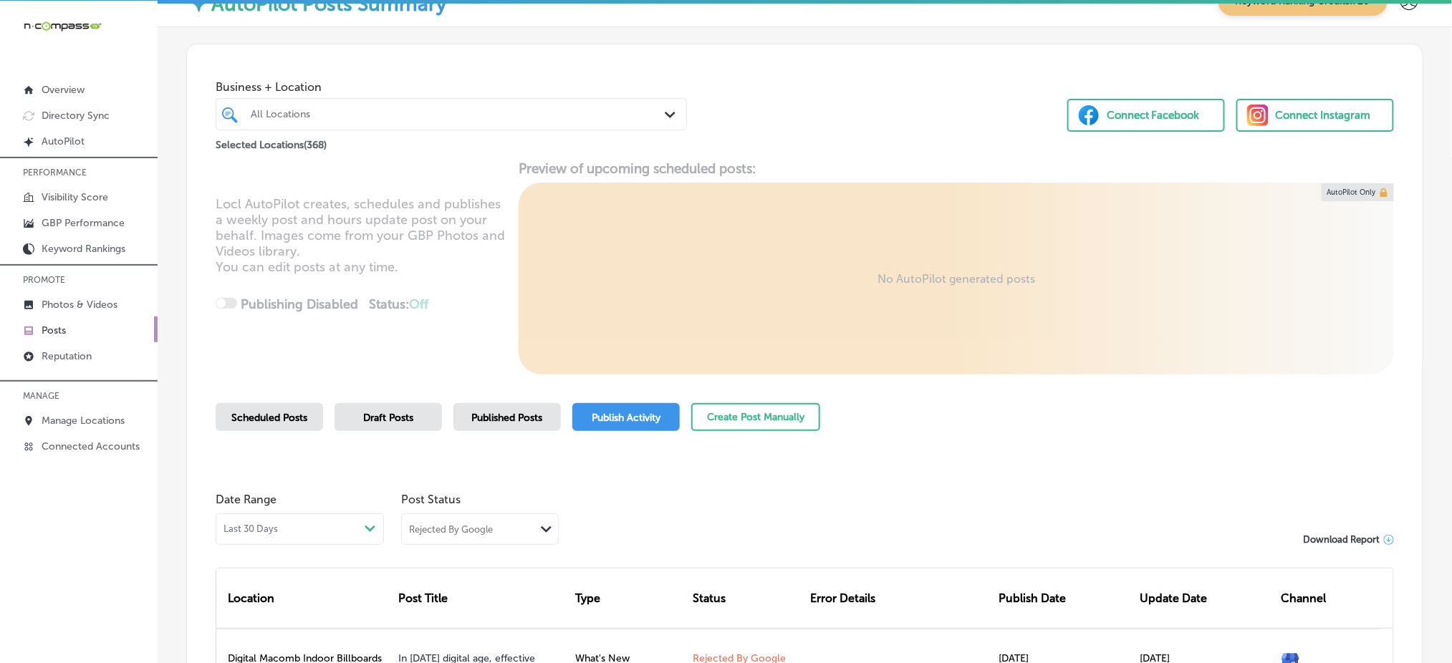
click at [253, 416] on span "Scheduled Posts" at bounding box center [269, 418] width 76 height 12
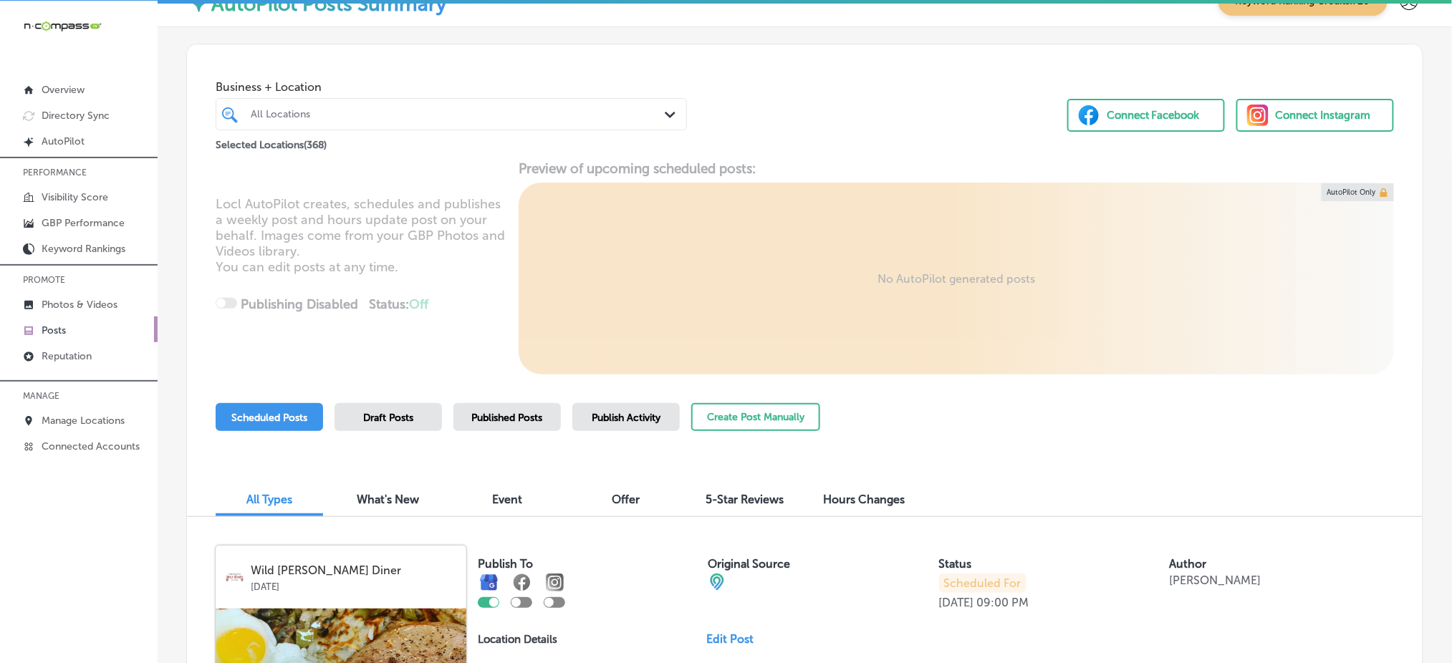
click at [374, 116] on div "All Locations" at bounding box center [459, 114] width 416 height 12
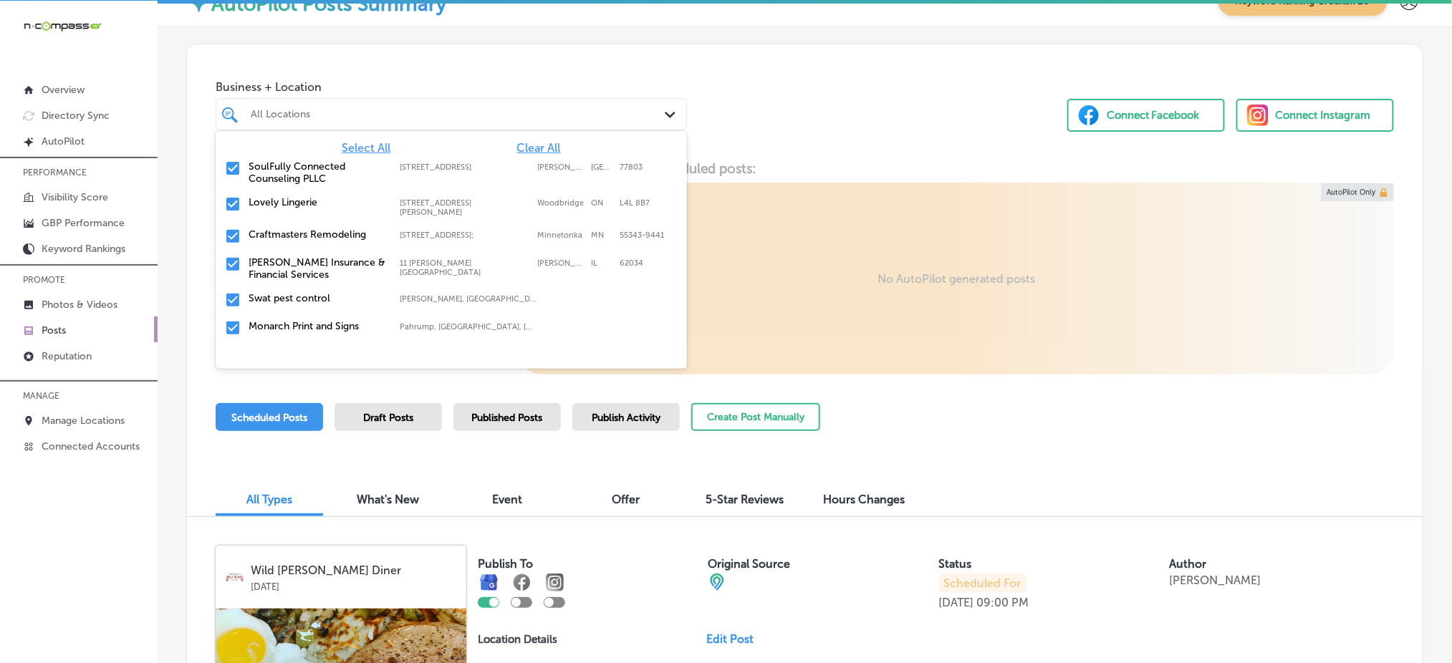
click at [529, 142] on span "Clear All" at bounding box center [539, 148] width 44 height 14
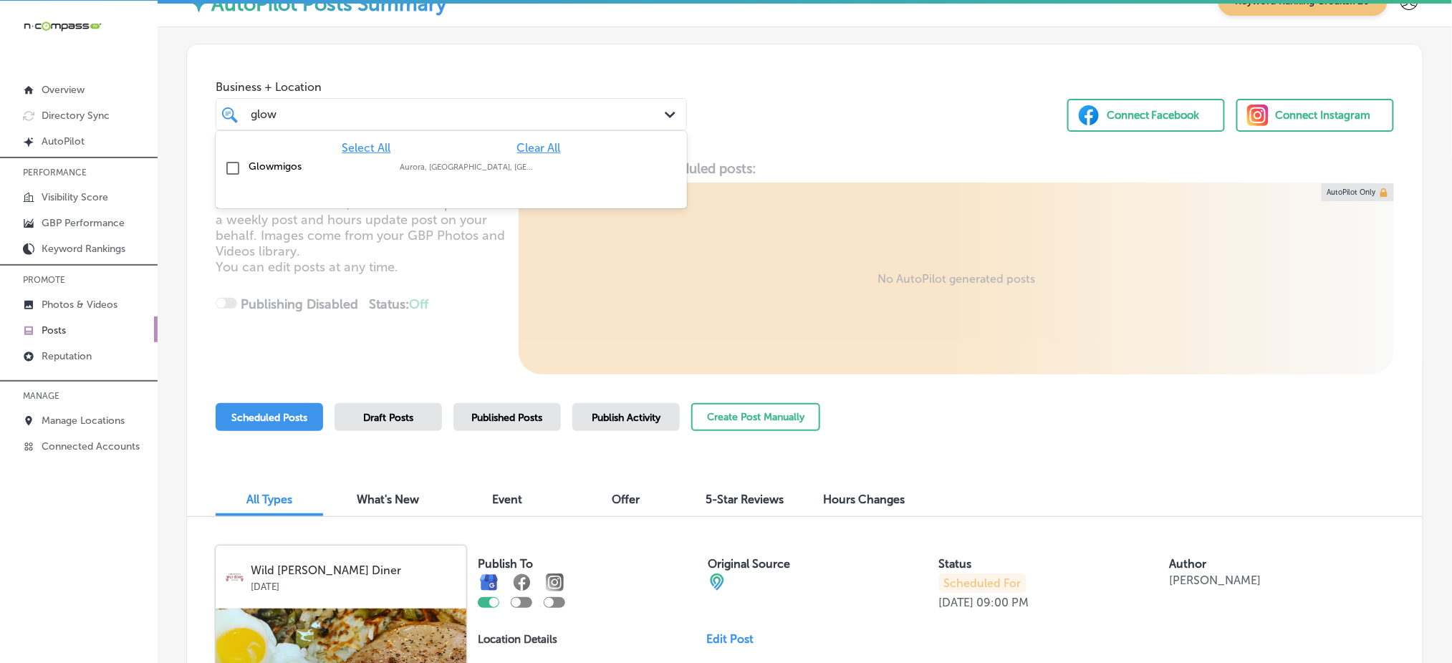
click at [264, 170] on label "Glowmigos" at bounding box center [317, 166] width 137 height 12
type input "glow"
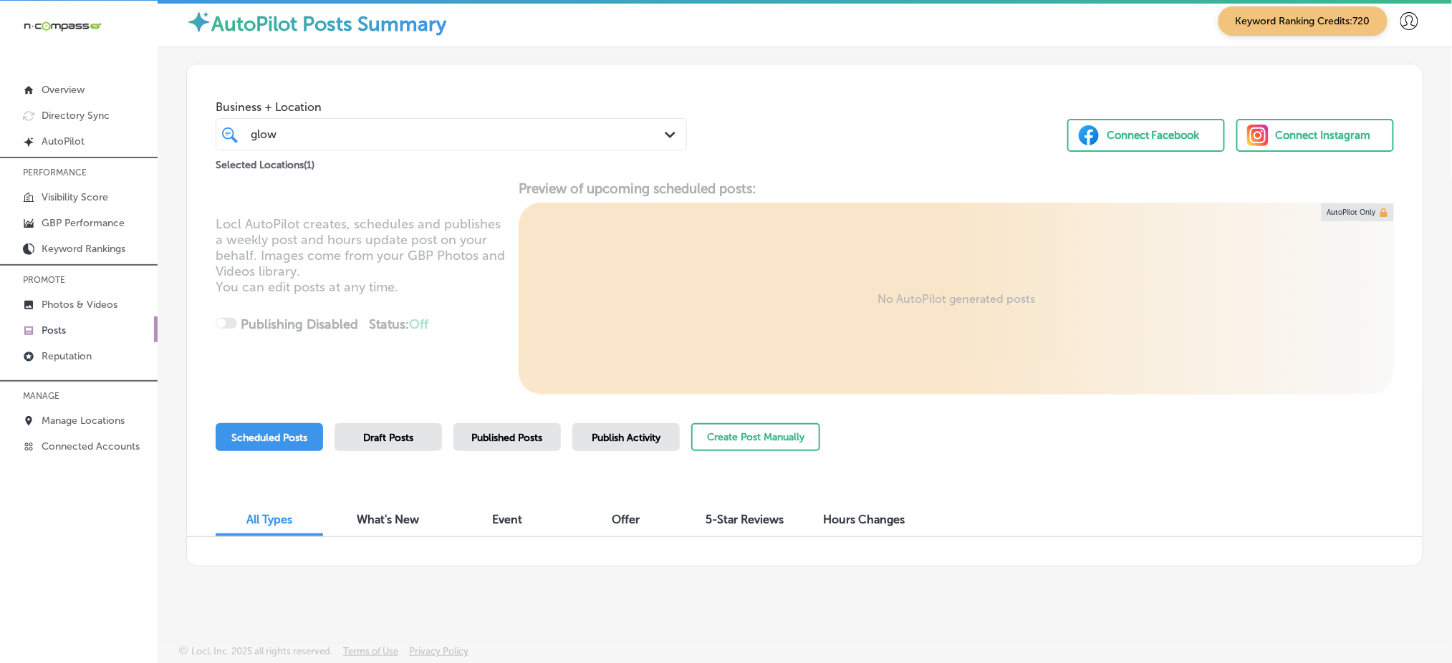
click at [696, 114] on div "Business + Location glow glow Path Created with Sketch. Selected Locations ( 1 …" at bounding box center [805, 118] width 1236 height 109
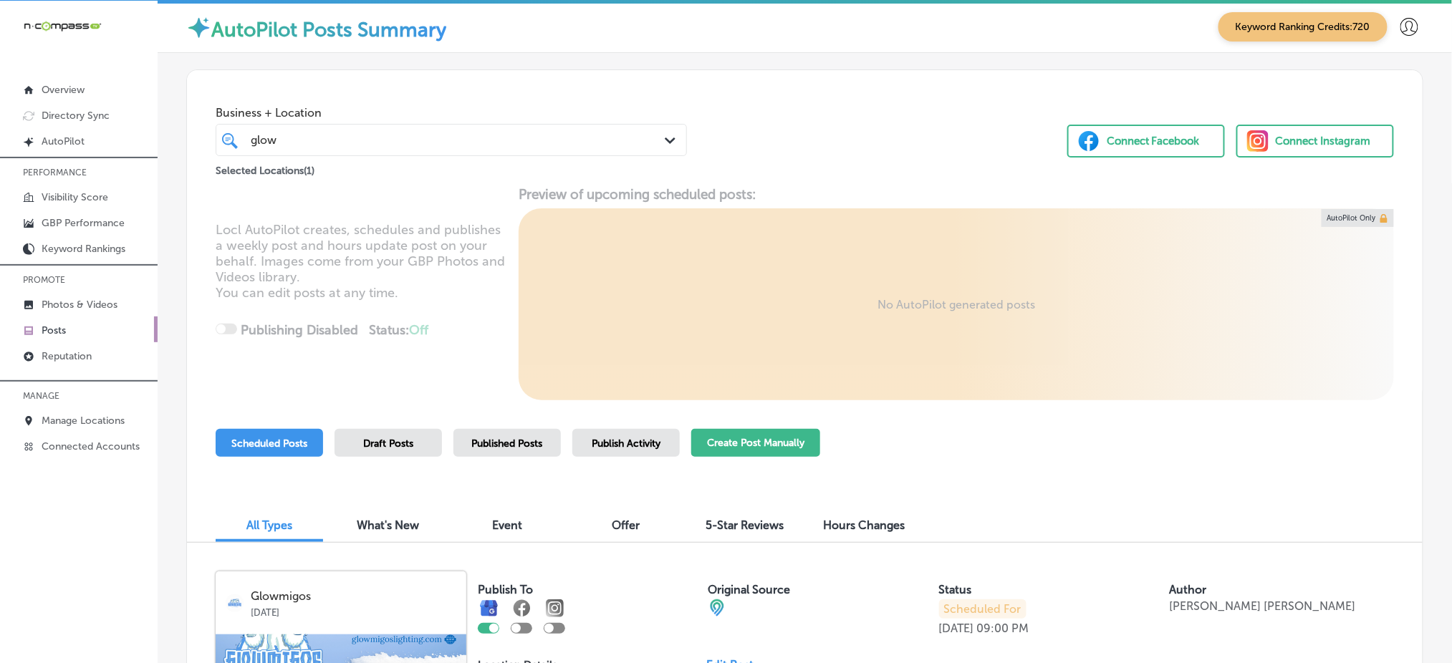
click at [782, 444] on button "Create Post Manually" at bounding box center [755, 443] width 129 height 28
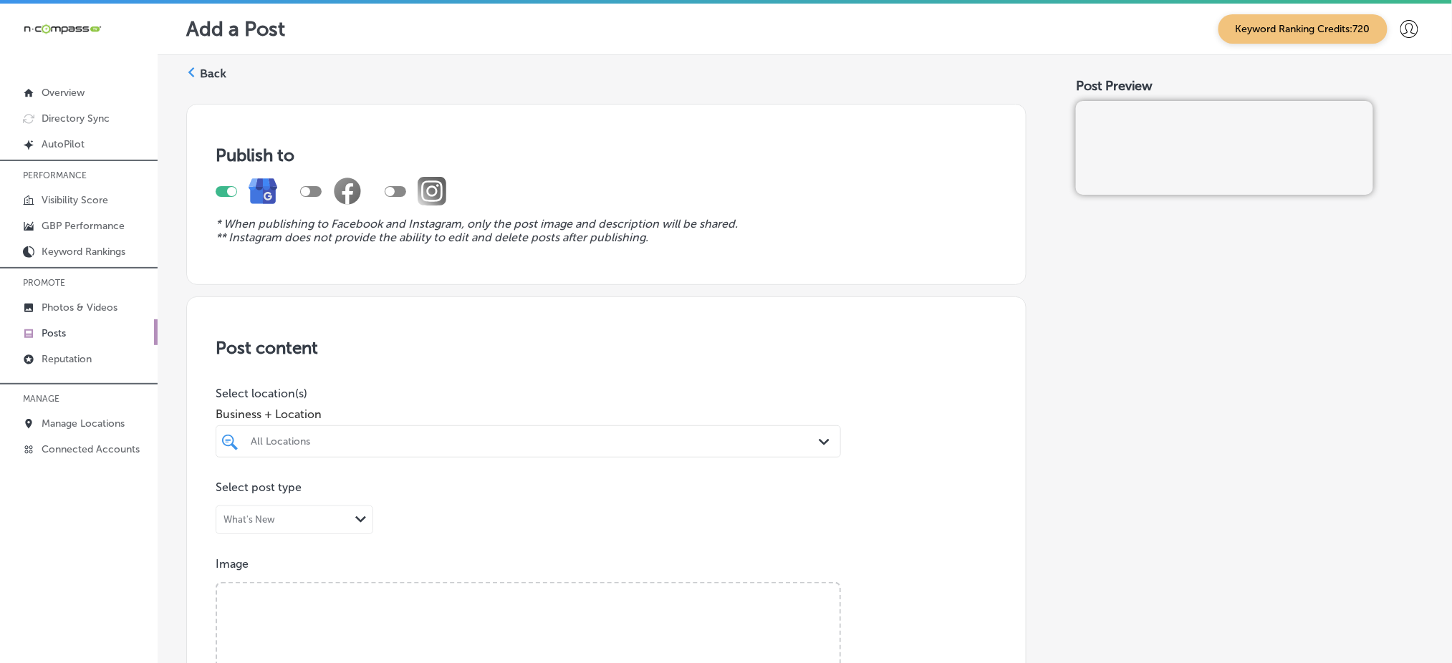
click at [277, 445] on div "All Locations" at bounding box center [529, 442] width 570 height 22
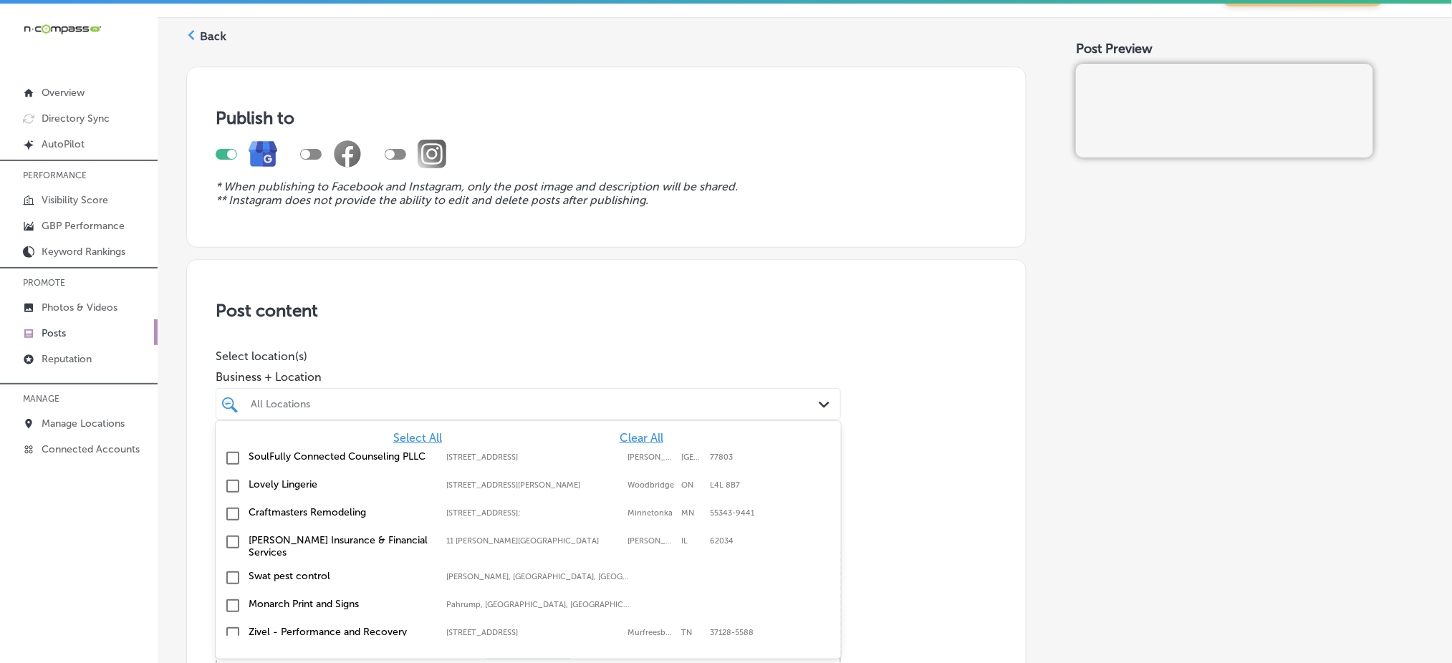
scroll to position [38, 0]
click at [620, 431] on span "Clear All" at bounding box center [642, 438] width 44 height 14
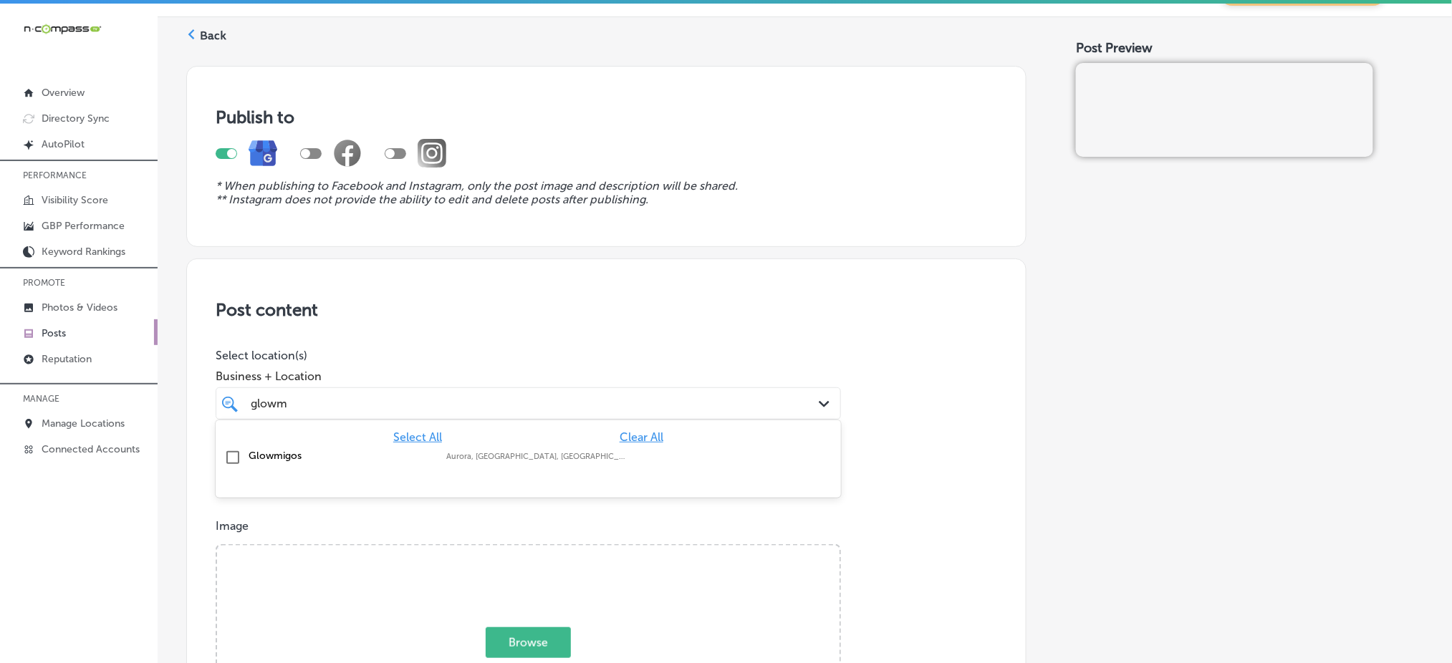
click at [600, 450] on div "Glowmigos Aurora, [GEOGRAPHIC_DATA], [GEOGRAPHIC_DATA] | [GEOGRAPHIC_DATA], [GE…" at bounding box center [478, 456] width 459 height 12
type input "glowm"
click at [582, 356] on p "Select location(s)" at bounding box center [529, 356] width 626 height 14
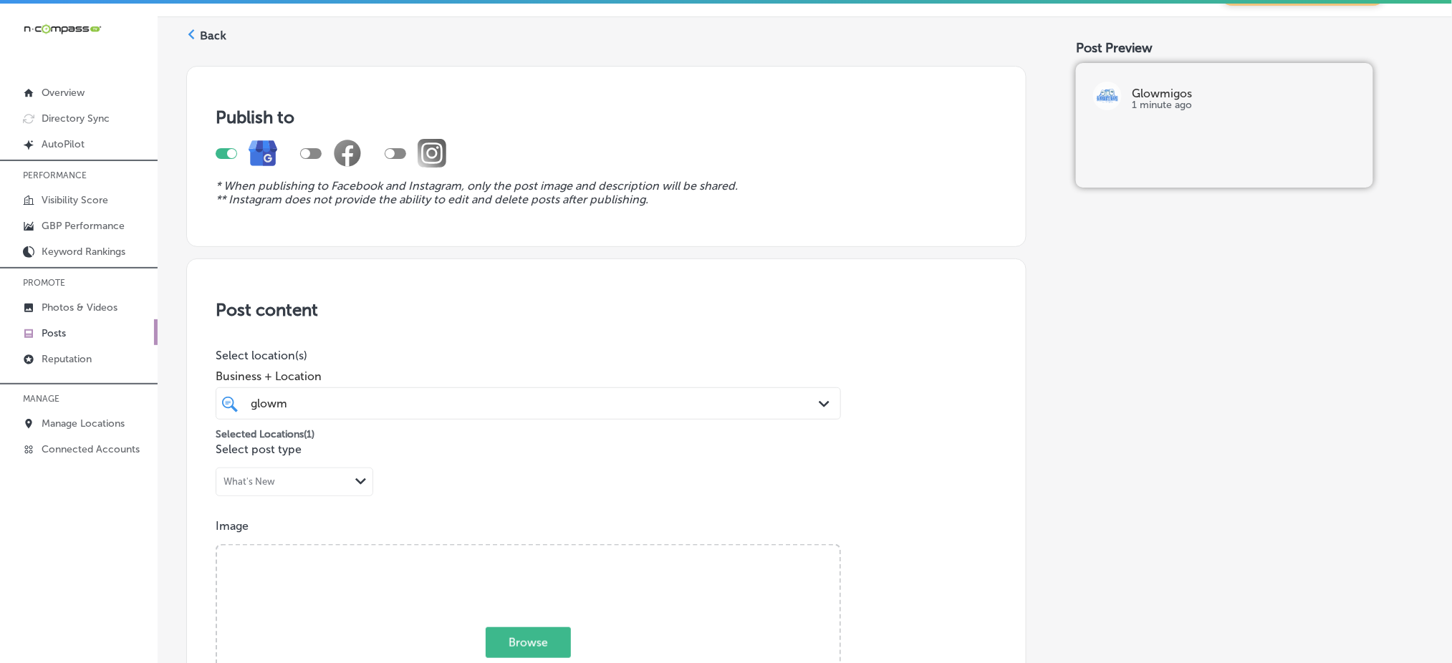
click at [484, 393] on div "glowm glowm" at bounding box center [529, 404] width 570 height 22
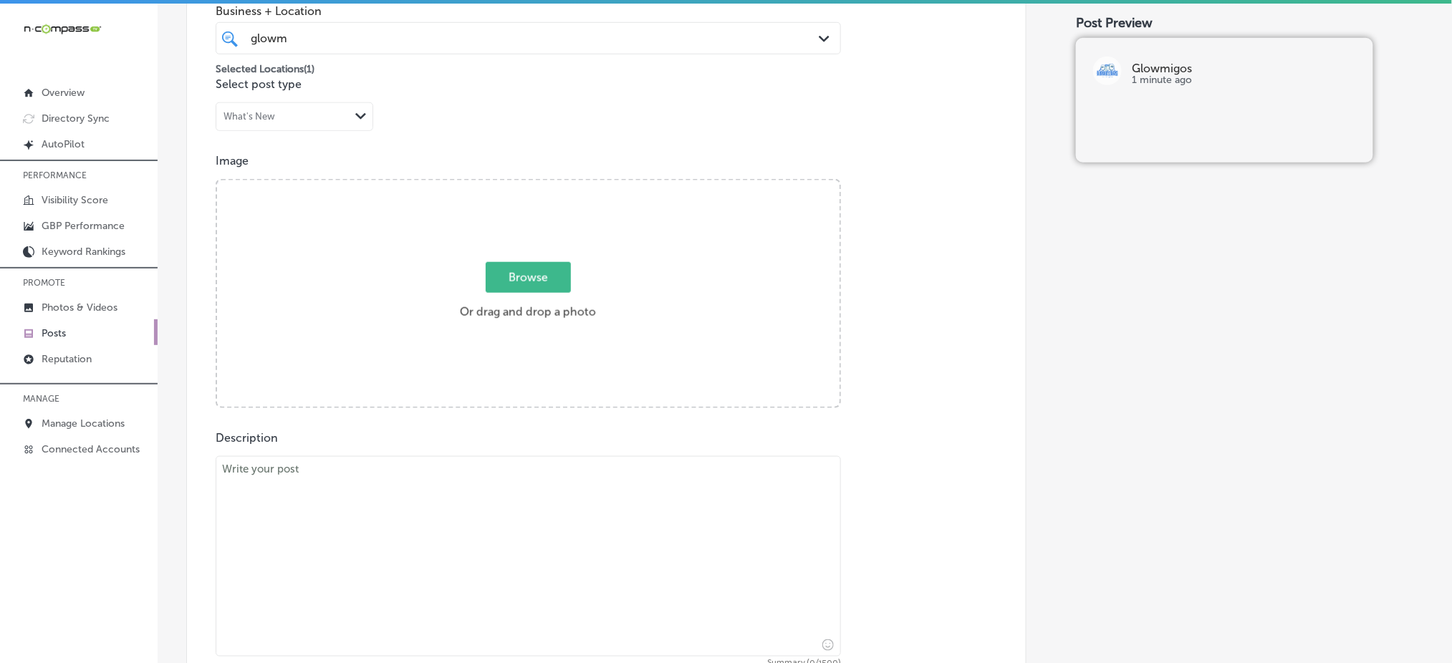
scroll to position [420, 0]
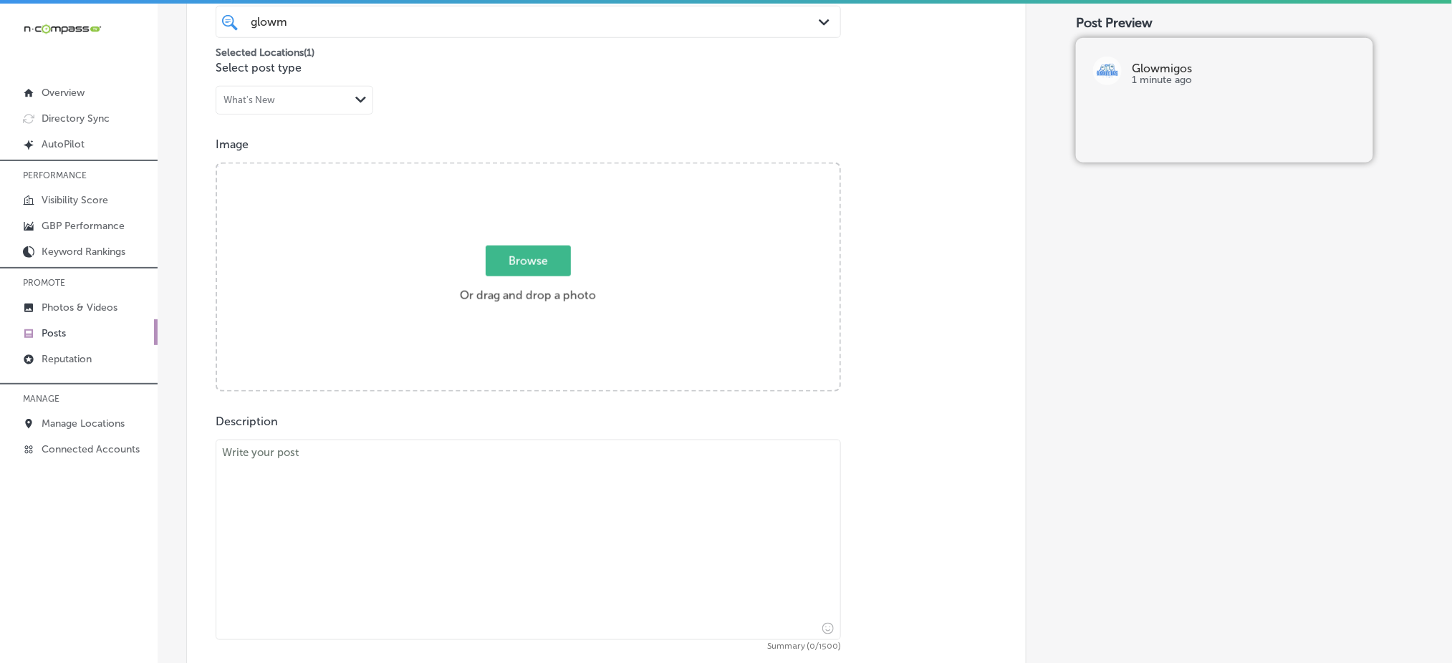
click at [254, 508] on textarea at bounding box center [529, 540] width 626 height 201
paste textarea "Don’t let a damaged roof compromise your home’s safety. Glowmigos provides expe…"
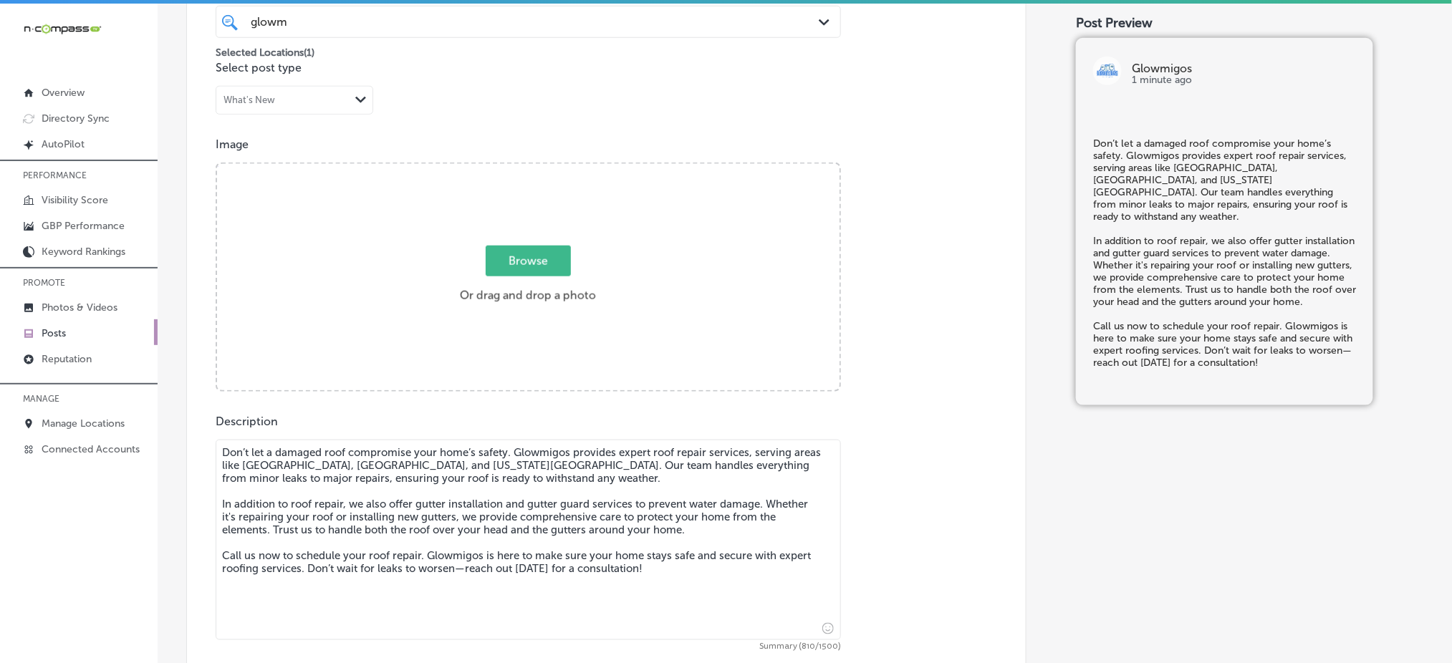
type textarea "Don’t let a damaged roof compromise your home’s safety. Glowmigos provides expe…"
click at [557, 262] on span "Browse" at bounding box center [528, 261] width 85 height 31
click at [557, 168] on input "Browse Or drag and drop a photo" at bounding box center [528, 166] width 623 height 4
type input "C:\fakepath\roof-repair-installation-glowmigos-roofing-castle-rock-co (1).png"
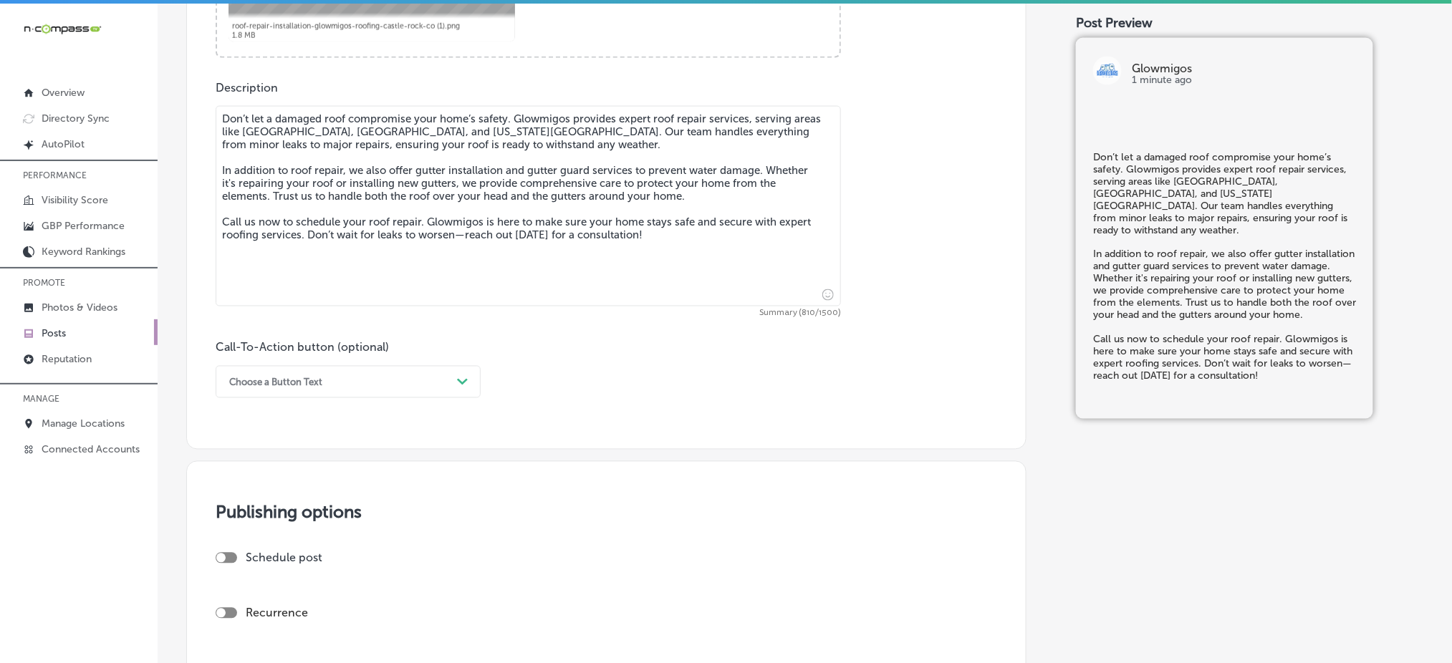
scroll to position [802, 0]
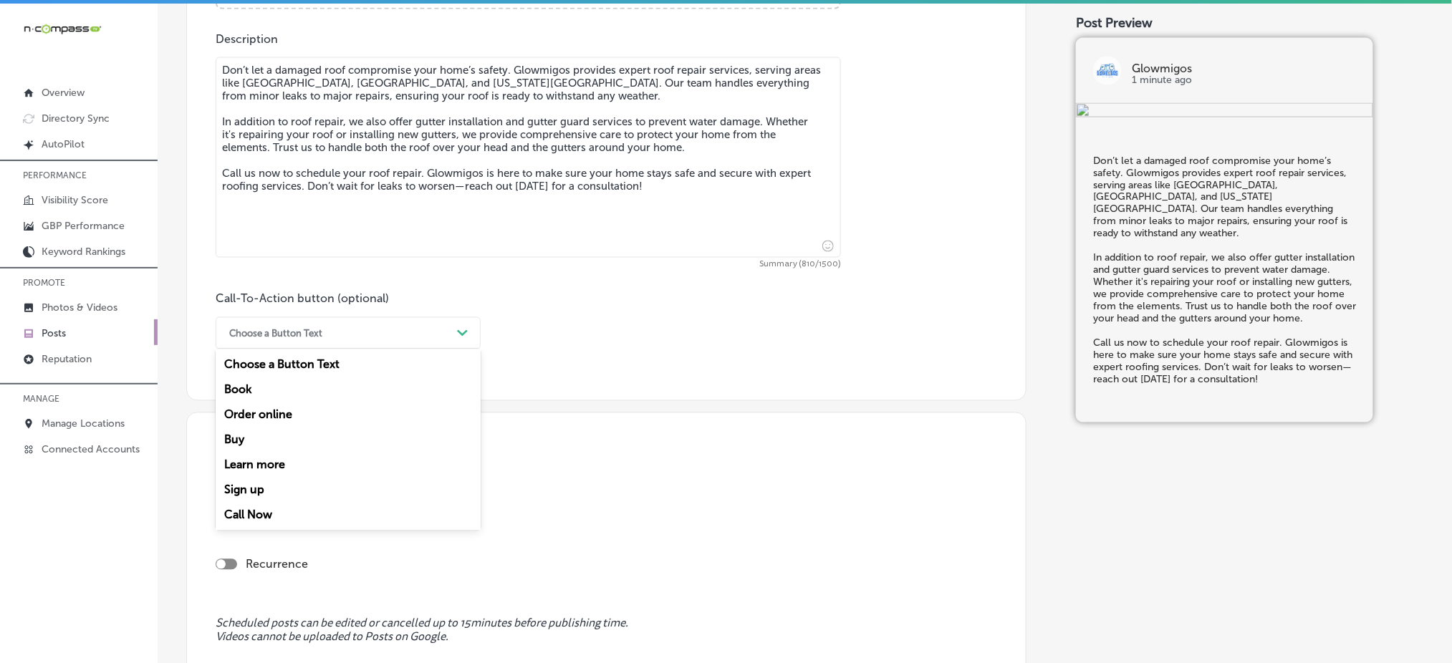
click at [350, 340] on div "Choose a Button Text" at bounding box center [336, 333] width 229 height 22
click at [290, 512] on div "Call Now" at bounding box center [348, 515] width 265 height 25
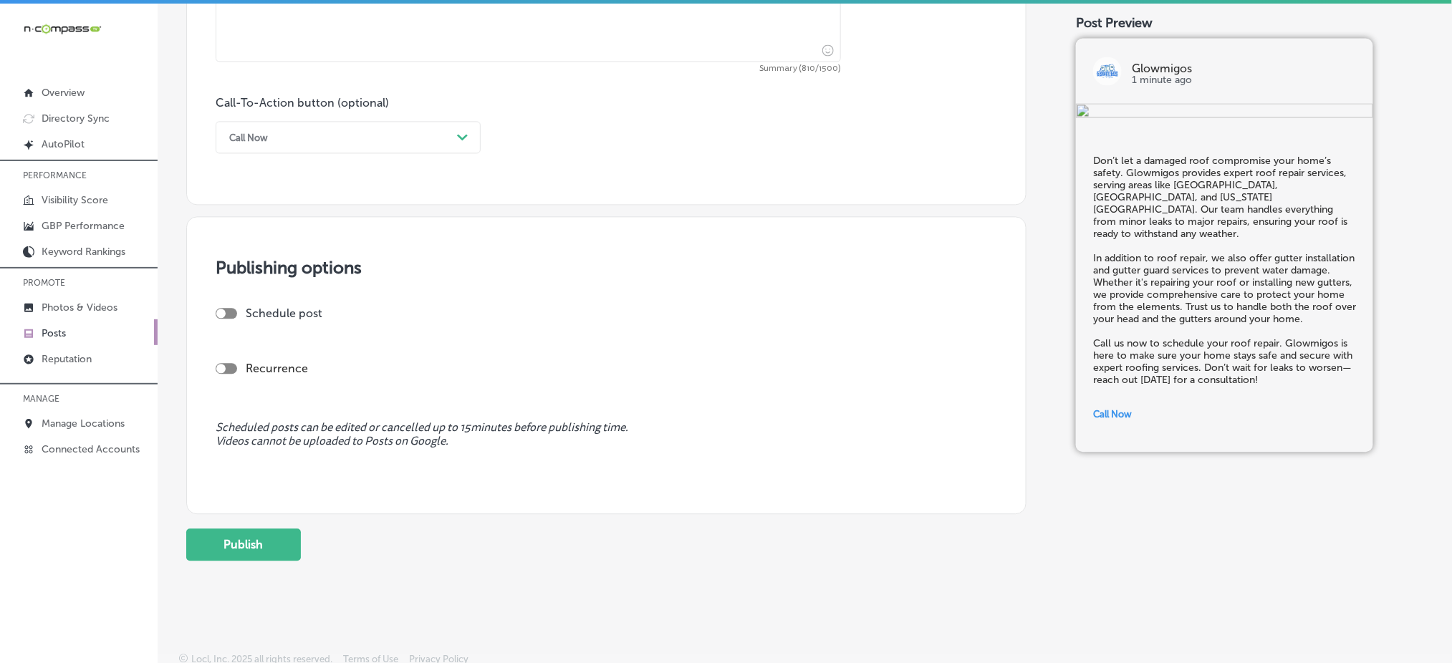
scroll to position [1004, 0]
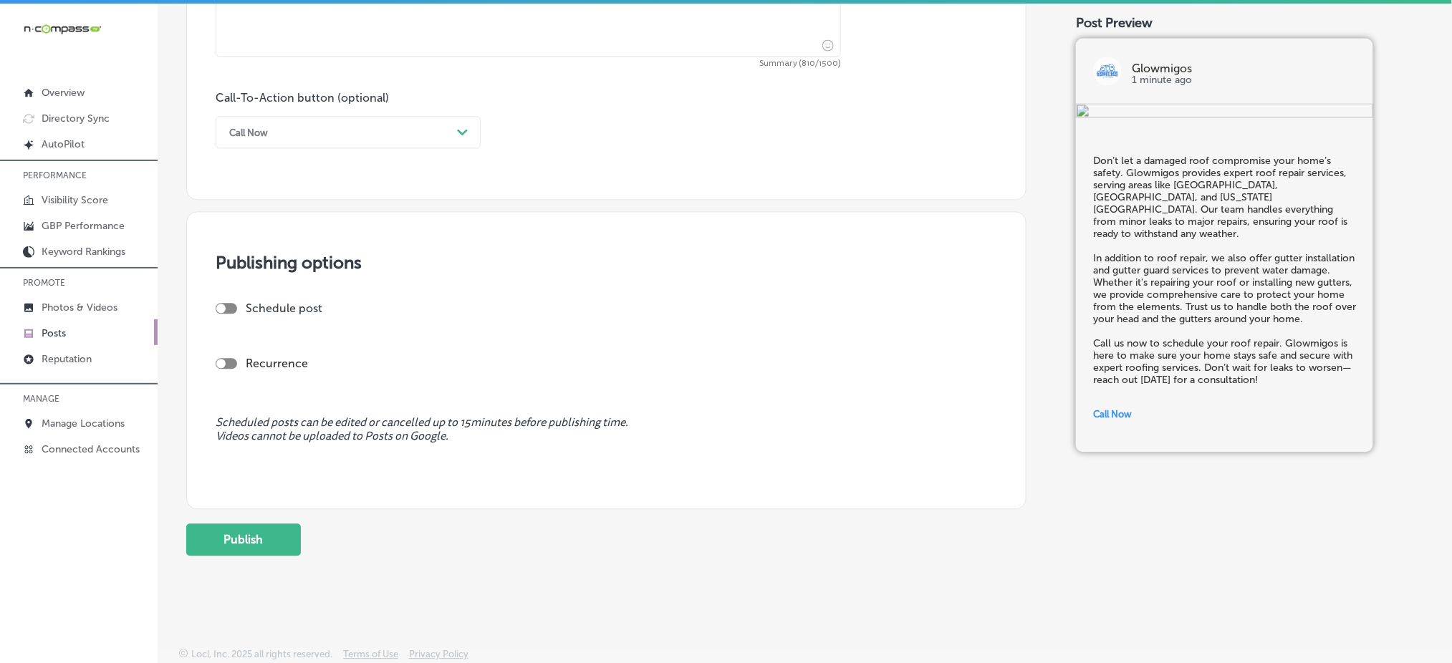
click at [223, 307] on div at bounding box center [220, 308] width 9 height 9
checkbox input "true"
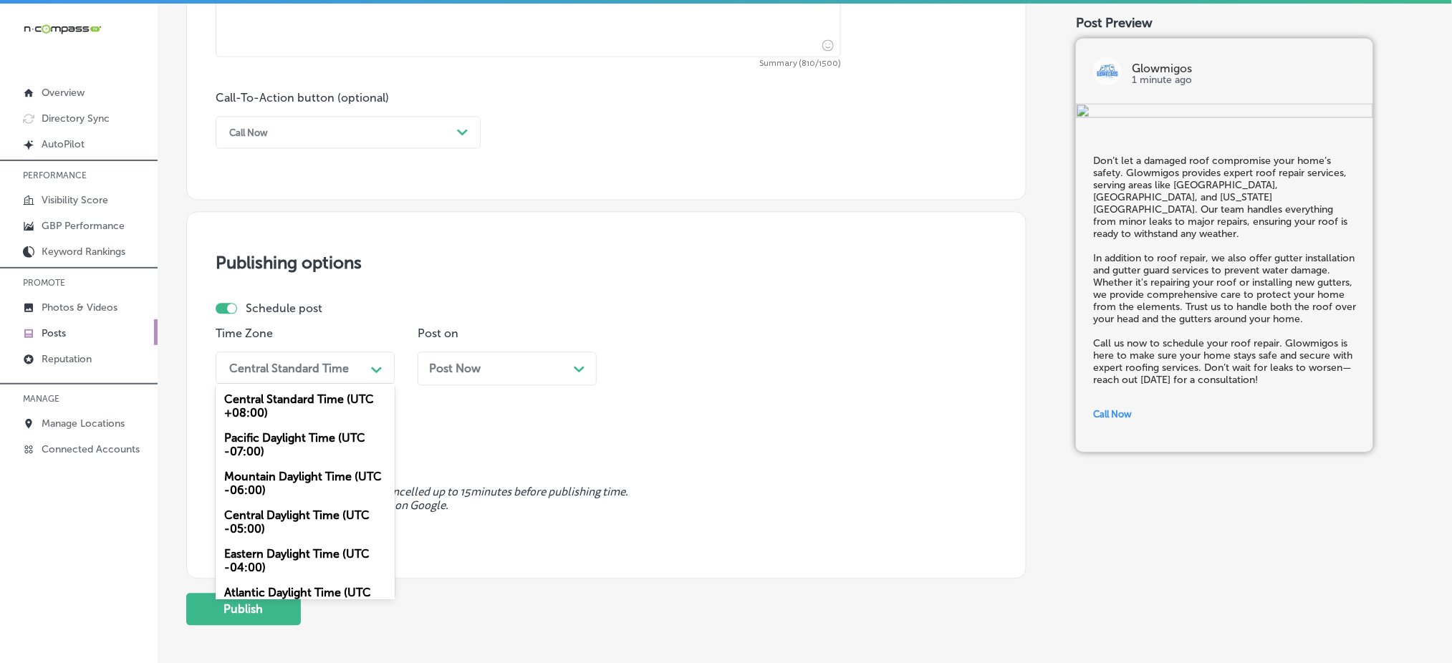
click at [289, 358] on div "Central Standard Time" at bounding box center [293, 367] width 143 height 25
click at [264, 476] on div "Mountain Daylight Time (UTC -06:00)" at bounding box center [305, 483] width 179 height 39
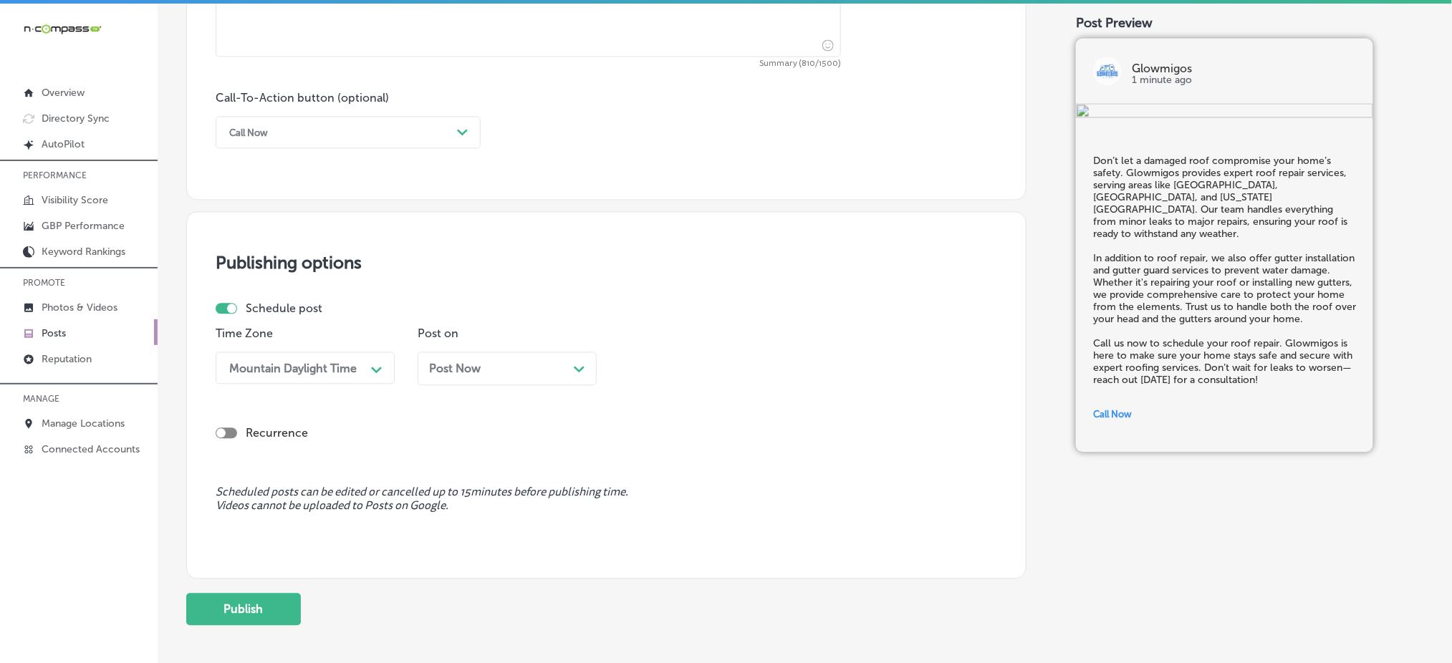
click at [431, 368] on span "Post Now" at bounding box center [455, 369] width 52 height 14
click at [647, 372] on div "03:30 PM" at bounding box center [658, 368] width 51 height 14
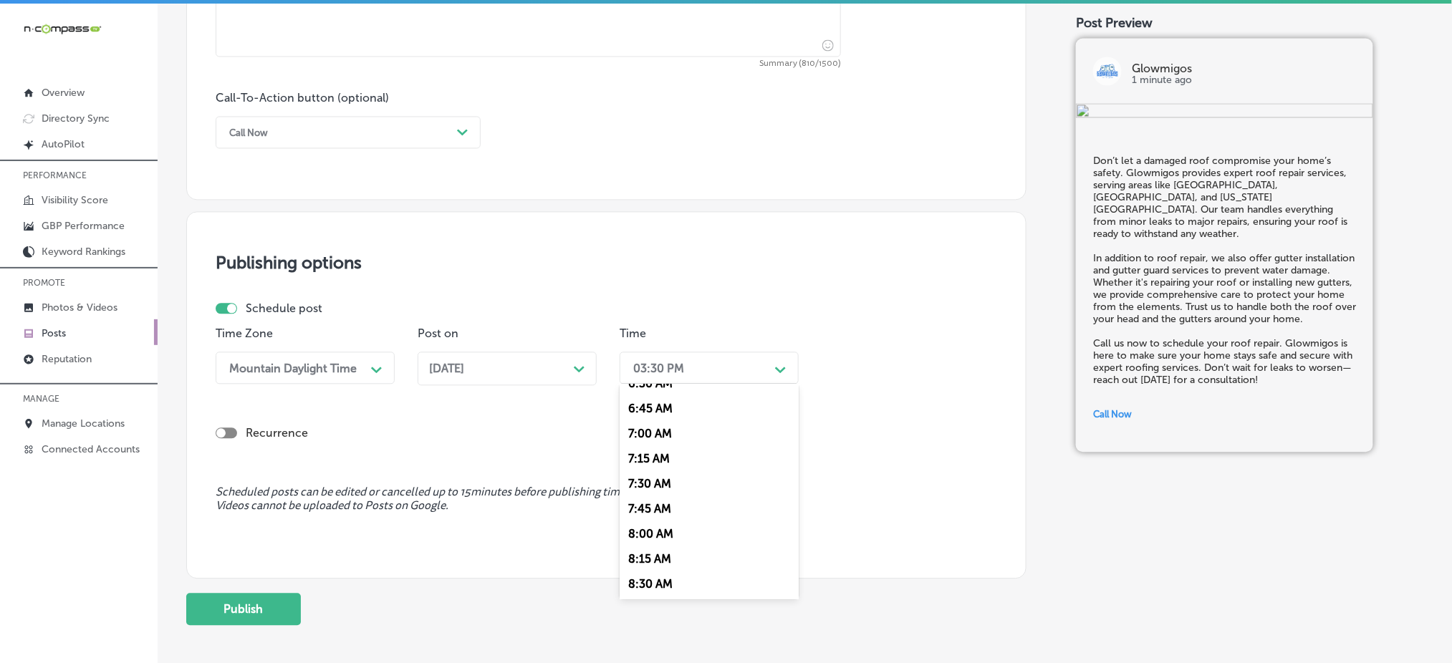
click at [654, 436] on div "7:00 AM" at bounding box center [709, 433] width 179 height 25
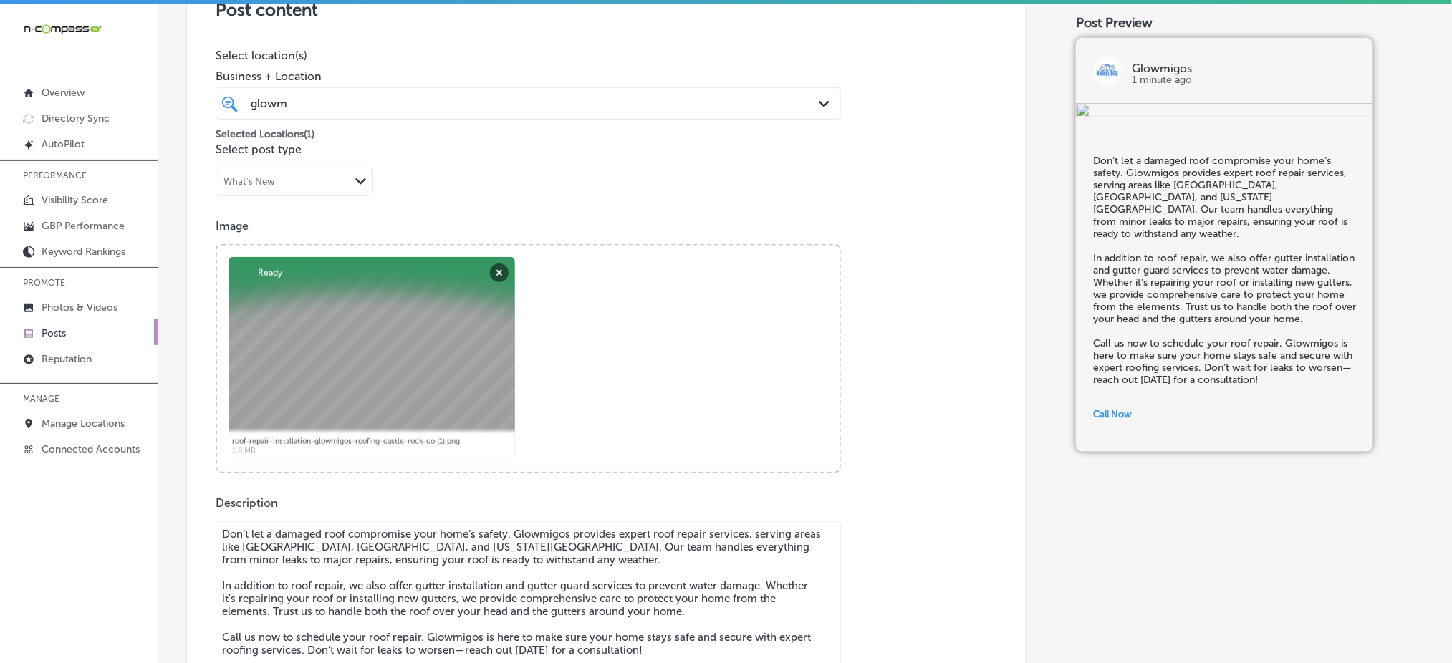
scroll to position [335, 0]
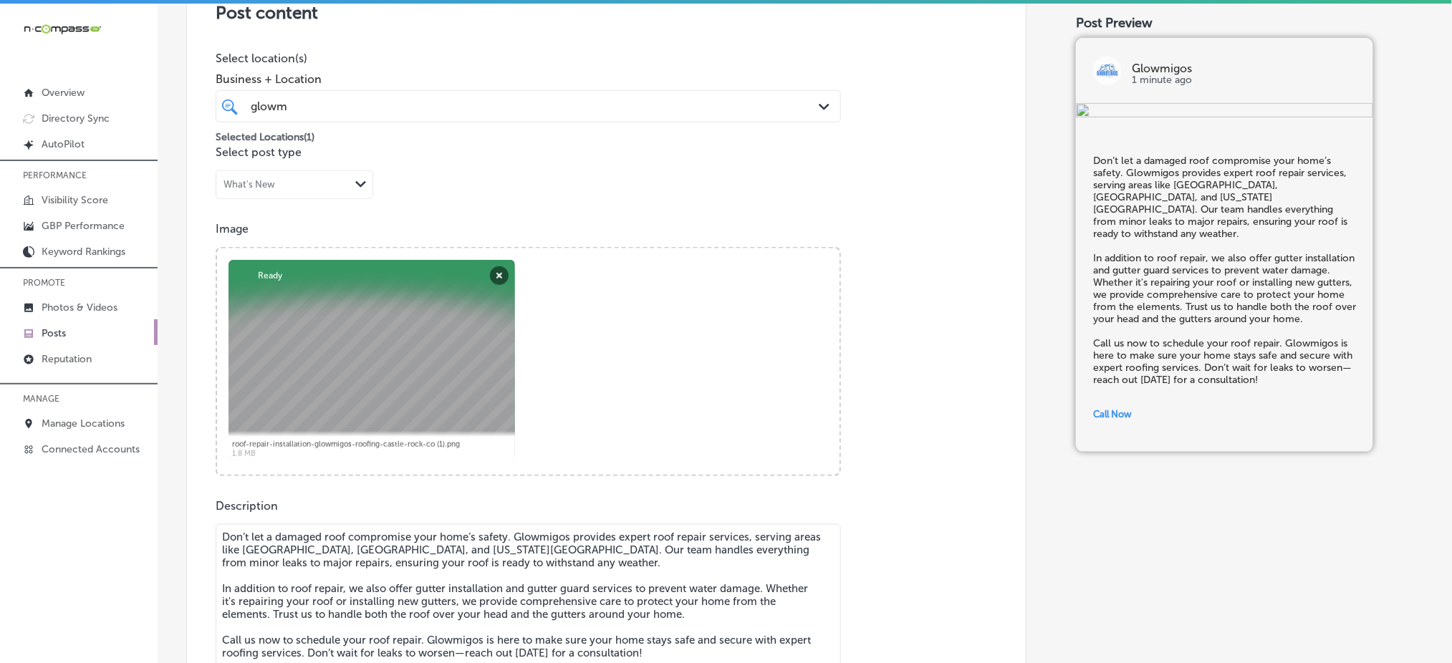
click at [485, 102] on div "glowm glowm" at bounding box center [500, 106] width 502 height 19
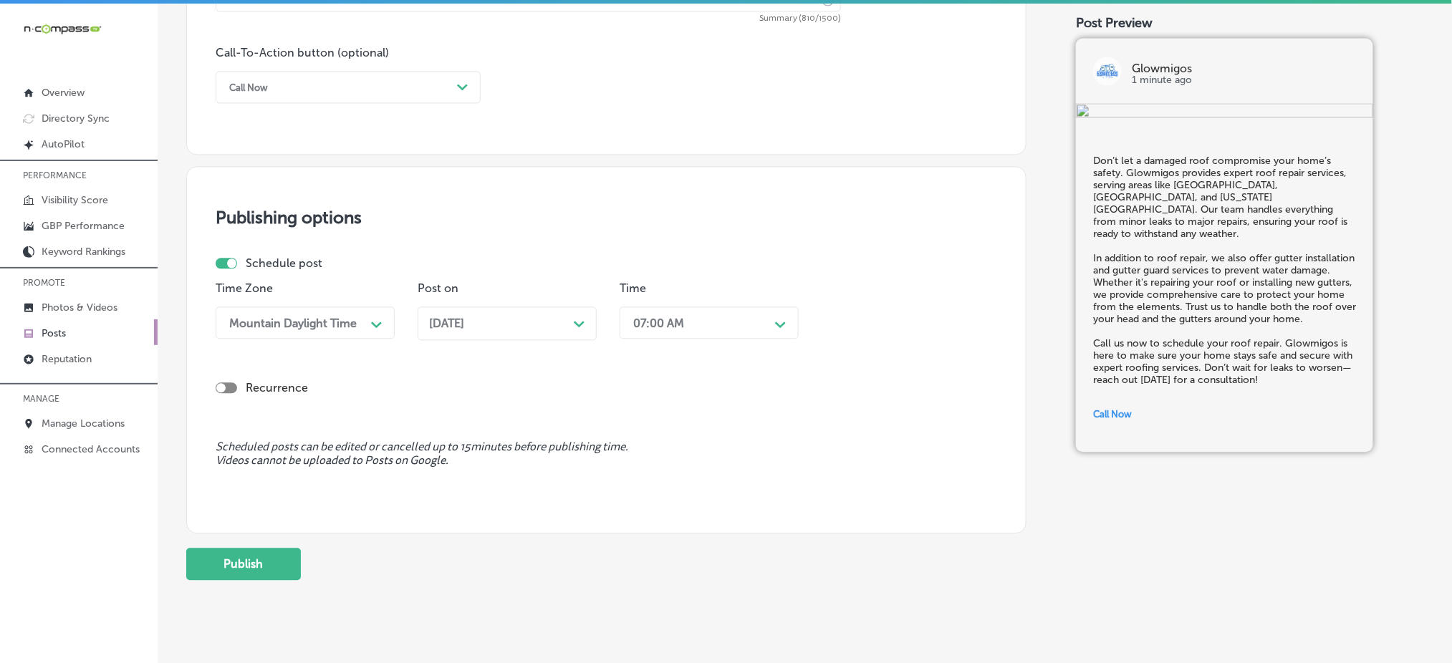
scroll to position [1073, 0]
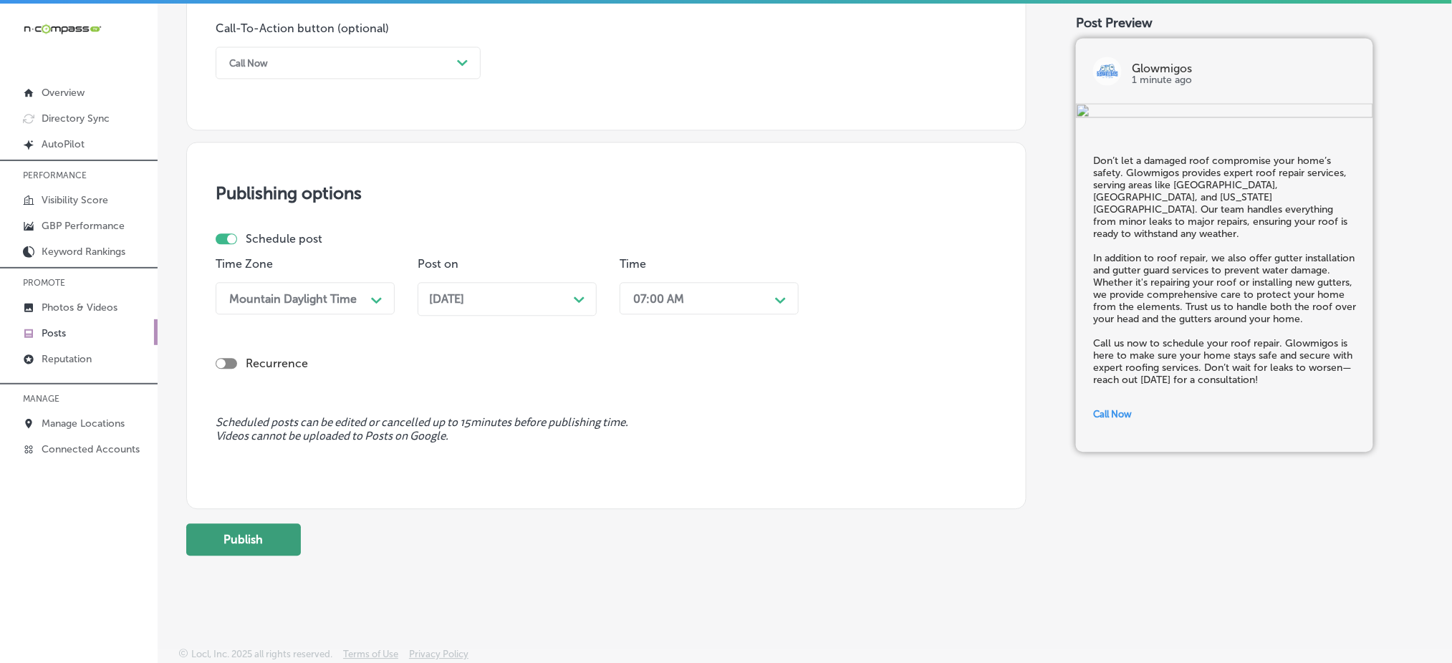
click at [254, 536] on button "Publish" at bounding box center [243, 540] width 115 height 32
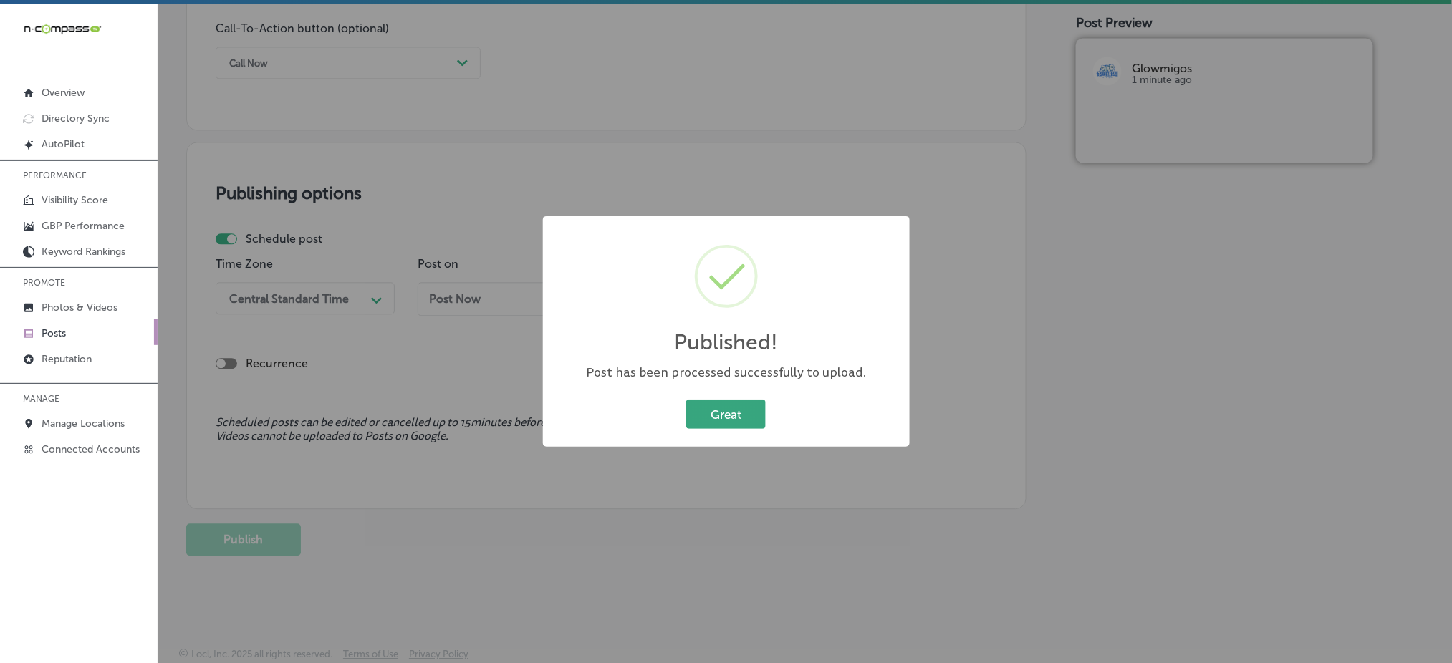
click at [740, 414] on button "Great" at bounding box center [726, 414] width 80 height 29
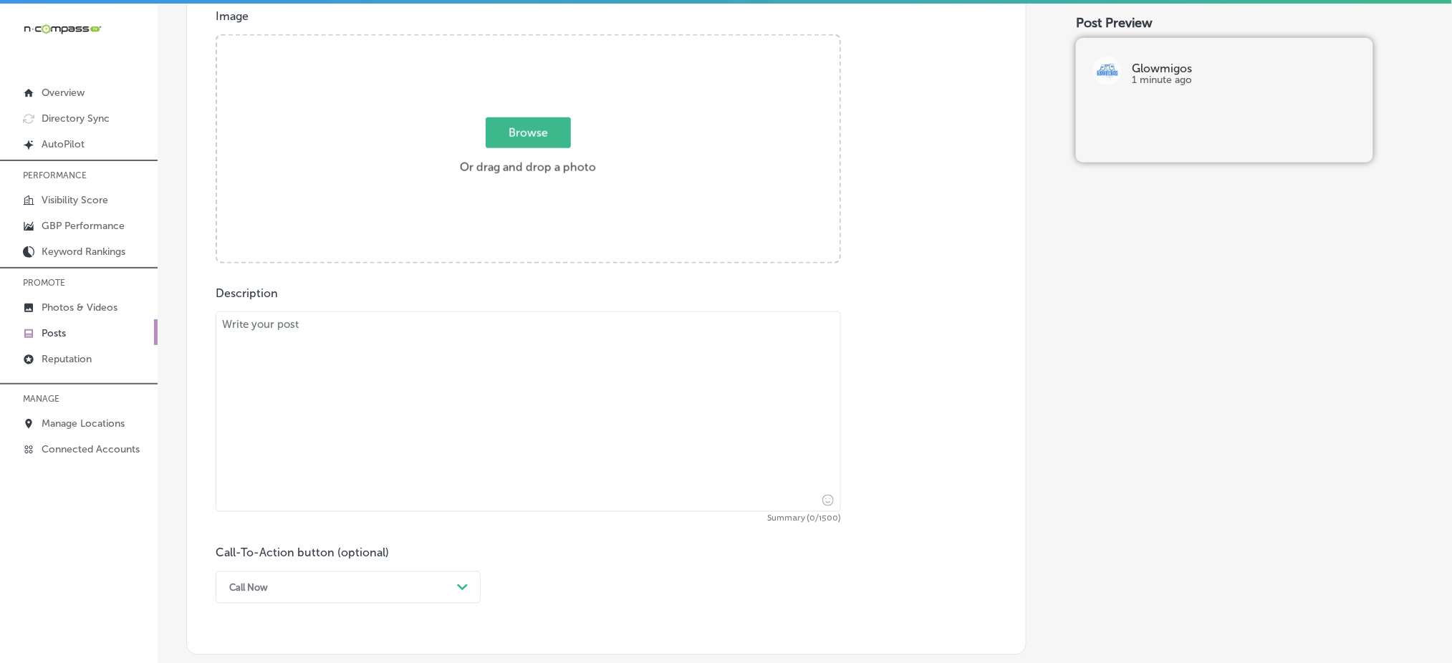
scroll to position [405, 0]
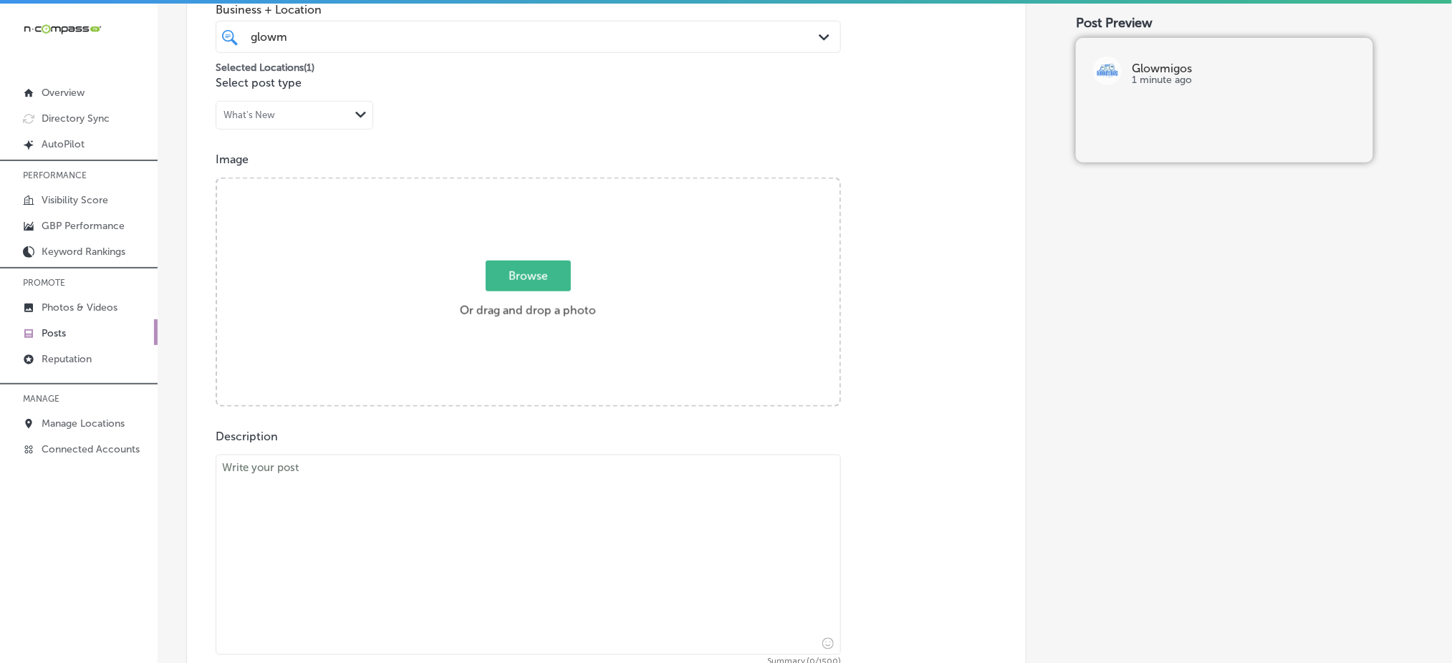
click at [423, 583] on textarea at bounding box center [529, 555] width 626 height 201
paste textarea "Ensure your home stays dry and protected with professional gutter installation …"
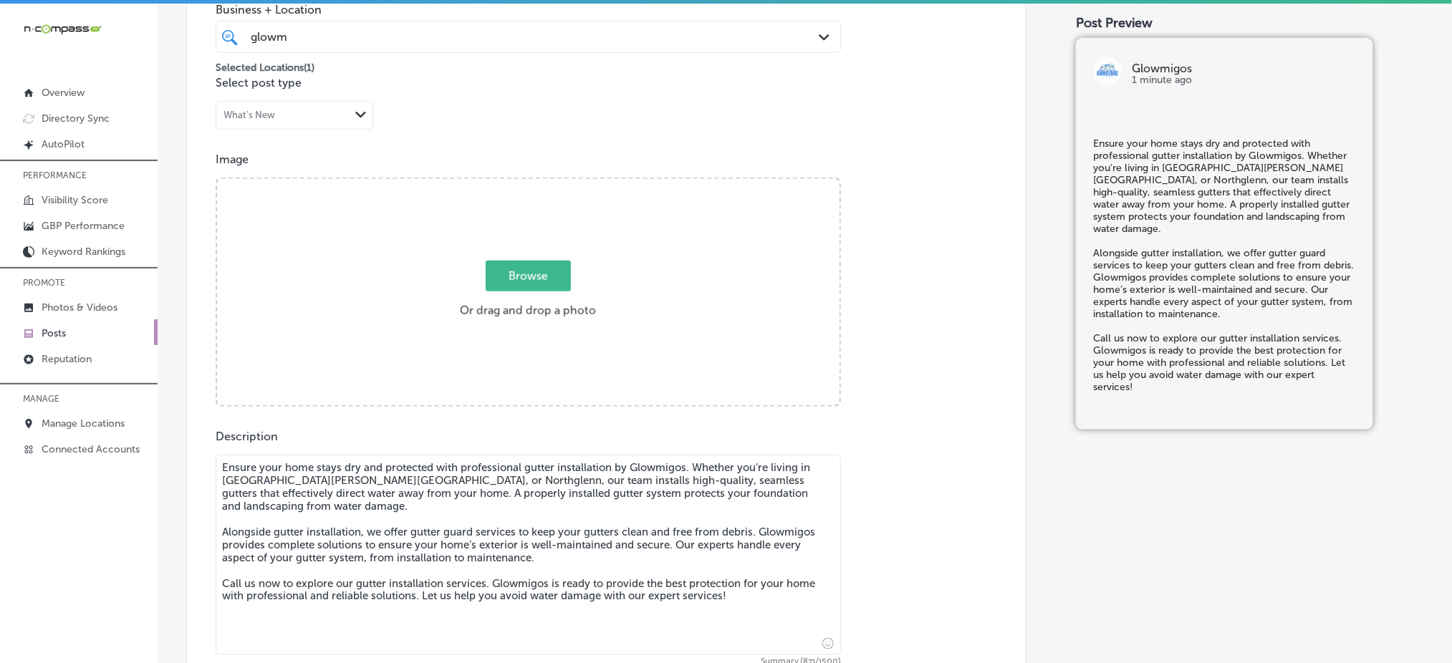
type textarea "Ensure your home stays dry and protected with professional gutter installation …"
click at [530, 271] on span "Browse" at bounding box center [528, 276] width 85 height 31
click at [530, 183] on input "Browse Or drag and drop a photo" at bounding box center [528, 181] width 623 height 4
type input "C:\fakepath\roof-repair-installation-glowmigos-roofing-castle-rock-co (2).png"
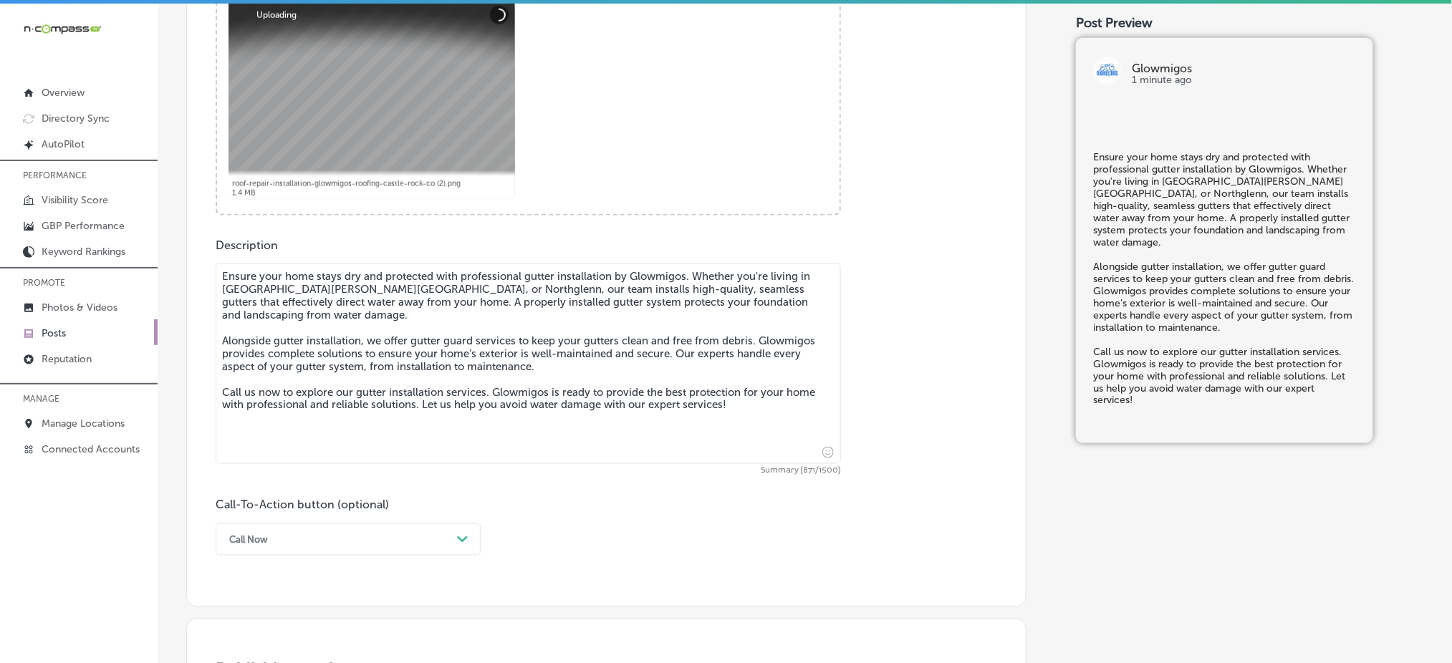
scroll to position [691, 0]
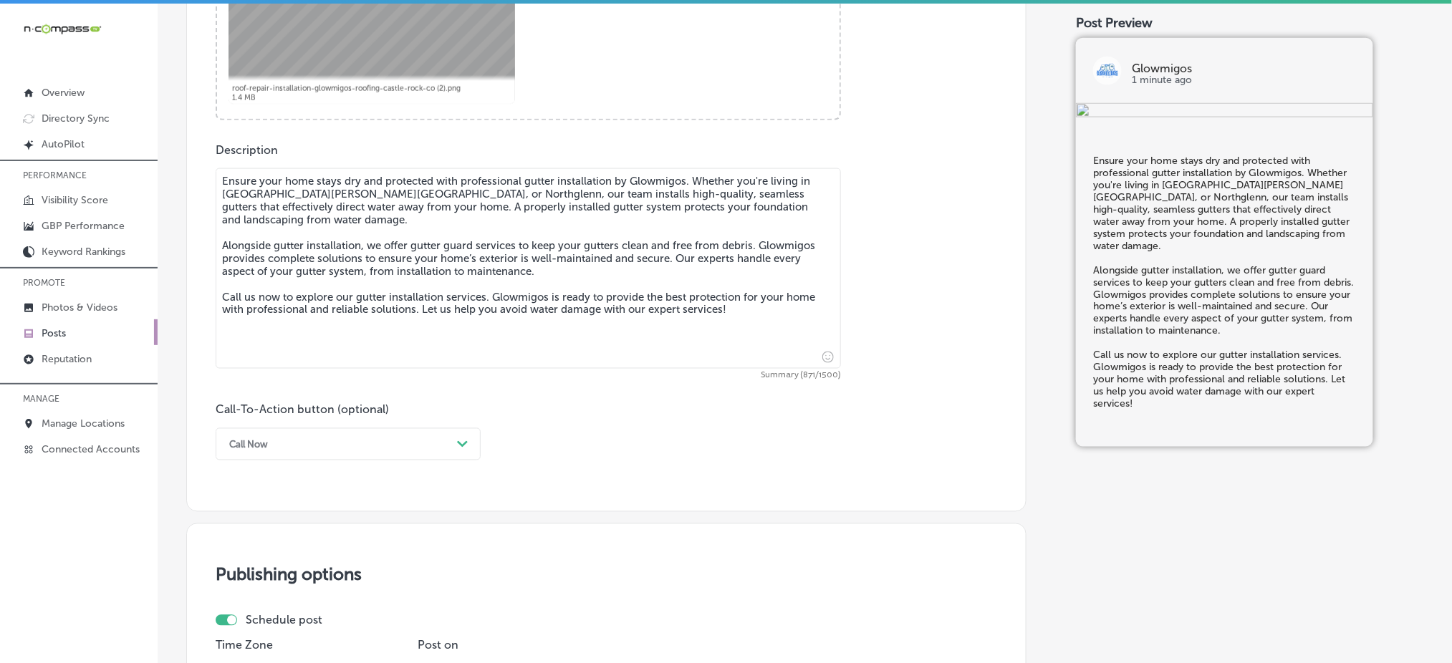
click at [329, 437] on div "Call Now" at bounding box center [336, 444] width 229 height 22
click at [264, 620] on div "Call Now" at bounding box center [348, 626] width 265 height 25
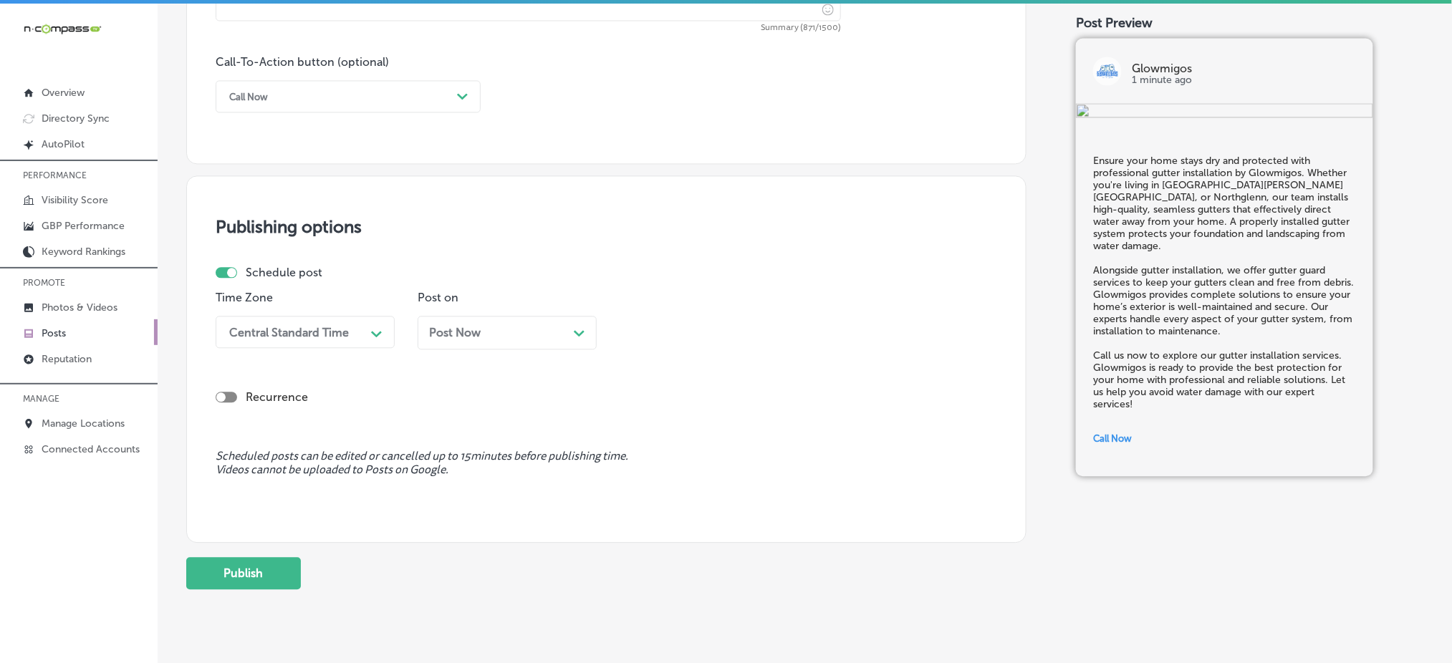
scroll to position [1073, 0]
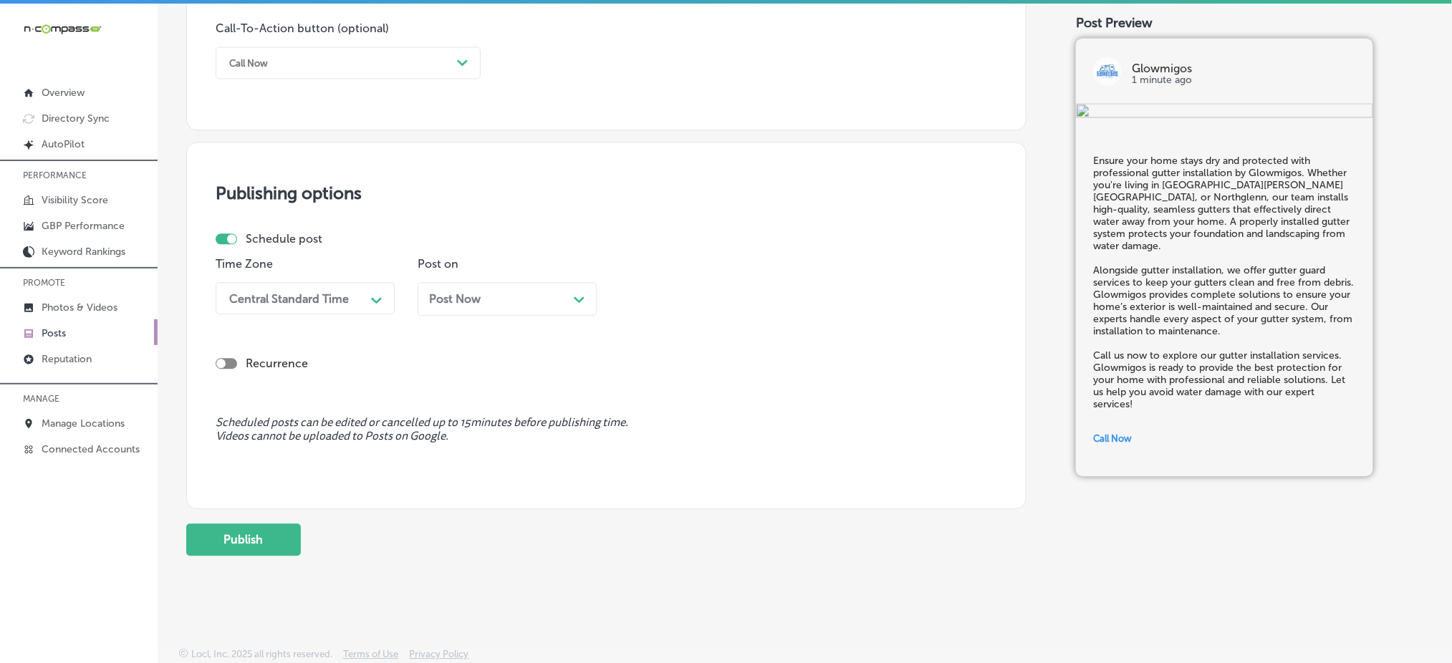
click at [284, 307] on div "Central Standard Time" at bounding box center [293, 298] width 143 height 25
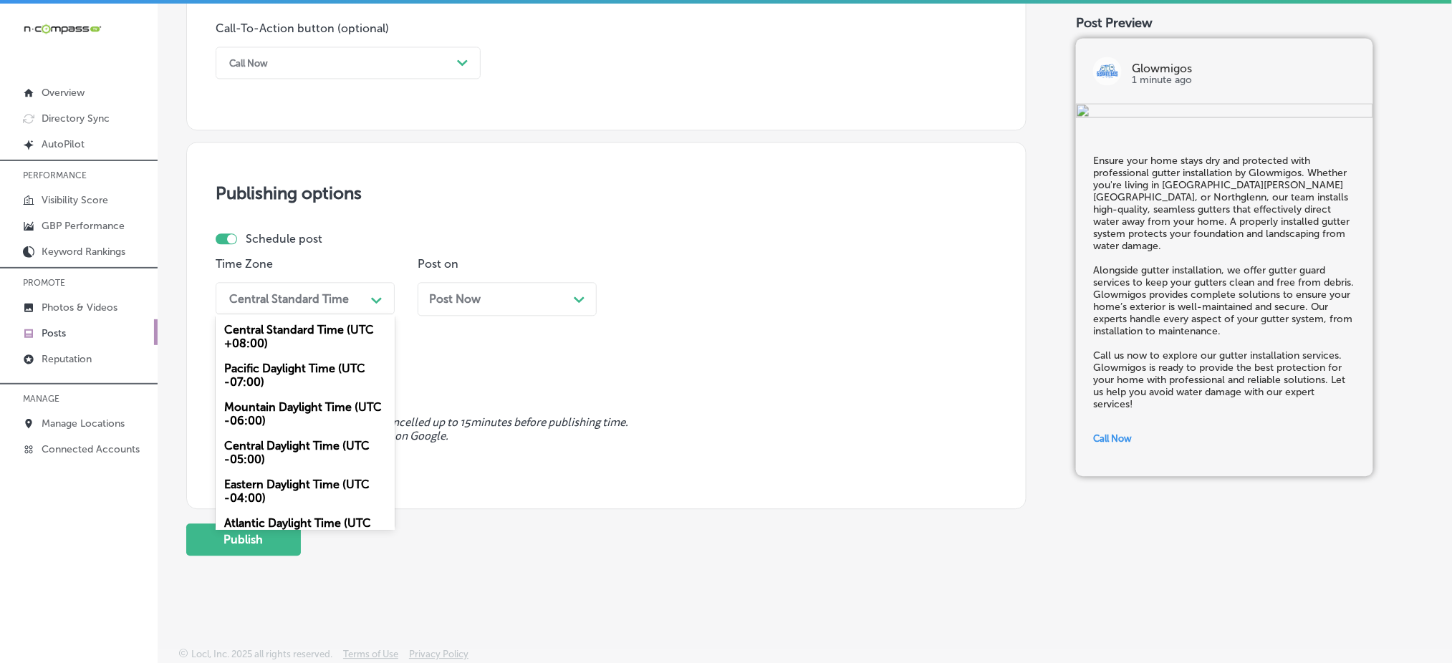
click at [282, 405] on div "Mountain Daylight Time (UTC -06:00)" at bounding box center [305, 414] width 179 height 39
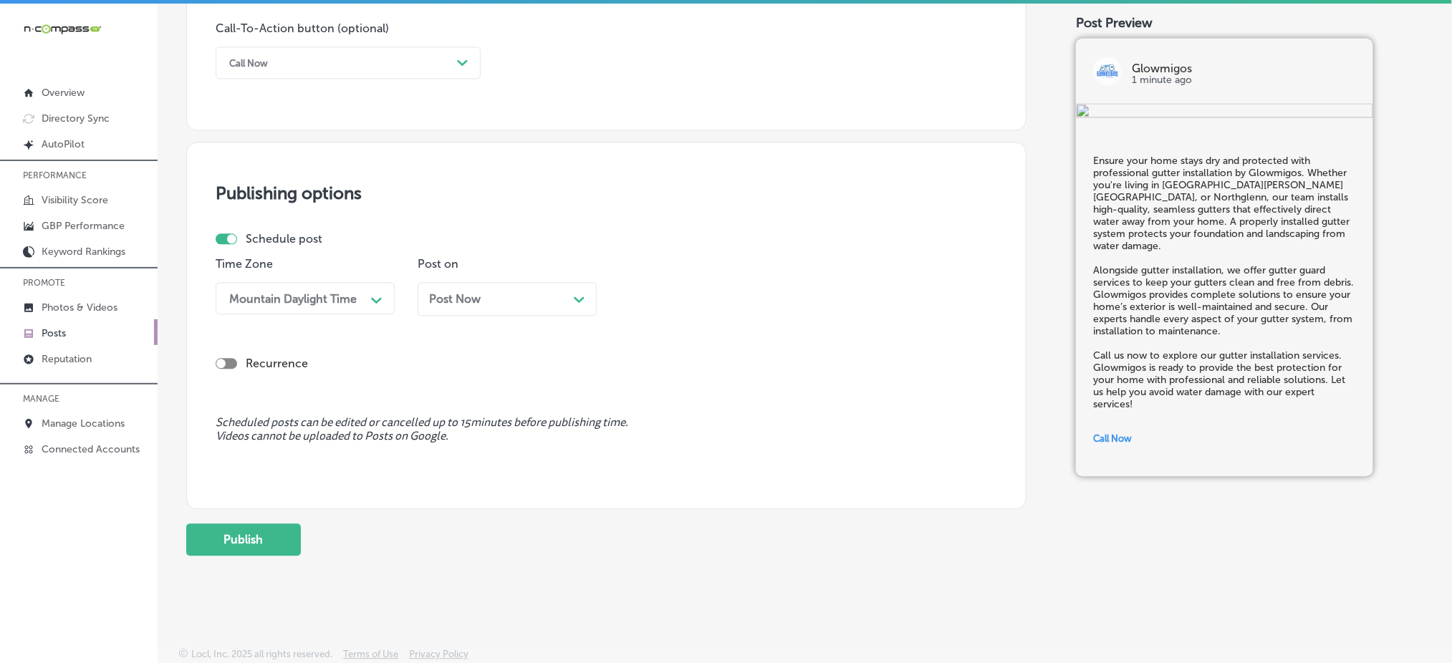
click at [514, 302] on div "Post Now Path Created with Sketch." at bounding box center [507, 299] width 156 height 14
click at [685, 291] on div "03:30 PM" at bounding box center [697, 298] width 143 height 25
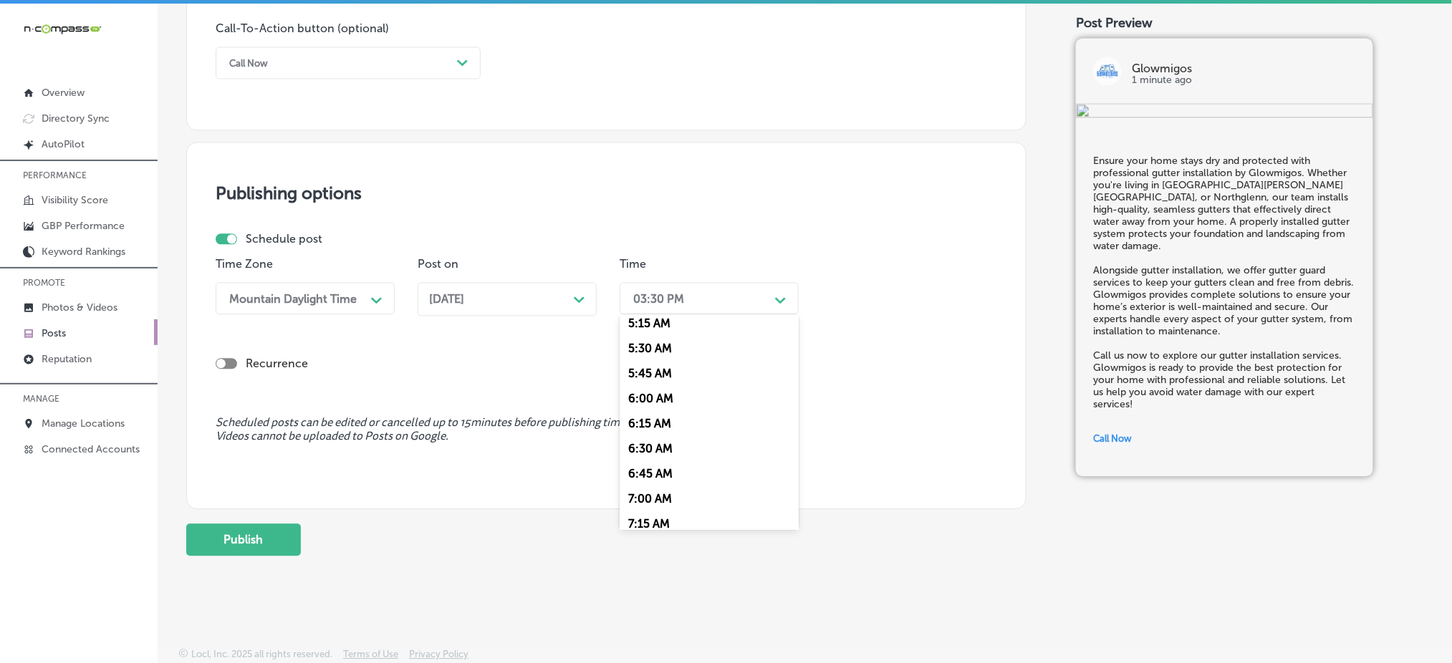
scroll to position [573, 0]
click at [663, 463] on div "7:00 AM" at bounding box center [709, 458] width 179 height 25
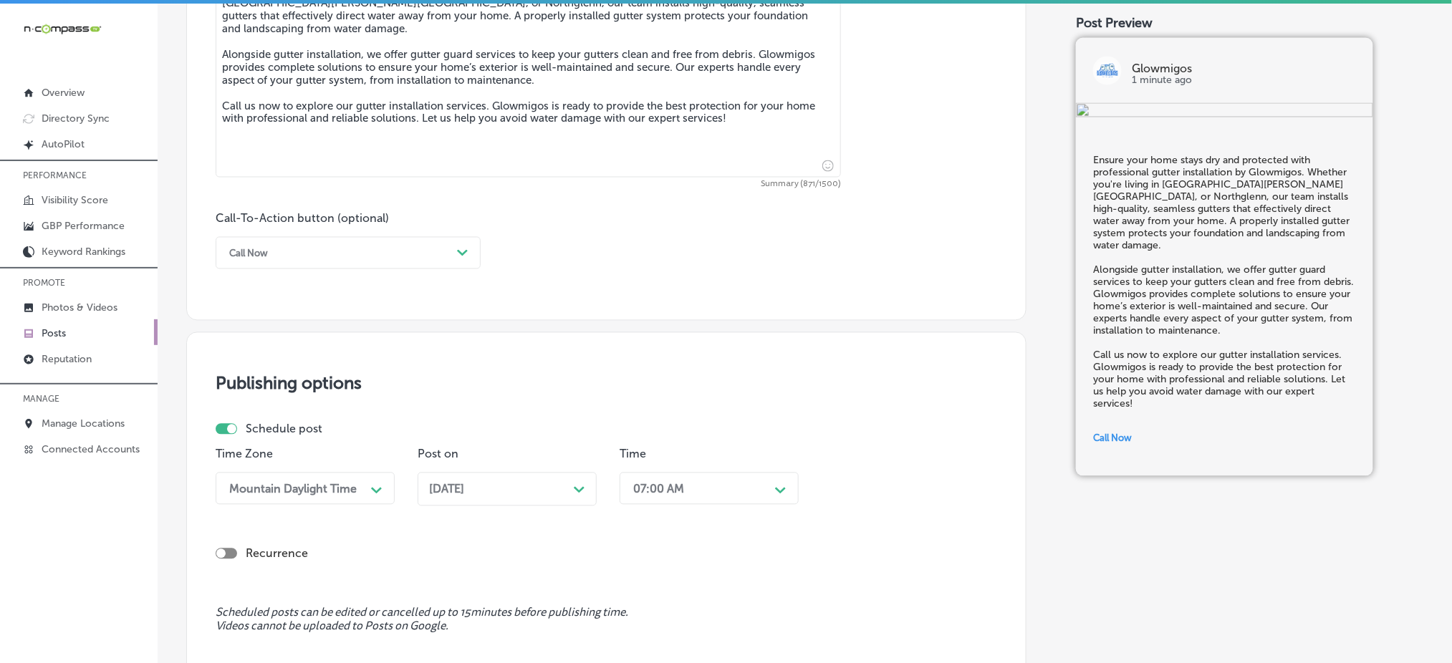
scroll to position [1073, 0]
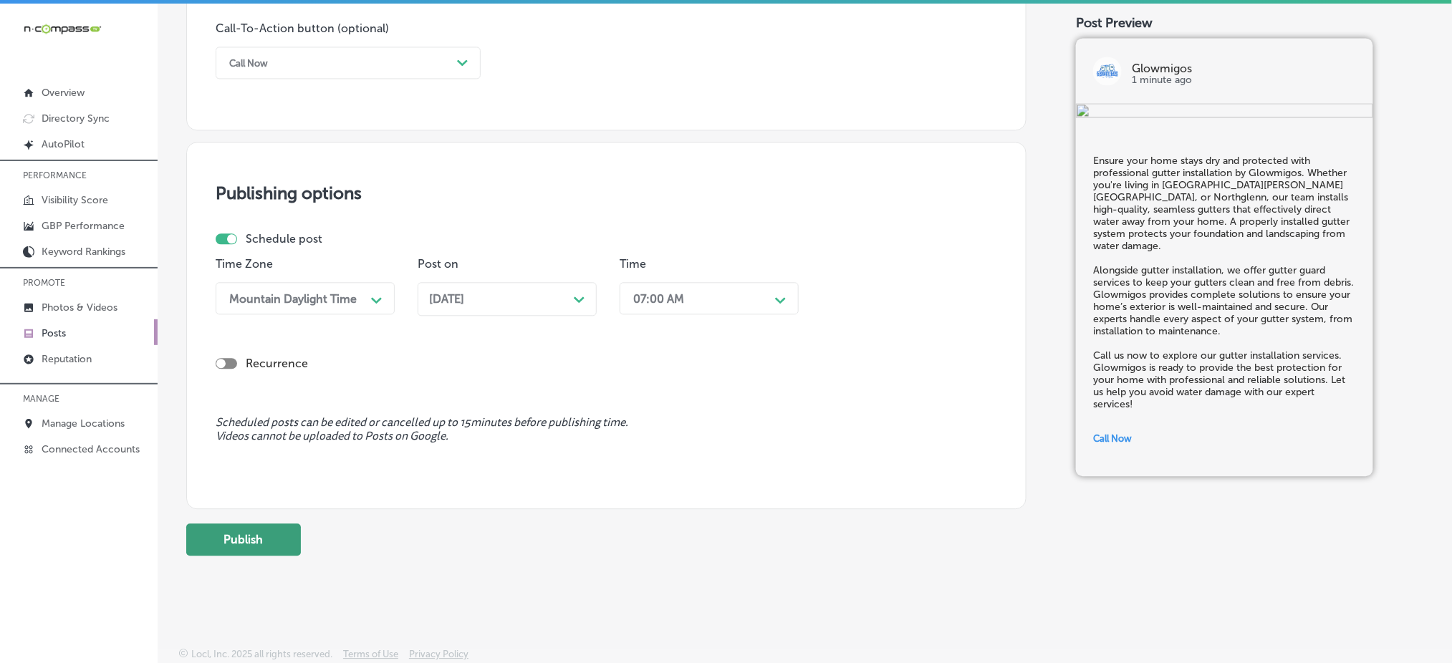
click at [293, 533] on button "Publish" at bounding box center [243, 540] width 115 height 32
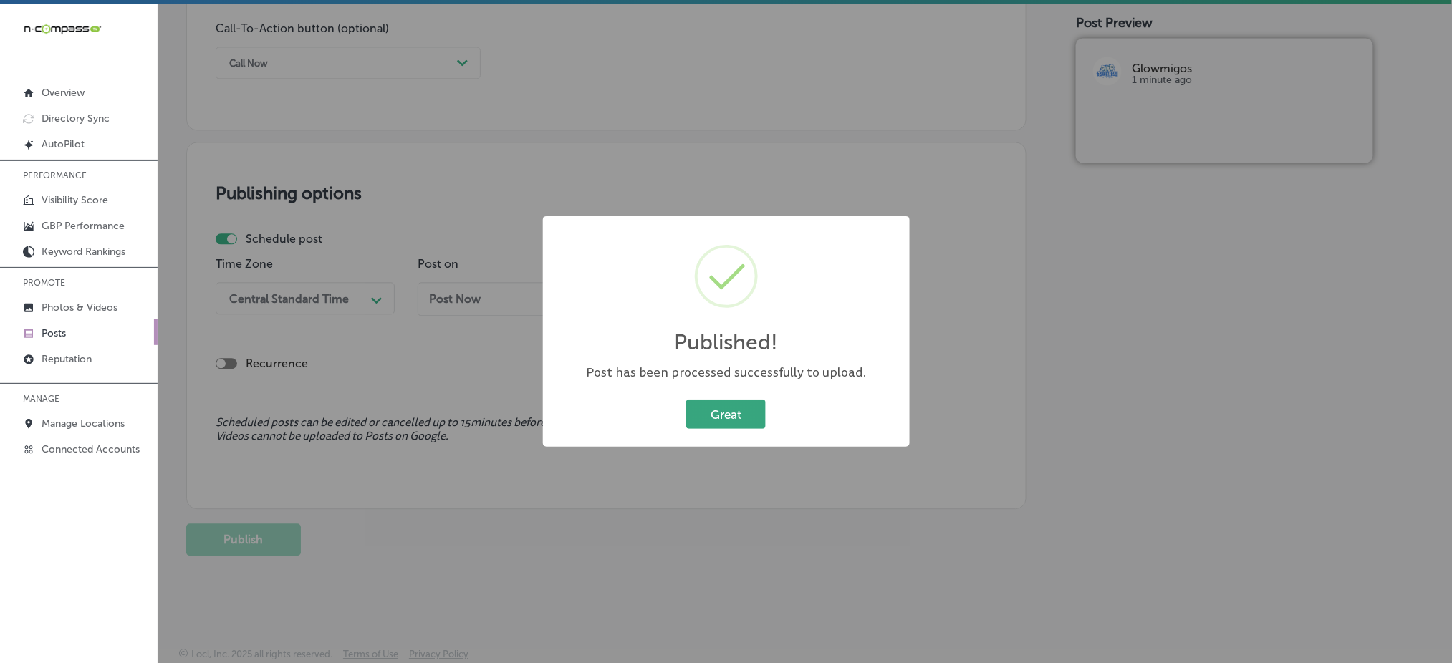
click at [730, 412] on button "Great" at bounding box center [726, 414] width 80 height 29
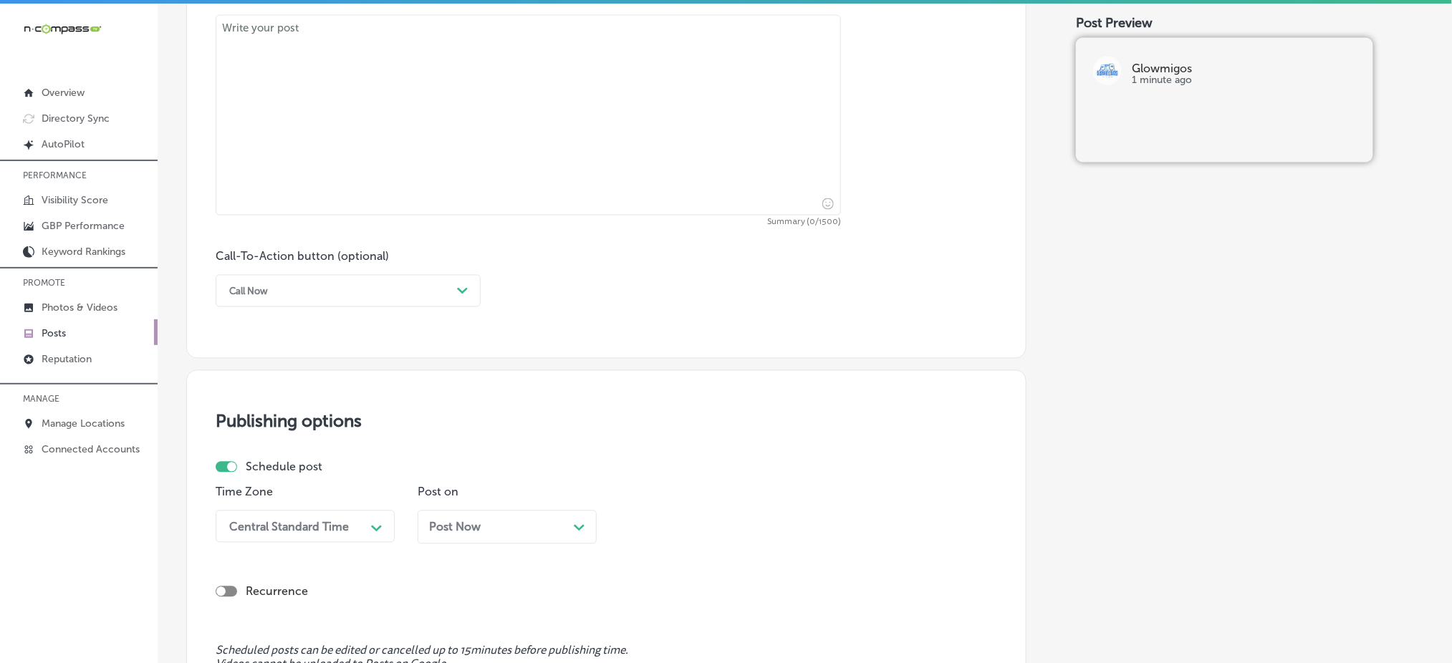
scroll to position [691, 0]
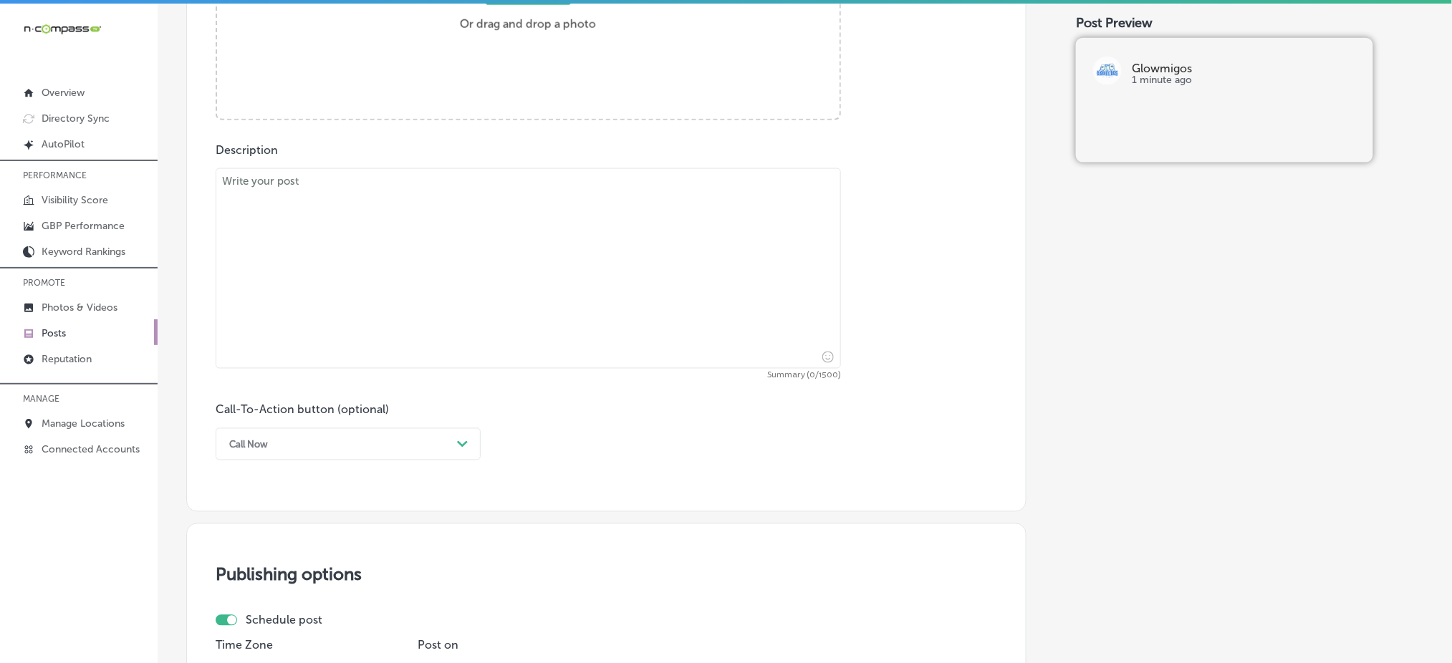
click at [345, 284] on textarea at bounding box center [529, 268] width 626 height 201
paste textarea "Refresh your home’s exterior with exterior painting services from [GEOGRAPHIC_D…"
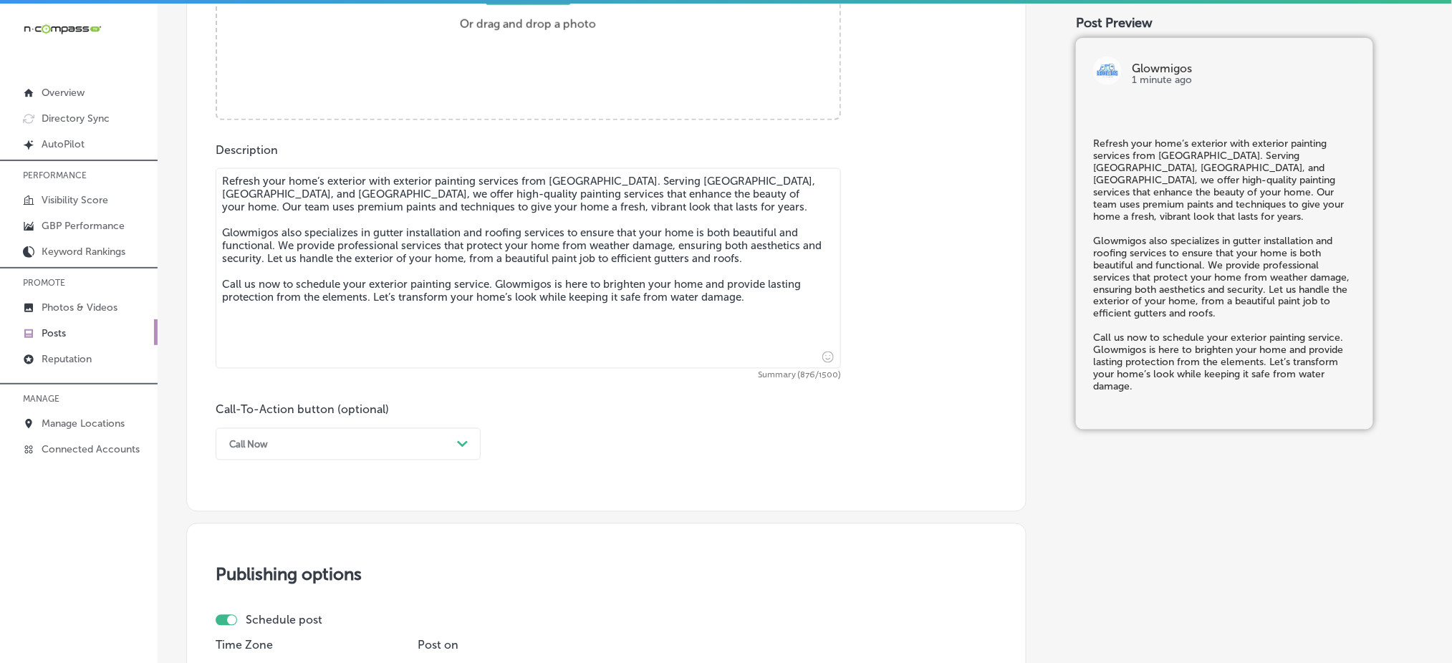
scroll to position [500, 0]
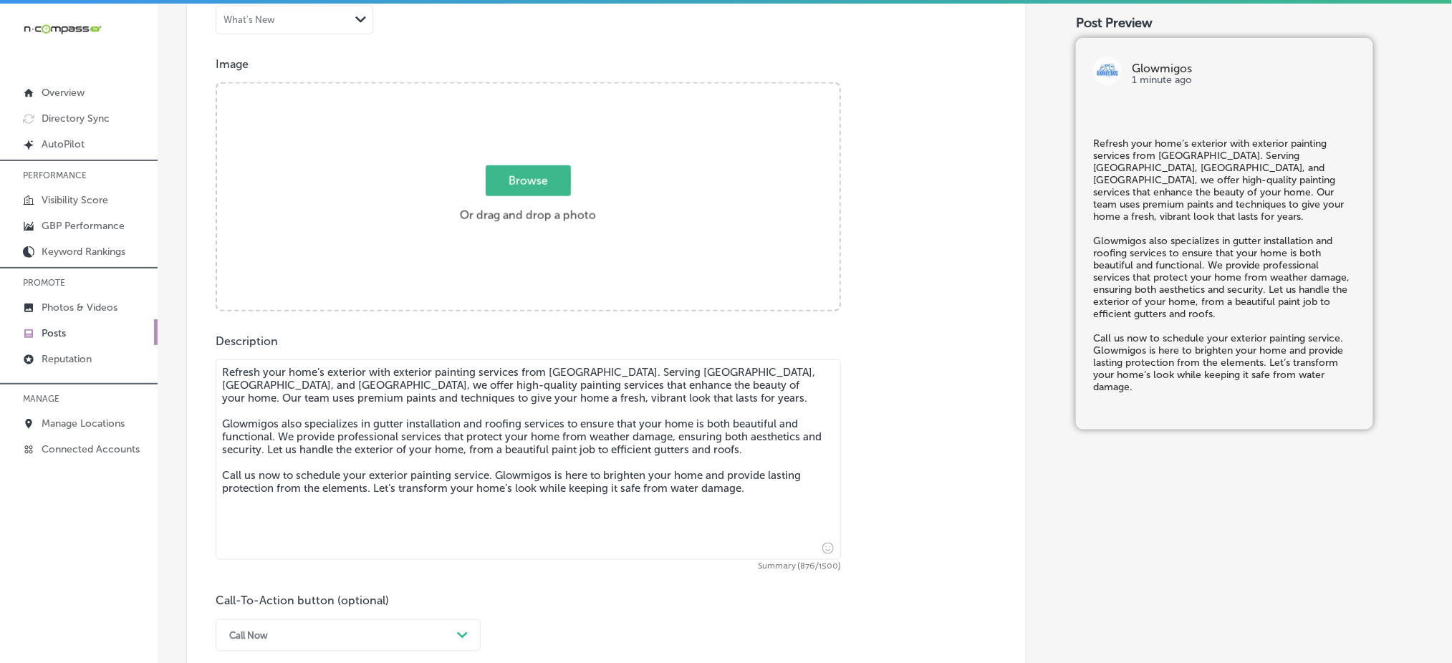
type textarea "Refresh your home’s exterior with exterior painting services from [GEOGRAPHIC_D…"
click at [519, 185] on span "Browse" at bounding box center [528, 181] width 85 height 31
click at [519, 88] on input "Browse Or drag and drop a photo" at bounding box center [528, 86] width 623 height 4
type input "C:\fakepath\roof-repair-installation-glowmigos-roofing-castle-rock-co (3).png"
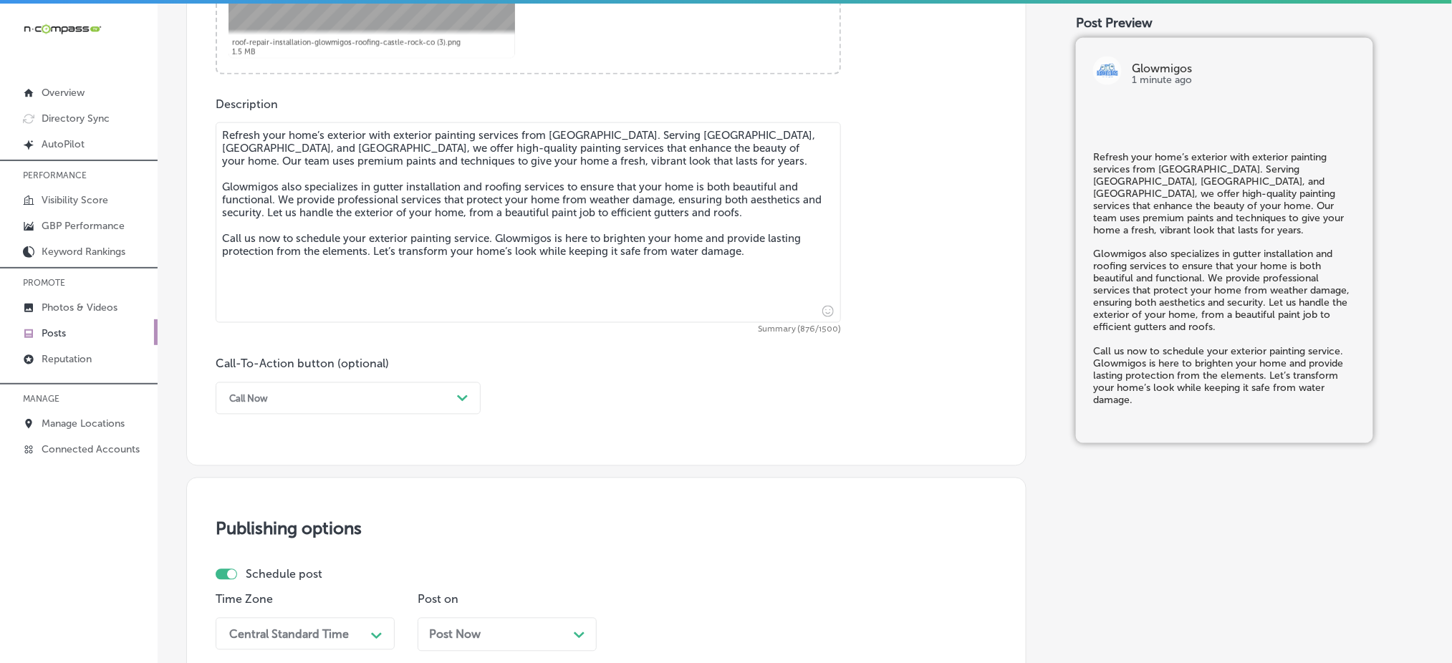
scroll to position [787, 0]
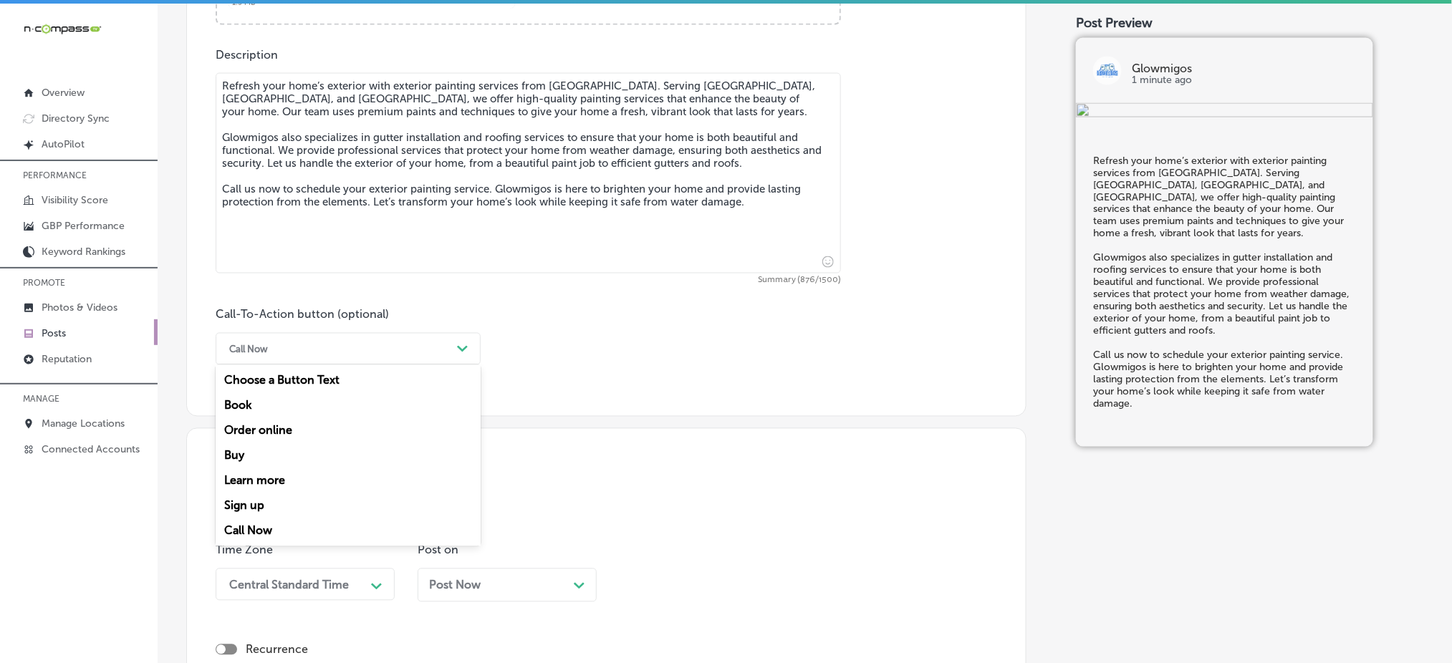
click at [421, 340] on div "Call Now" at bounding box center [336, 349] width 229 height 22
click at [242, 524] on div "Call Now" at bounding box center [348, 531] width 265 height 25
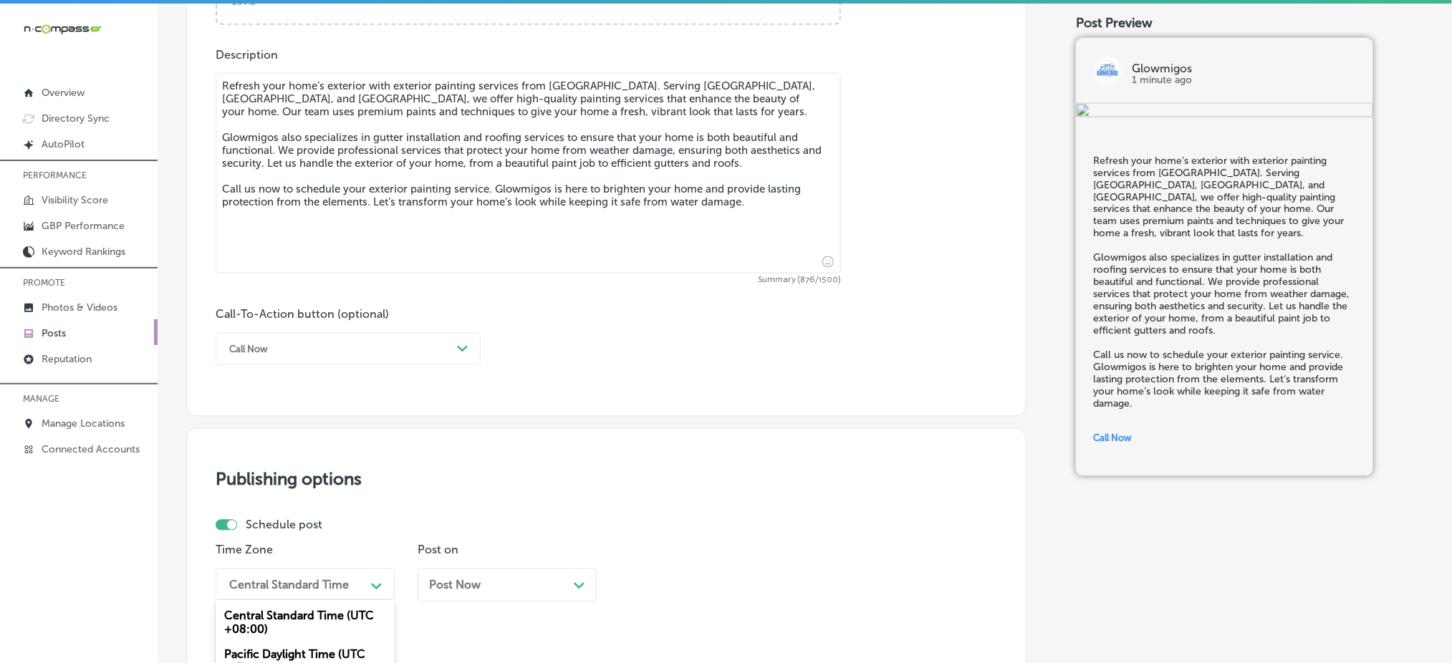
click at [262, 591] on div "option Mountain Daylight Time (UTC -06:00), selected. option Central Daylight T…" at bounding box center [305, 585] width 179 height 32
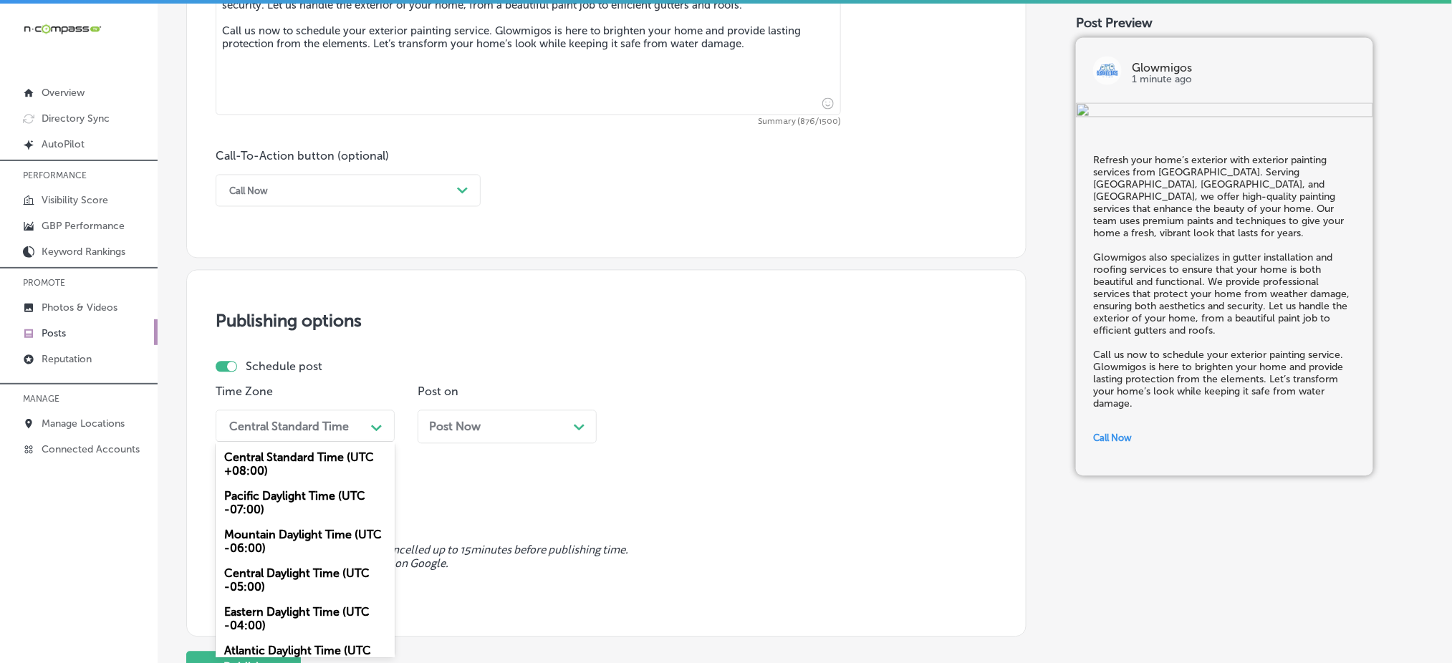
click at [269, 545] on div "Mountain Daylight Time (UTC -06:00)" at bounding box center [305, 542] width 179 height 39
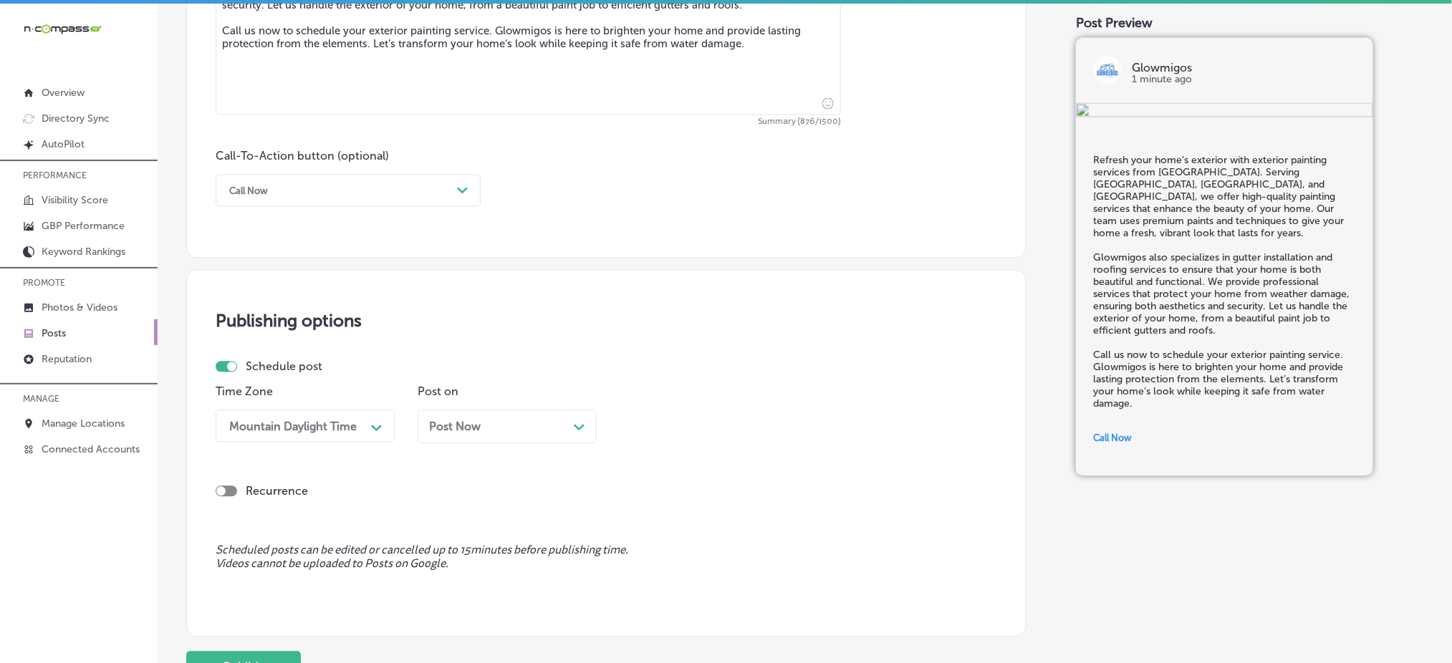
click at [449, 439] on div "Post Now Path Created with Sketch." at bounding box center [507, 428] width 179 height 34
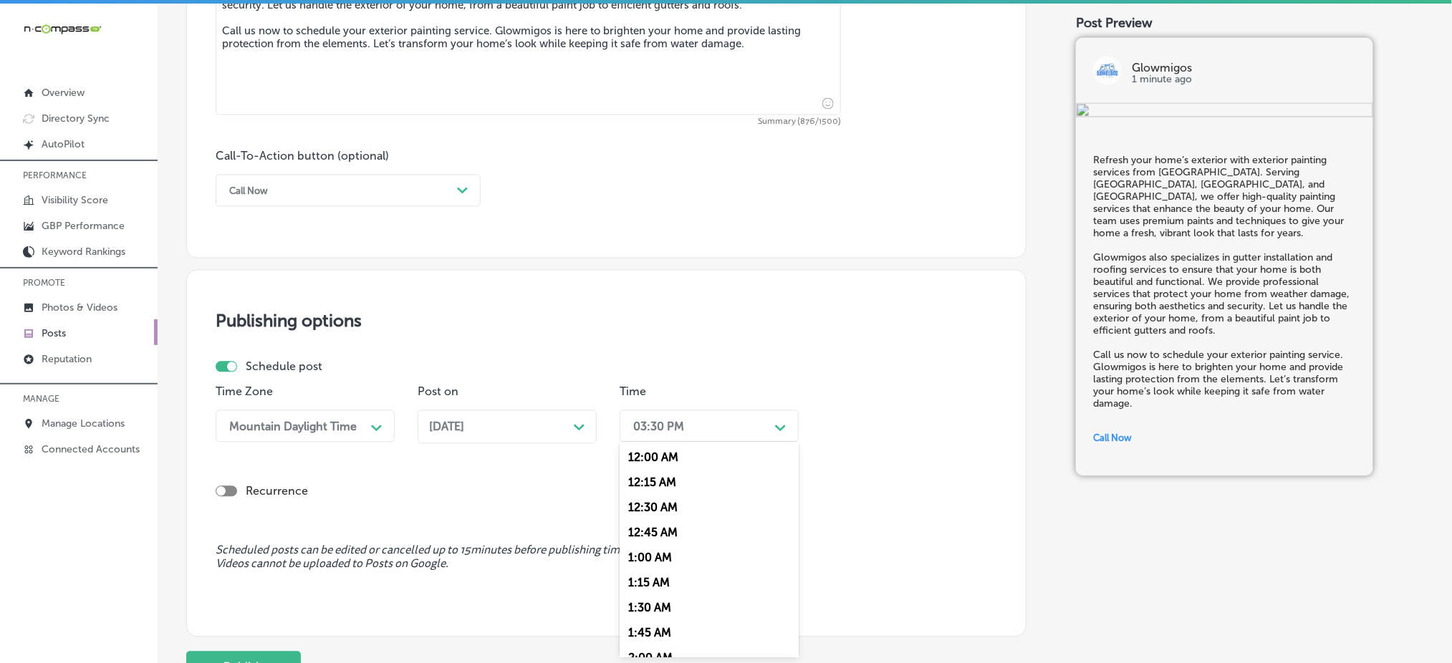
click at [717, 416] on div "03:30 PM" at bounding box center [697, 426] width 143 height 25
click at [644, 585] on div "7:00 AM" at bounding box center [709, 587] width 179 height 25
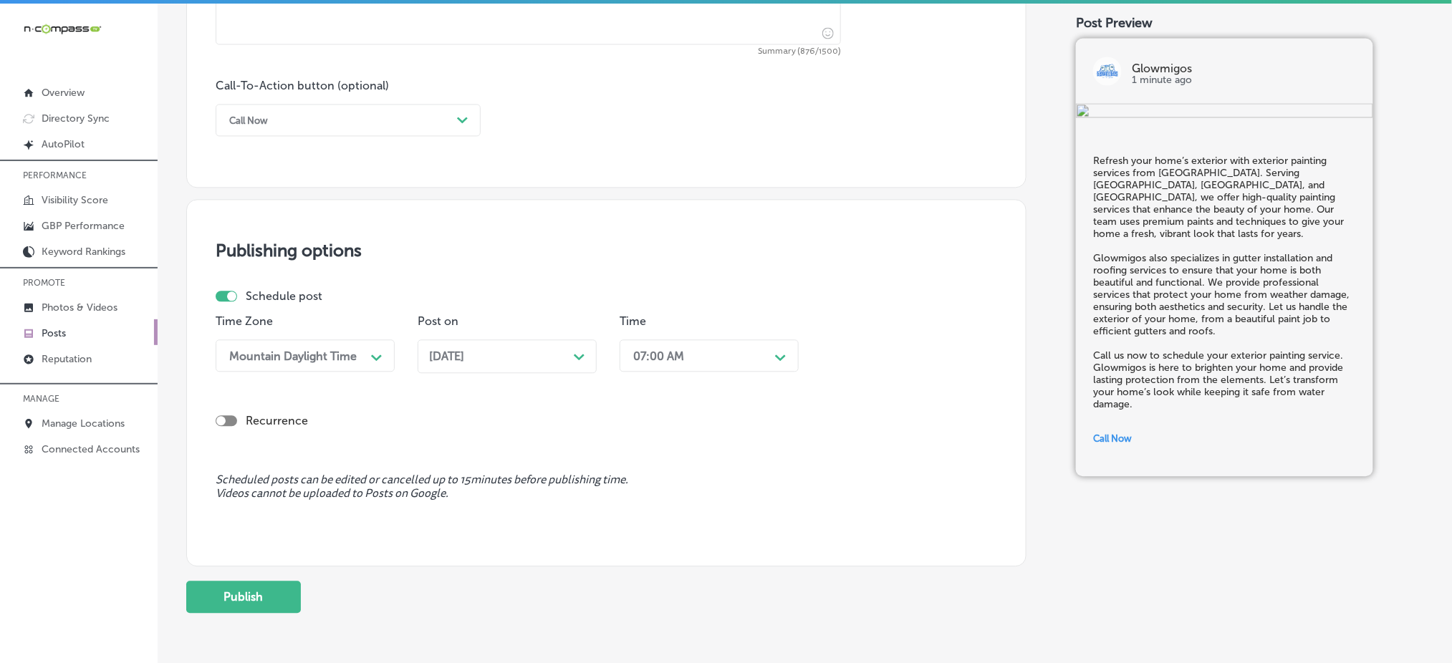
scroll to position [1073, 0]
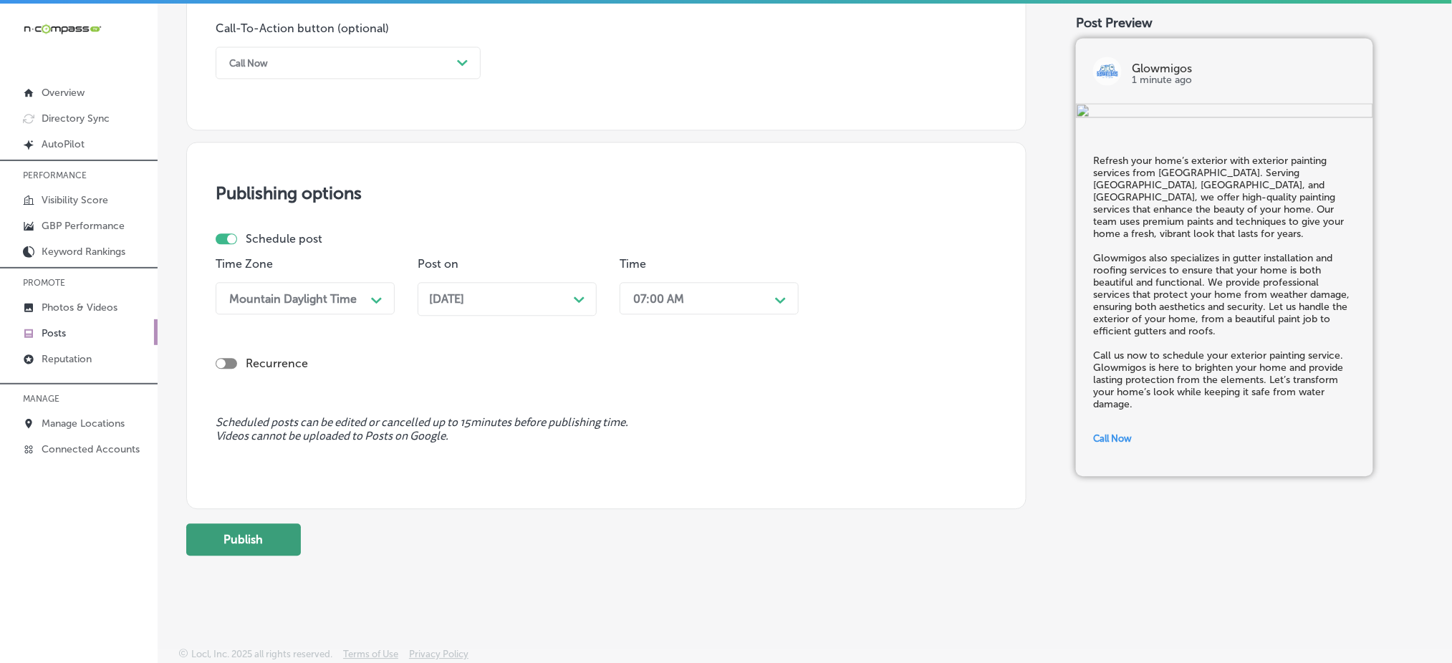
click at [282, 535] on button "Publish" at bounding box center [243, 540] width 115 height 32
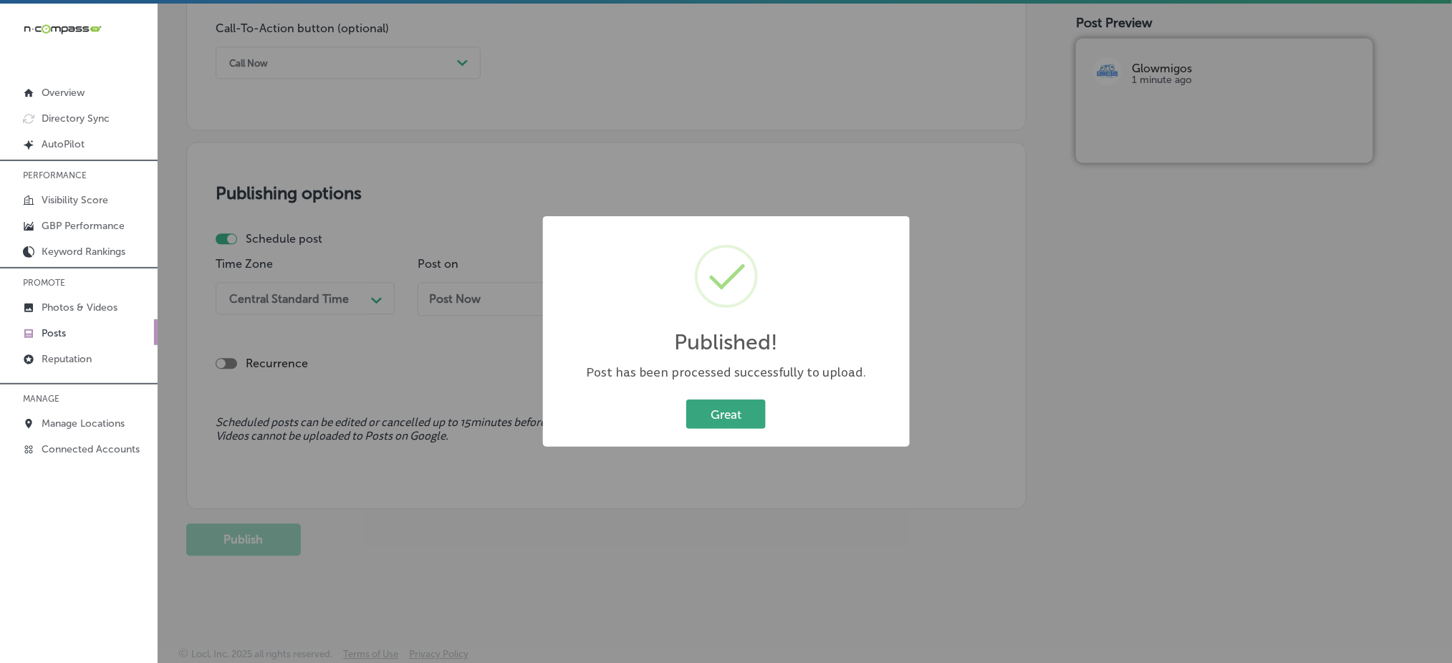
click at [717, 422] on button "Great" at bounding box center [726, 414] width 80 height 29
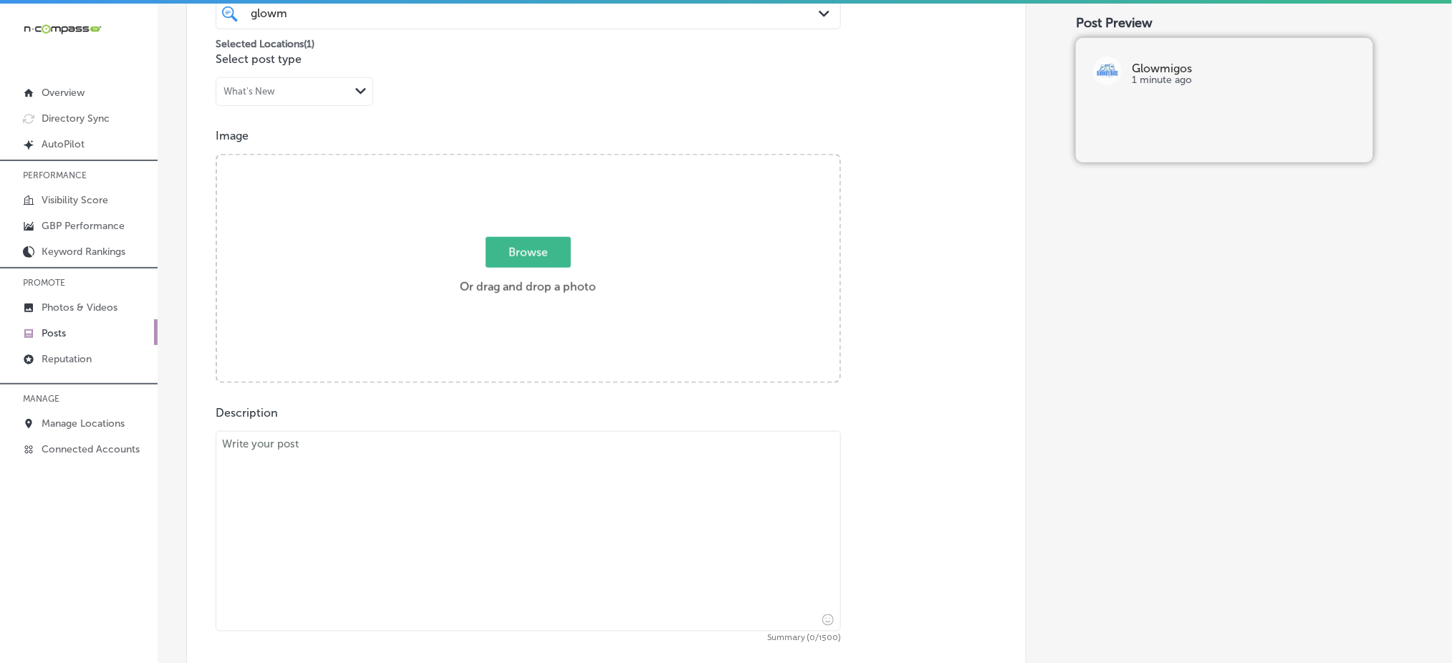
scroll to position [310, 0]
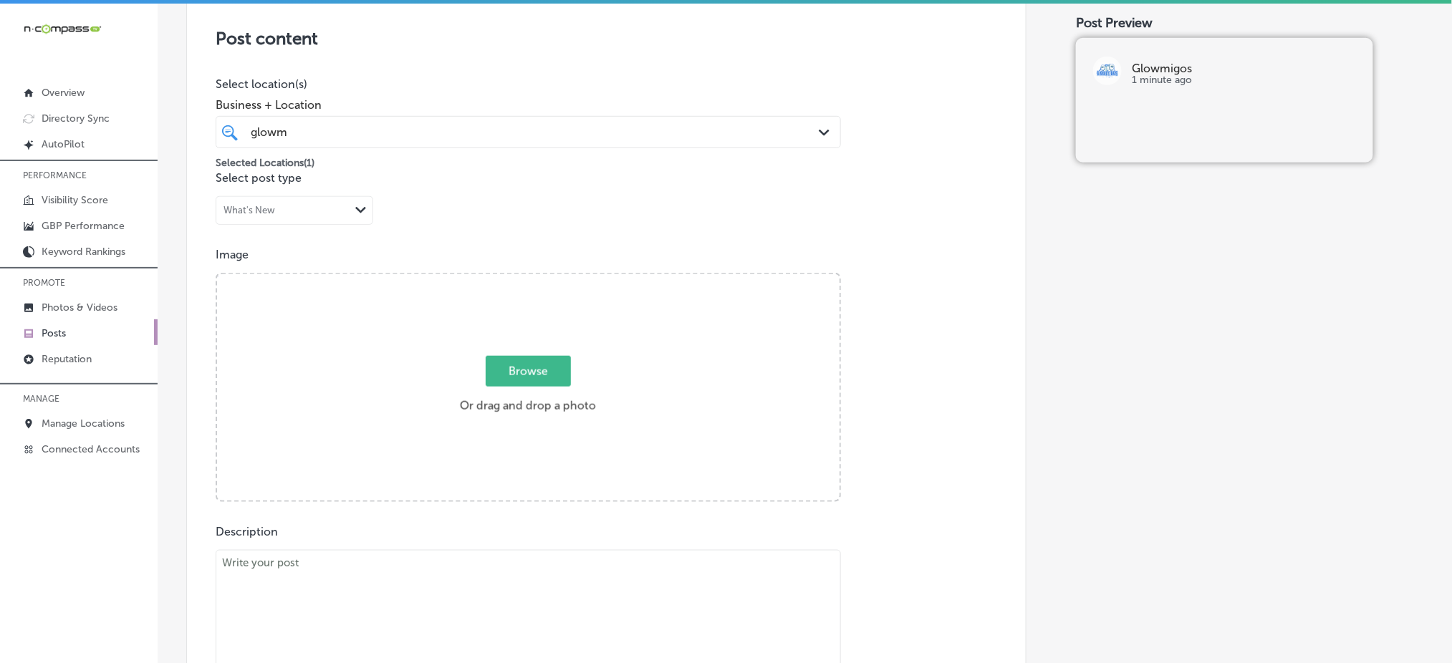
click at [512, 360] on span "Browse" at bounding box center [528, 371] width 85 height 31
click at [512, 279] on input "Browse Or drag and drop a photo" at bounding box center [528, 276] width 623 height 4
type input "C:\fakepath\roof-repair-installation-glowmigos-roofing-castle-rock-co (4).png"
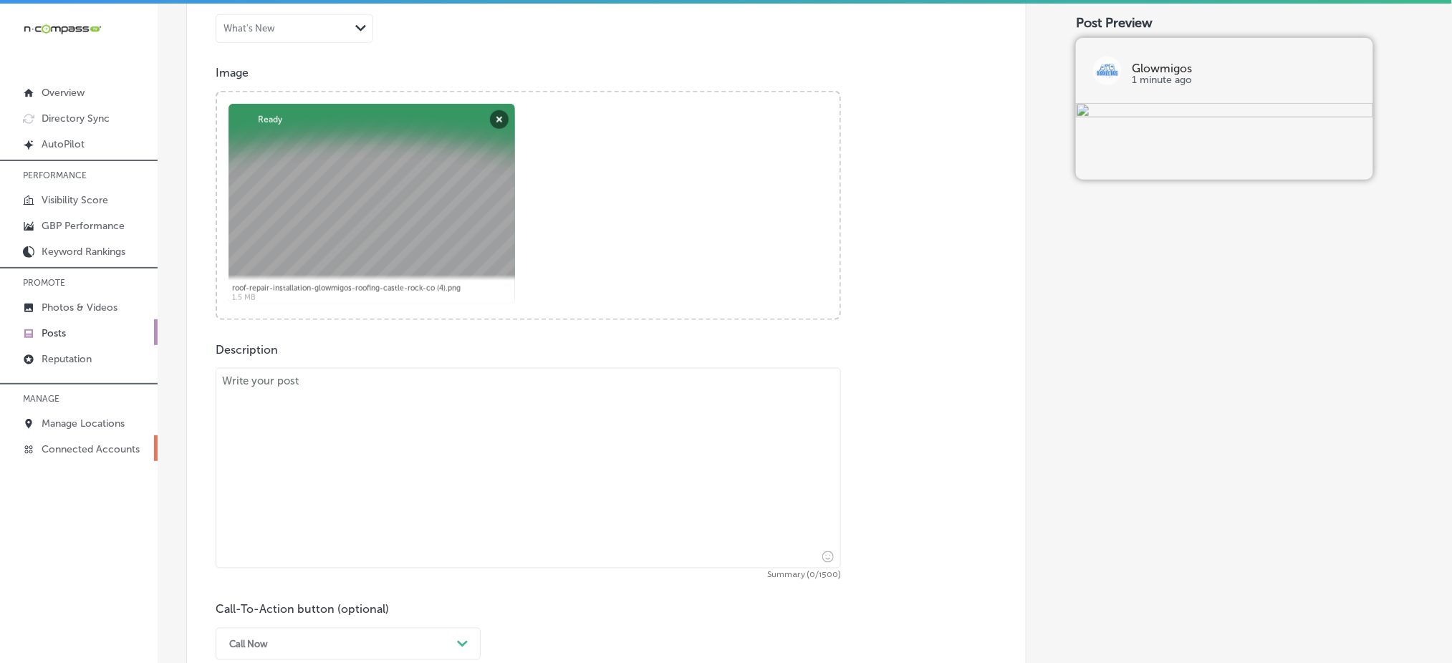
scroll to position [500, 0]
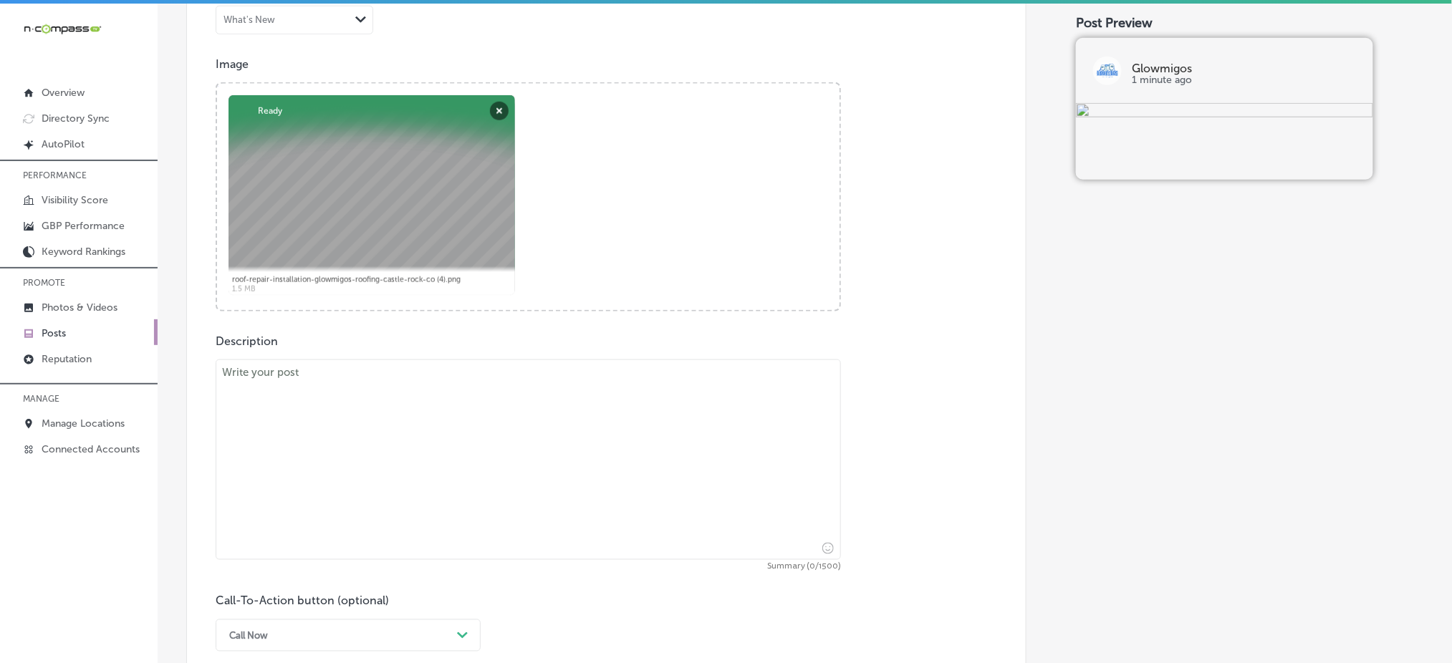
click at [288, 401] on textarea at bounding box center [529, 460] width 626 height 201
paste textarea "Lorem ip dolo sita cons adipisc elitse doei temporincidi utlaboree dolorema ali…"
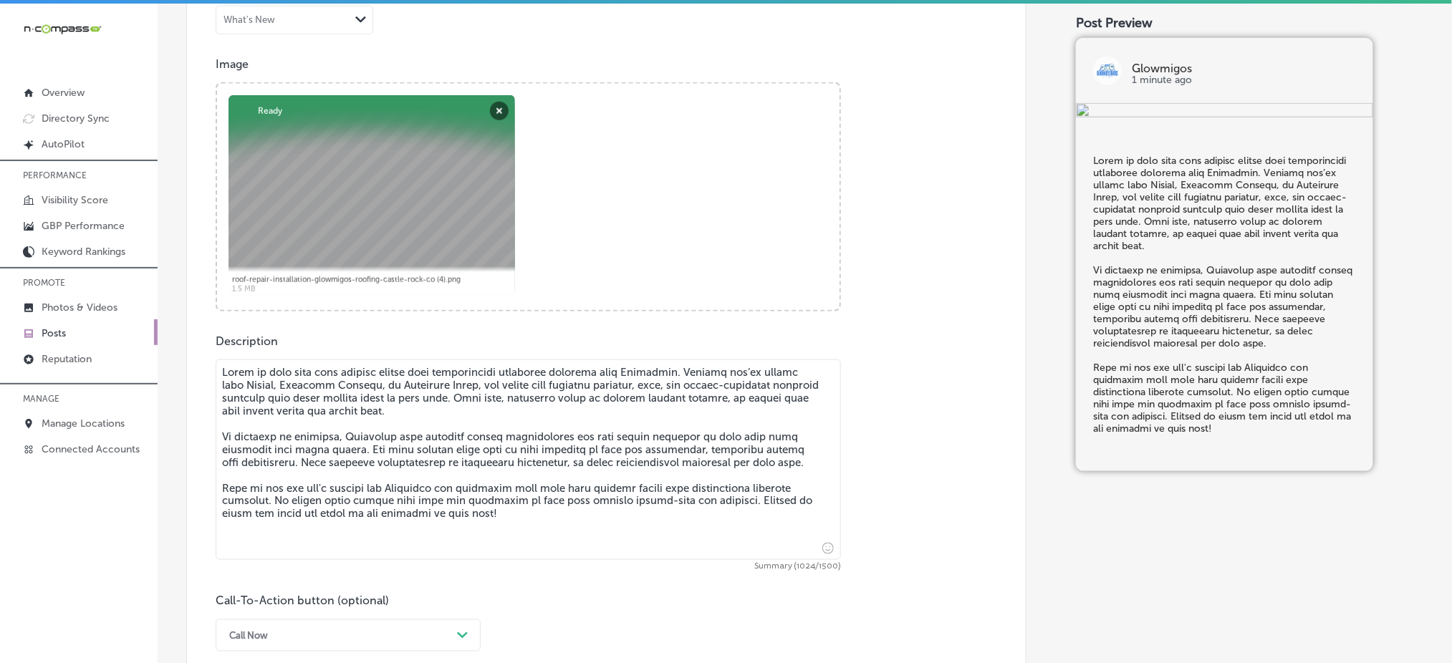
type textarea "Lorem ip dolo sita cons adipisc elitse doei temporincidi utlaboree dolorema ali…"
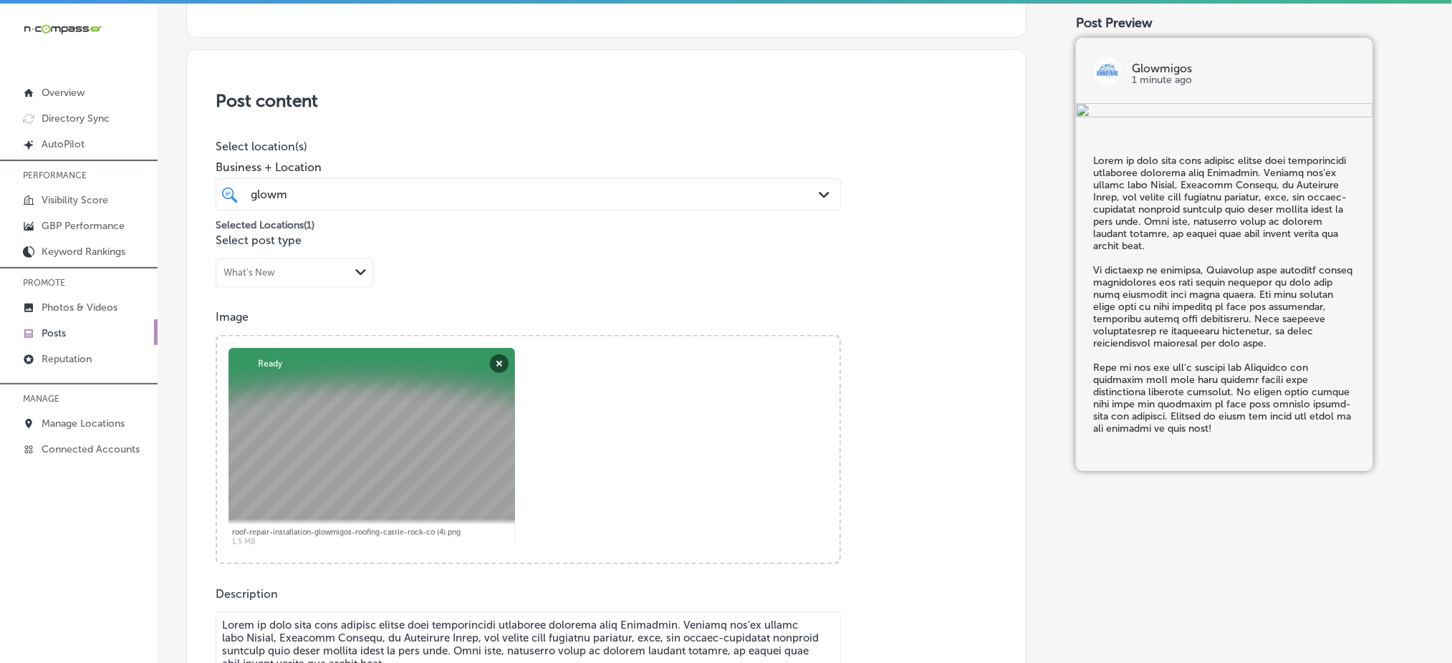
scroll to position [214, 0]
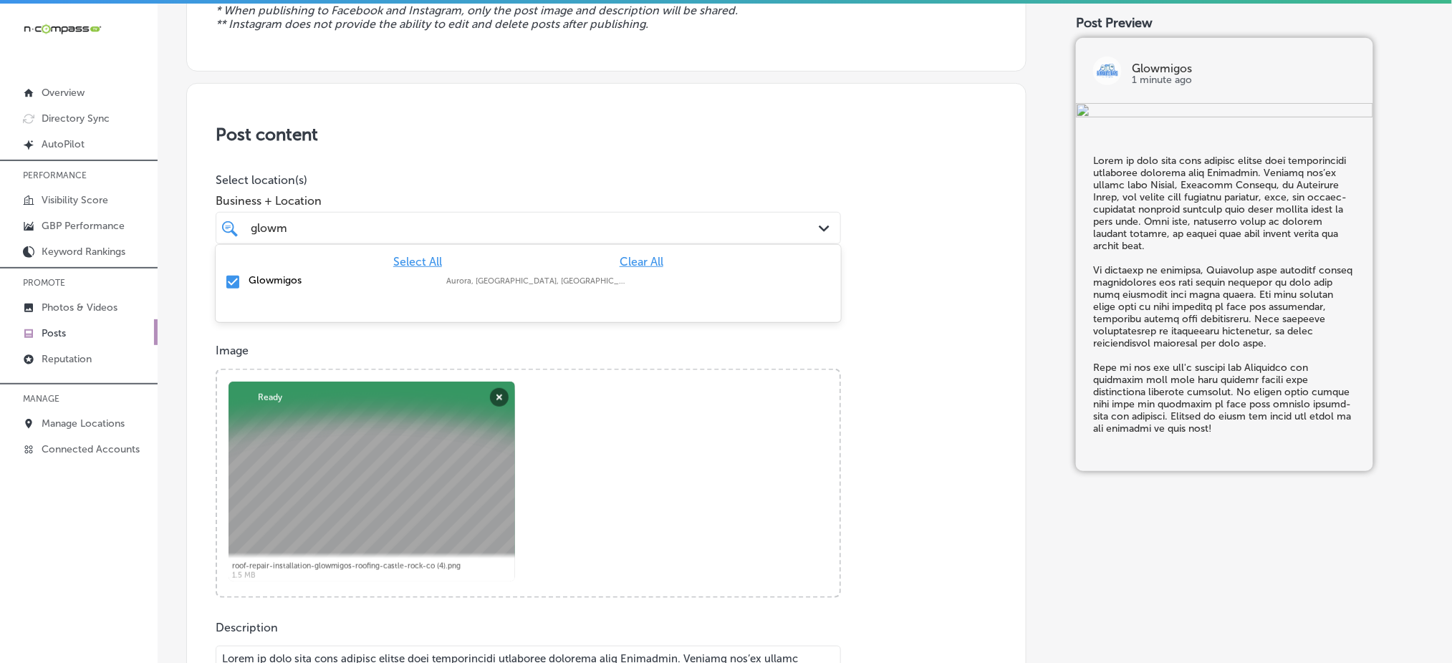
click at [451, 219] on div "glowm glowm" at bounding box center [500, 228] width 502 height 19
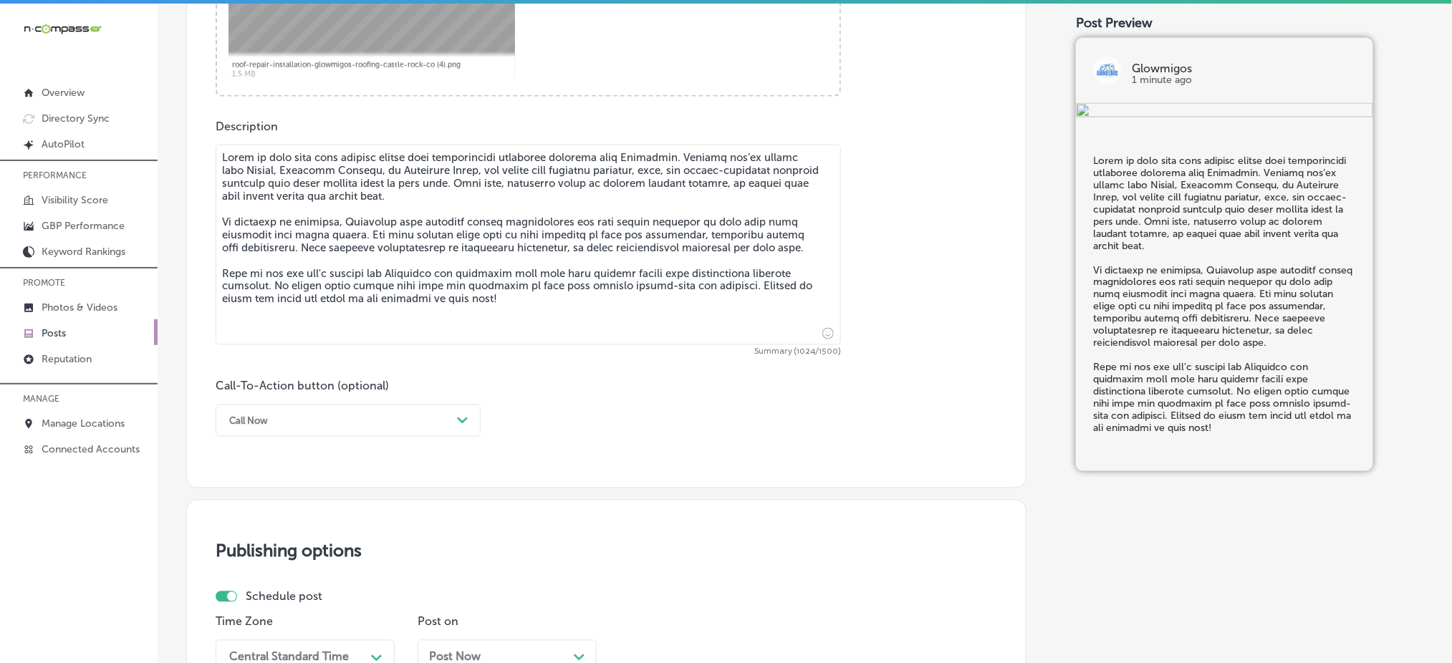
scroll to position [883, 0]
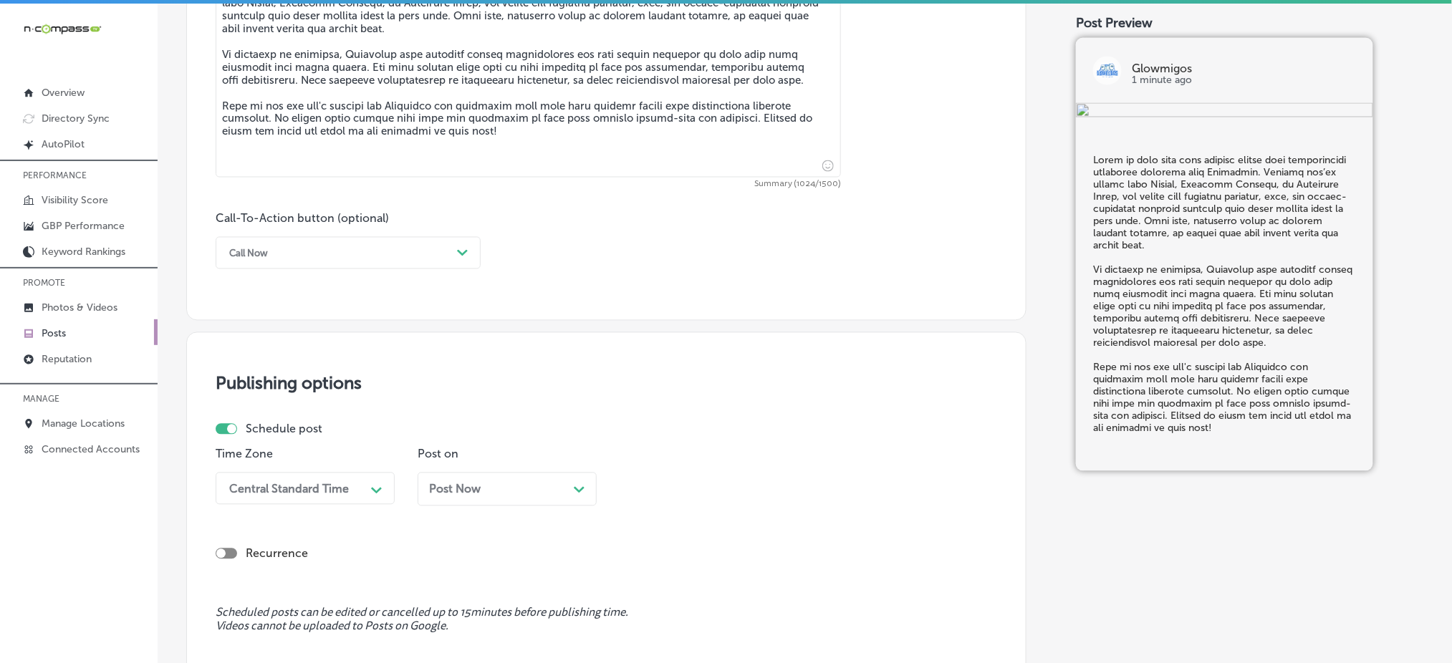
click at [284, 267] on div "Call Now Path Created with Sketch." at bounding box center [348, 253] width 265 height 32
click at [254, 431] on div "Call Now" at bounding box center [348, 435] width 265 height 25
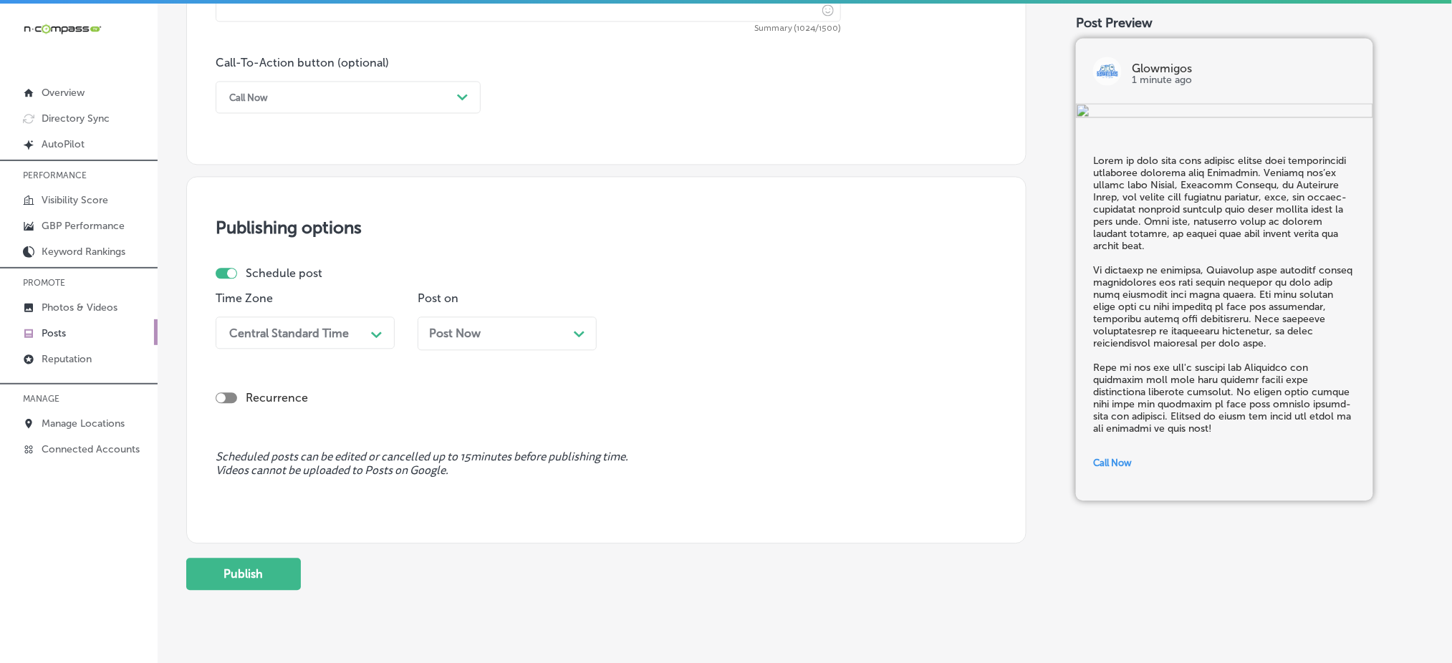
scroll to position [1073, 0]
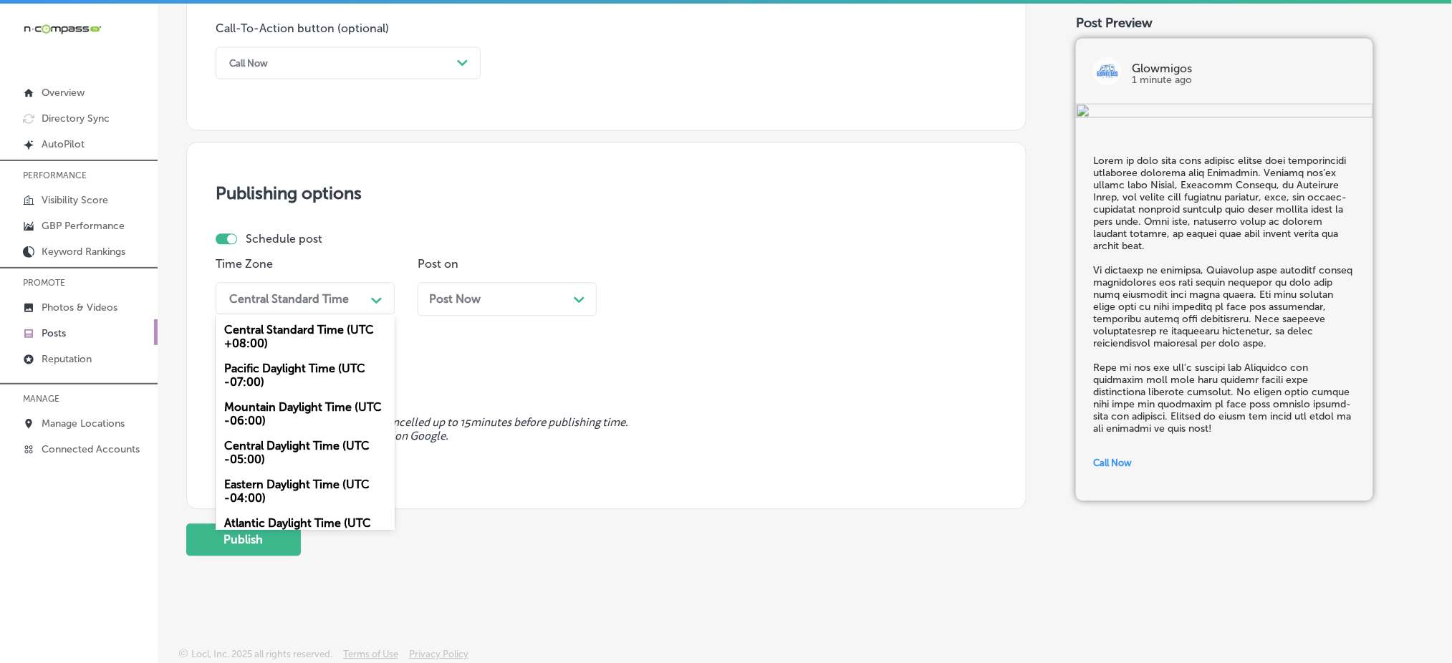
click at [360, 299] on div "Central Standard Time" at bounding box center [293, 298] width 143 height 25
click at [283, 416] on div "Mountain Daylight Time (UTC -06:00)" at bounding box center [305, 414] width 179 height 39
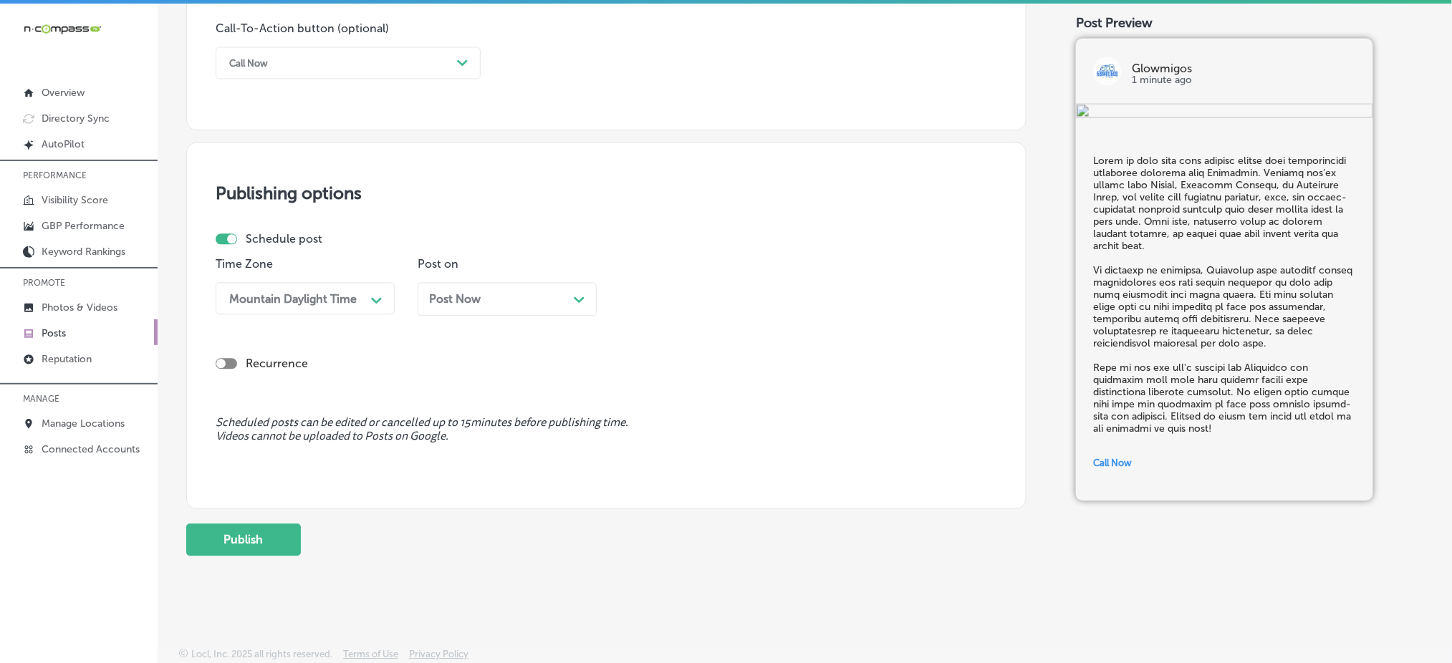
click at [514, 302] on div "Post Now Path Created with Sketch." at bounding box center [507, 299] width 156 height 14
click at [696, 293] on div "03:30 PM" at bounding box center [697, 298] width 143 height 25
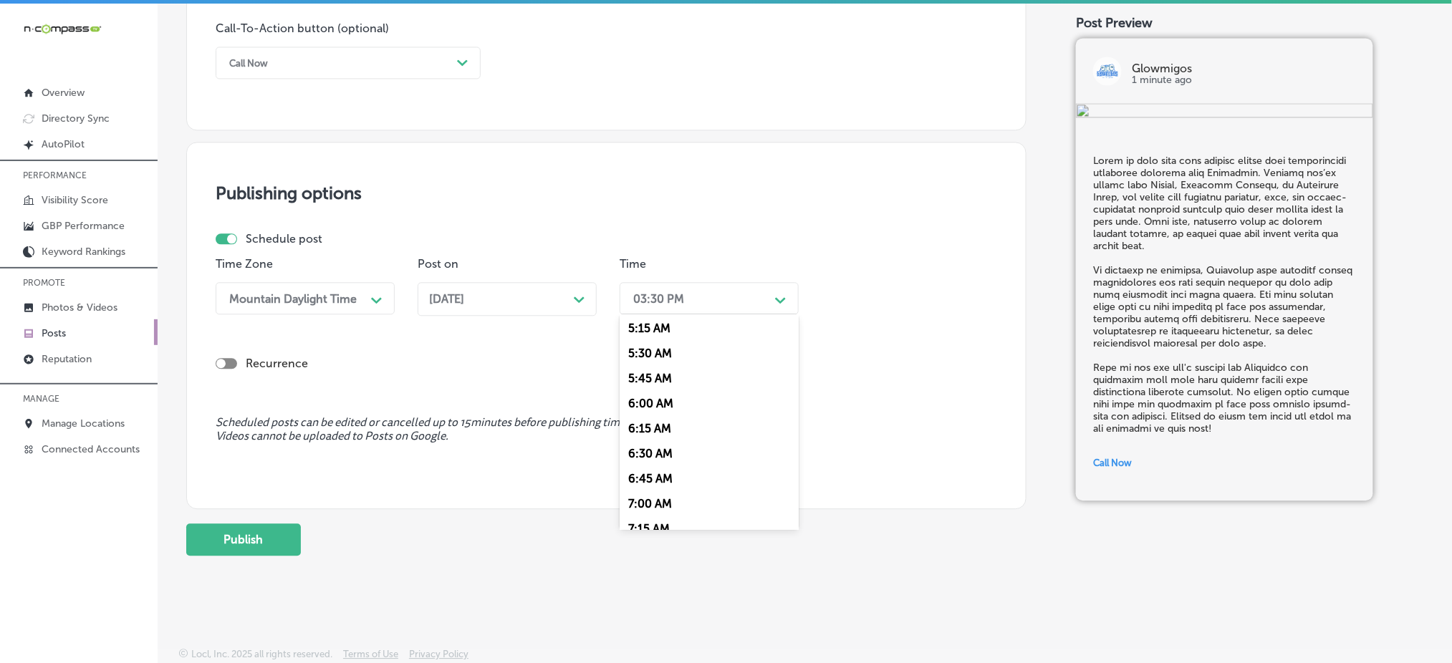
scroll to position [573, 0]
click at [650, 459] on div "7:00 AM" at bounding box center [709, 458] width 179 height 25
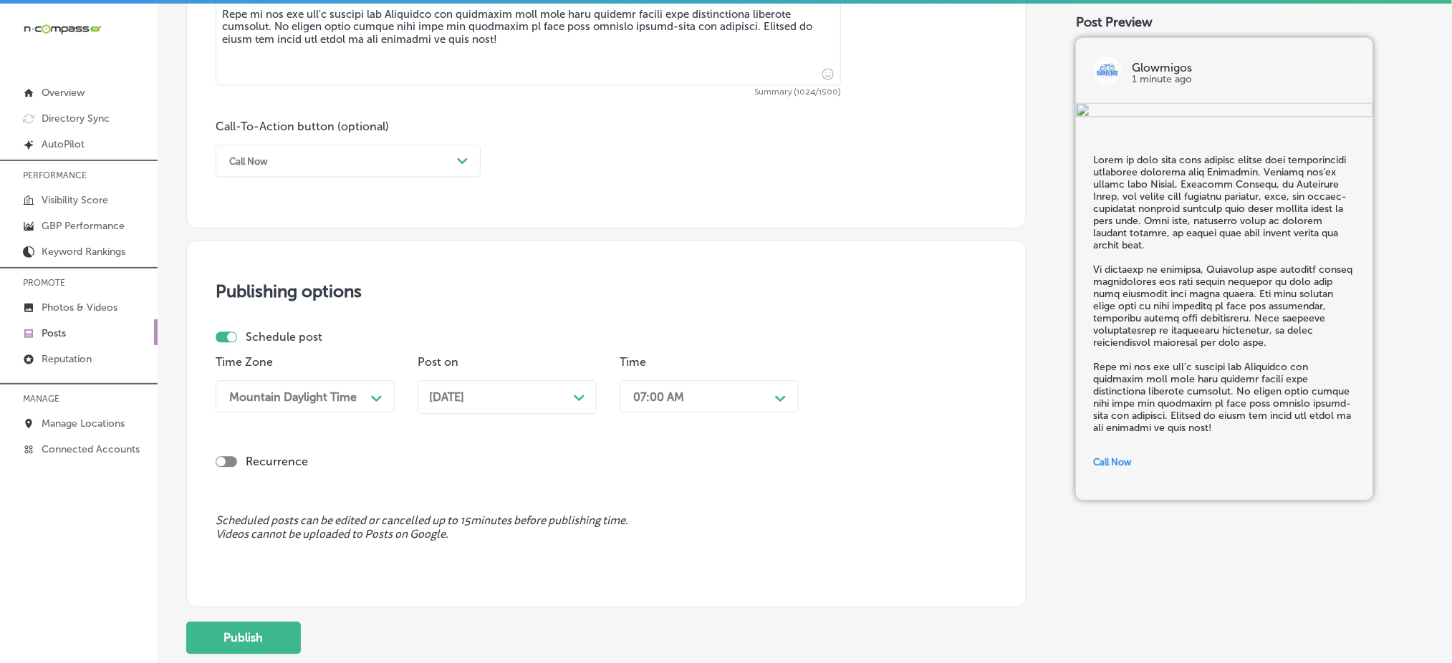
scroll to position [1073, 0]
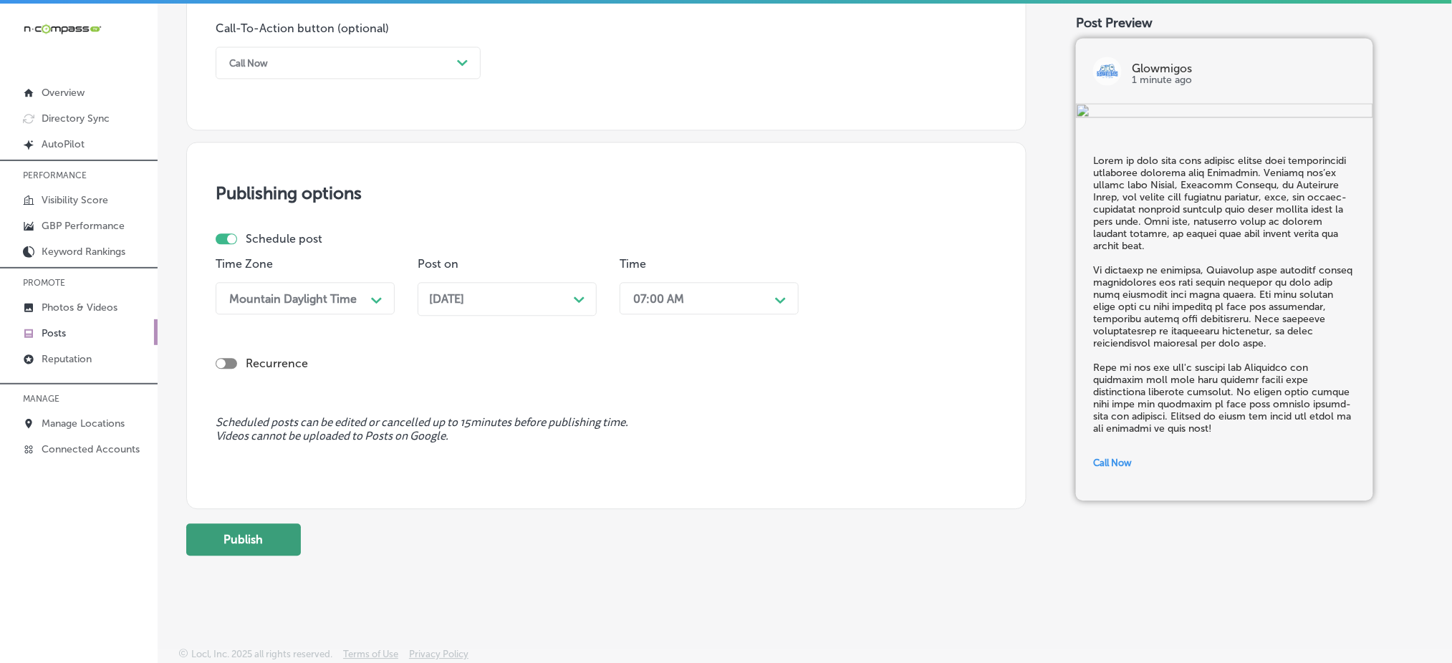
click at [269, 547] on button "Publish" at bounding box center [243, 540] width 115 height 32
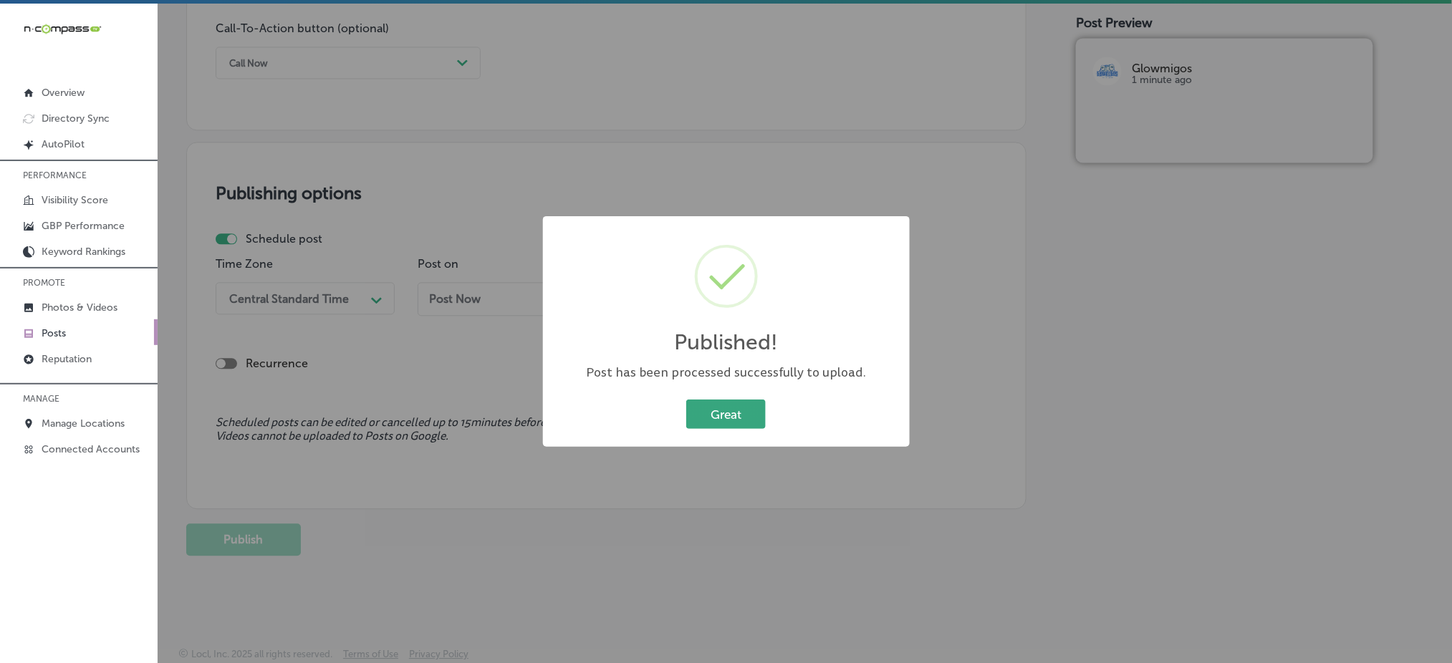
click at [747, 420] on button "Great" at bounding box center [726, 414] width 80 height 29
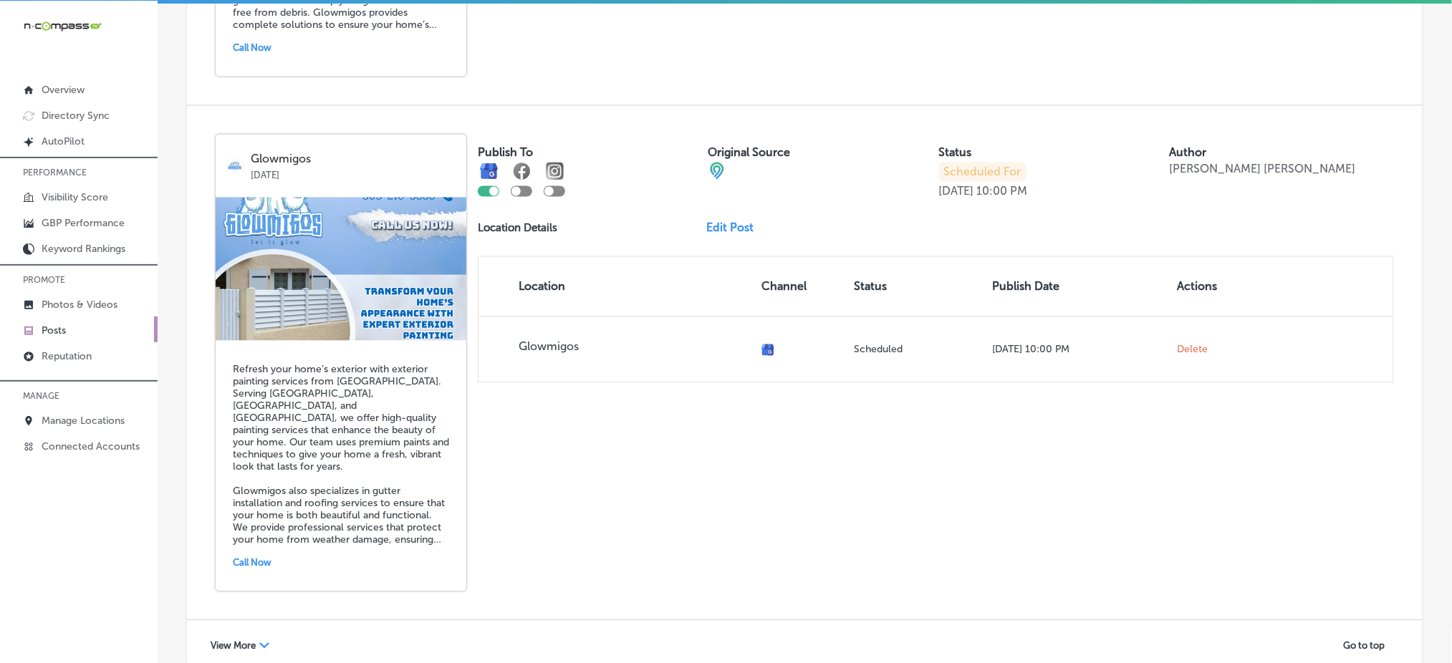
scroll to position [3054, 0]
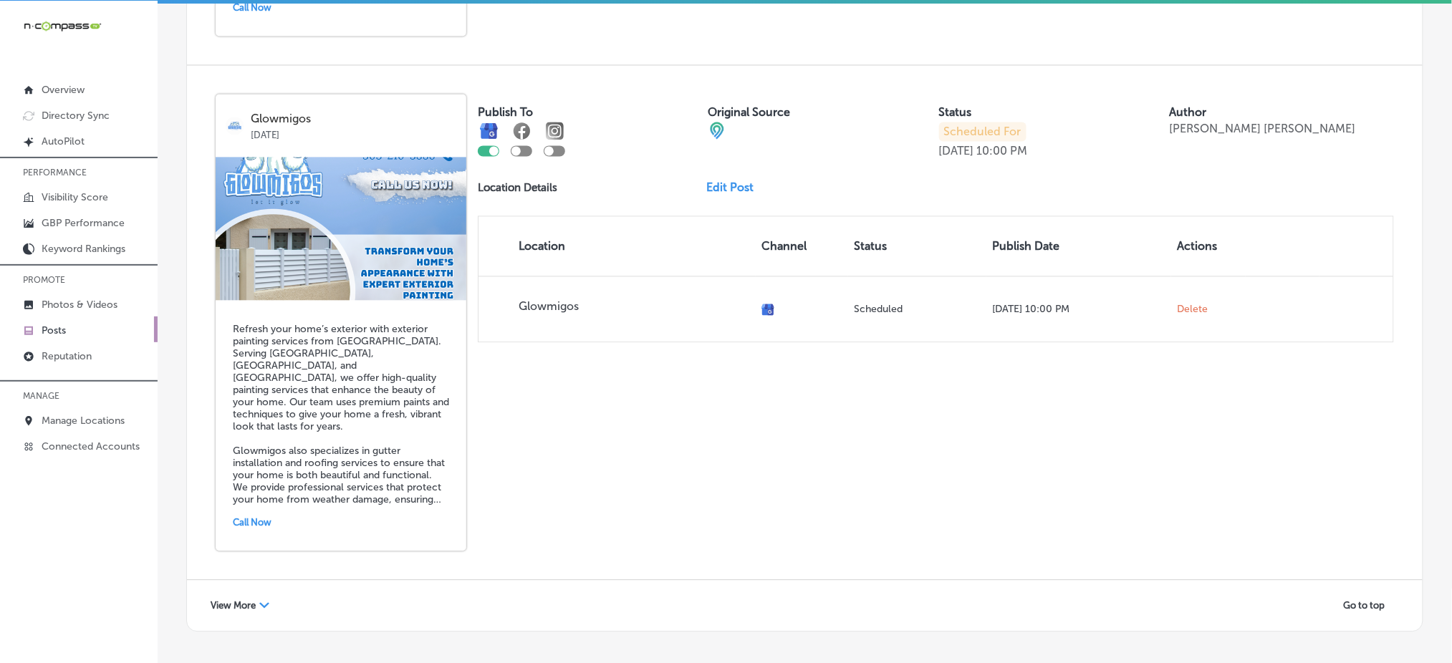
click at [234, 600] on span "View More" at bounding box center [233, 605] width 45 height 11
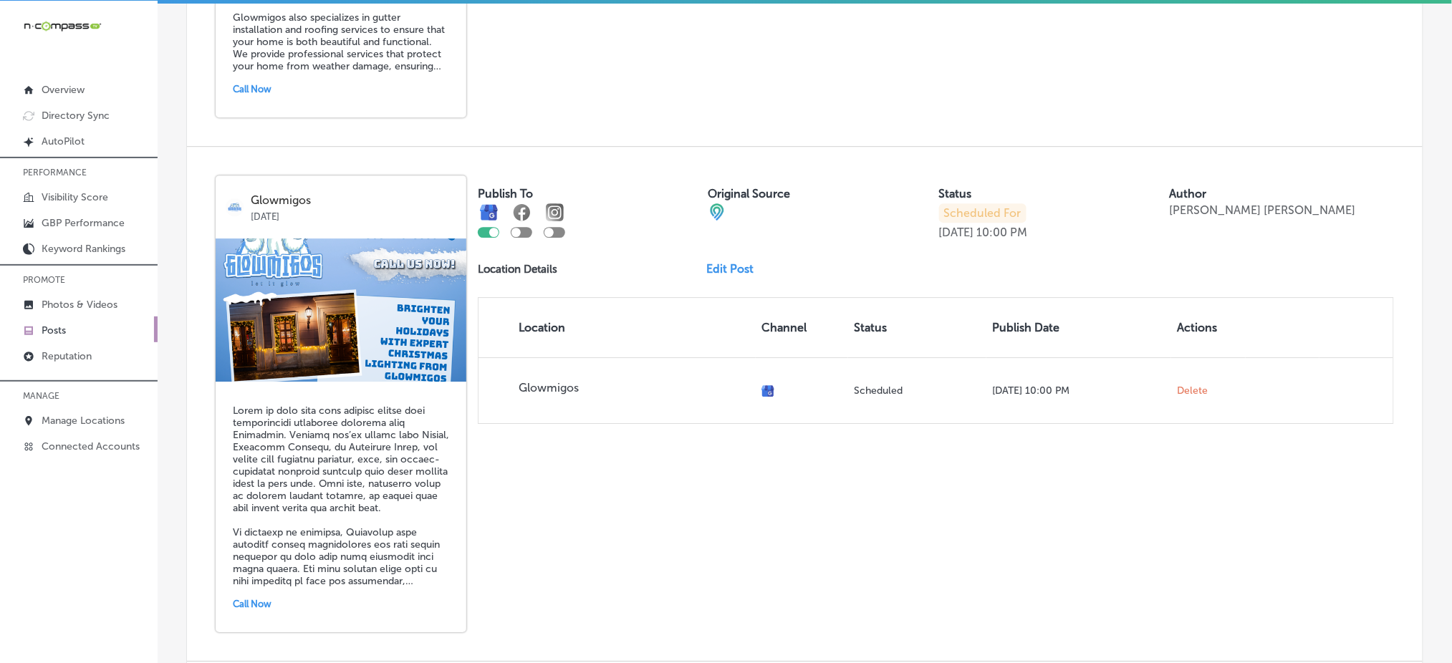
scroll to position [3558, 0]
